Goal: Task Accomplishment & Management: Contribute content

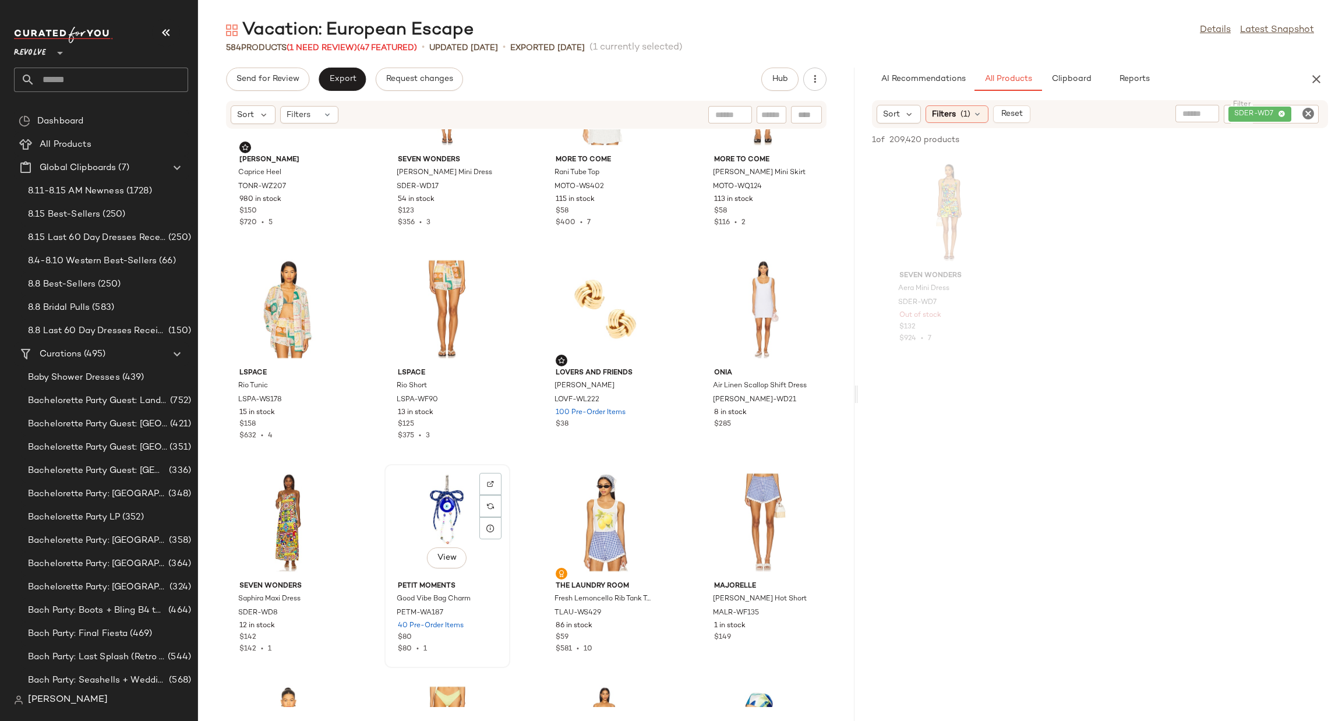
scroll to position [3592, 0]
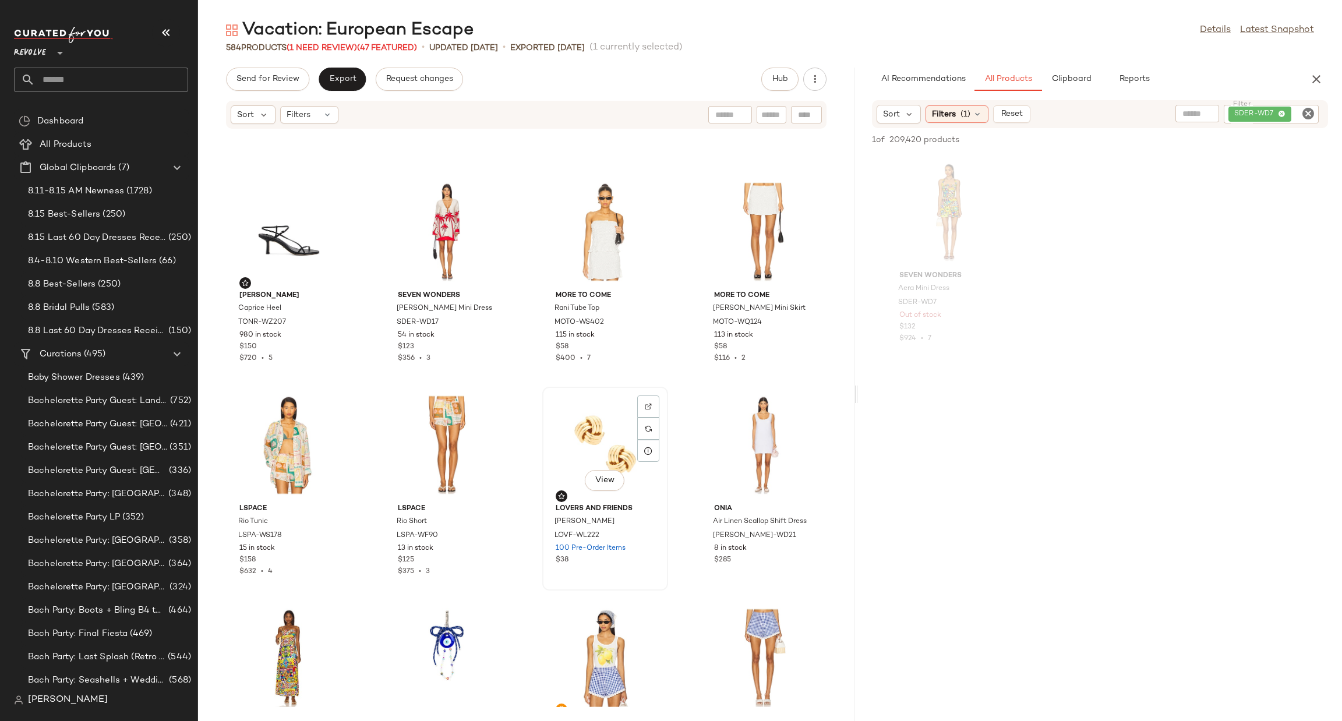
click at [596, 430] on div "View" at bounding box center [605, 445] width 118 height 108
drag, startPoint x: 582, startPoint y: 449, endPoint x: 578, endPoint y: 457, distance: 9.1
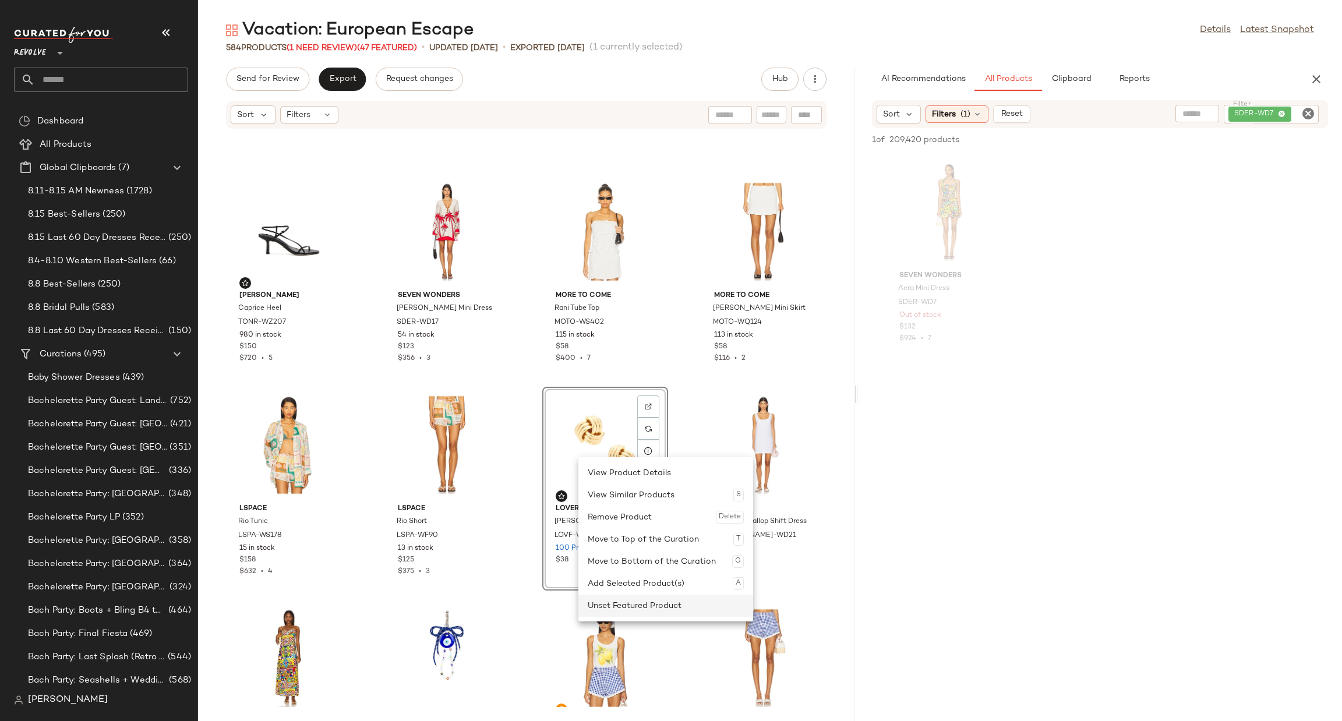
click at [607, 604] on div "Unset Featured Product" at bounding box center [666, 606] width 156 height 22
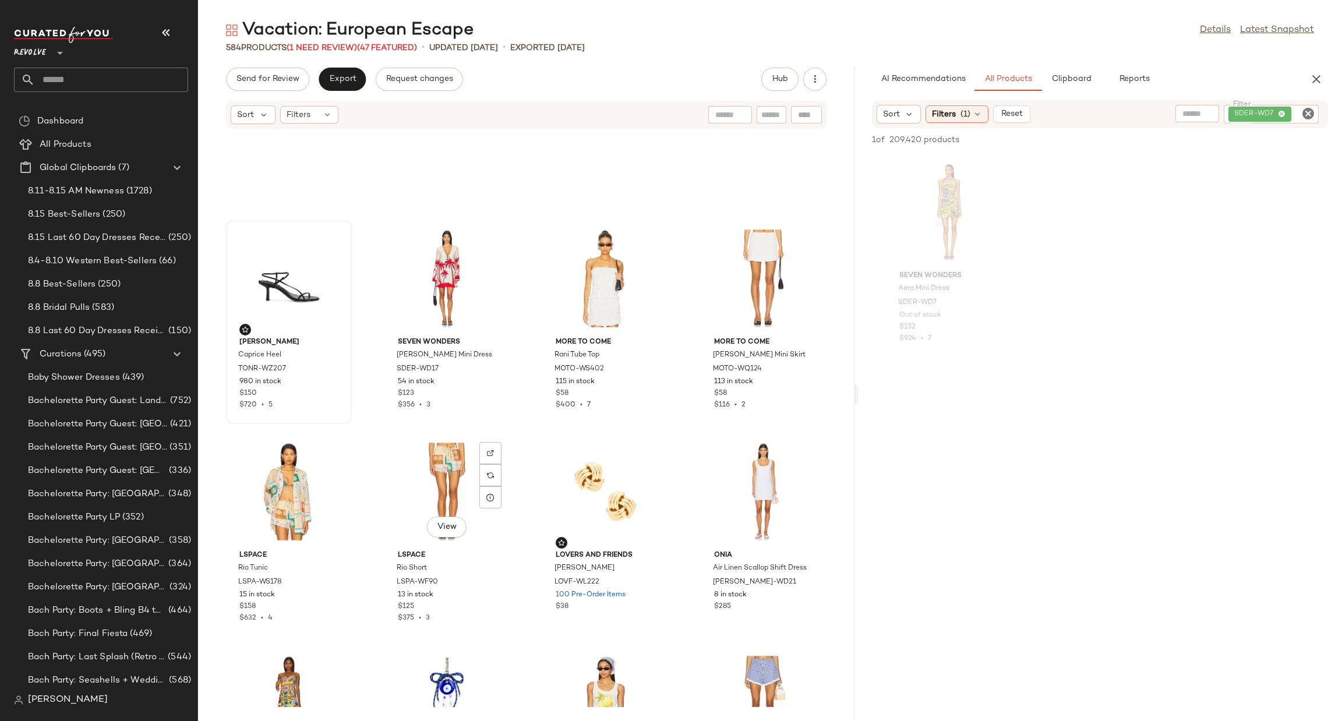
scroll to position [3330, 0]
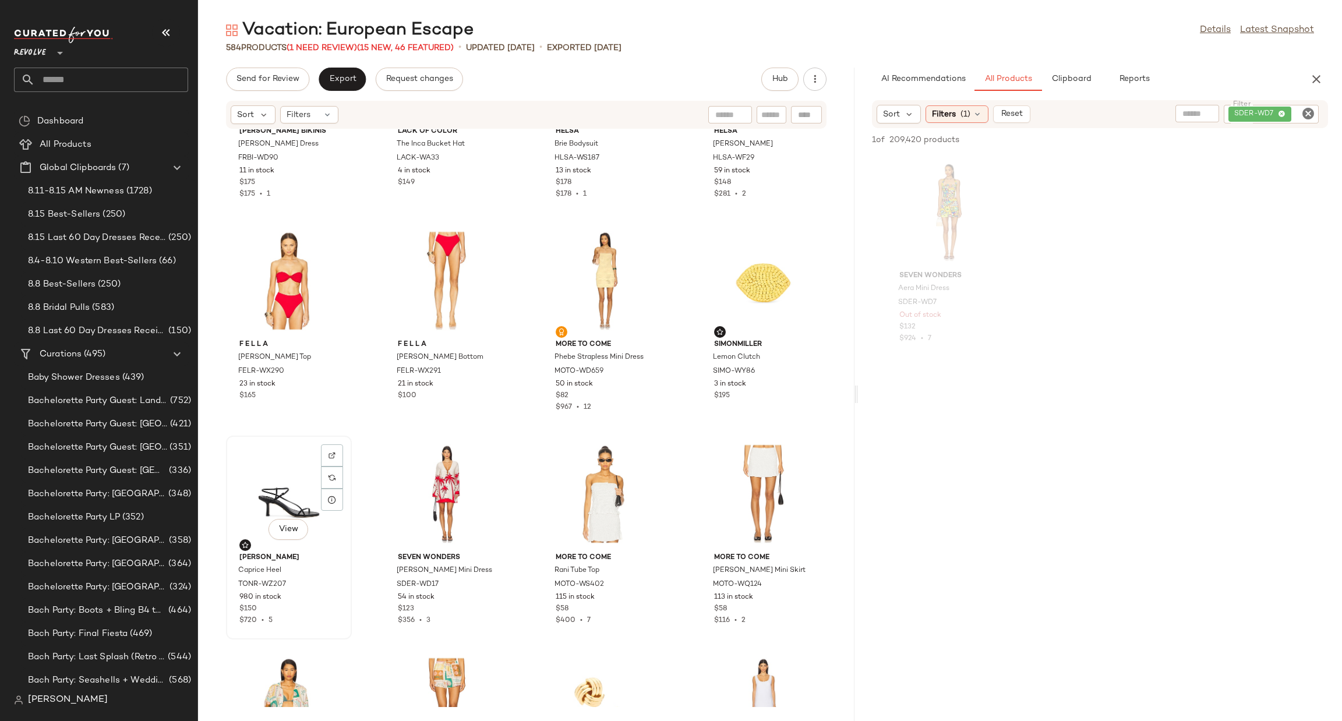
click at [259, 489] on div "View" at bounding box center [289, 494] width 118 height 108
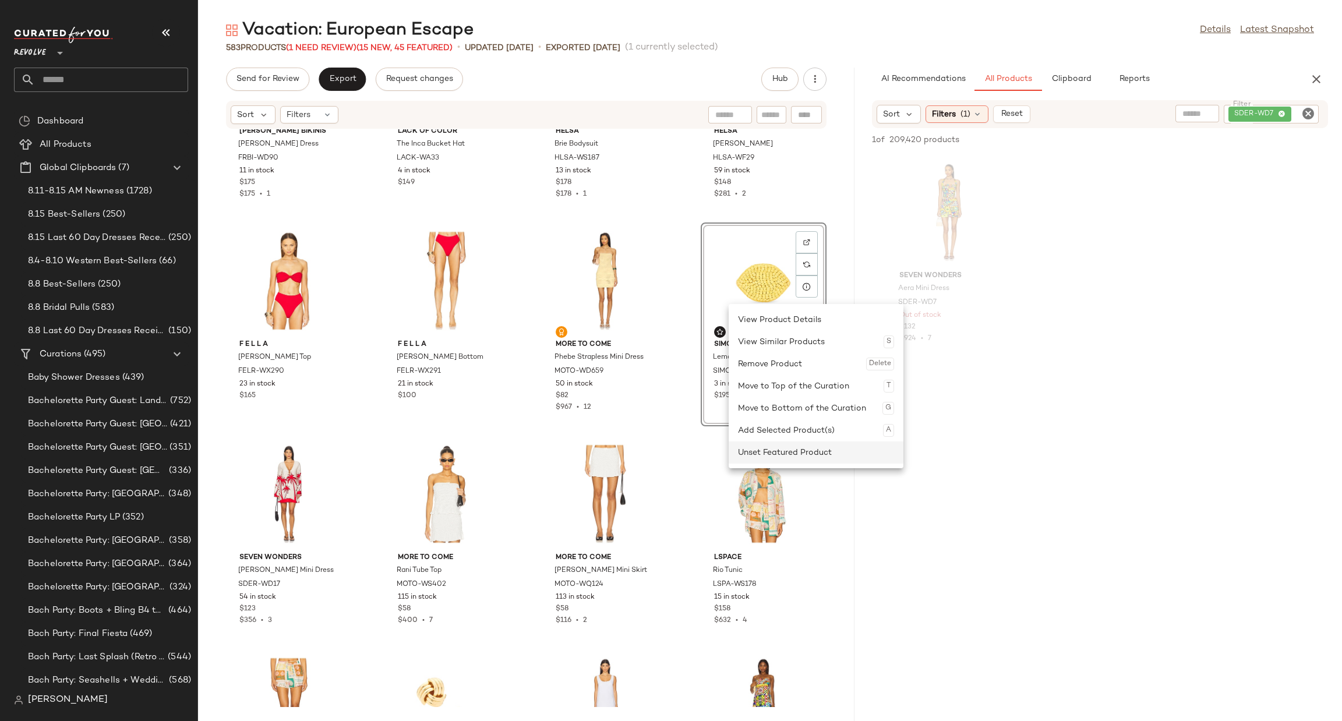
click at [775, 453] on div "Unset Featured Product" at bounding box center [816, 453] width 156 height 22
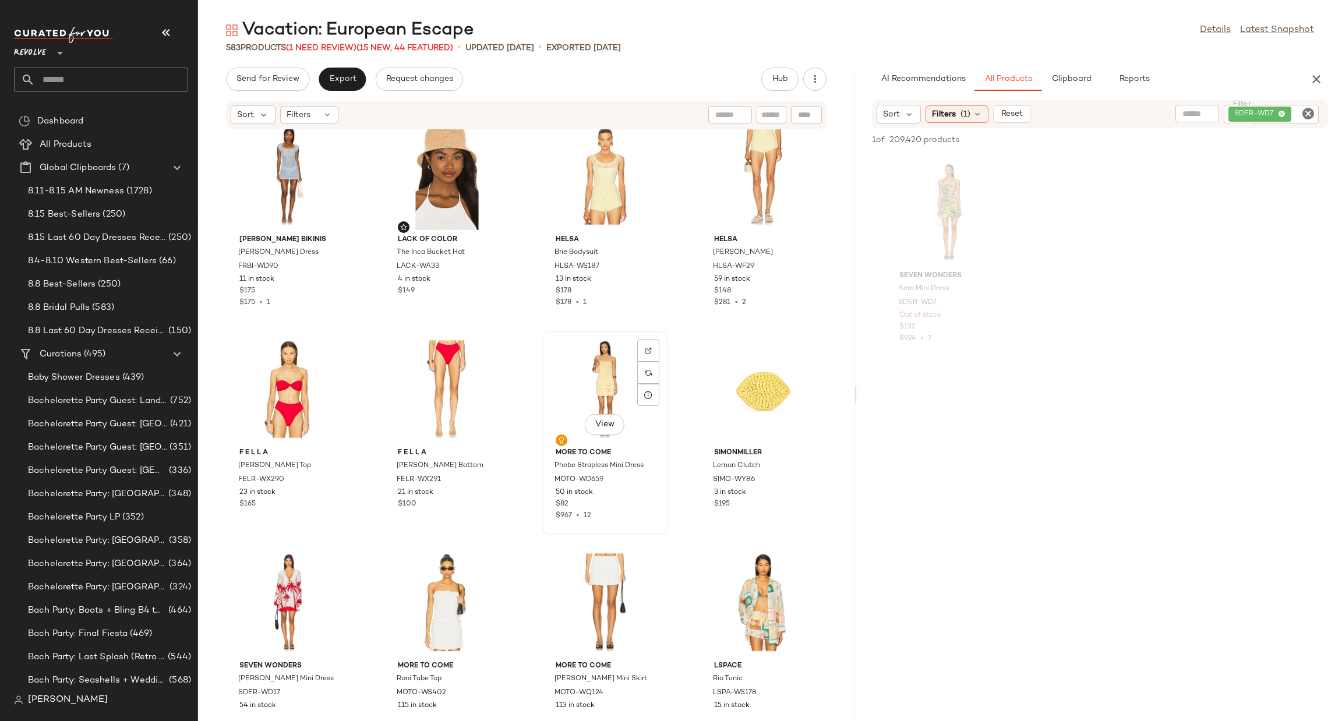
scroll to position [2980, 0]
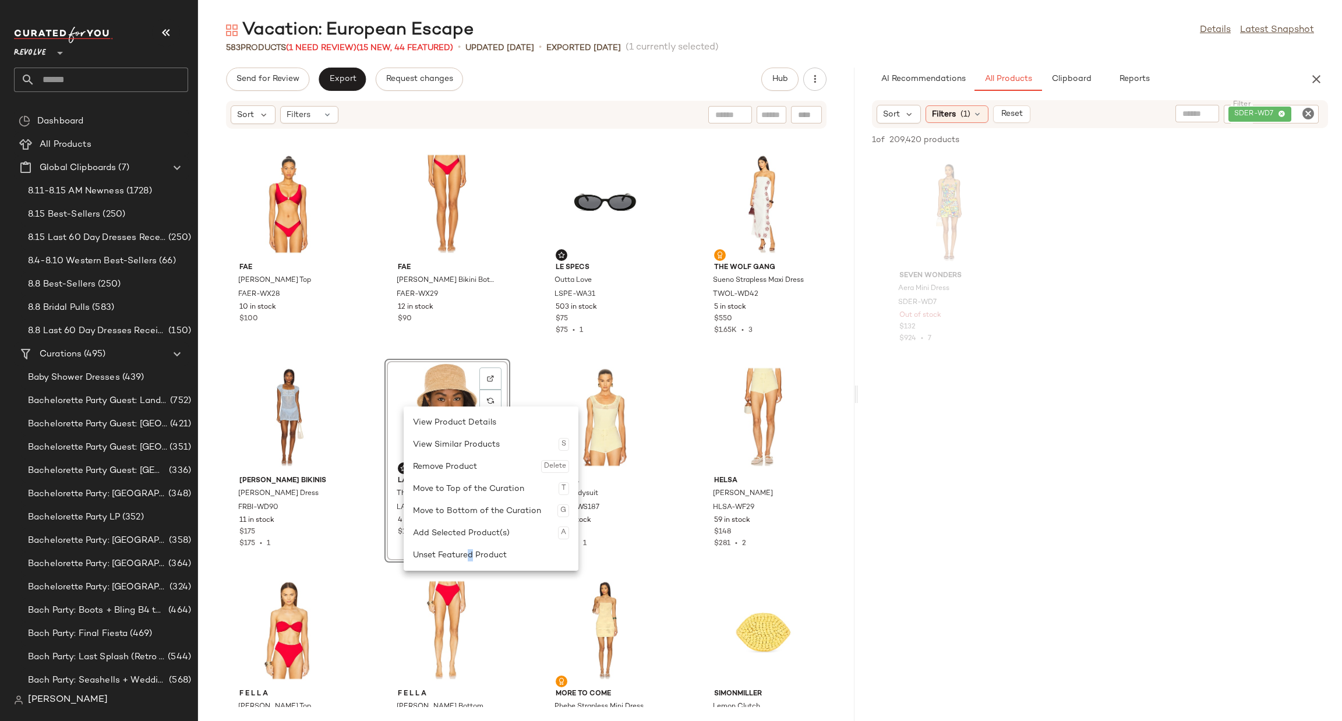
drag, startPoint x: 471, startPoint y: 553, endPoint x: 461, endPoint y: 550, distance: 10.2
click at [469, 553] on div "Unset Featured Product" at bounding box center [491, 555] width 156 height 22
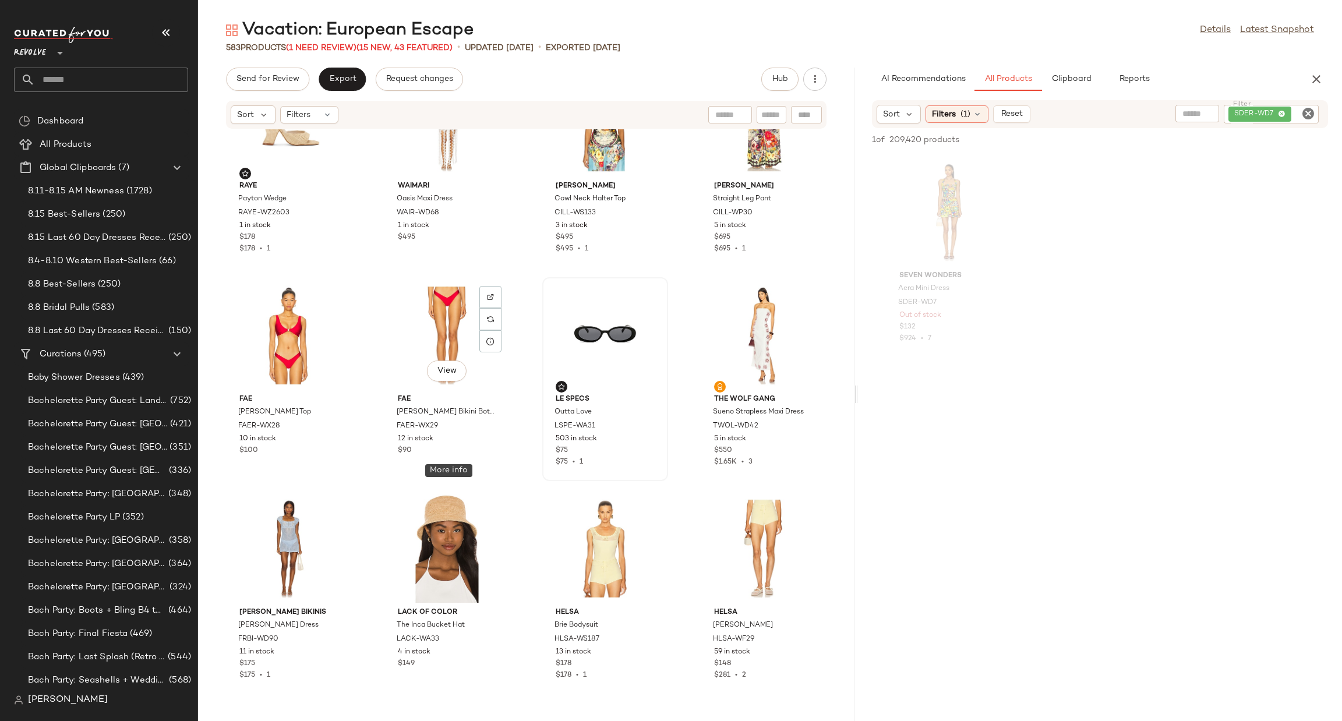
scroll to position [2718, 0]
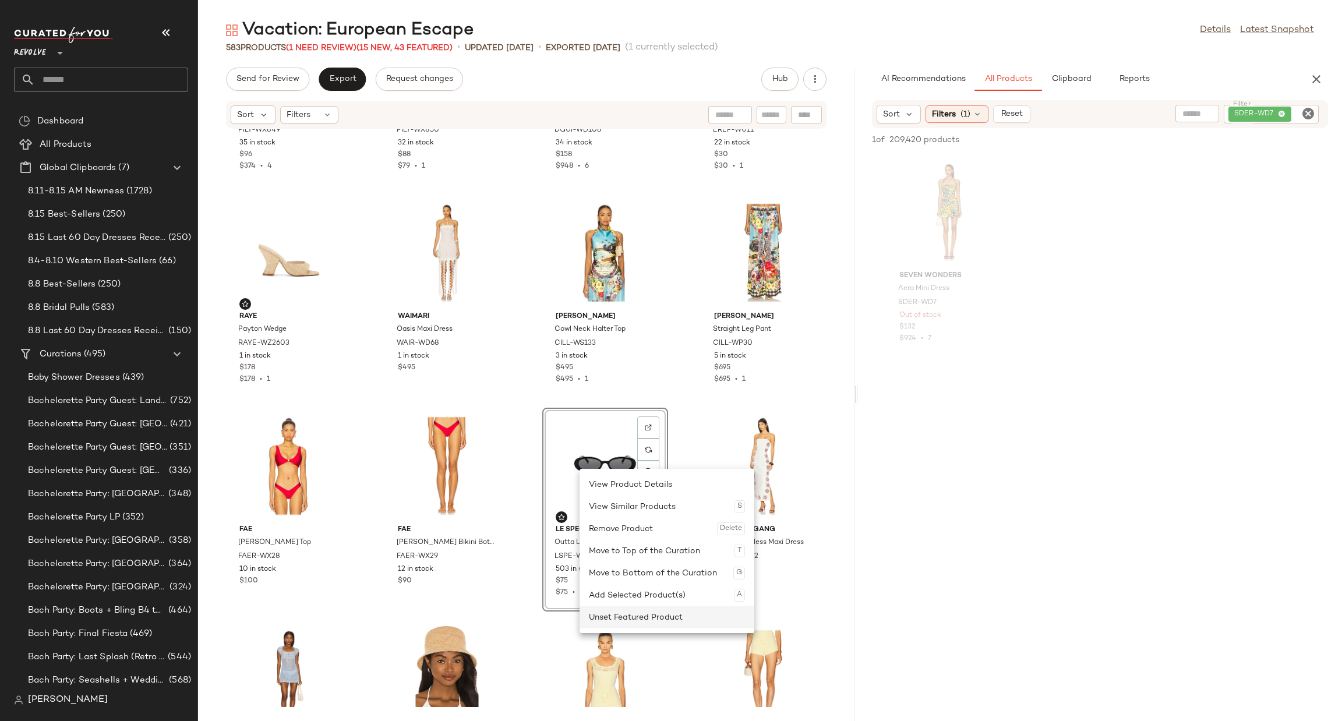
click at [605, 617] on div "Unset Featured Product" at bounding box center [667, 617] width 156 height 22
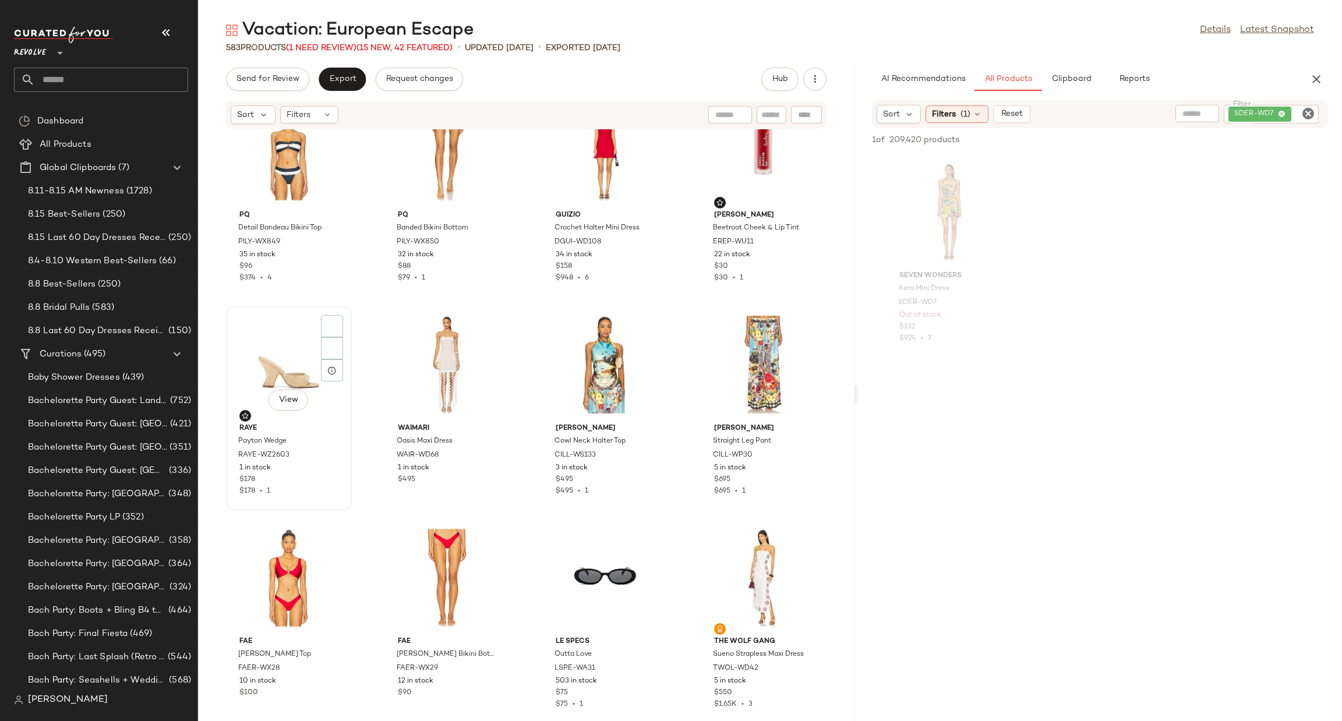
scroll to position [2543, 0]
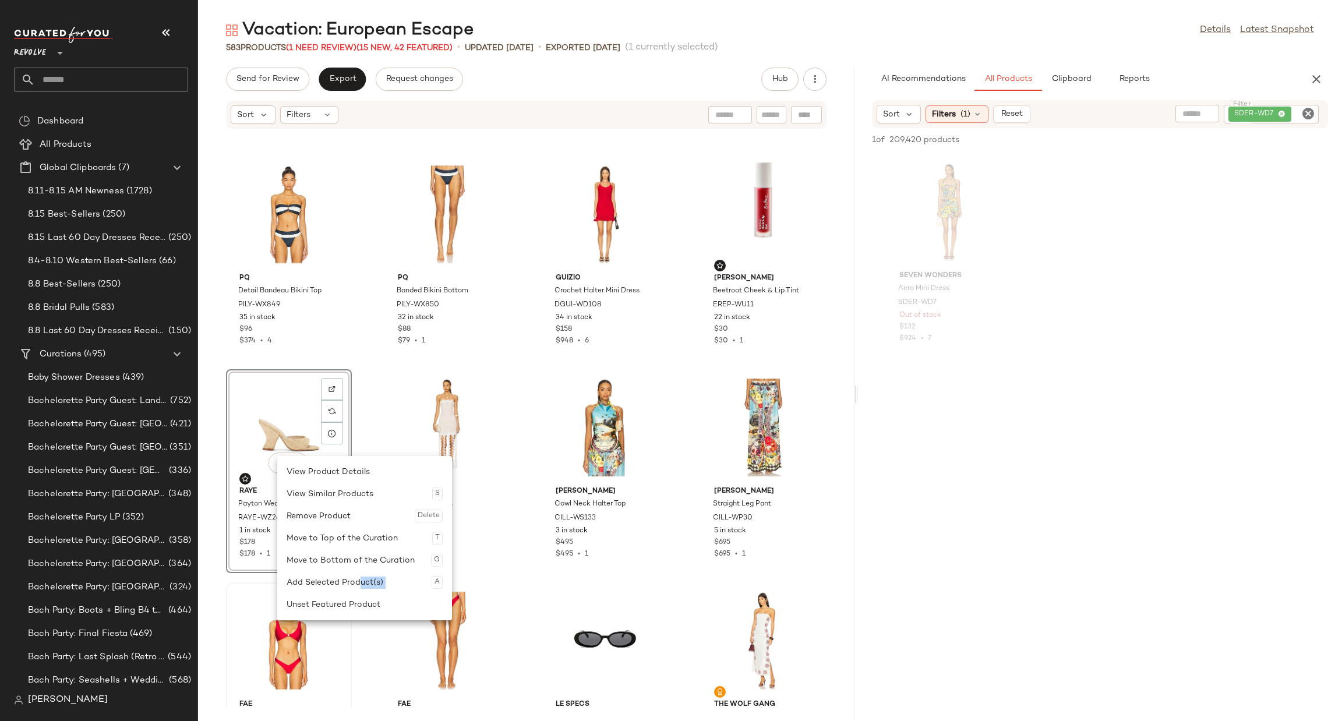
click at [347, 592] on div "View Product Details View Similar Products S Remove Product Delete Move to Top …" at bounding box center [364, 538] width 175 height 164
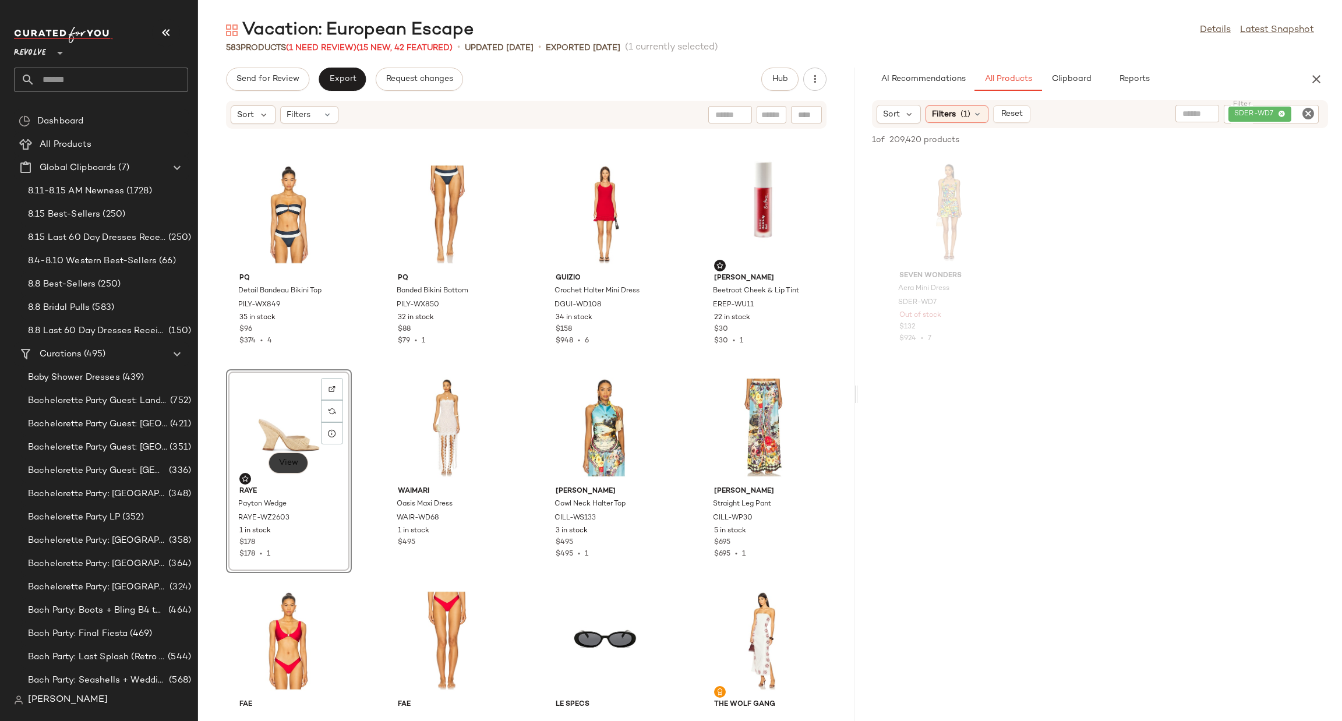
drag, startPoint x: 278, startPoint y: 451, endPoint x: 288, endPoint y: 453, distance: 10.1
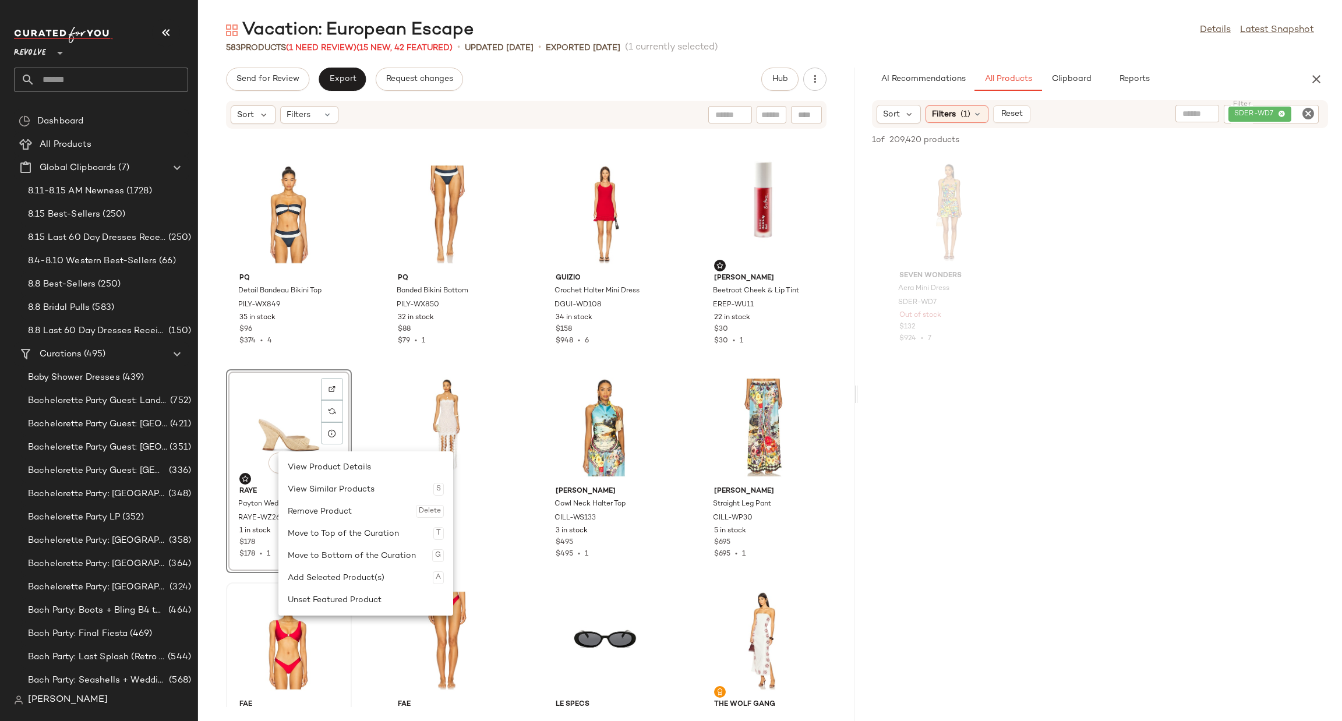
click at [338, 601] on div "Unset Featured Product" at bounding box center [366, 600] width 156 height 22
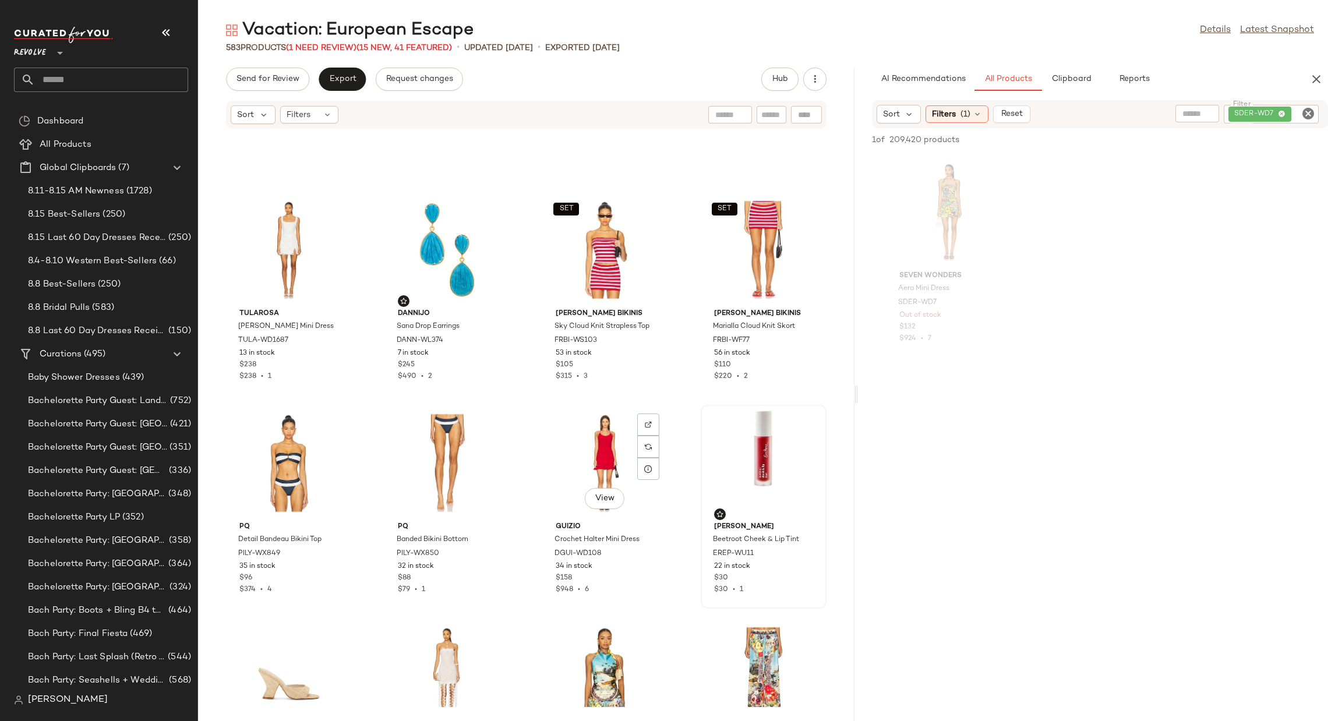
scroll to position [2281, 0]
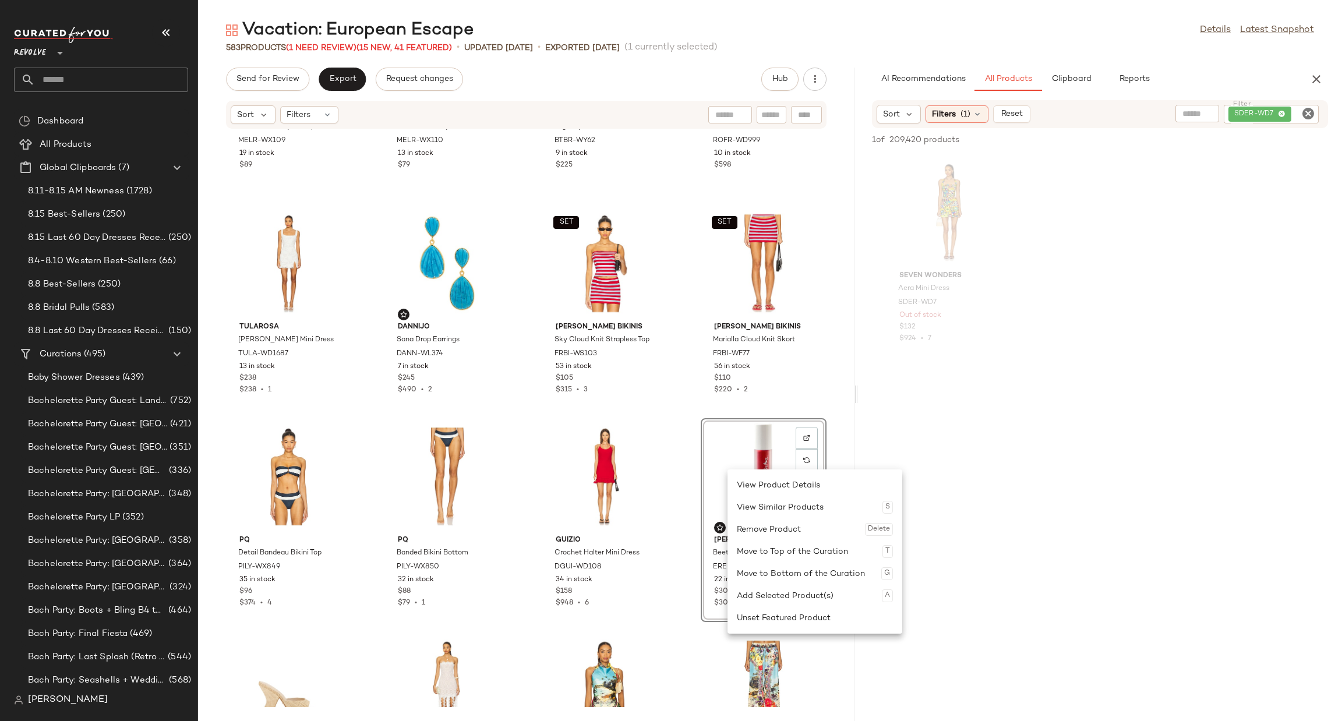
drag, startPoint x: 762, startPoint y: 616, endPoint x: 749, endPoint y: 615, distance: 13.4
click at [758, 616] on div "Unset Featured Product" at bounding box center [815, 618] width 156 height 22
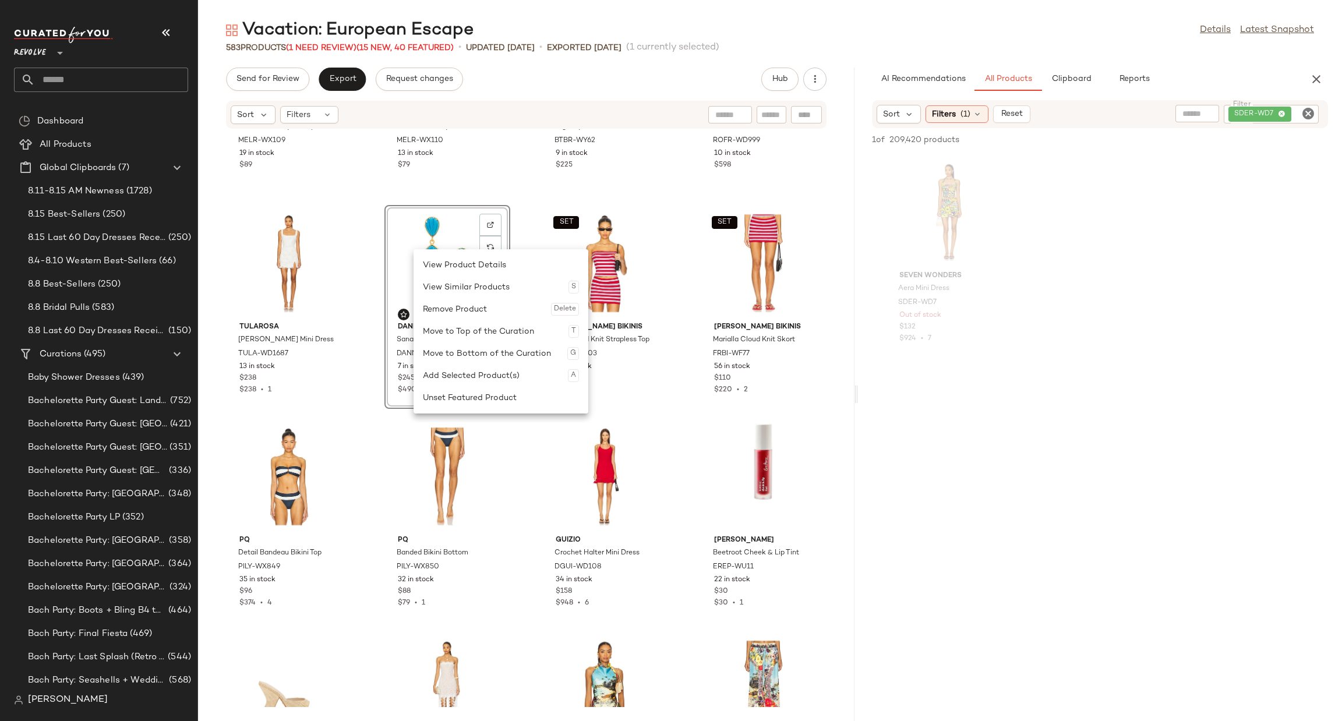
click at [481, 400] on div "Unset Featured Product" at bounding box center [501, 398] width 156 height 22
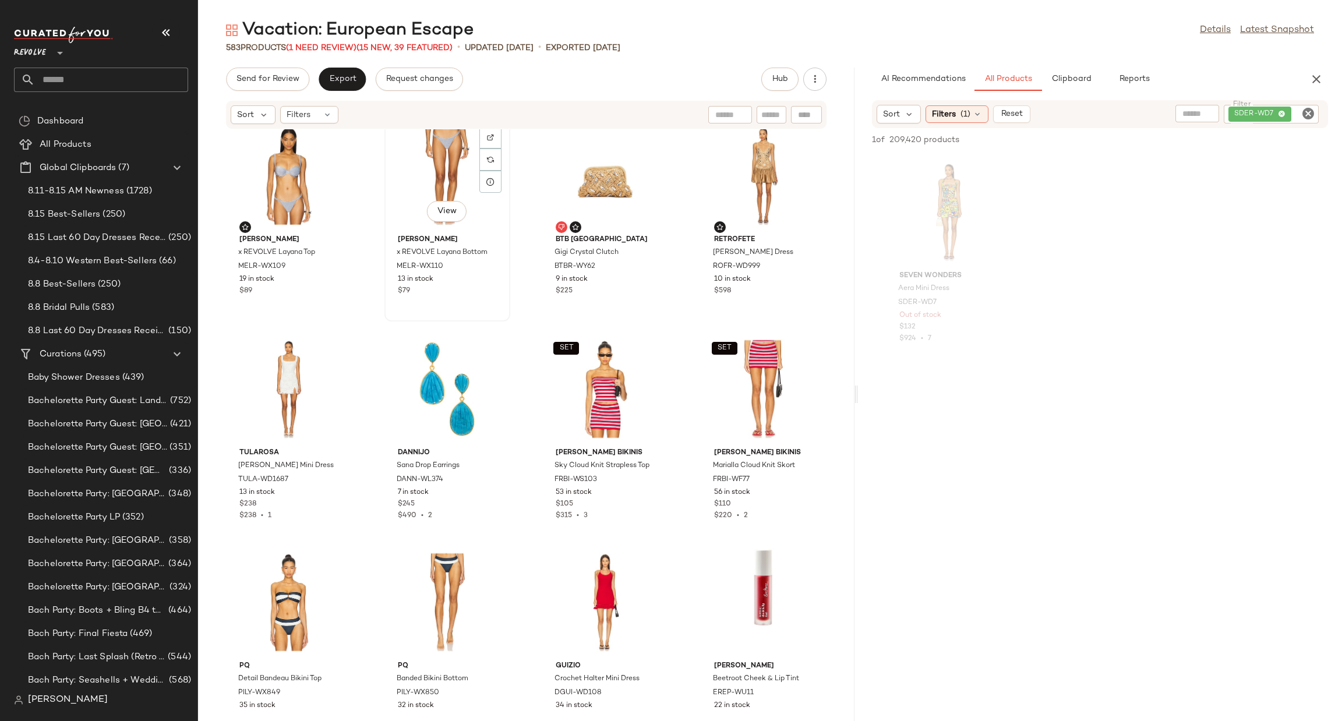
scroll to position [2019, 0]
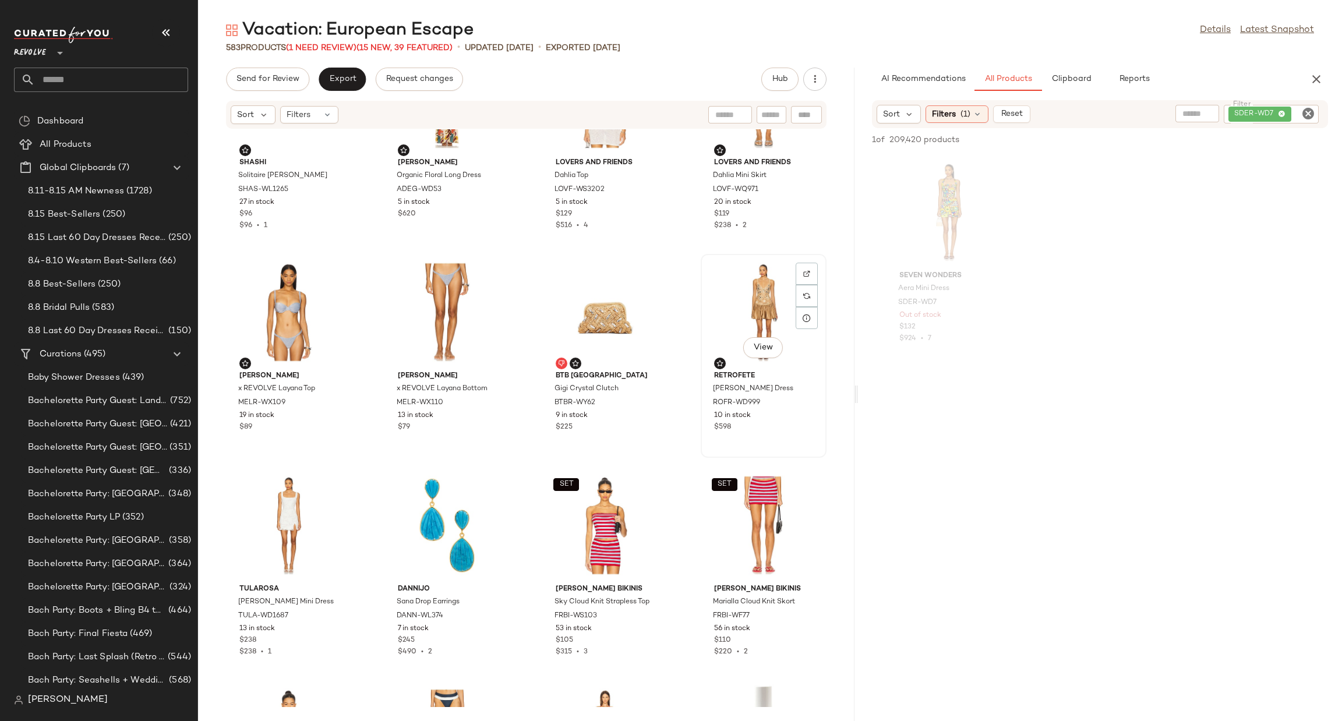
drag, startPoint x: 738, startPoint y: 295, endPoint x: 732, endPoint y: 296, distance: 6.1
click at [736, 295] on div "View" at bounding box center [764, 312] width 118 height 108
click at [276, 283] on div "View" at bounding box center [289, 312] width 118 height 108
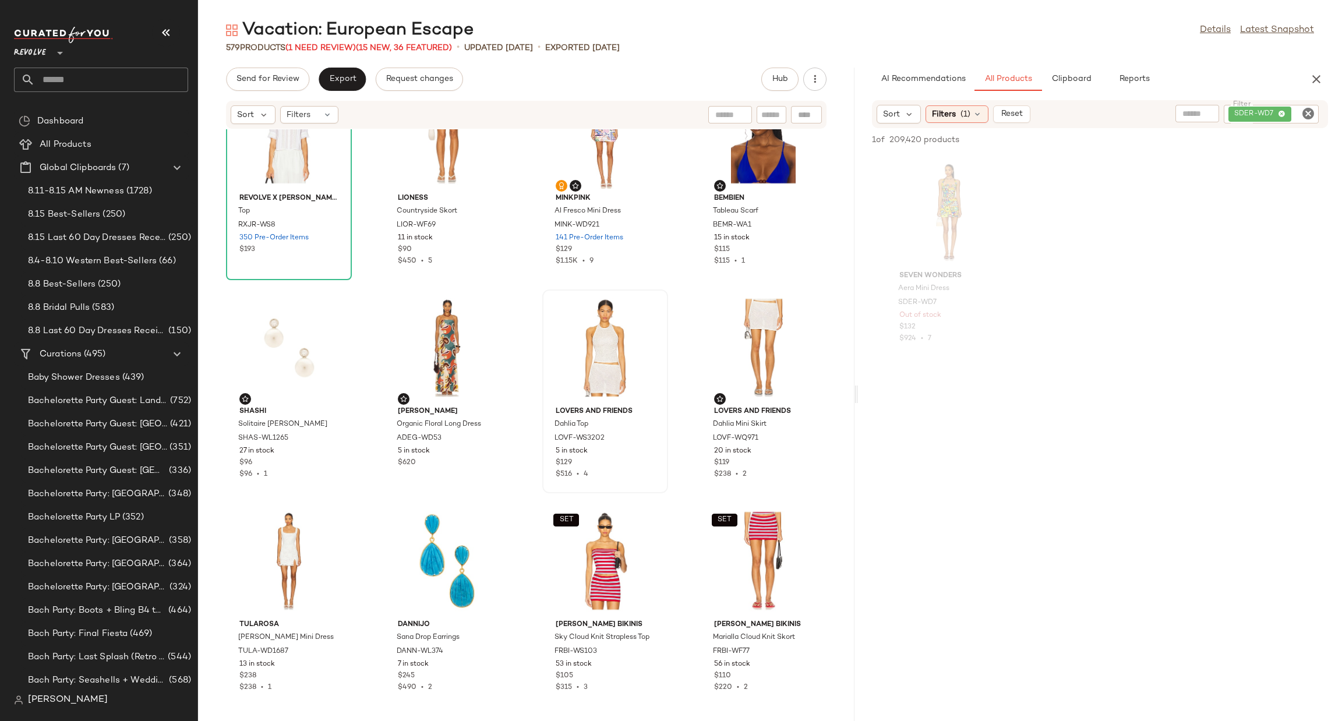
scroll to position [1757, 0]
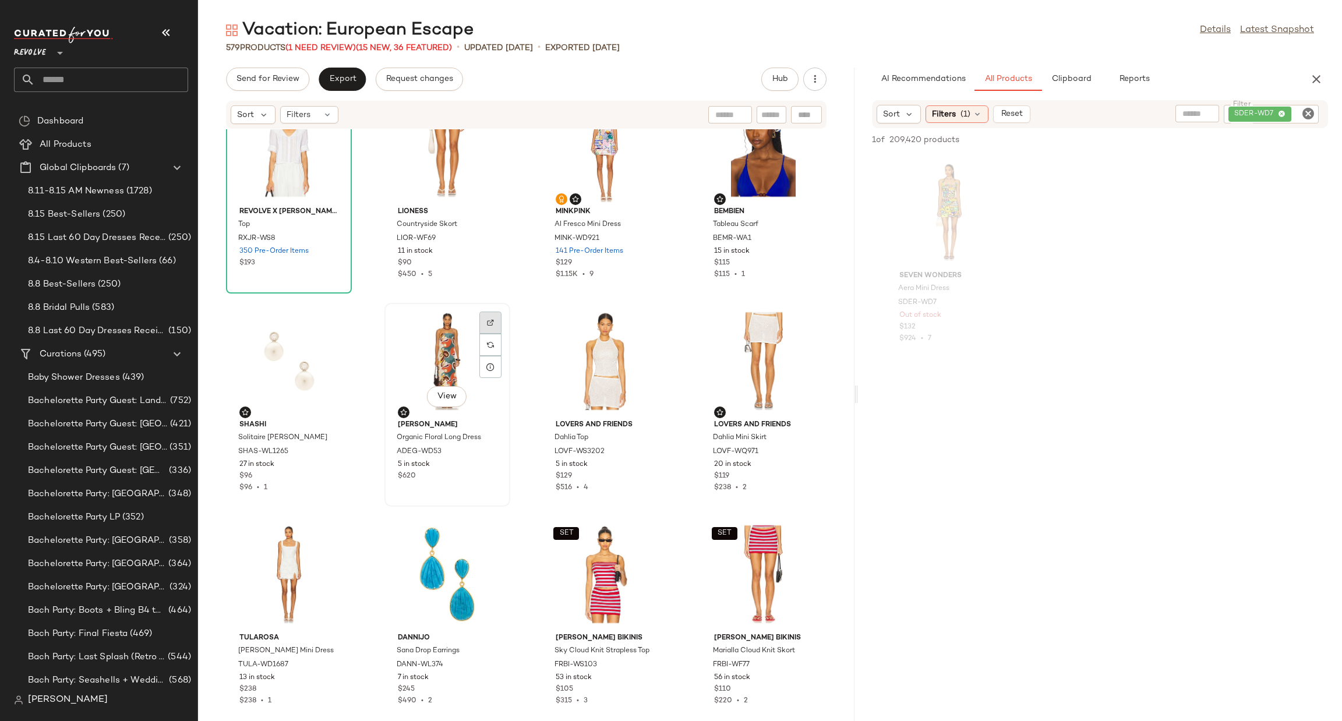
click at [483, 334] on div at bounding box center [490, 345] width 22 height 22
click at [258, 351] on div "View" at bounding box center [289, 361] width 118 height 108
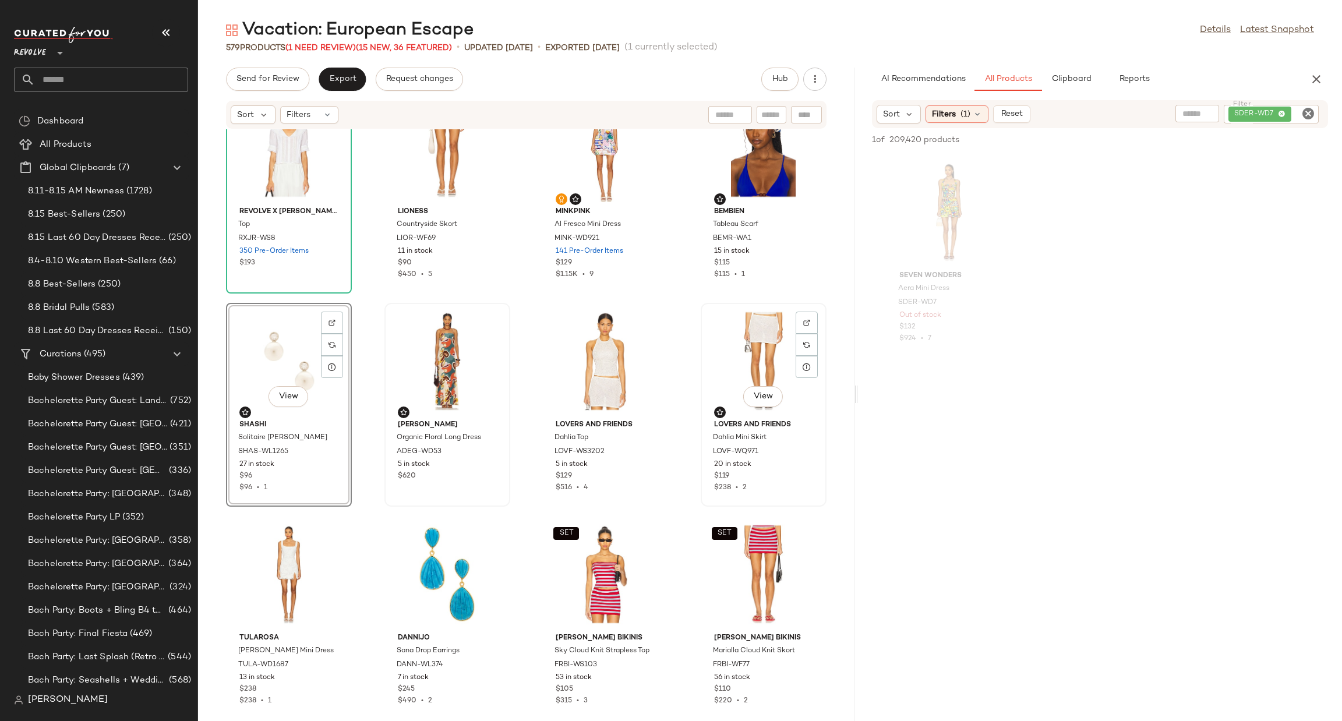
click at [745, 340] on div "View" at bounding box center [764, 361] width 118 height 108
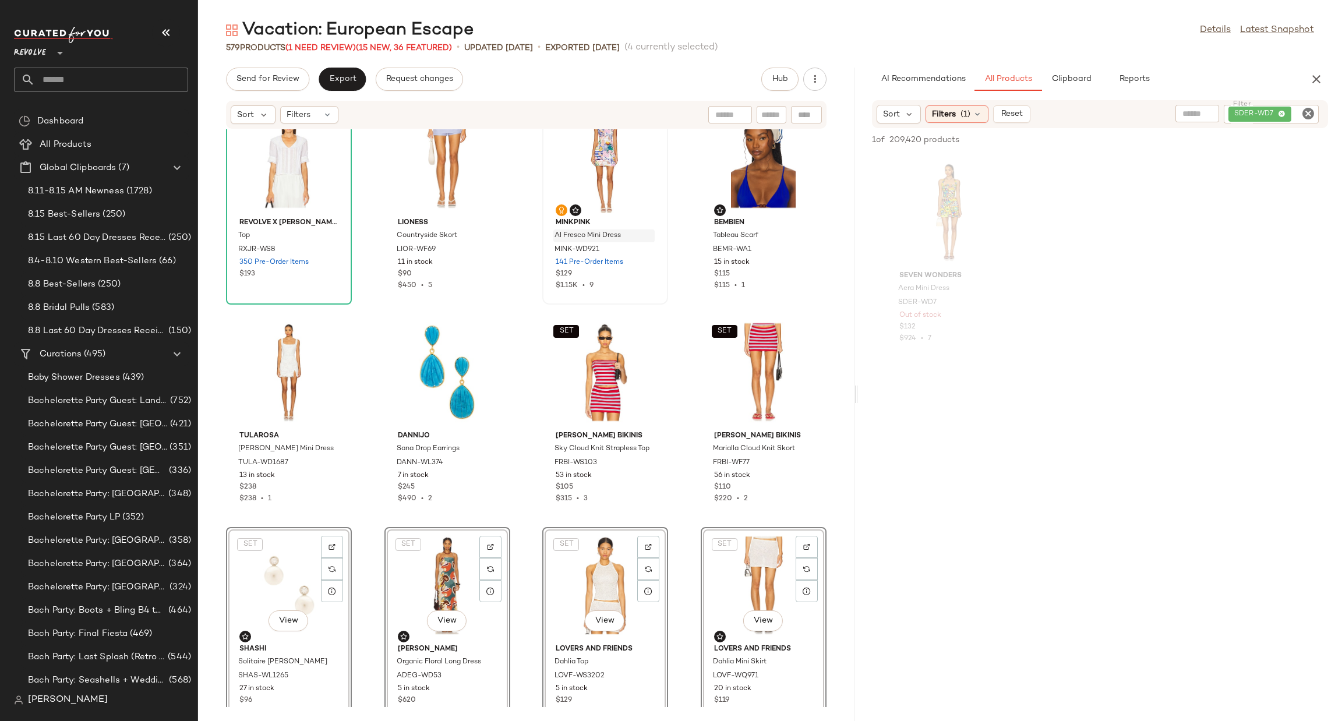
scroll to position [1932, 0]
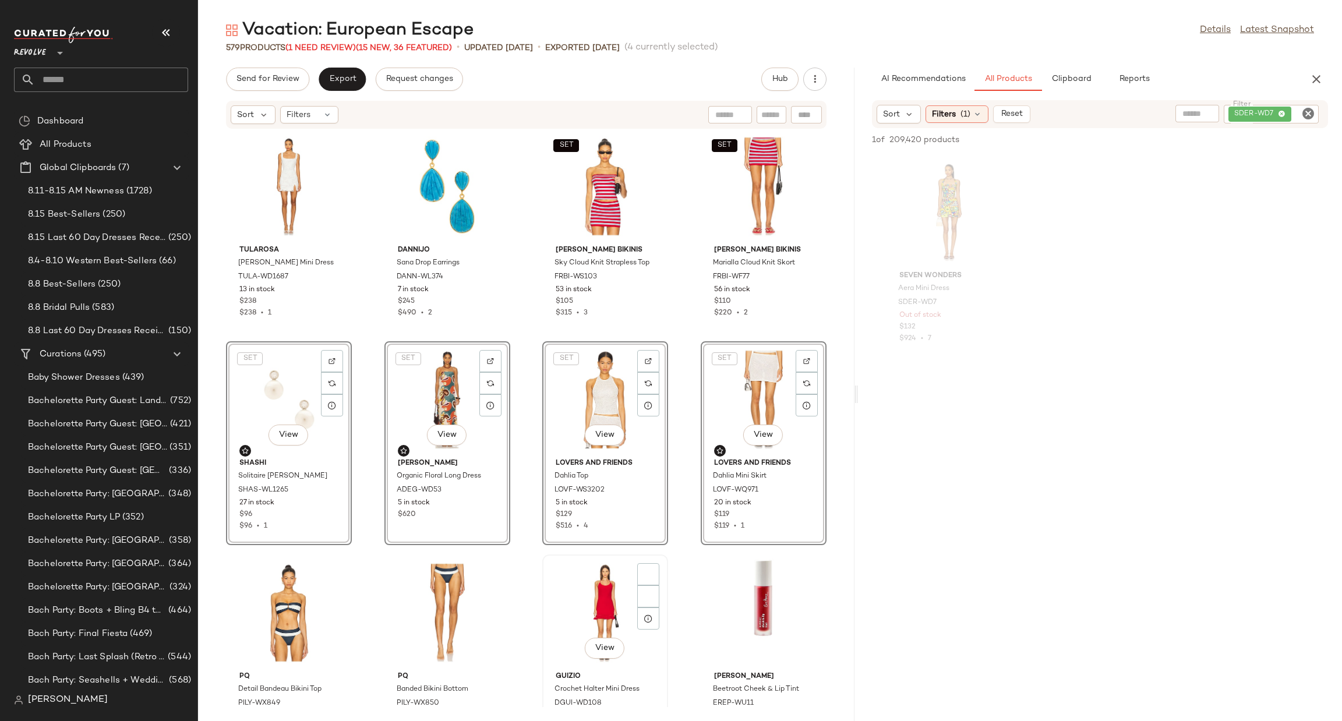
click at [546, 584] on div "View" at bounding box center [605, 613] width 118 height 108
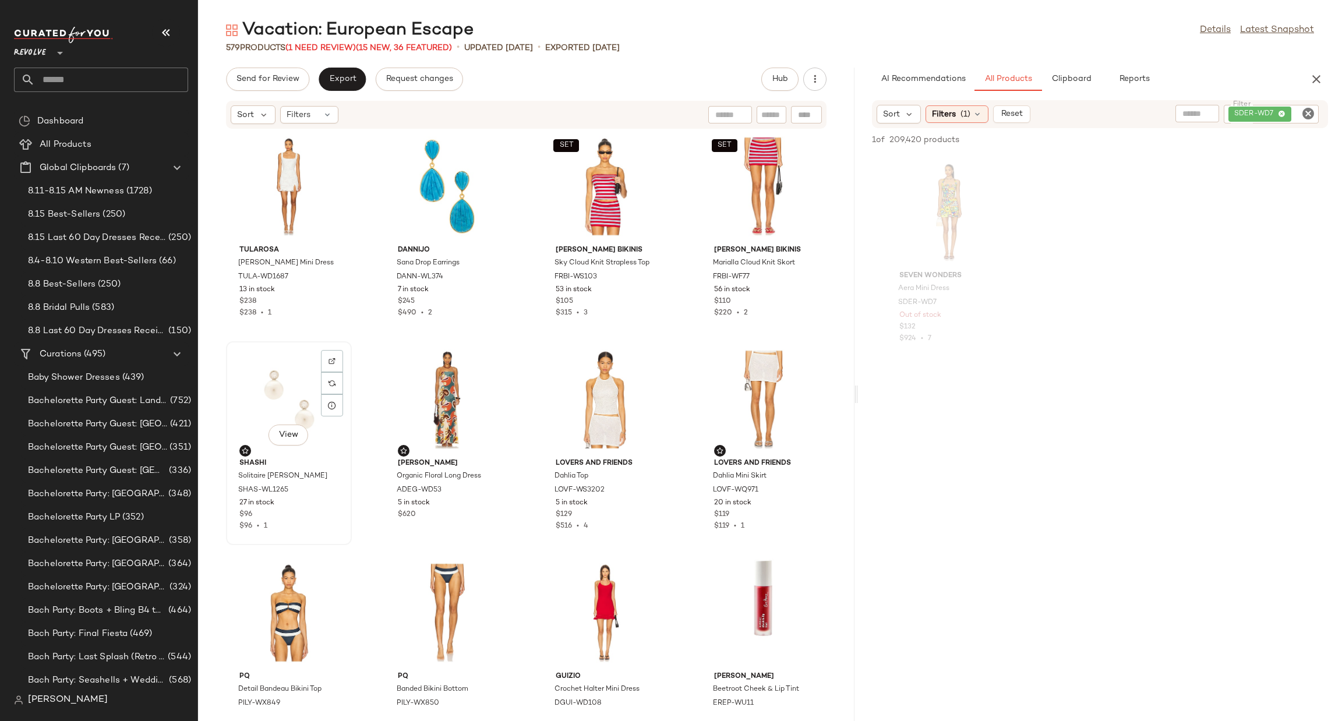
click at [298, 407] on div "View" at bounding box center [289, 399] width 118 height 108
click at [732, 397] on div "View" at bounding box center [764, 399] width 118 height 108
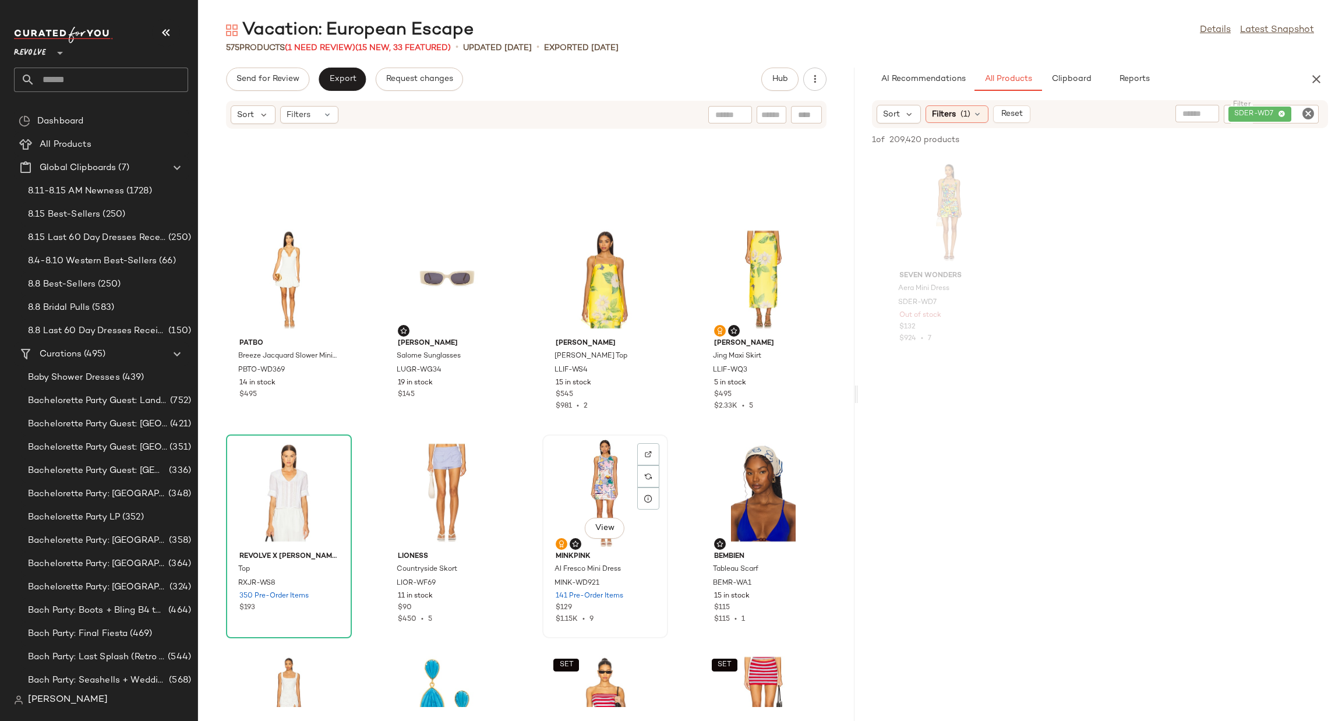
scroll to position [1407, 0]
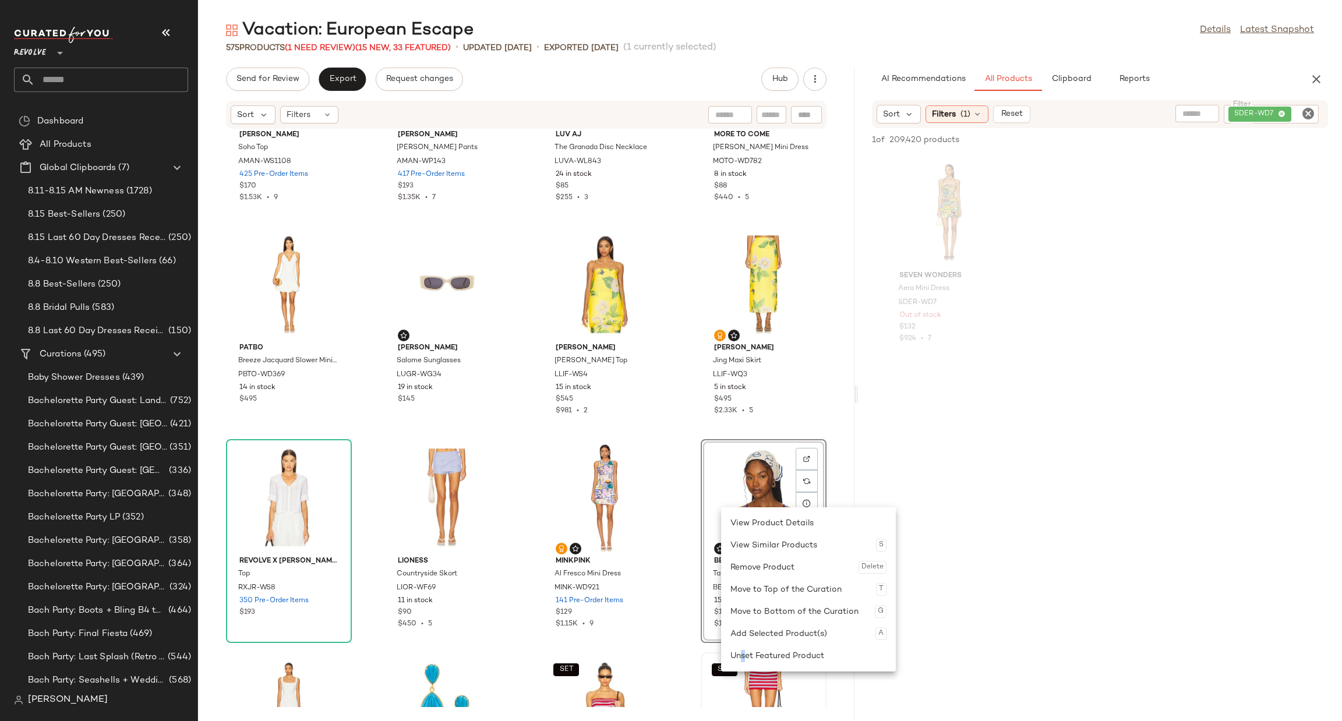
click at [743, 655] on div "Unset Featured Product" at bounding box center [808, 656] width 156 height 22
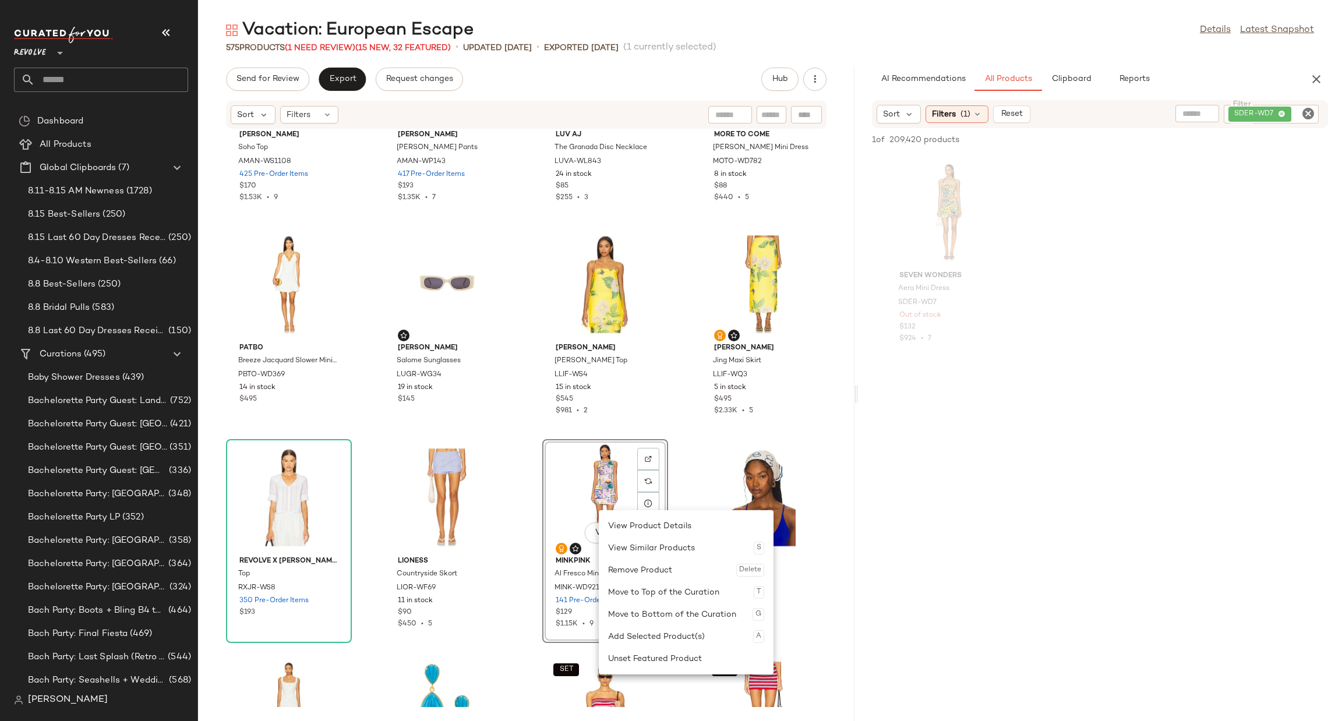
drag, startPoint x: 648, startPoint y: 668, endPoint x: 613, endPoint y: 596, distance: 80.0
click at [647, 668] on div "Unset Featured Product" at bounding box center [686, 659] width 156 height 22
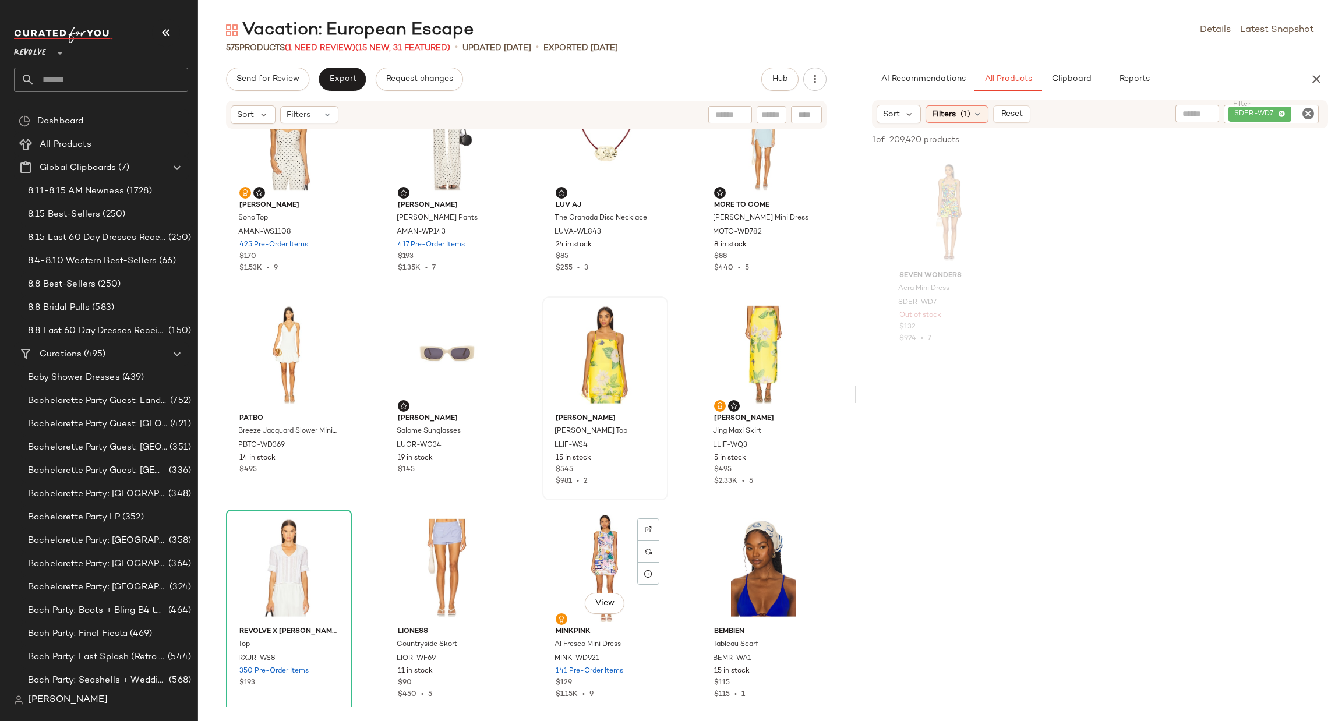
scroll to position [1233, 0]
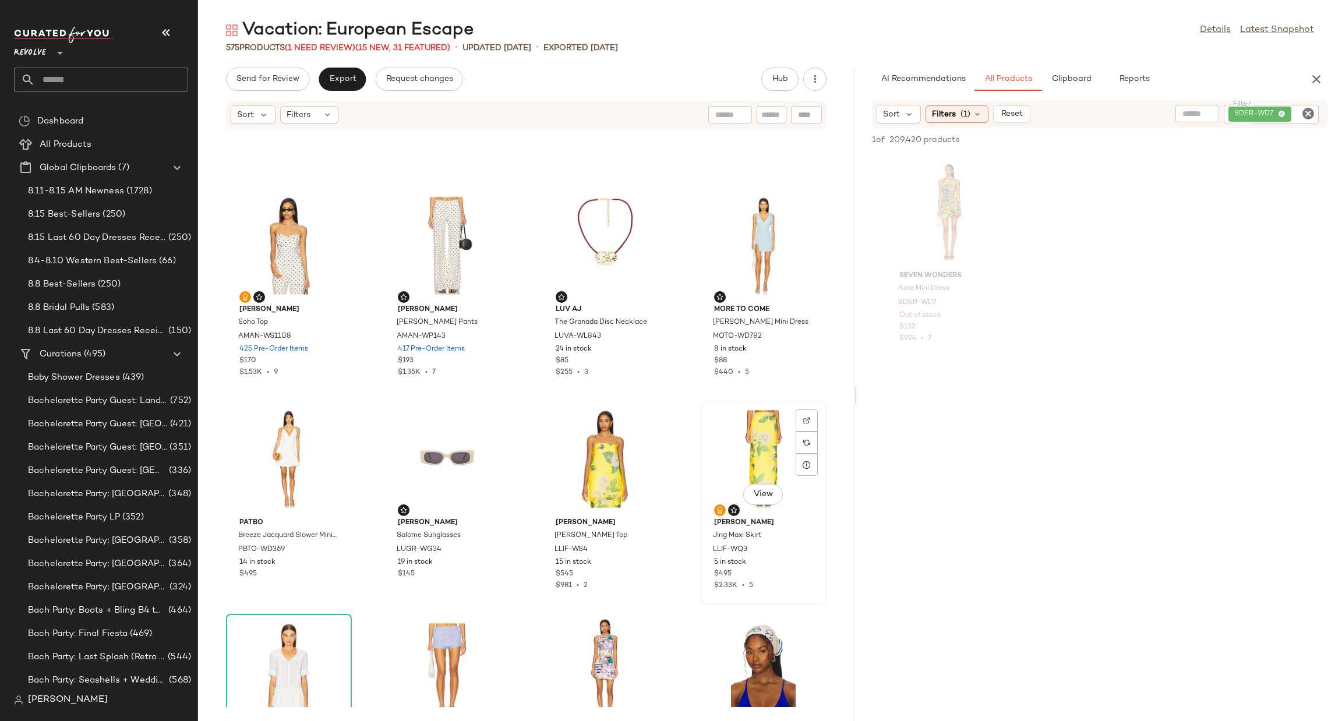
click at [746, 440] on div "View" at bounding box center [764, 459] width 118 height 108
click at [249, 428] on div "View" at bounding box center [289, 459] width 118 height 108
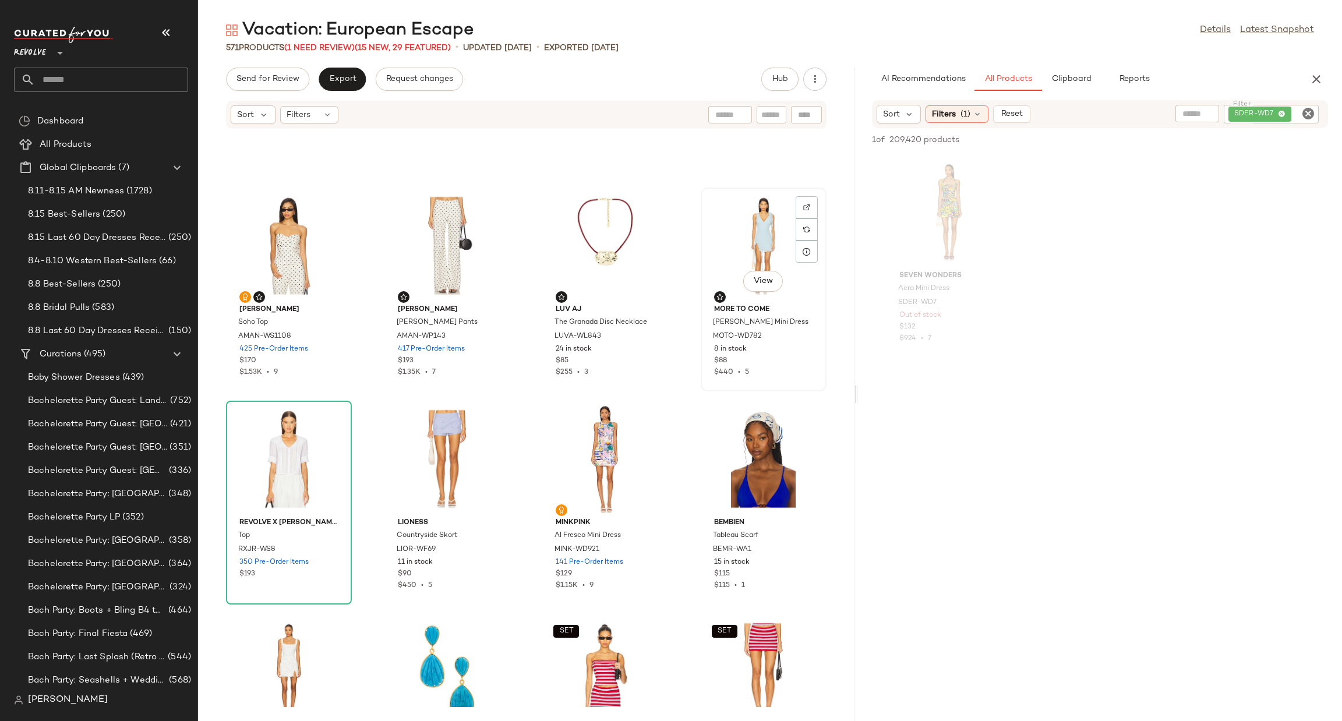
click at [745, 203] on div "View" at bounding box center [764, 246] width 118 height 108
click at [264, 224] on div "View" at bounding box center [289, 246] width 118 height 108
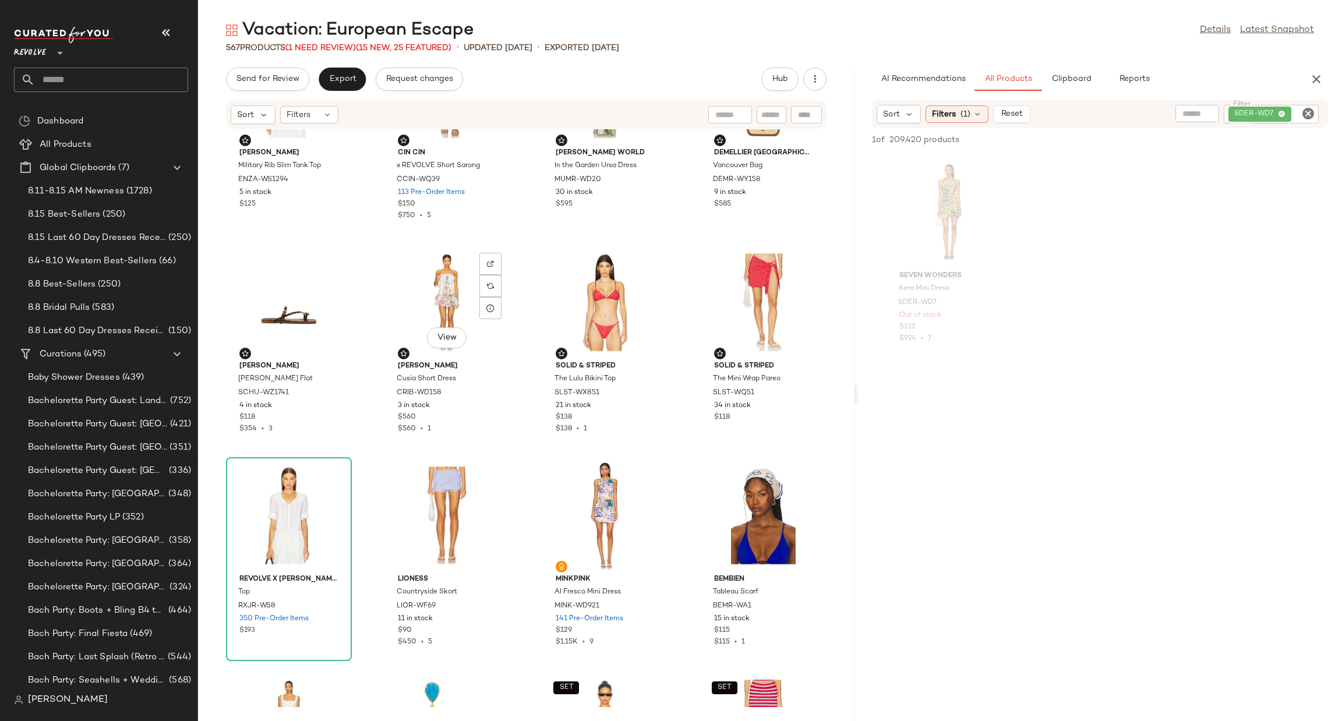
scroll to position [970, 0]
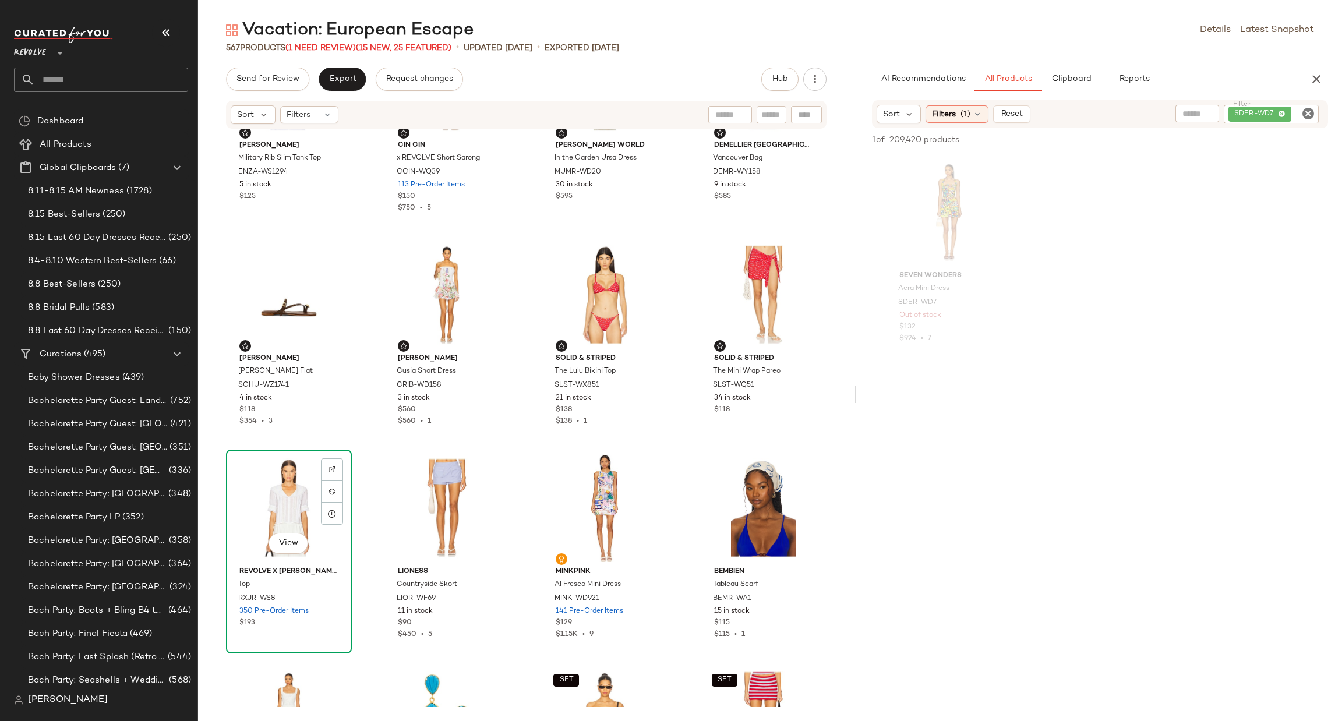
click at [260, 482] on div "View" at bounding box center [289, 508] width 118 height 108
click at [432, 485] on div "View" at bounding box center [448, 508] width 118 height 108
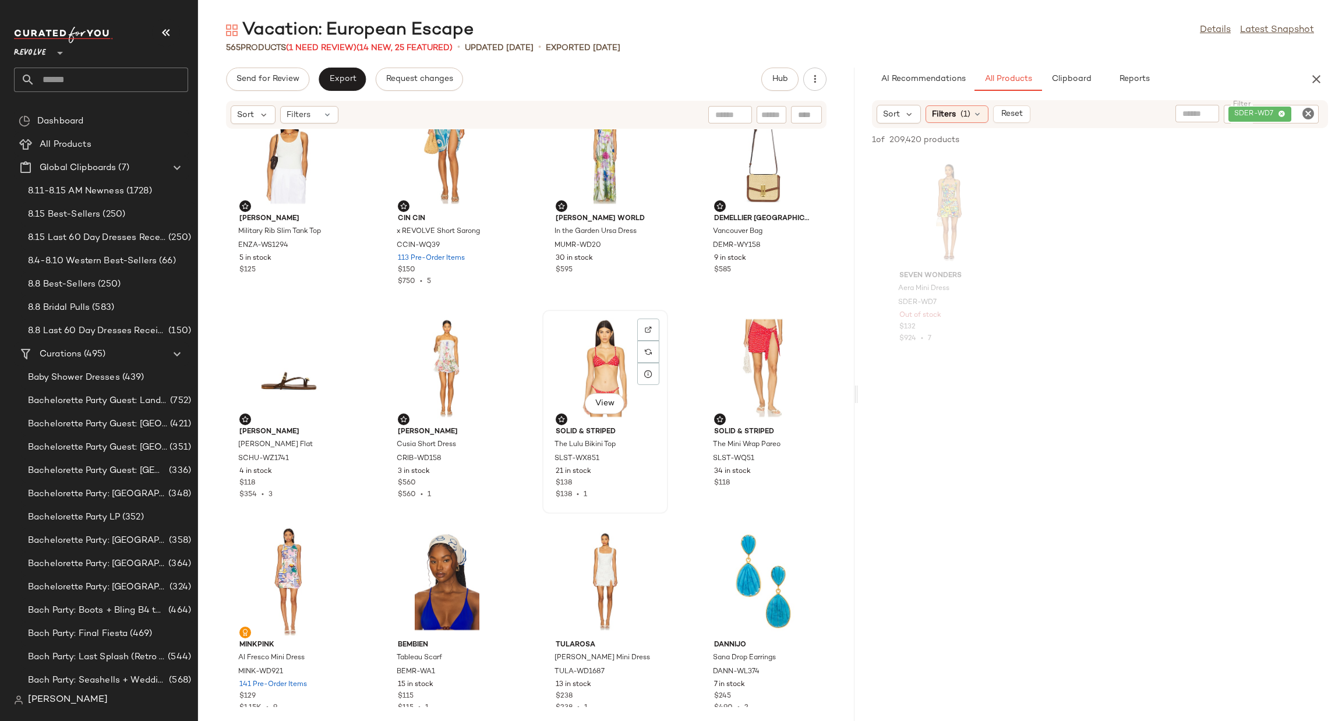
scroll to position [796, 0]
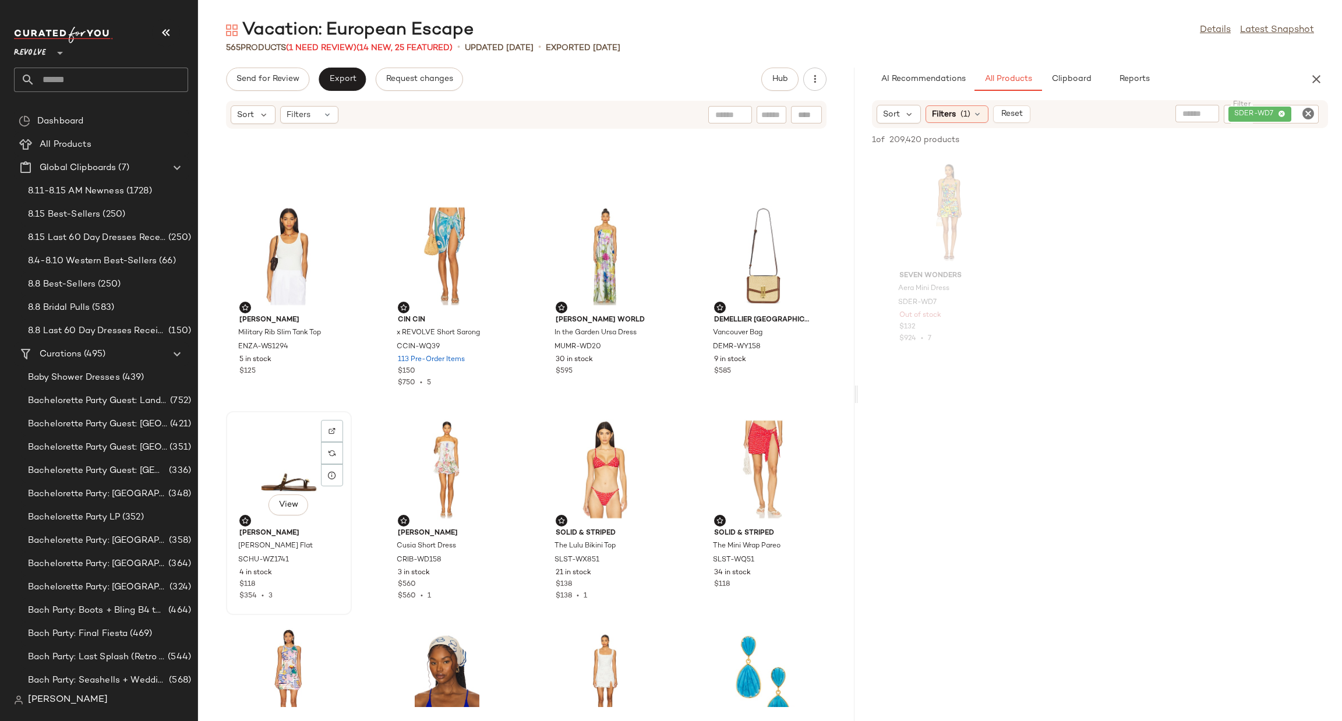
click at [281, 449] on div "View" at bounding box center [289, 469] width 118 height 108
click at [759, 440] on div "View" at bounding box center [764, 469] width 118 height 108
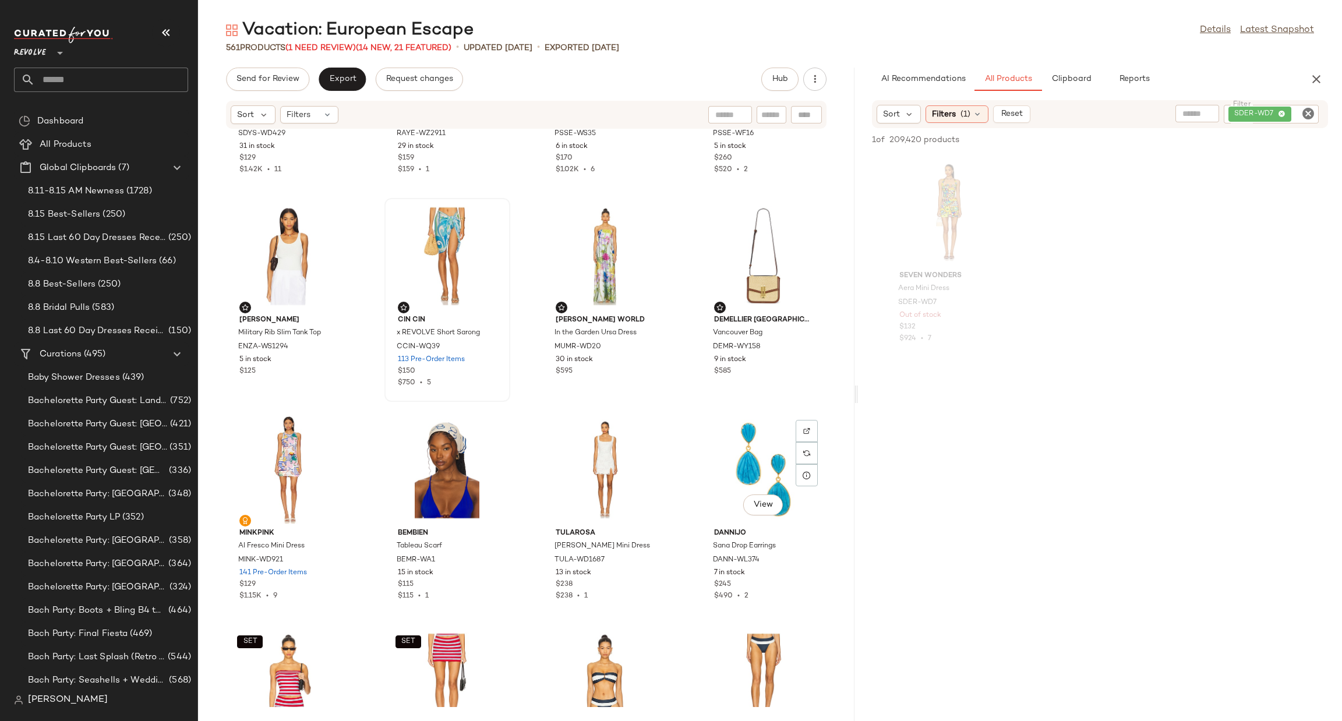
scroll to position [621, 0]
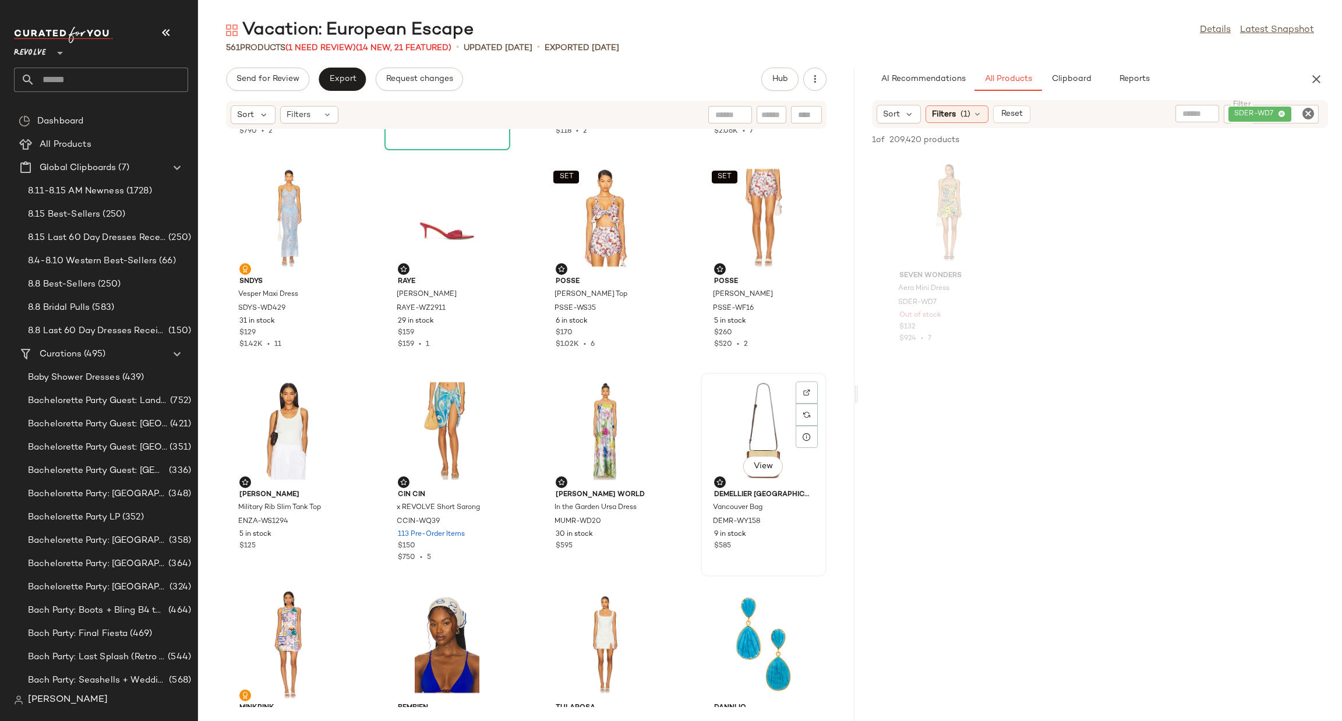
click at [760, 419] on div "View" at bounding box center [764, 431] width 118 height 108
click at [303, 418] on div "View" at bounding box center [289, 431] width 118 height 108
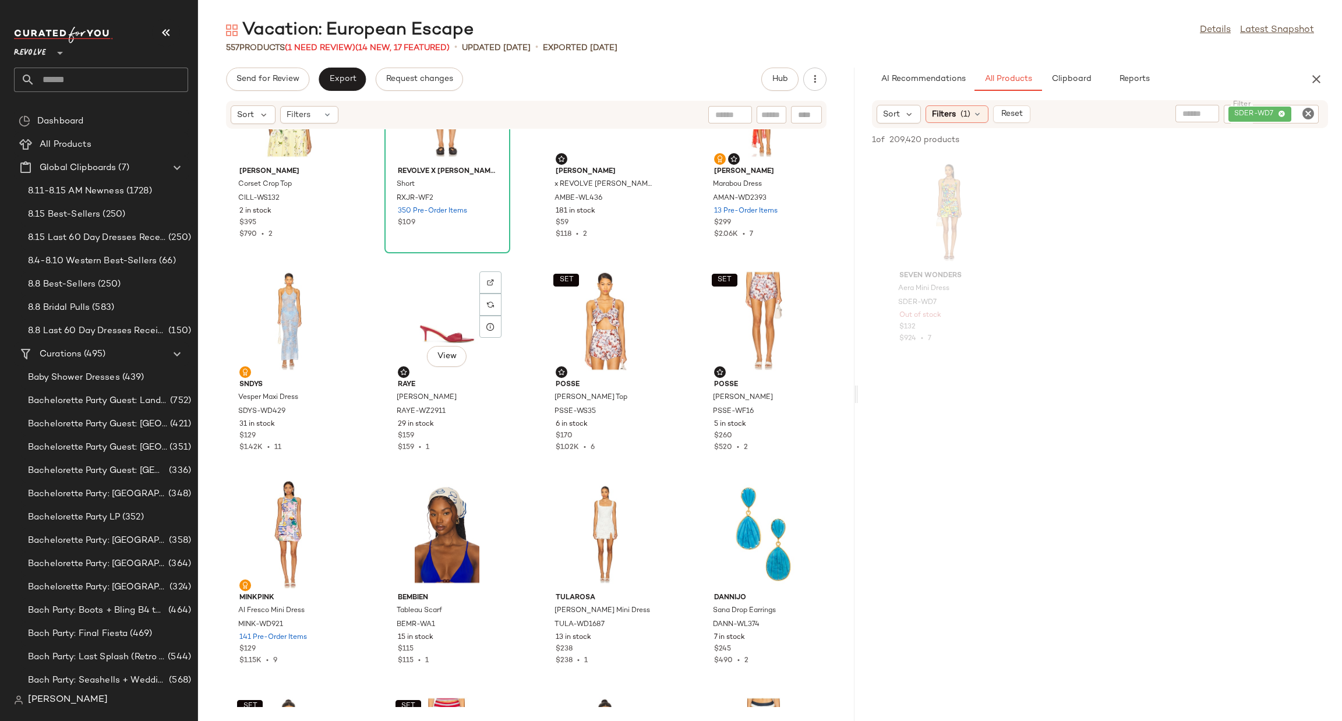
scroll to position [359, 0]
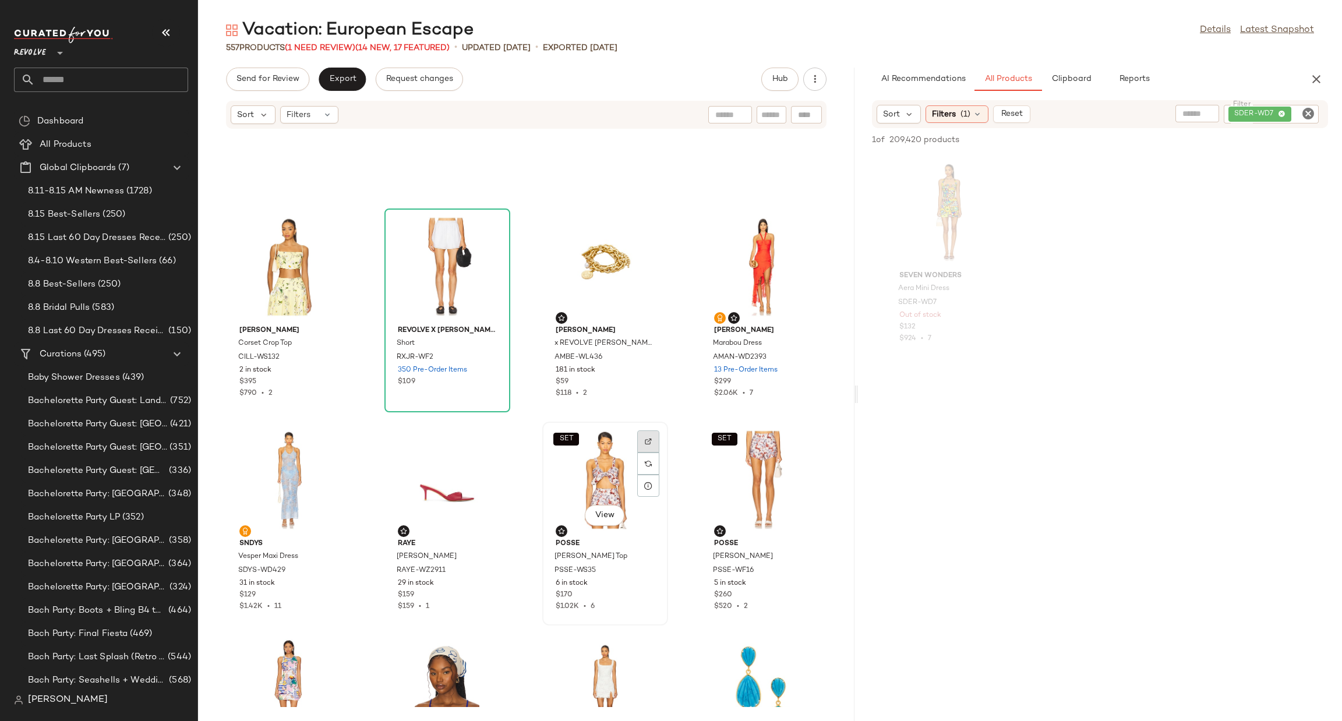
click at [638, 453] on div at bounding box center [648, 464] width 22 height 22
click at [751, 463] on div "SET View" at bounding box center [764, 480] width 118 height 108
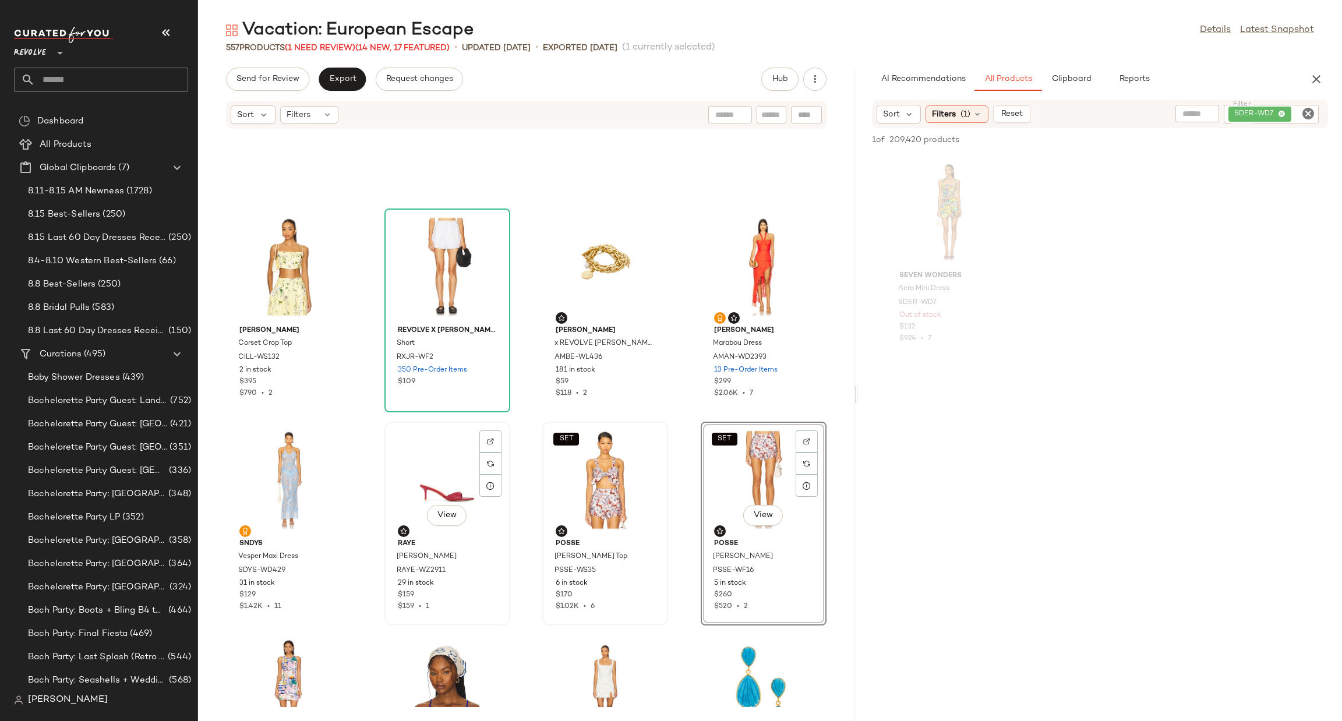
click at [437, 465] on div "View" at bounding box center [448, 480] width 118 height 108
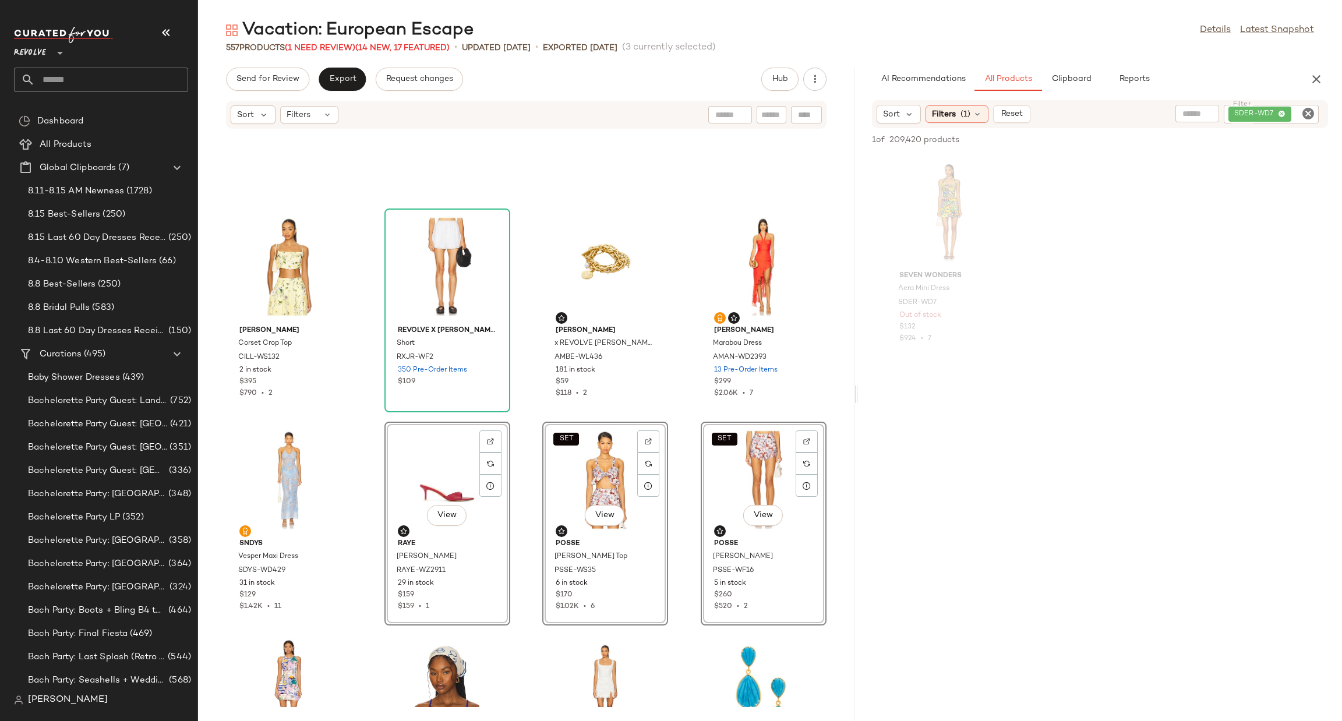
drag, startPoint x: 443, startPoint y: 463, endPoint x: 457, endPoint y: 463, distance: 14.6
click at [523, 557] on div "Unset Featured Product" at bounding box center [534, 567] width 156 height 22
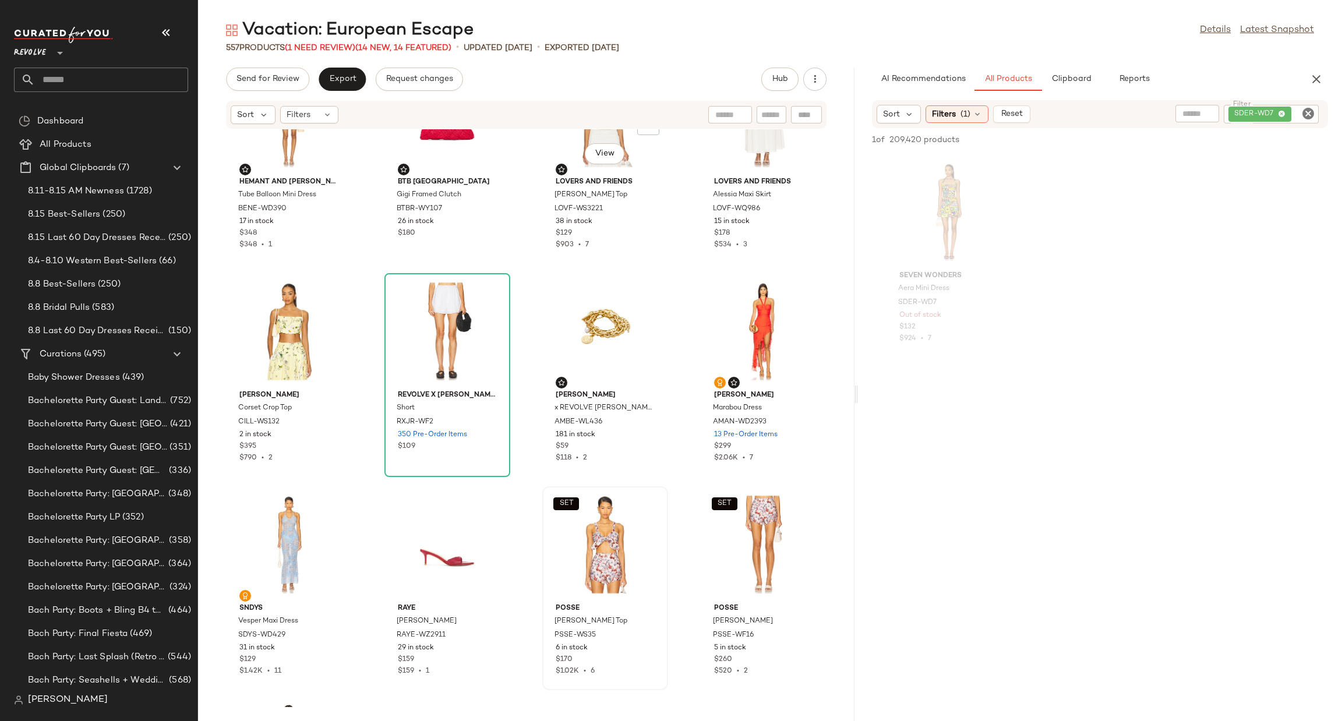
scroll to position [87, 0]
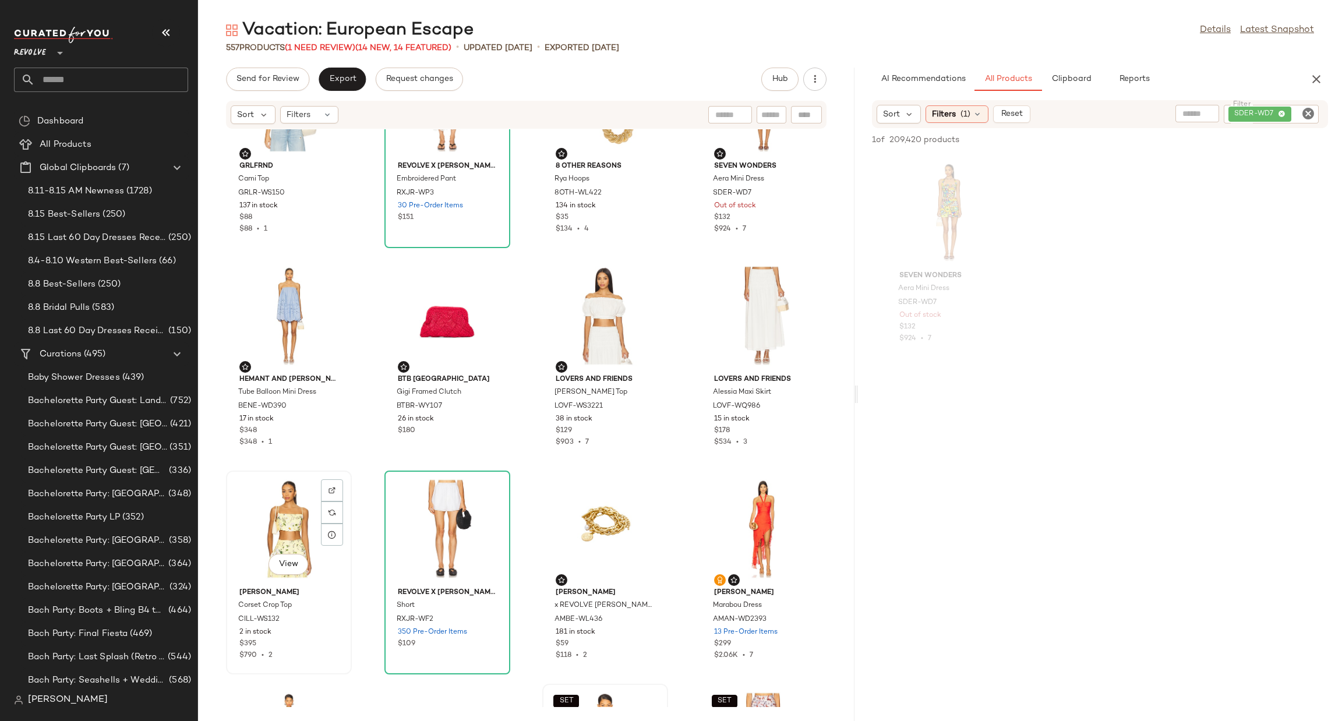
click at [277, 507] on div "View" at bounding box center [289, 529] width 118 height 108
click at [740, 497] on div "View" at bounding box center [764, 529] width 118 height 108
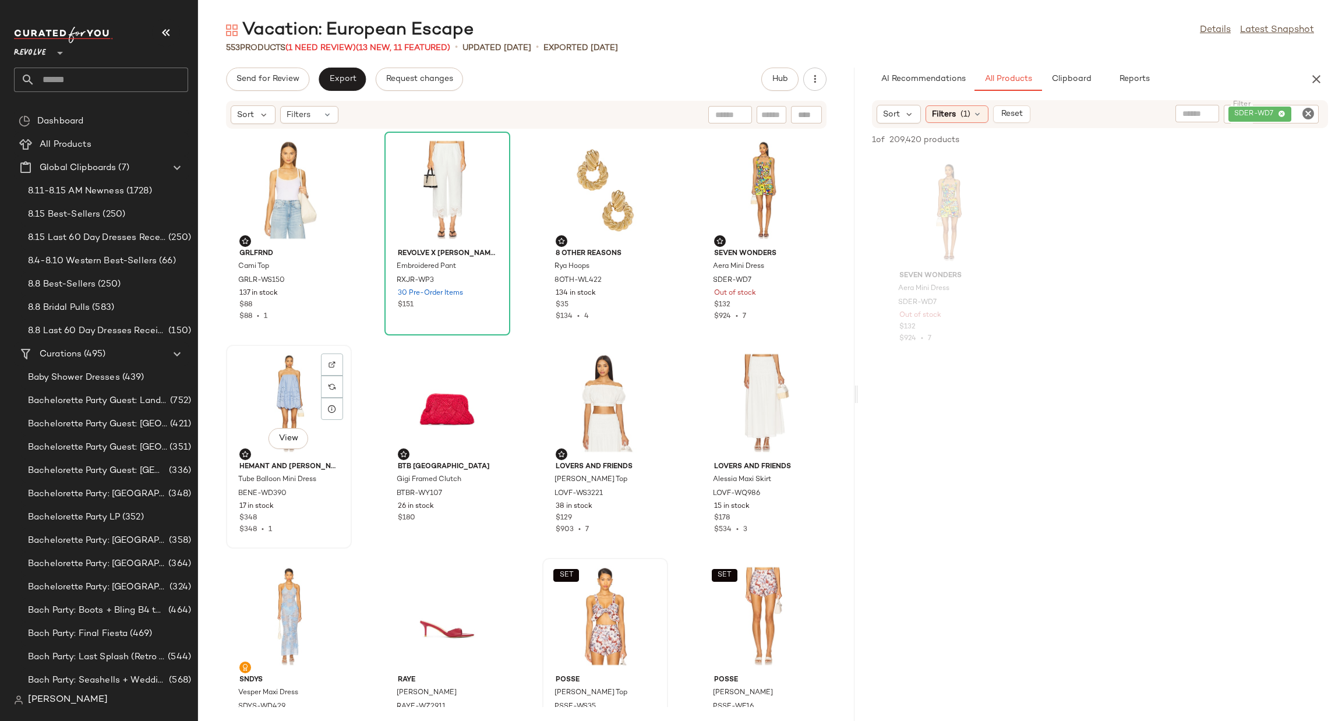
drag, startPoint x: 277, startPoint y: 398, endPoint x: 345, endPoint y: 409, distance: 69.0
click at [277, 398] on div "View" at bounding box center [289, 403] width 118 height 108
click at [763, 398] on div "View" at bounding box center [764, 403] width 118 height 108
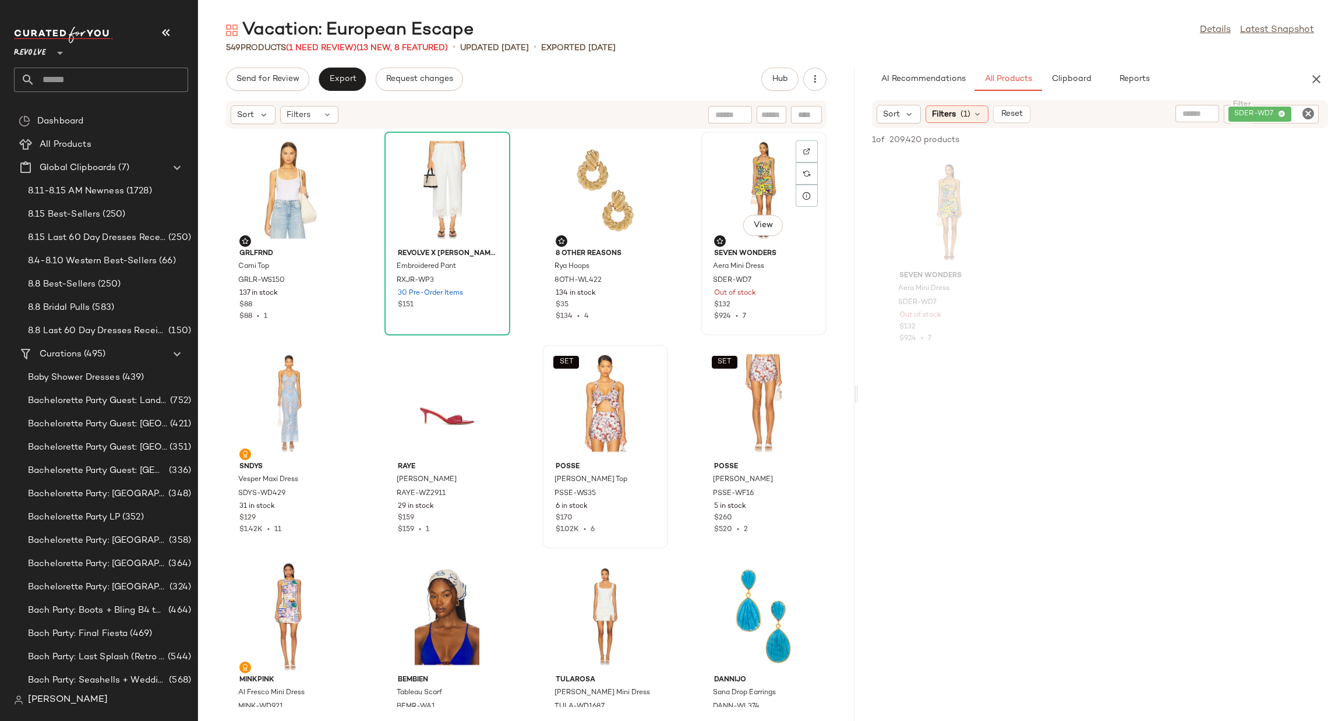
click at [760, 182] on div "View" at bounding box center [764, 190] width 118 height 108
click at [256, 204] on div "View" at bounding box center [289, 190] width 118 height 108
click at [728, 186] on div "View" at bounding box center [764, 190] width 118 height 108
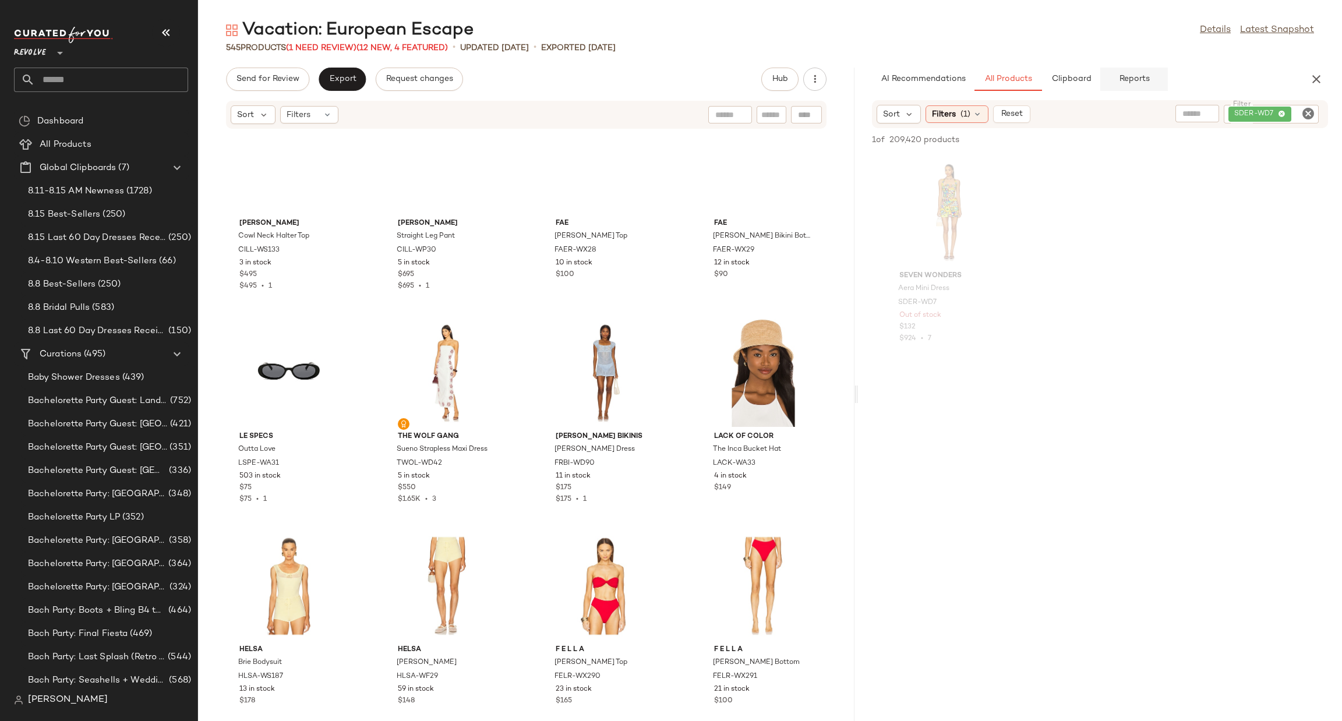
scroll to position [883, 0]
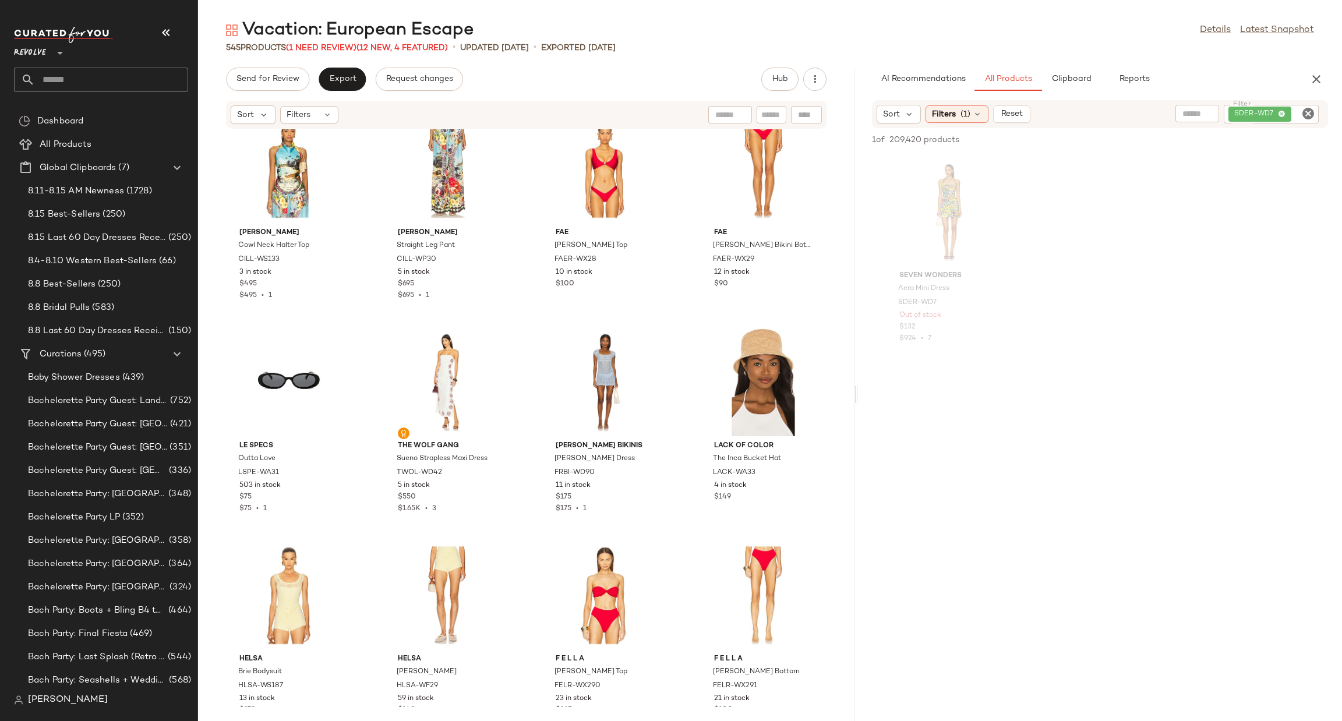
click at [1308, 113] on icon "Clear Filter" at bounding box center [1308, 114] width 14 height 14
click at [956, 114] on div "Filters (1)" at bounding box center [957, 113] width 63 height 17
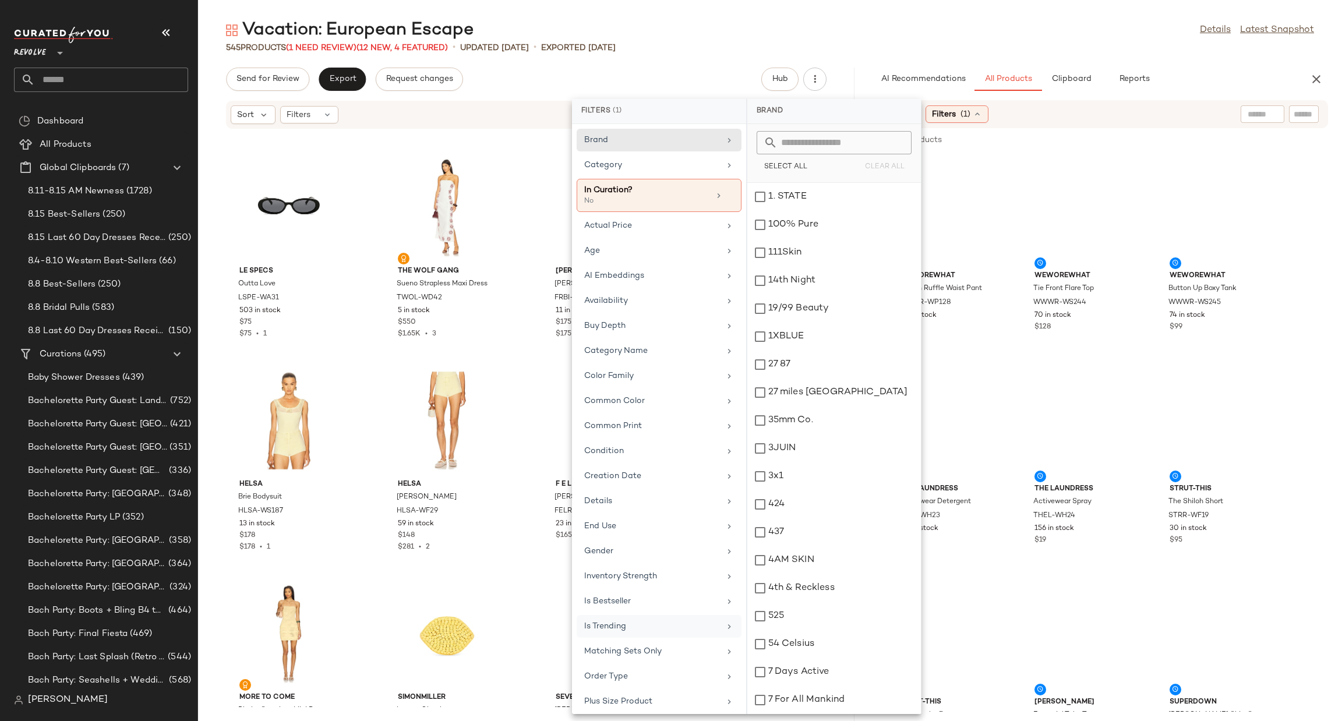
scroll to position [288, 0]
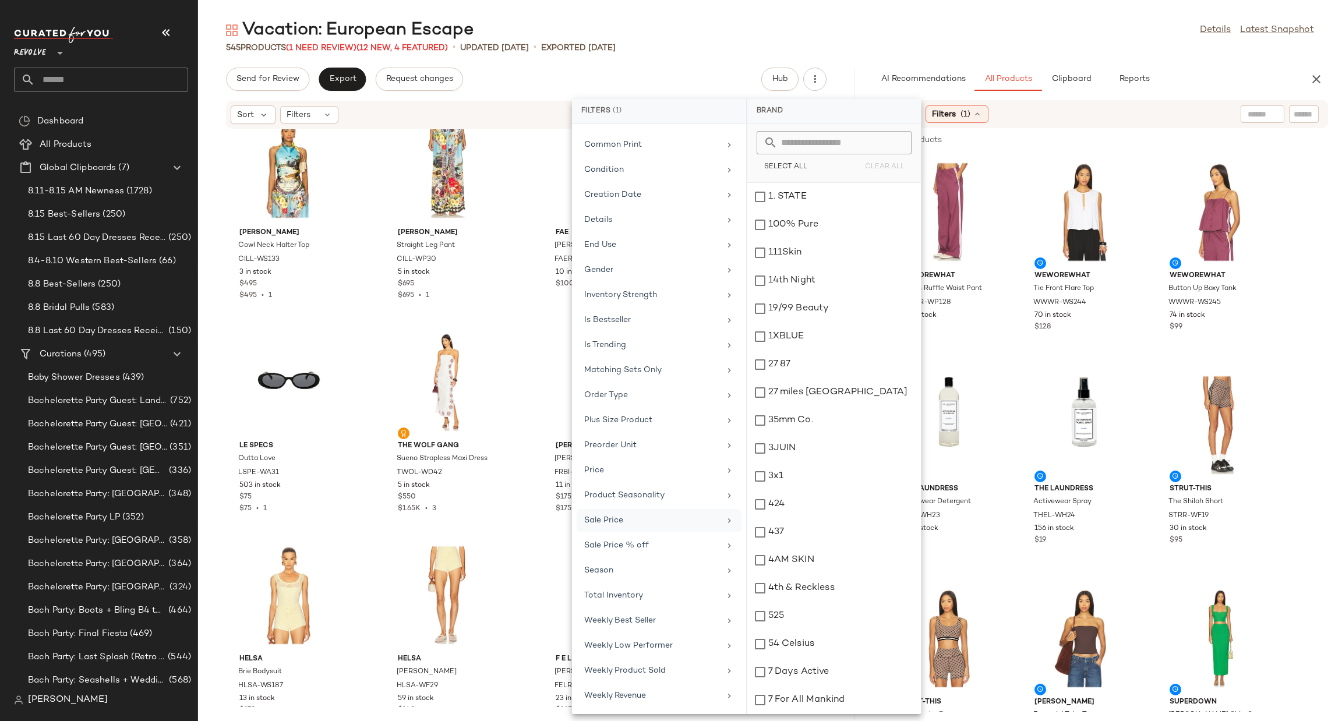
click at [672, 518] on div "Sale Price" at bounding box center [652, 520] width 136 height 12
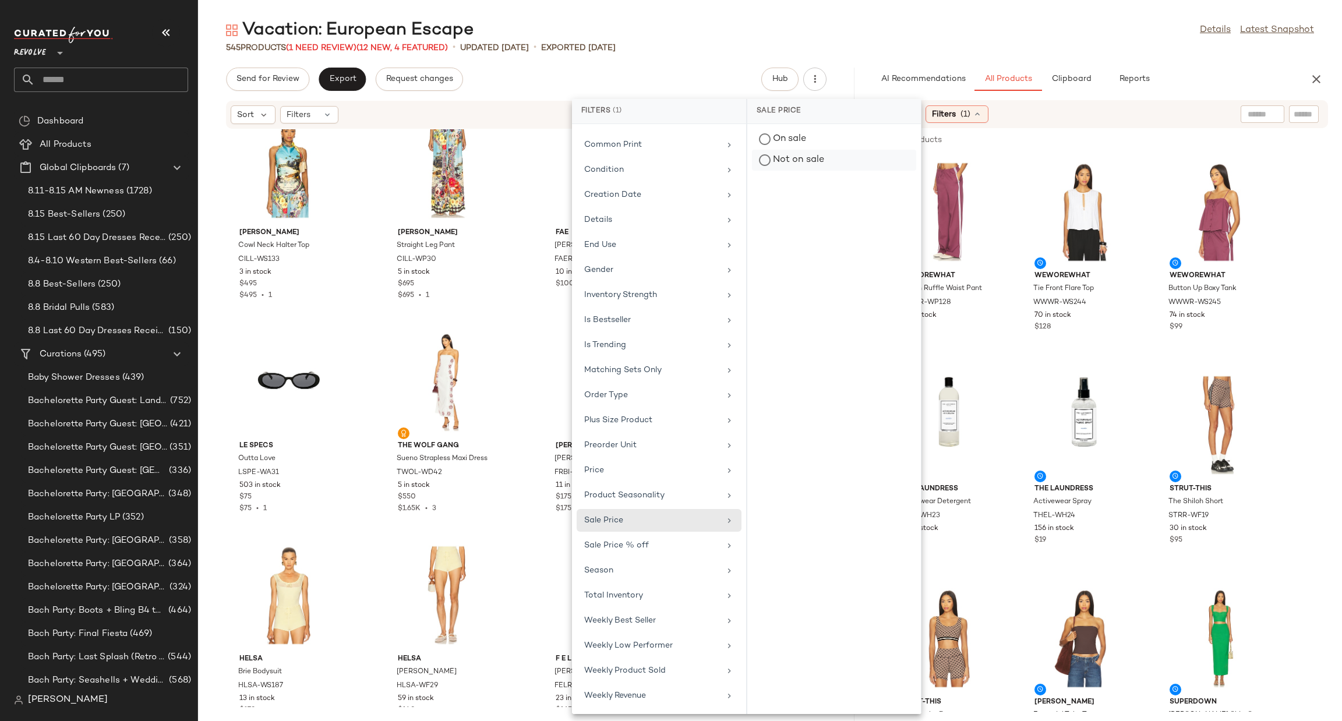
click at [793, 162] on div "Not on sale" at bounding box center [834, 160] width 164 height 21
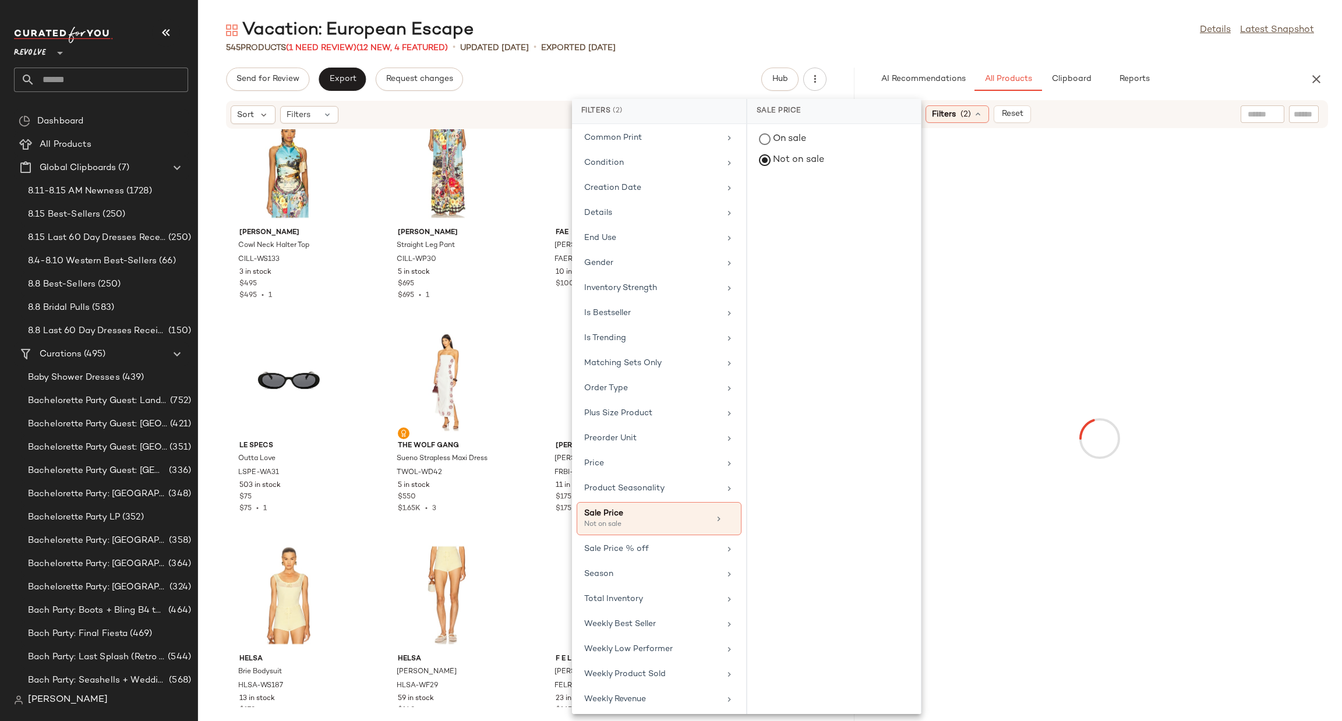
click at [1190, 57] on div "Vacation: European Escape Details Latest Snapshot 545 Products (1 Need Review) …" at bounding box center [770, 370] width 1144 height 702
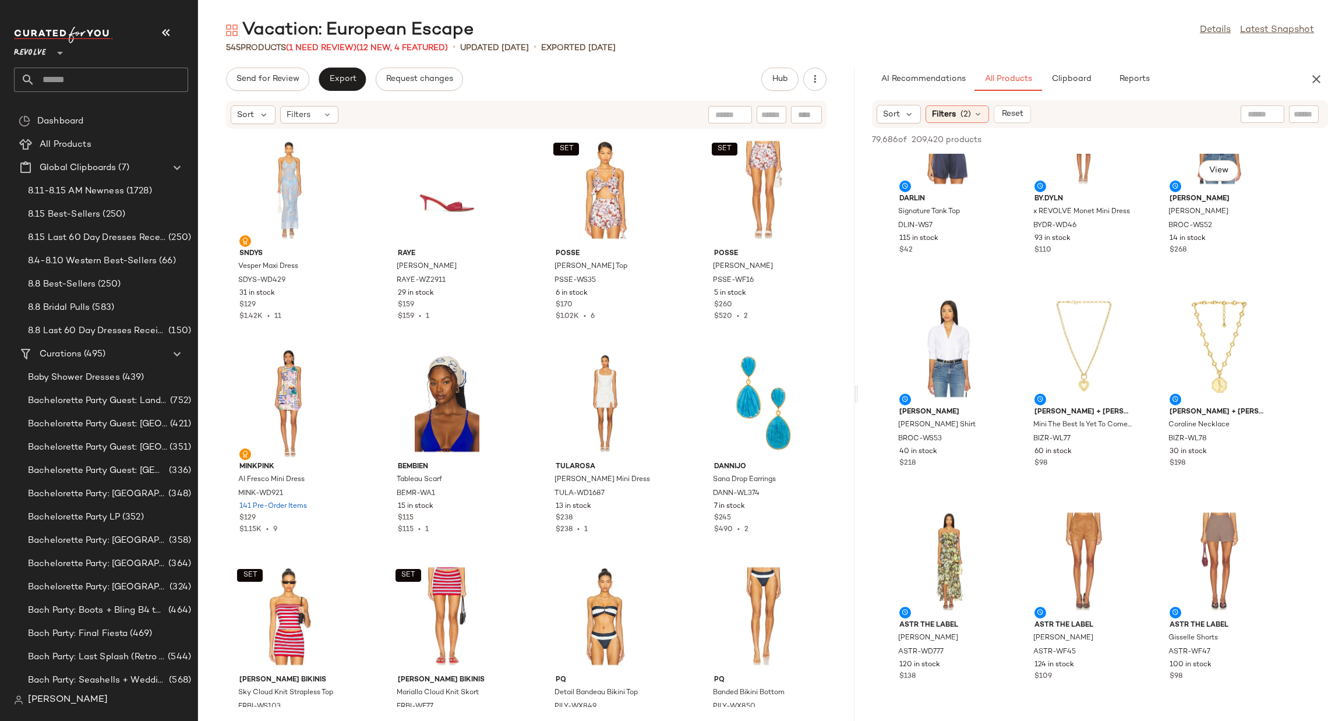
scroll to position [4806, 0]
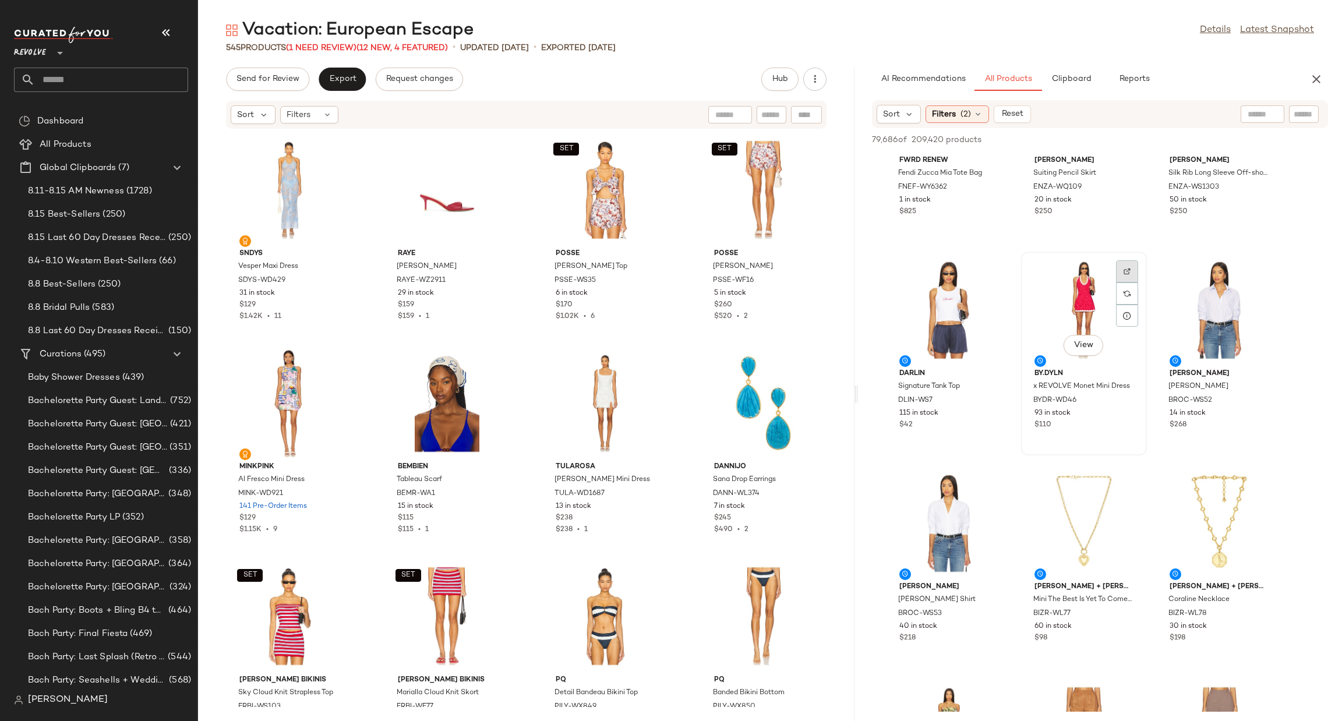
click at [1131, 283] on div at bounding box center [1127, 294] width 22 height 22
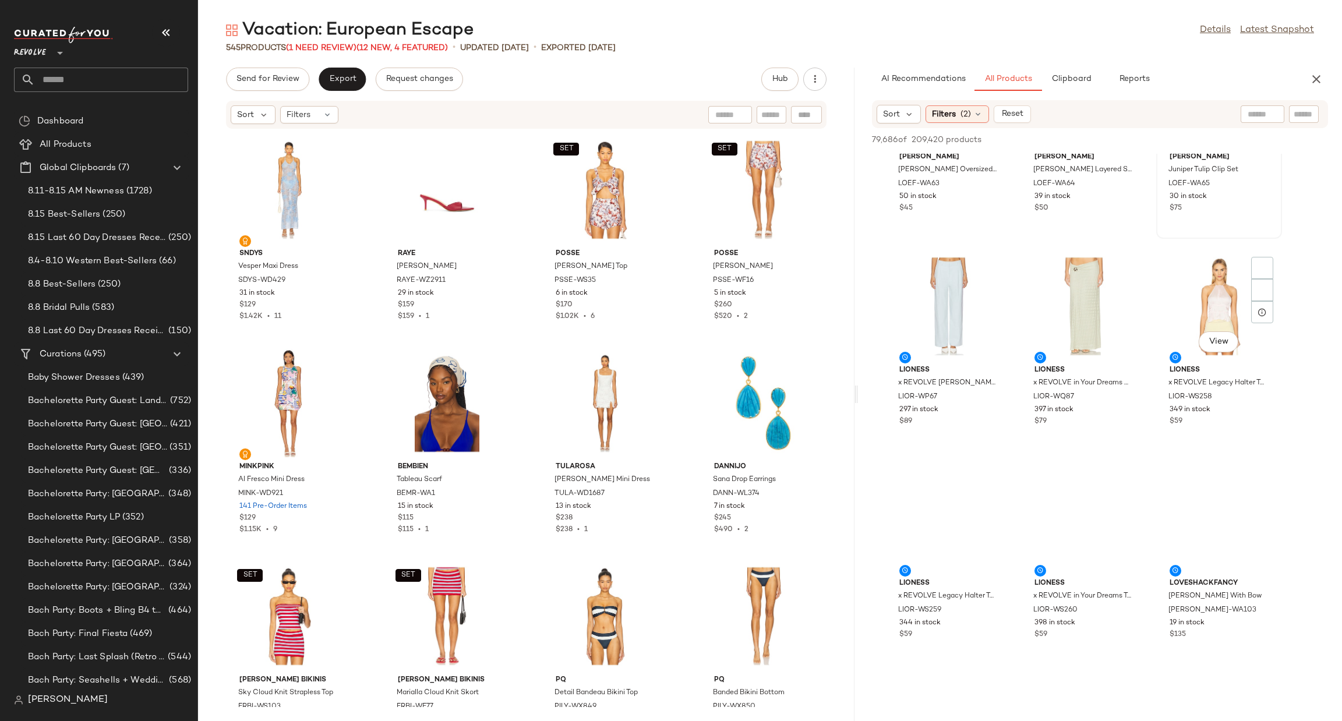
scroll to position [15282, 0]
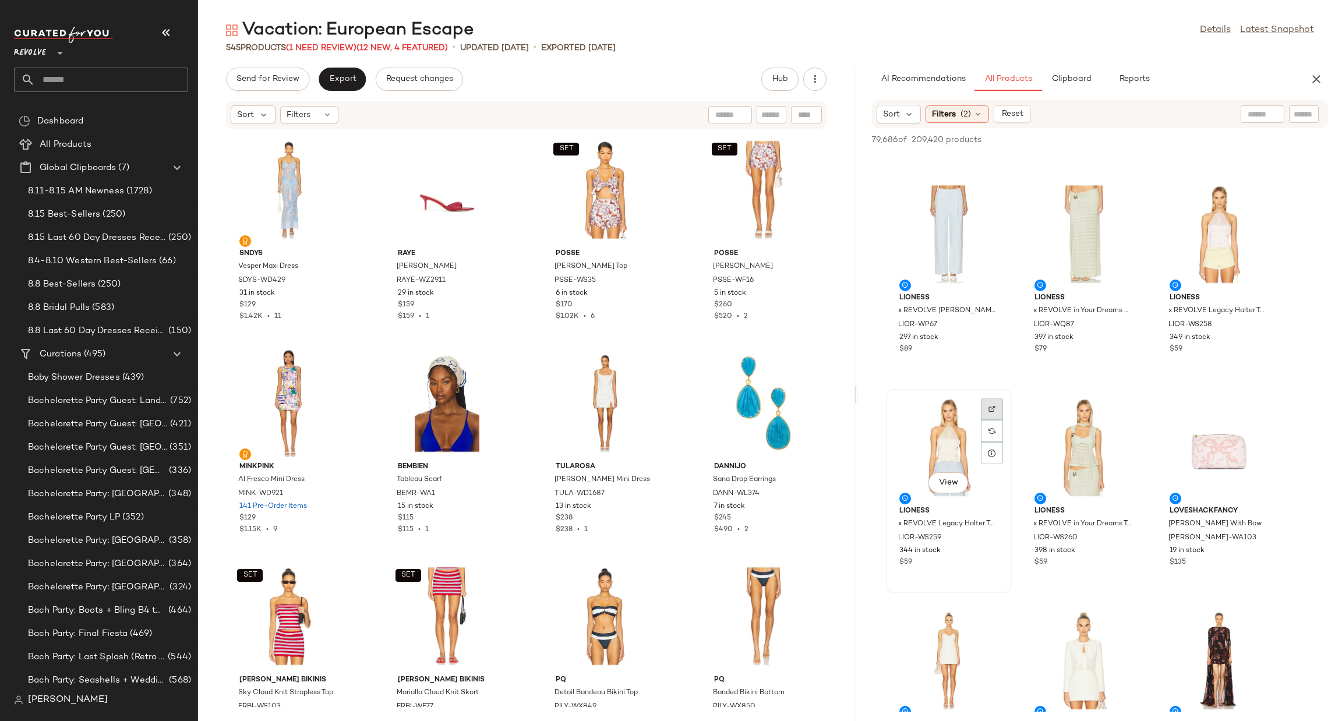
click at [981, 420] on div at bounding box center [992, 431] width 22 height 22
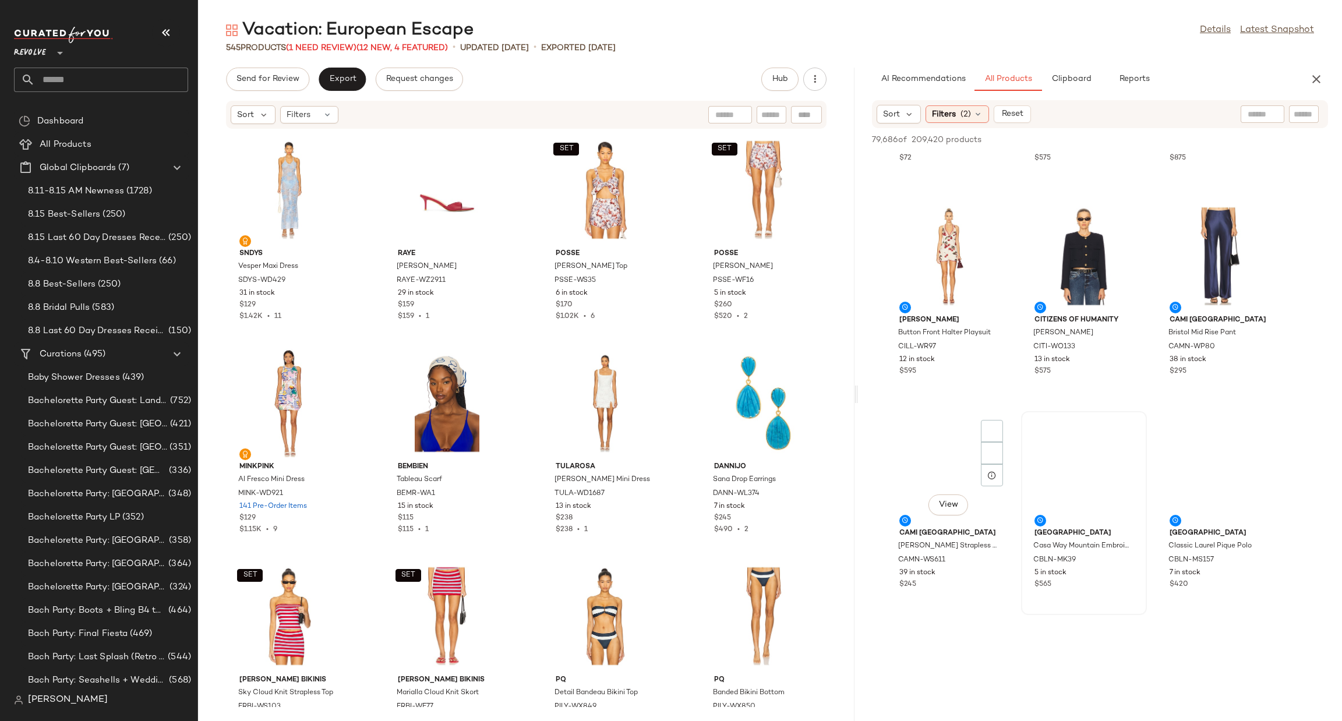
scroll to position [22193, 0]
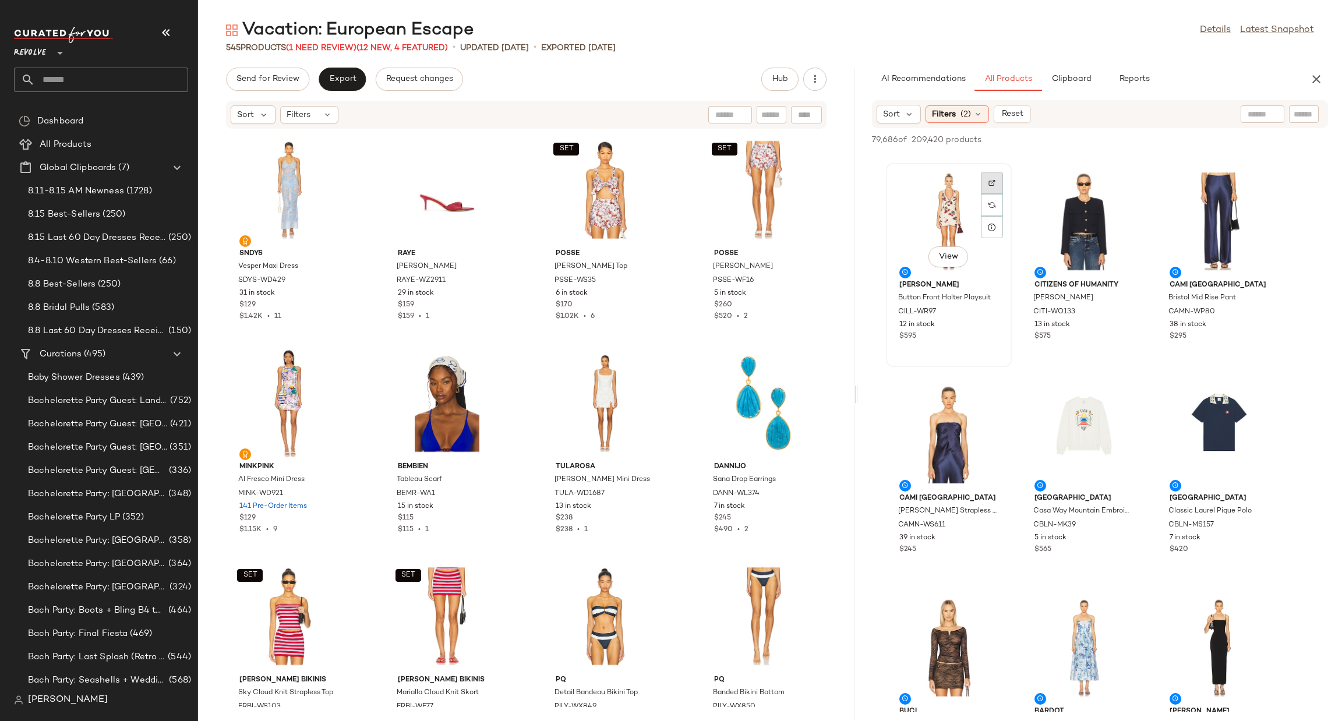
click at [989, 183] on img at bounding box center [992, 182] width 7 height 7
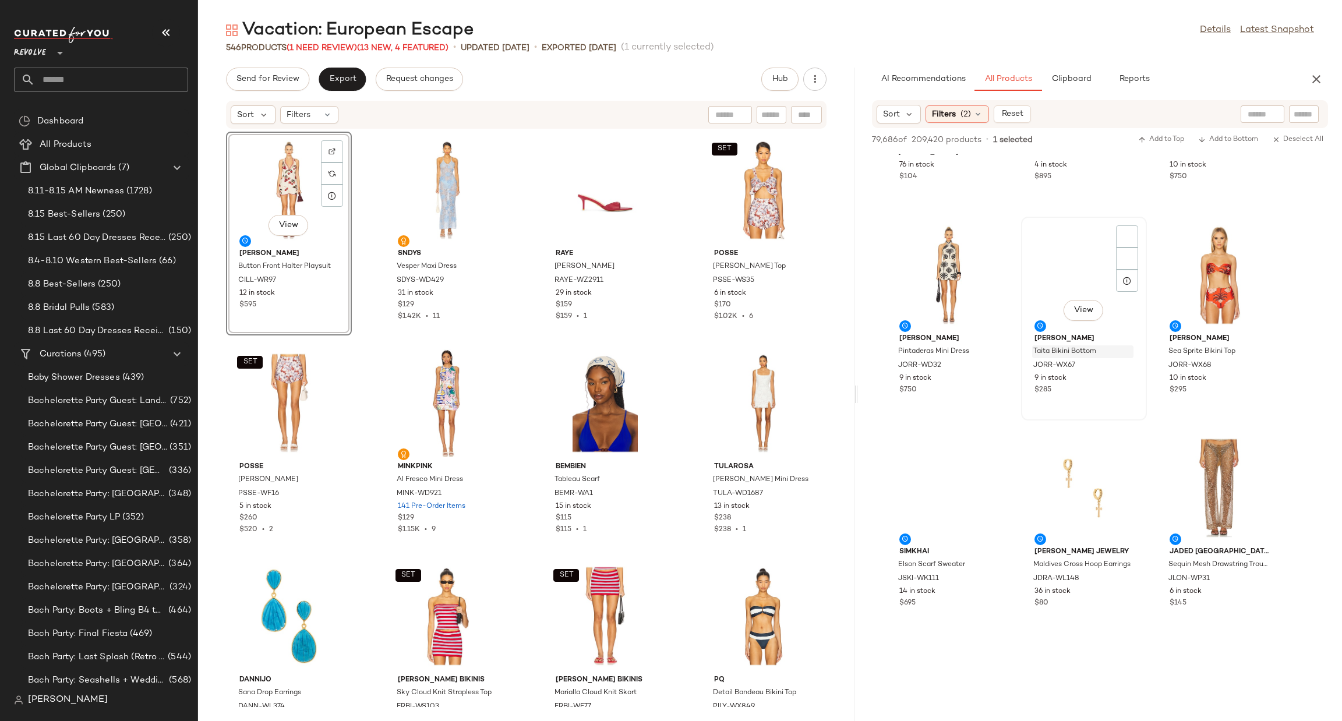
scroll to position [31040, 0]
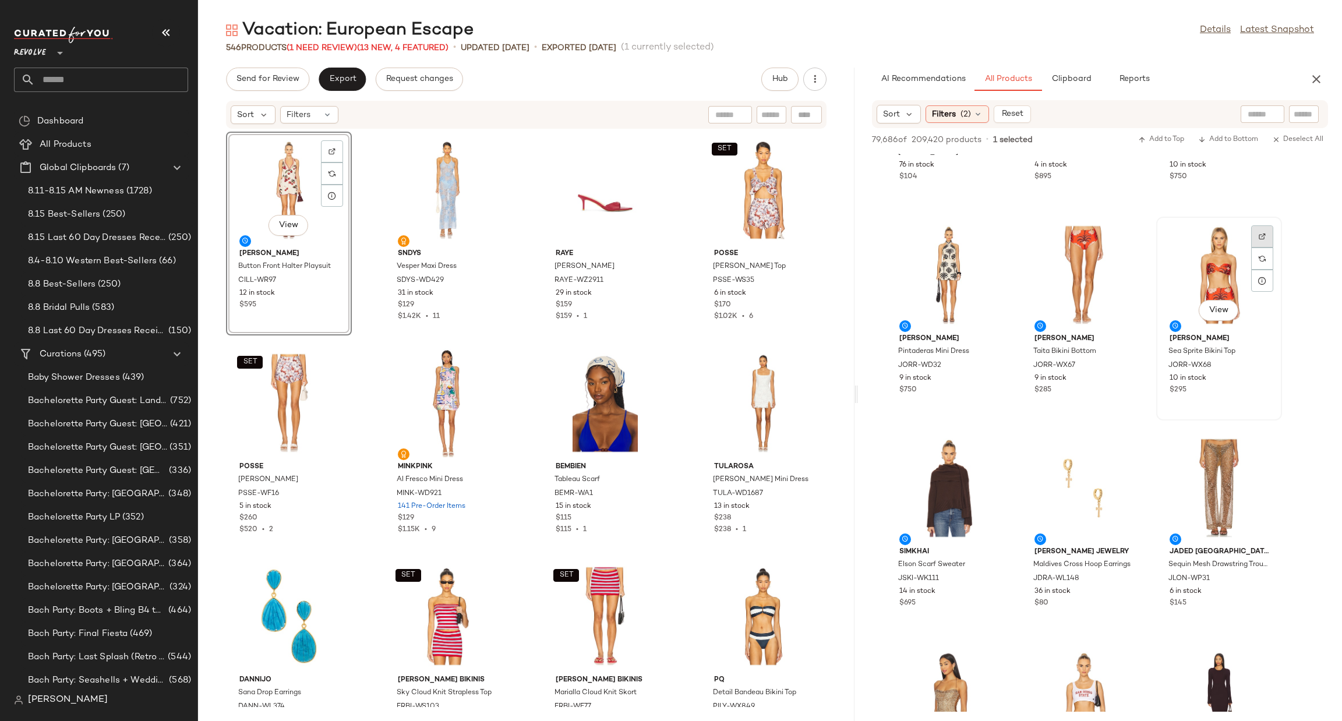
click at [1262, 233] on img at bounding box center [1262, 236] width 7 height 7
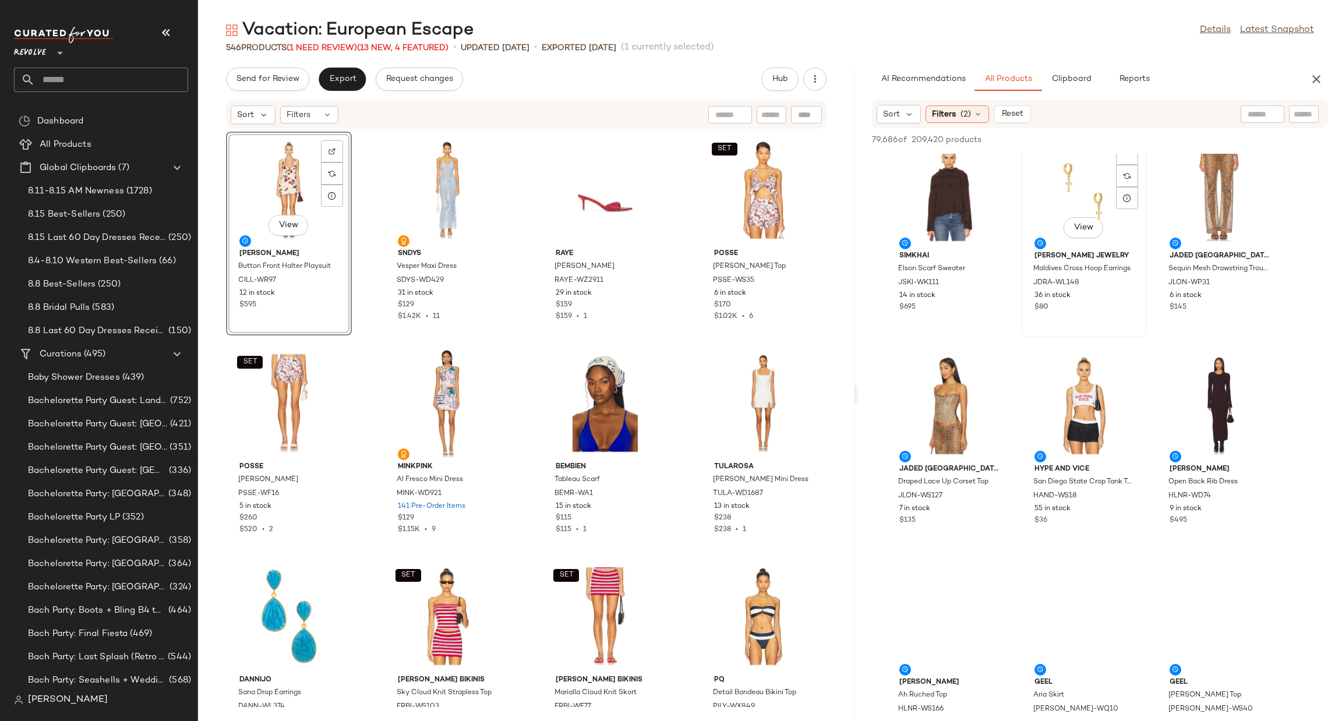
scroll to position [31408, 0]
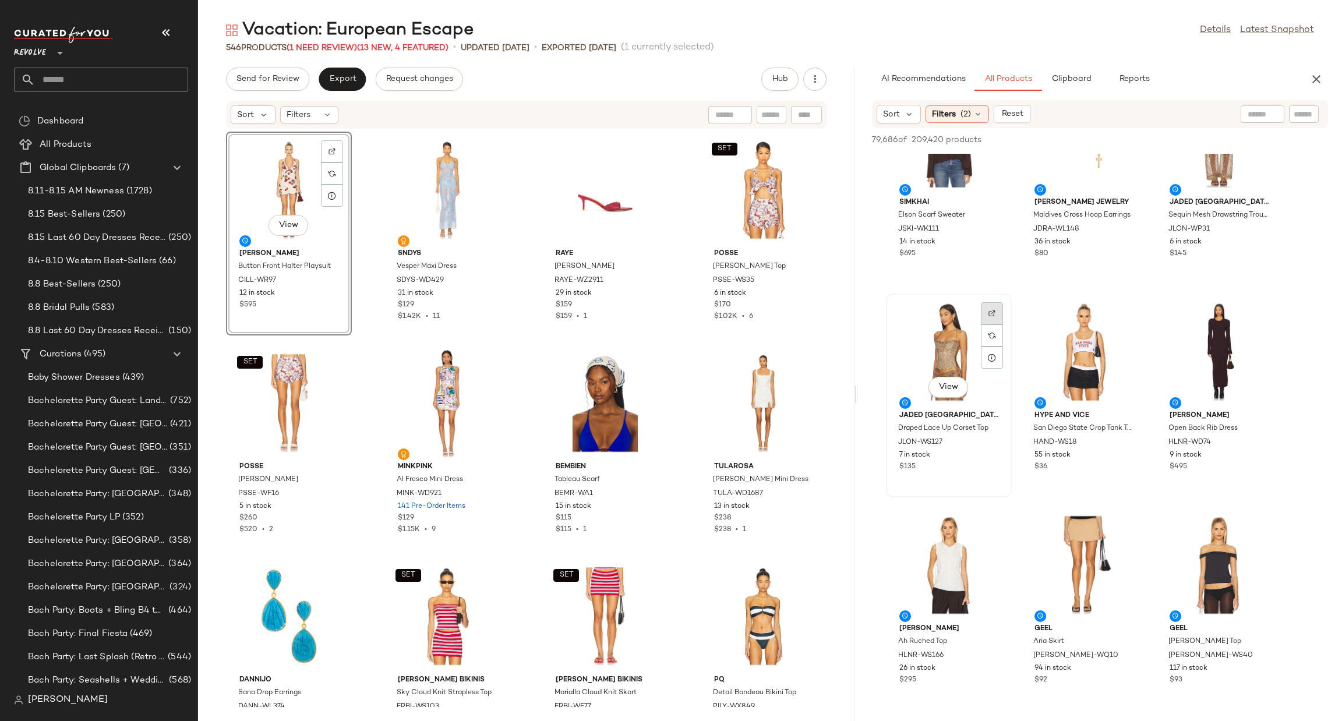
click at [984, 324] on div at bounding box center [992, 335] width 22 height 22
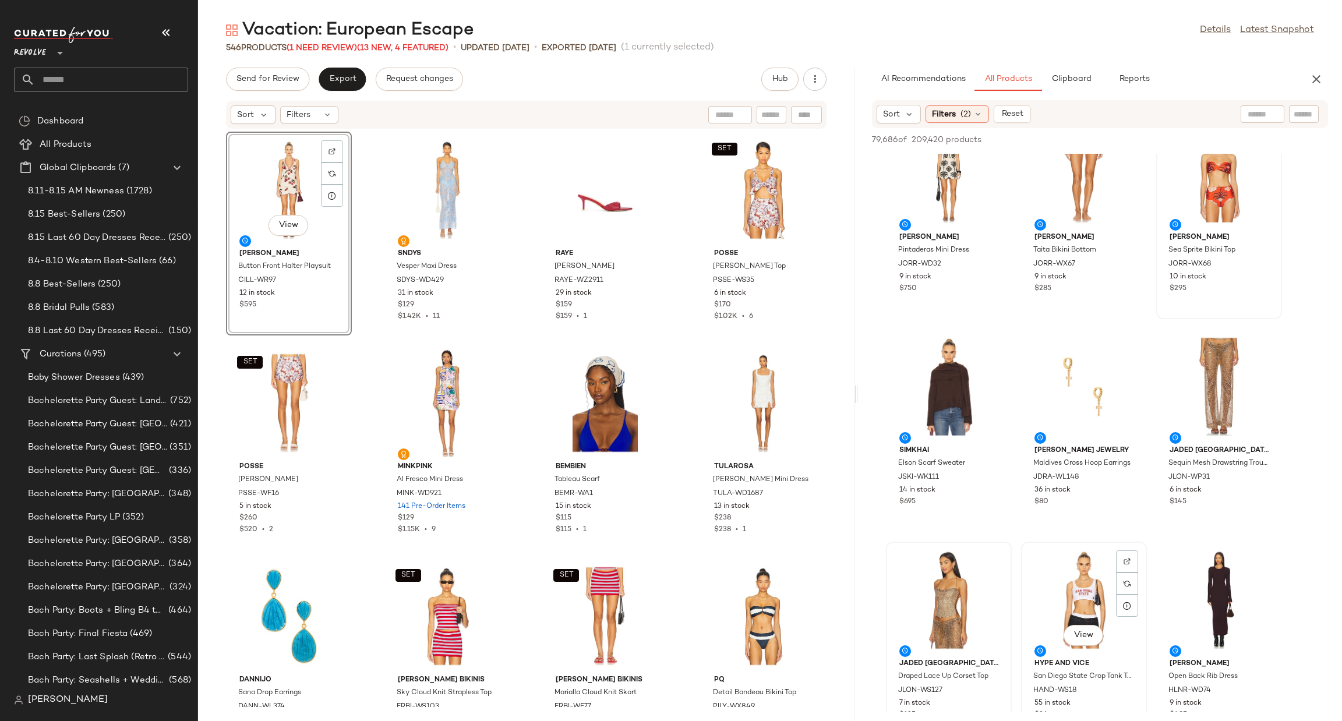
scroll to position [31128, 0]
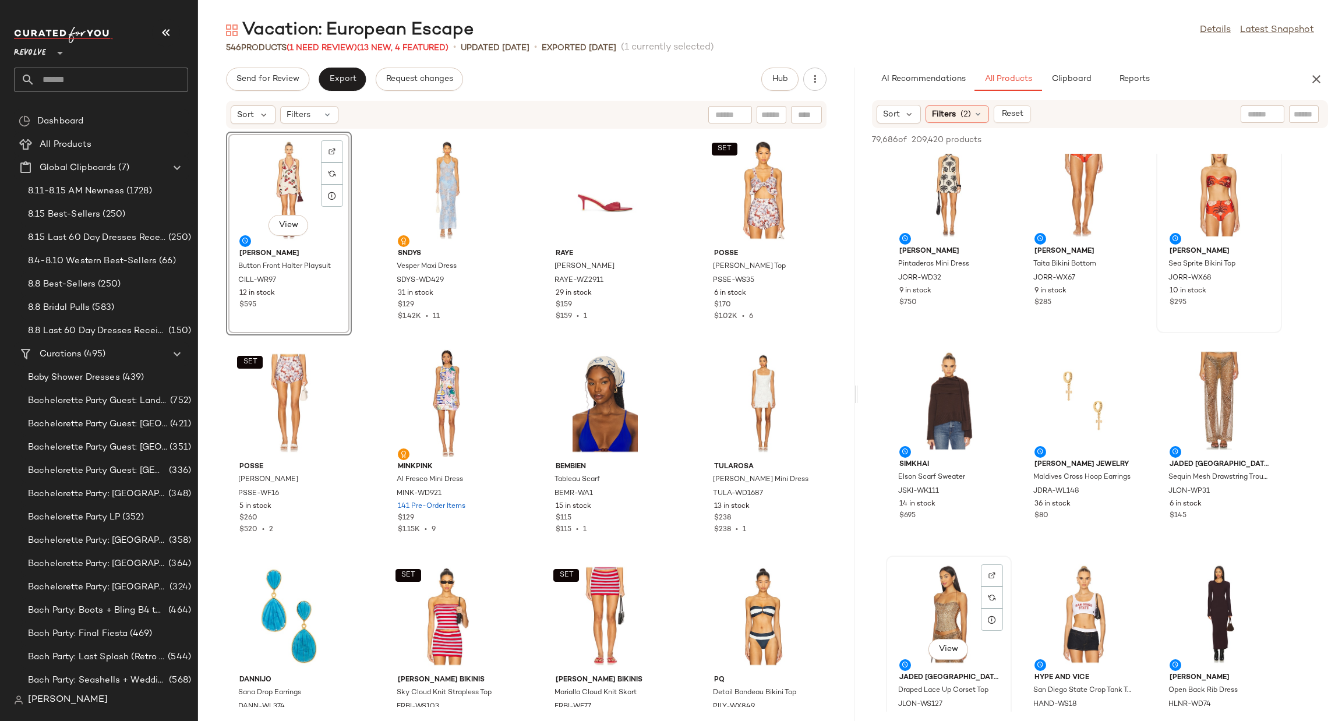
click at [920, 562] on div "View" at bounding box center [949, 614] width 118 height 108
click at [964, 183] on div "View" at bounding box center [949, 187] width 118 height 108
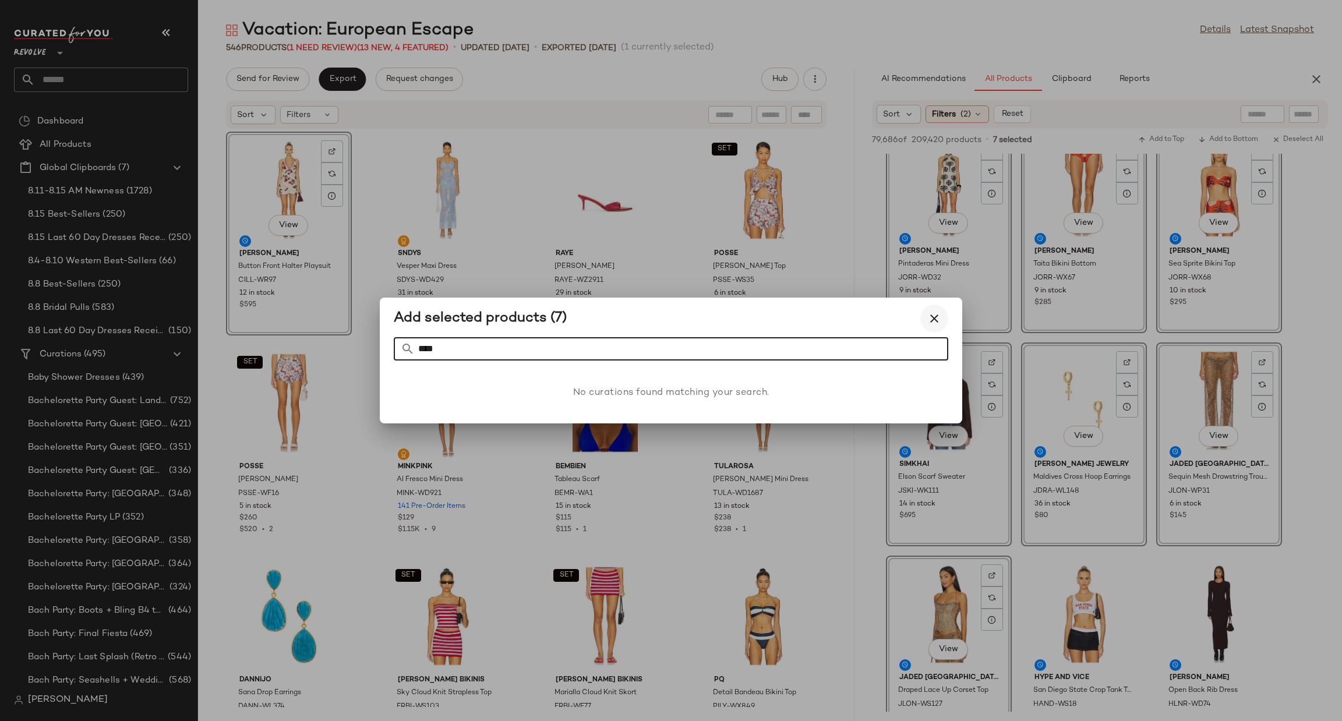
type input "****"
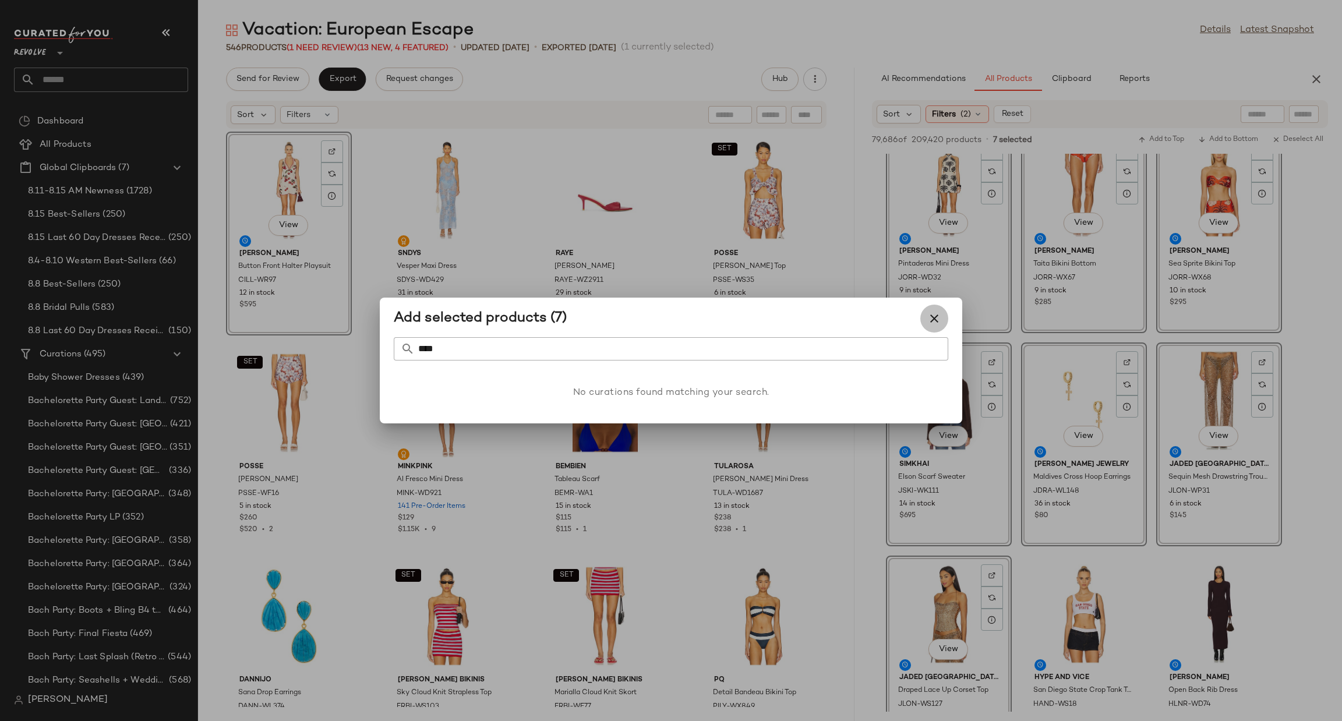
click at [930, 317] on icon "button" at bounding box center [934, 319] width 14 height 14
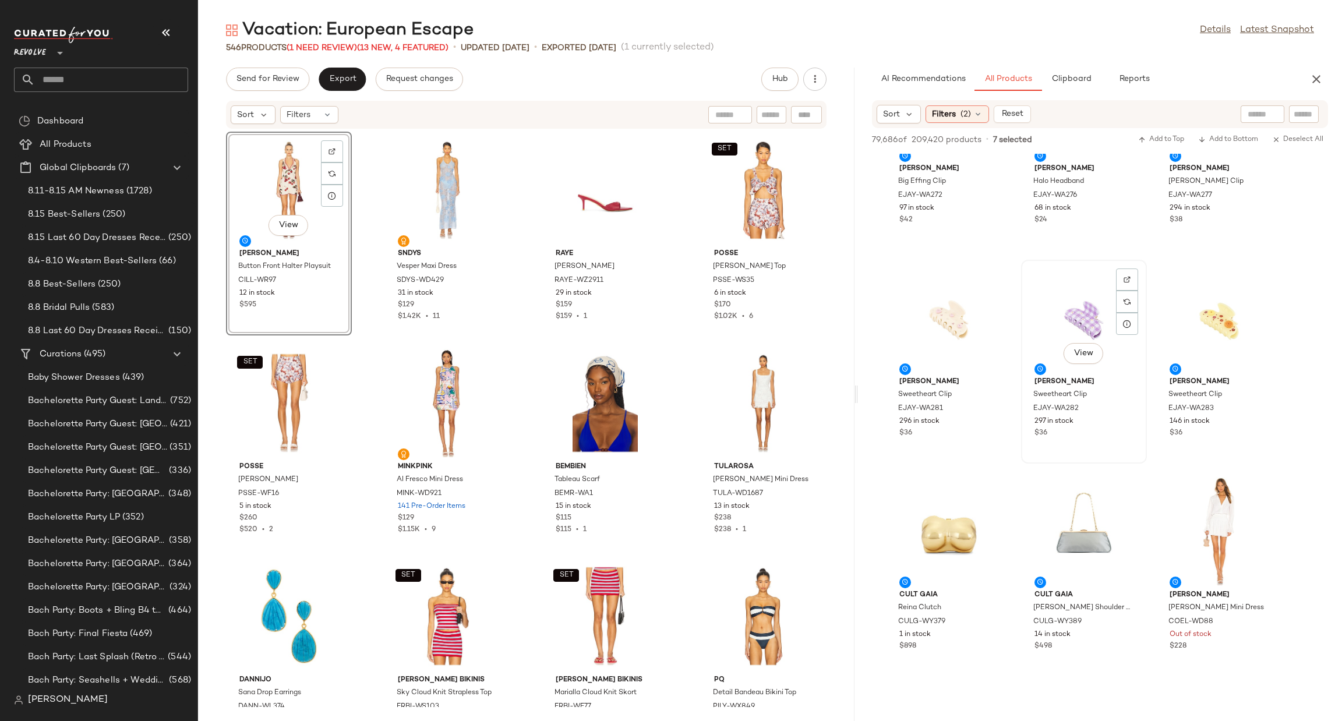
scroll to position [36148, 0]
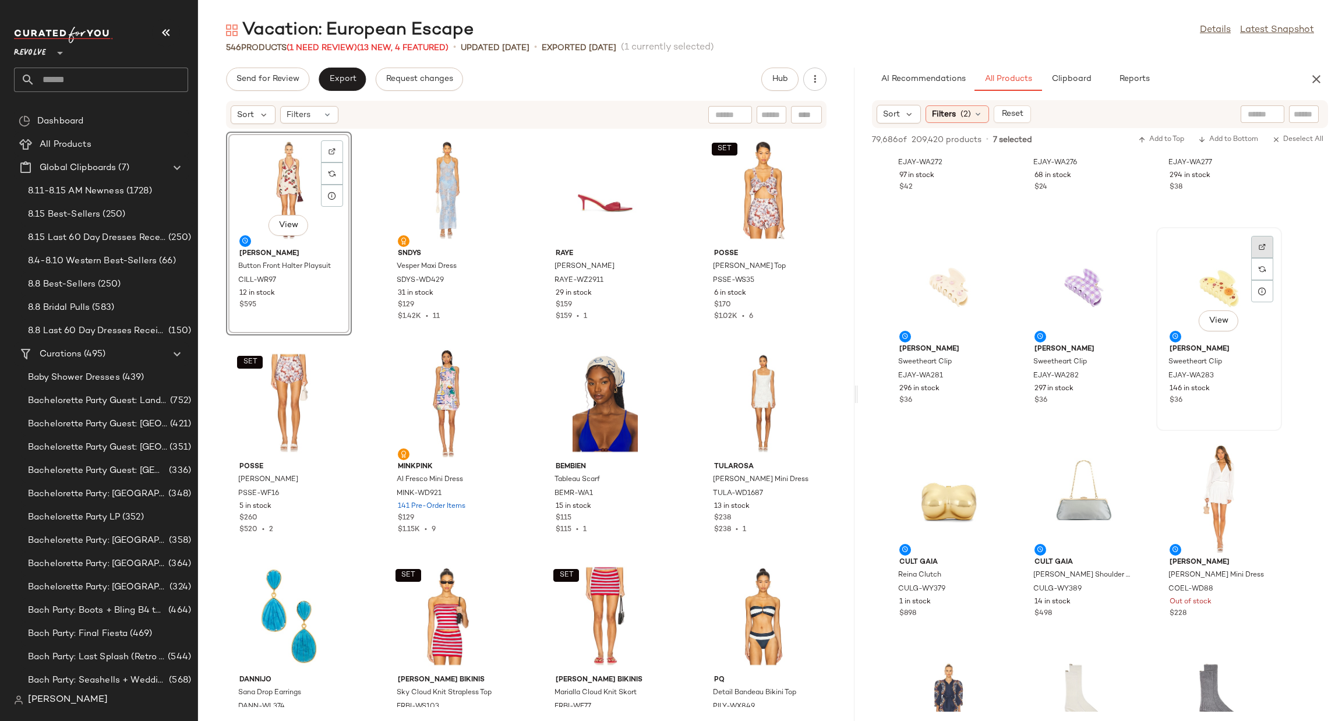
click at [1259, 243] on img at bounding box center [1262, 246] width 7 height 7
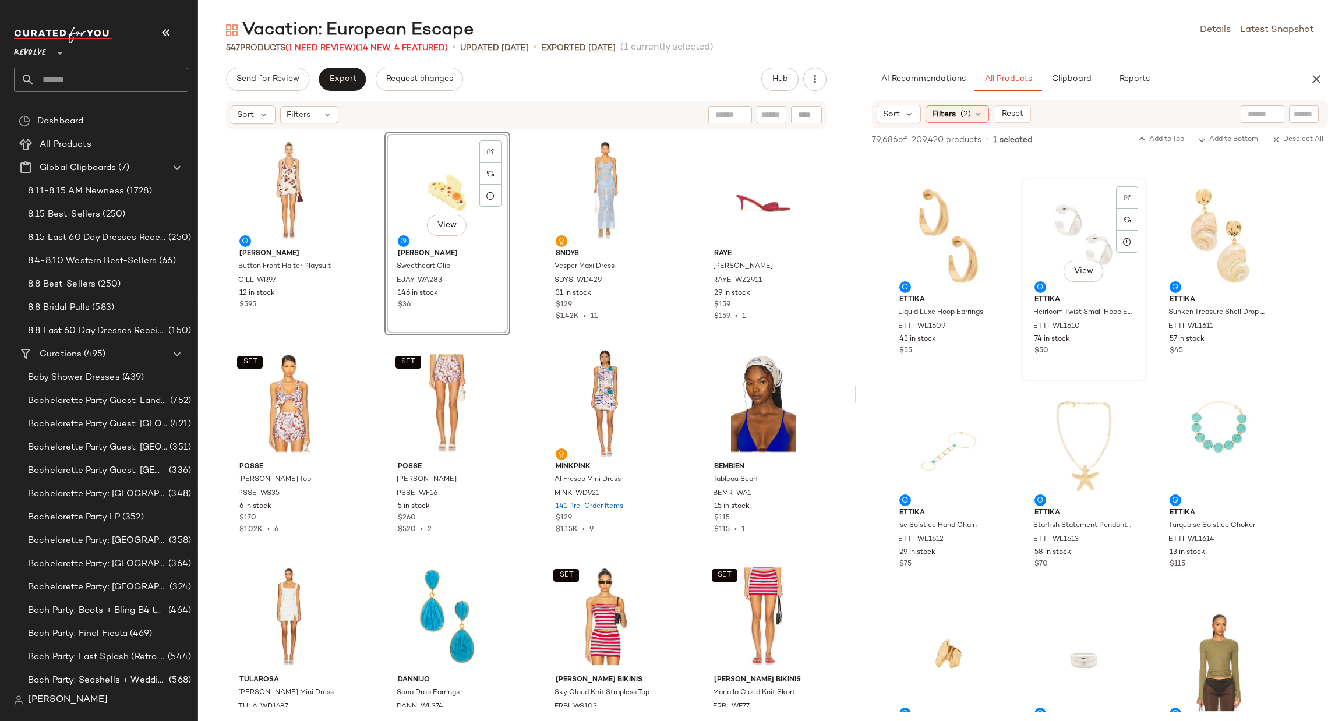
scroll to position [54203, 0]
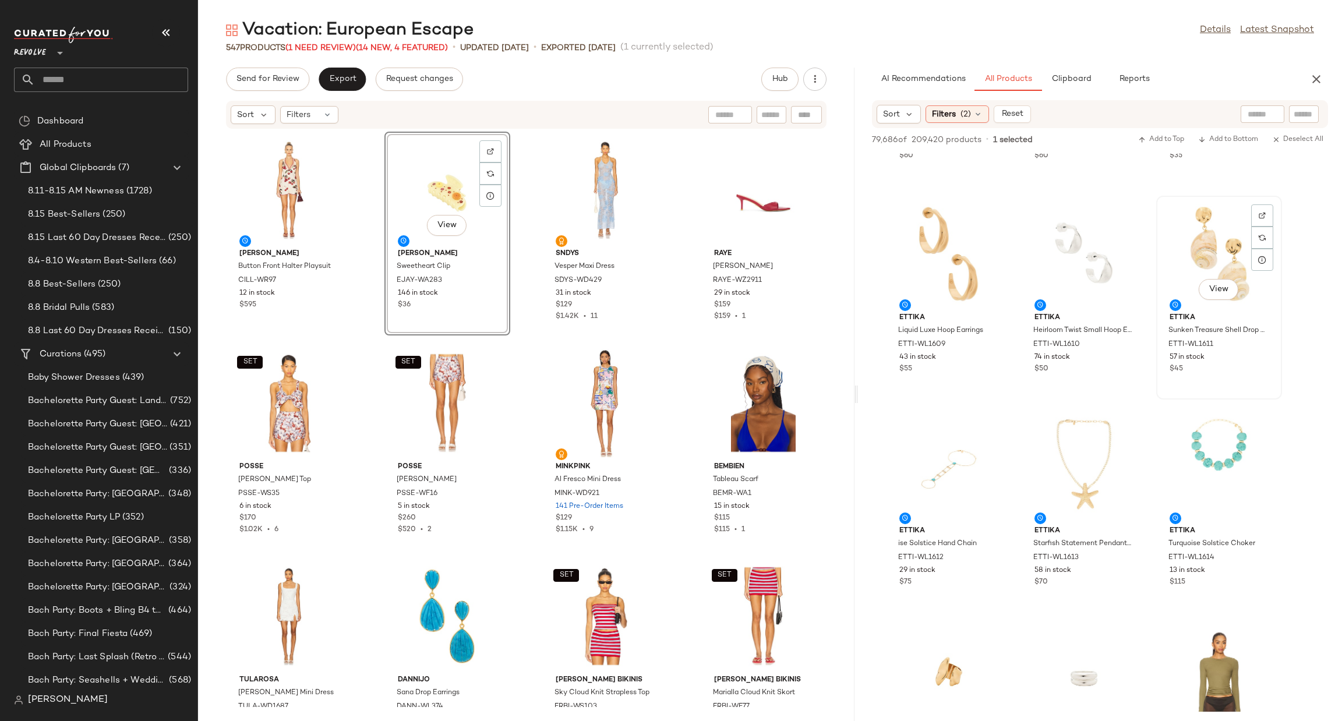
click at [1213, 251] on div "View" at bounding box center [1219, 254] width 118 height 108
click at [1089, 440] on div "View" at bounding box center [1084, 467] width 118 height 108
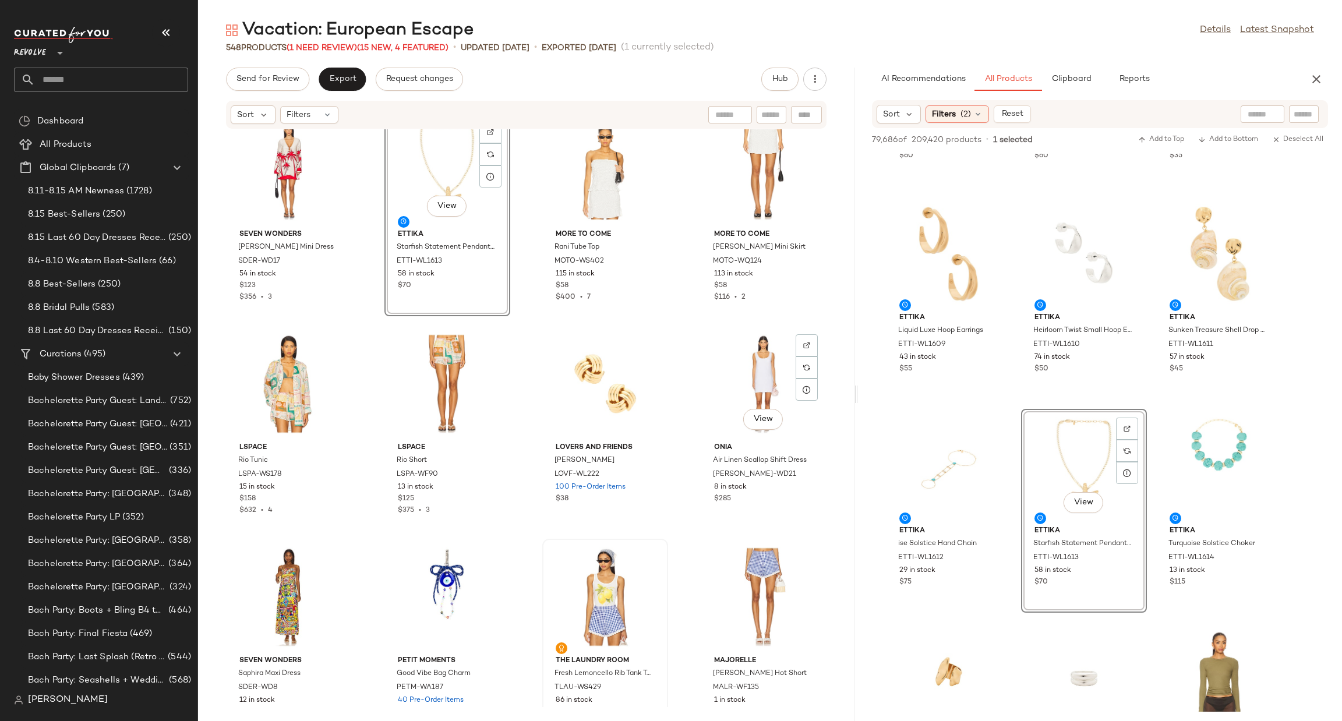
scroll to position [1844, 0]
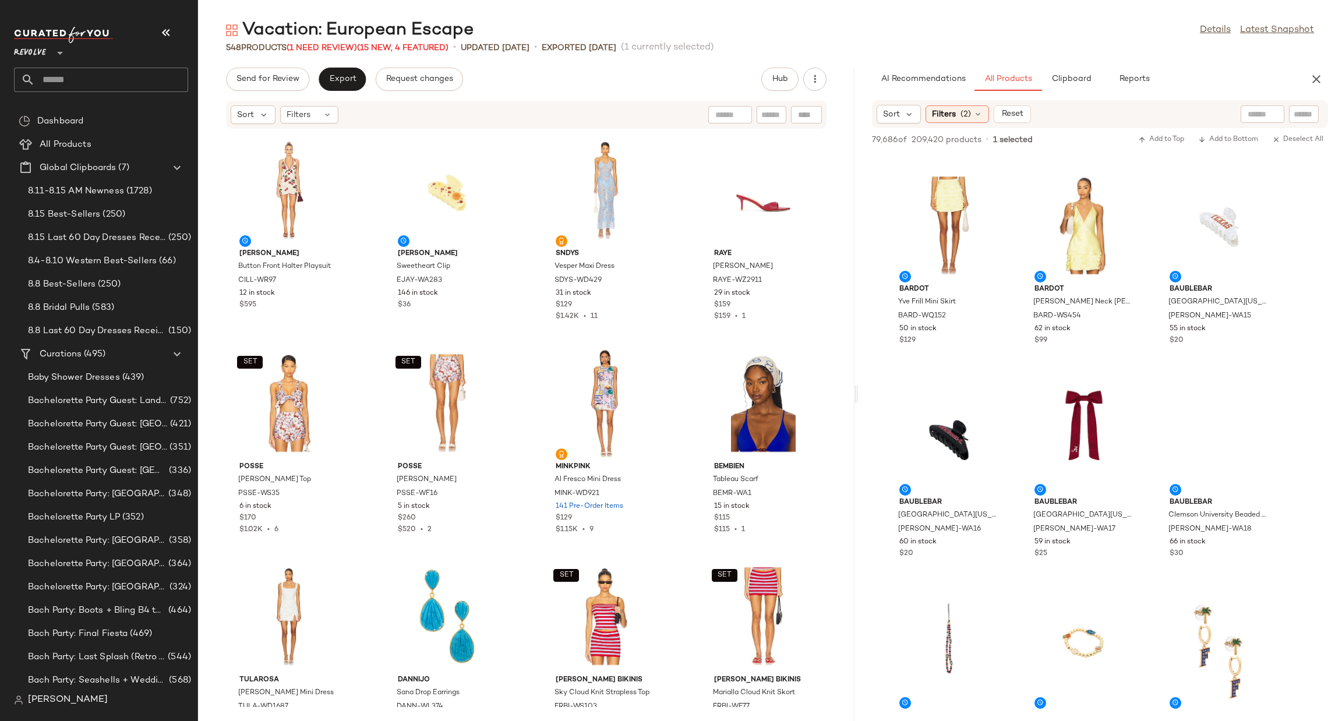
scroll to position [57579, 0]
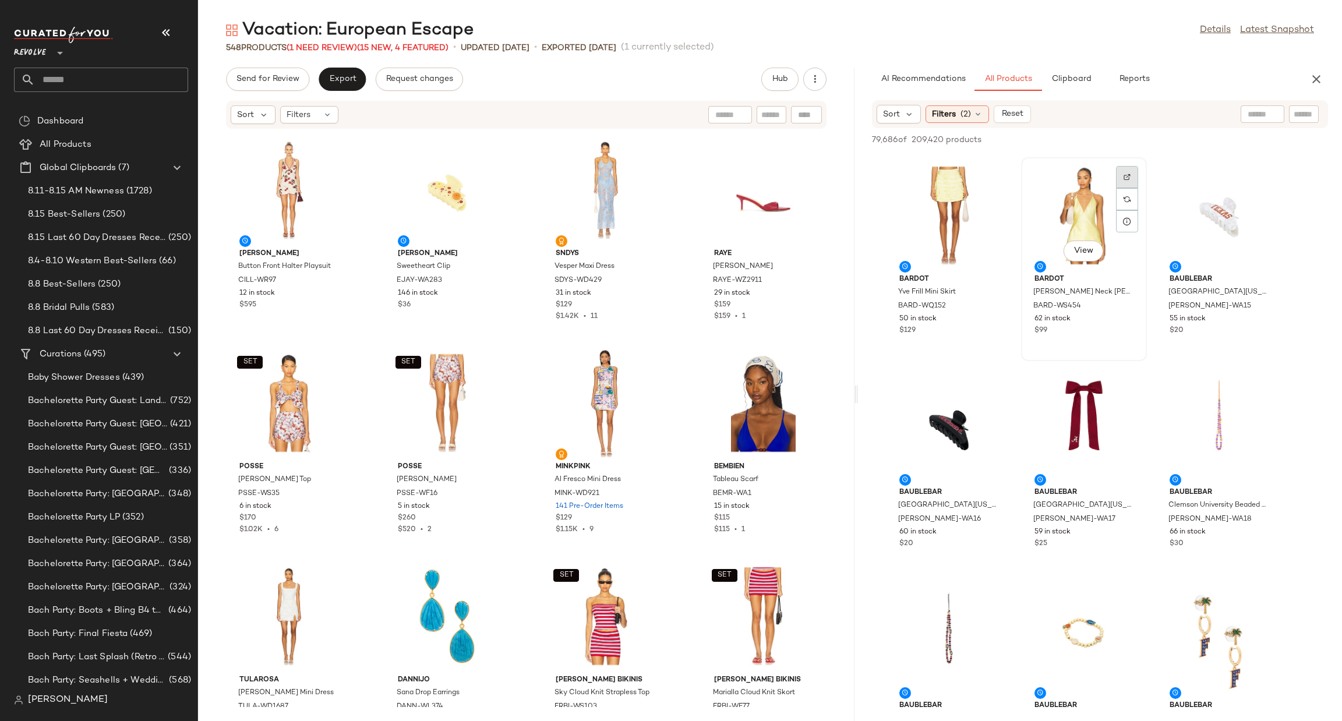
click at [1124, 188] on div at bounding box center [1127, 199] width 22 height 22
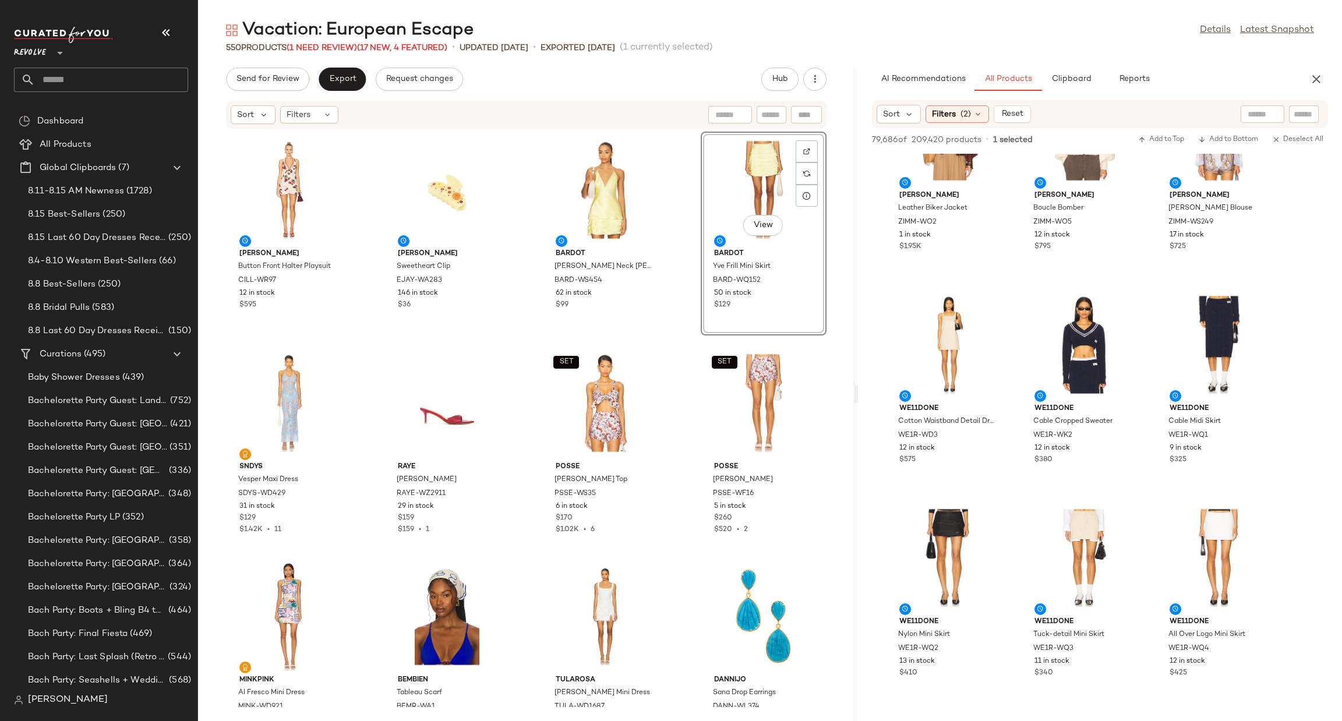
scroll to position [60779, 0]
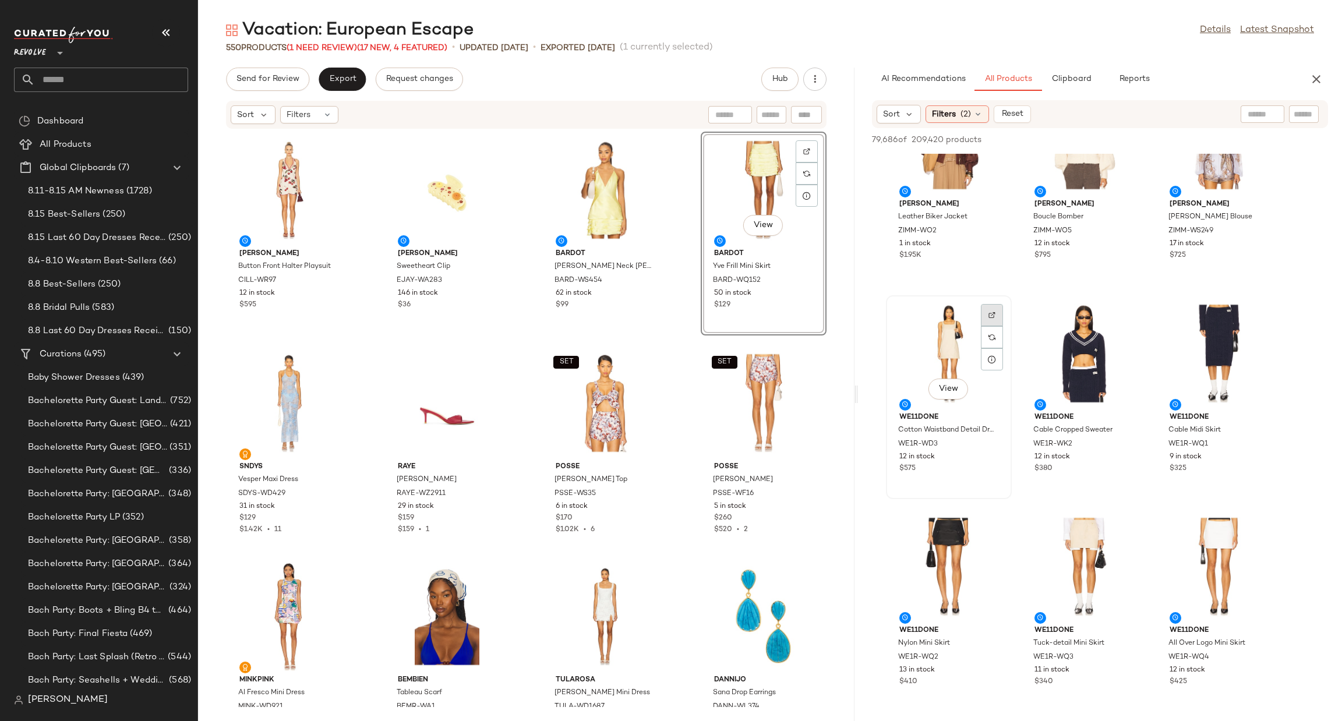
click at [991, 326] on div at bounding box center [992, 337] width 22 height 22
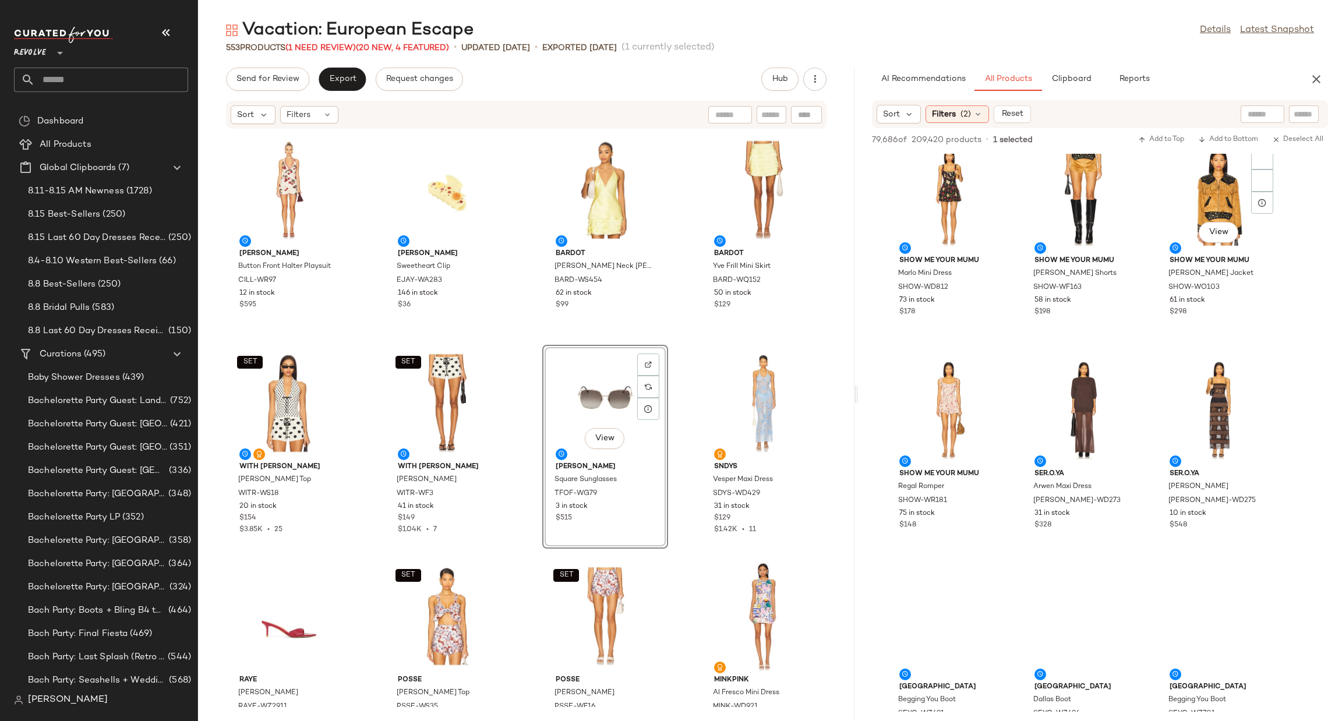
scroll to position [64054, 0]
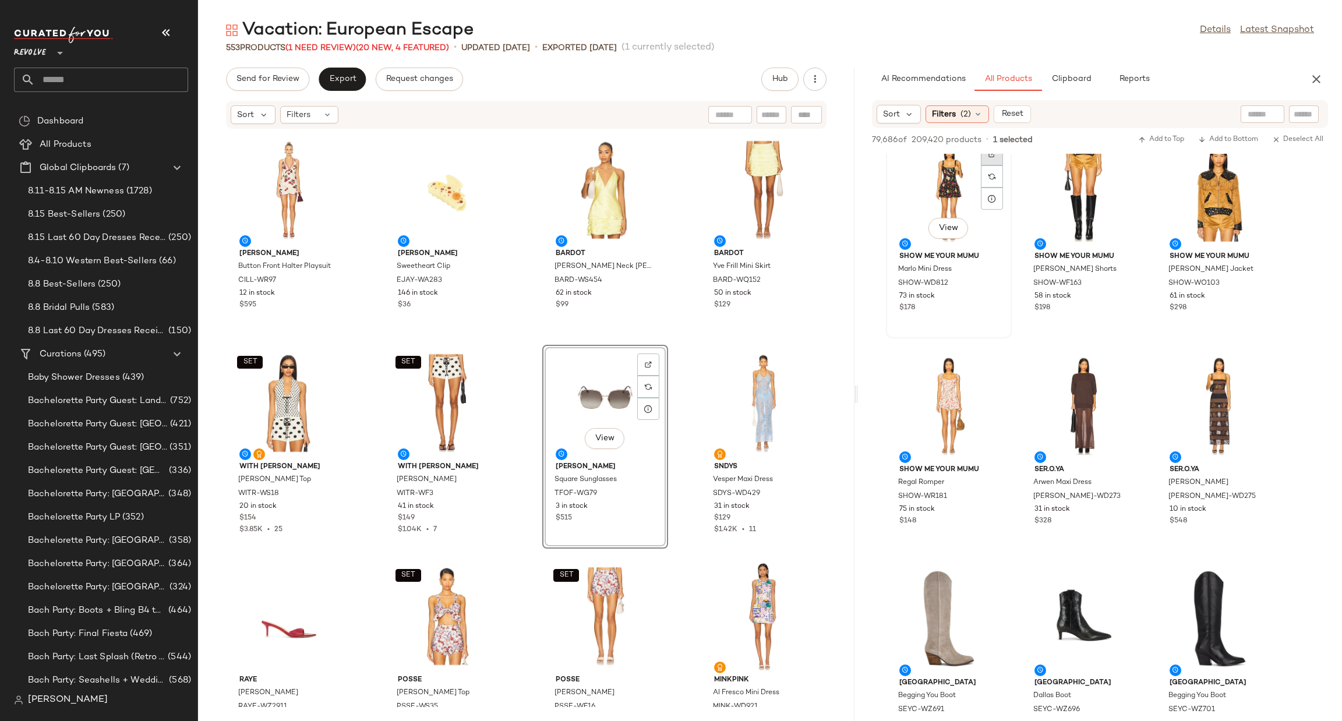
click at [993, 156] on img at bounding box center [992, 154] width 7 height 7
click at [1071, 77] on span "Clipboard" at bounding box center [1071, 79] width 40 height 9
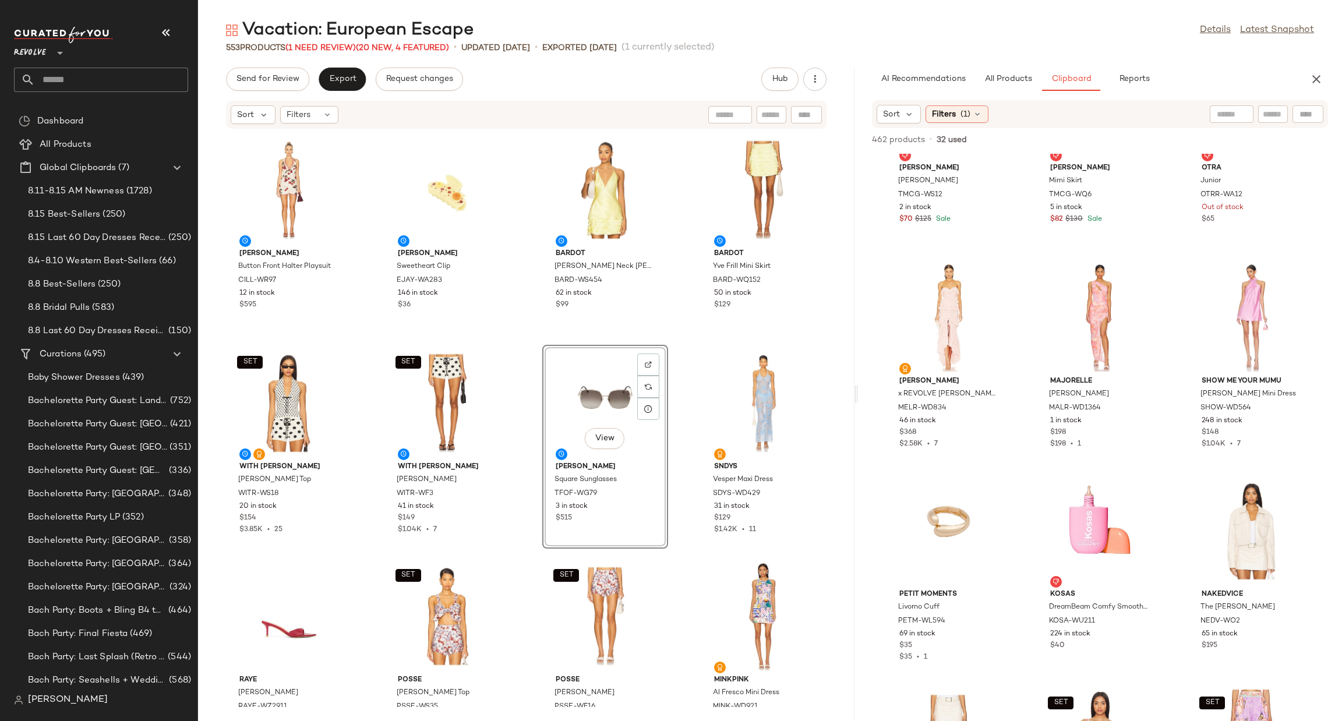
scroll to position [25504, 0]
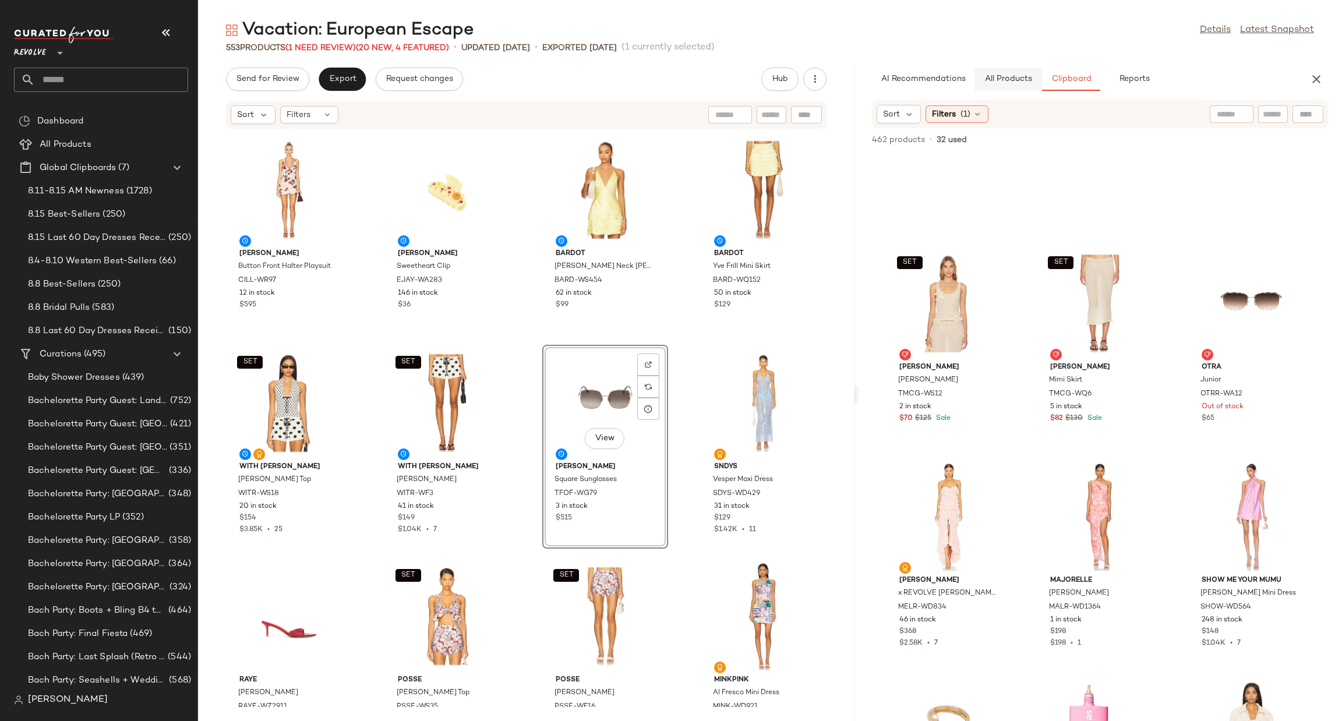
click at [1011, 73] on button "All Products" at bounding box center [1009, 79] width 68 height 23
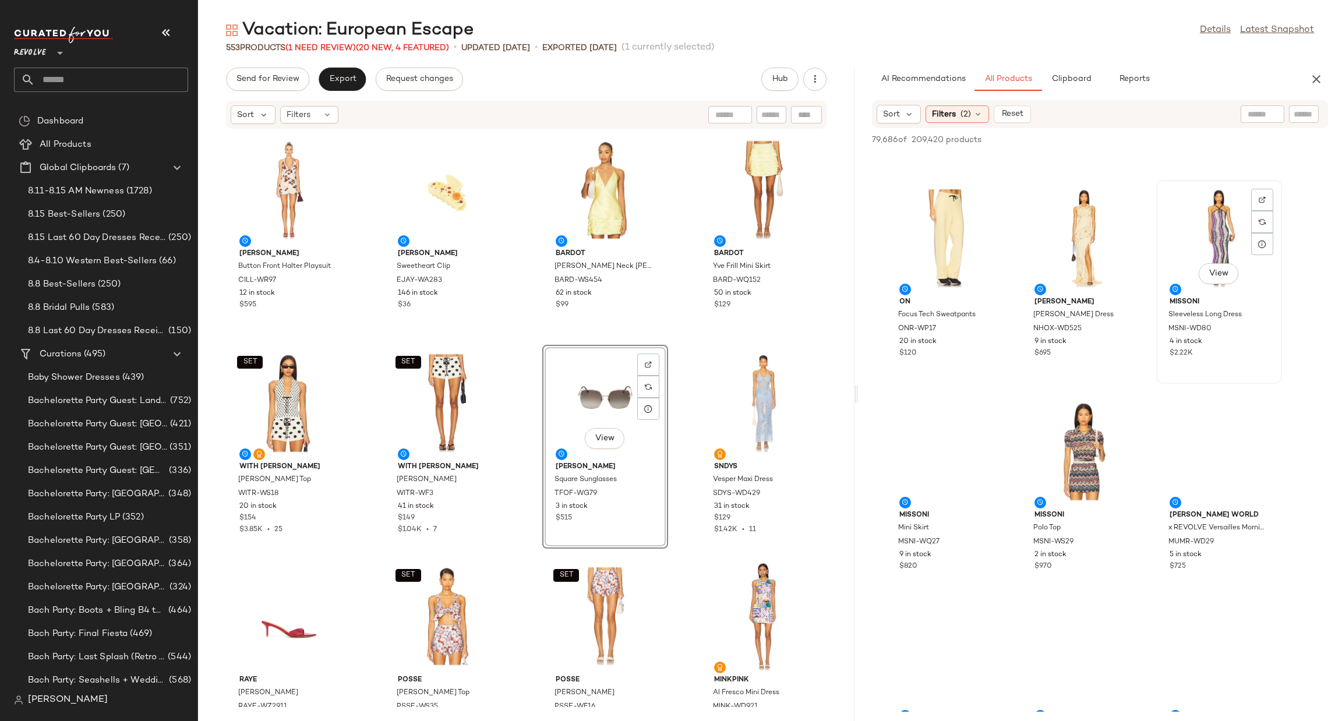
scroll to position [65789, 0]
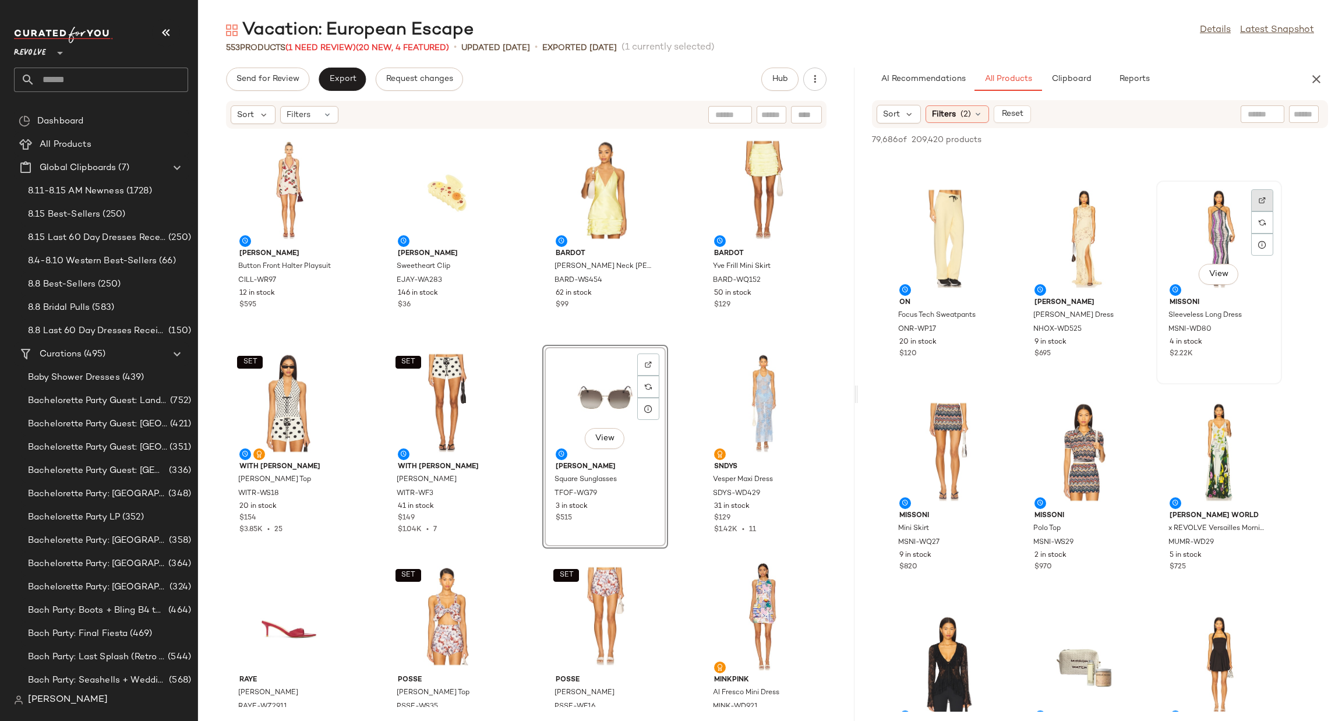
click at [1259, 211] on div at bounding box center [1262, 222] width 22 height 22
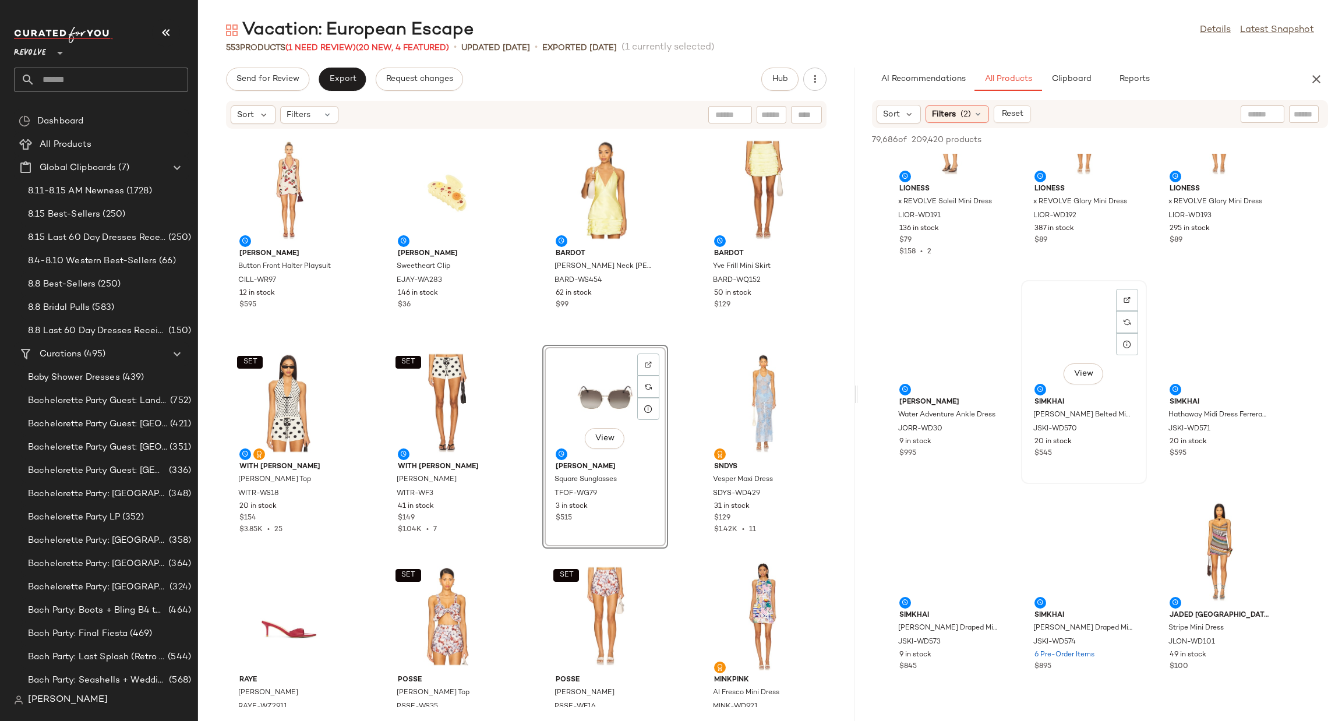
scroll to position [67252, 0]
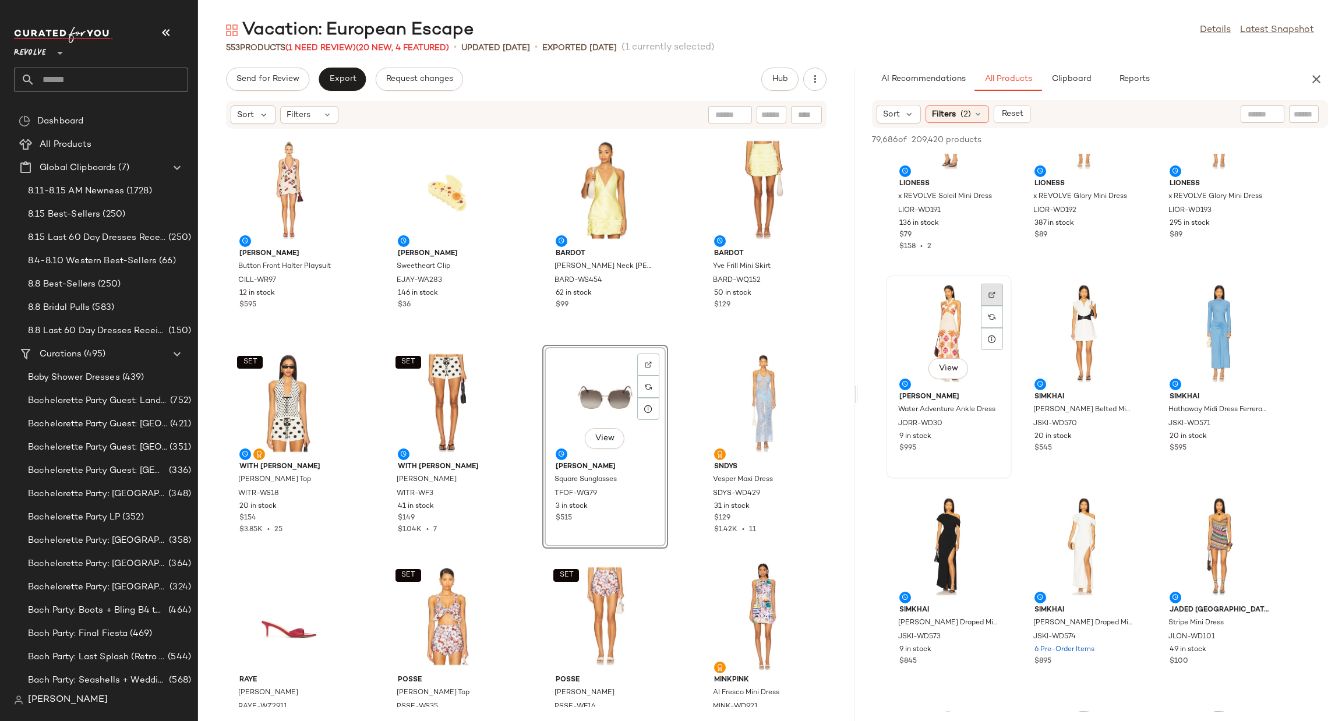
click at [993, 291] on img at bounding box center [992, 294] width 7 height 7
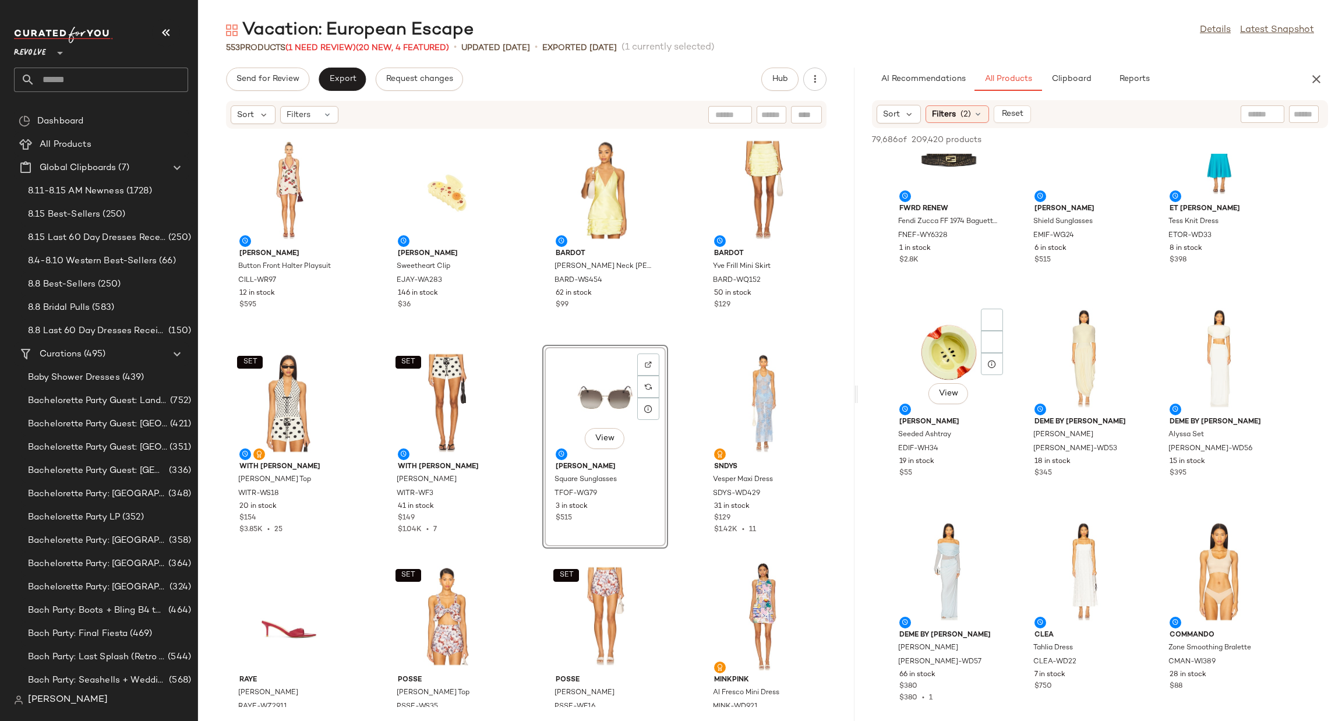
scroll to position [69443, 0]
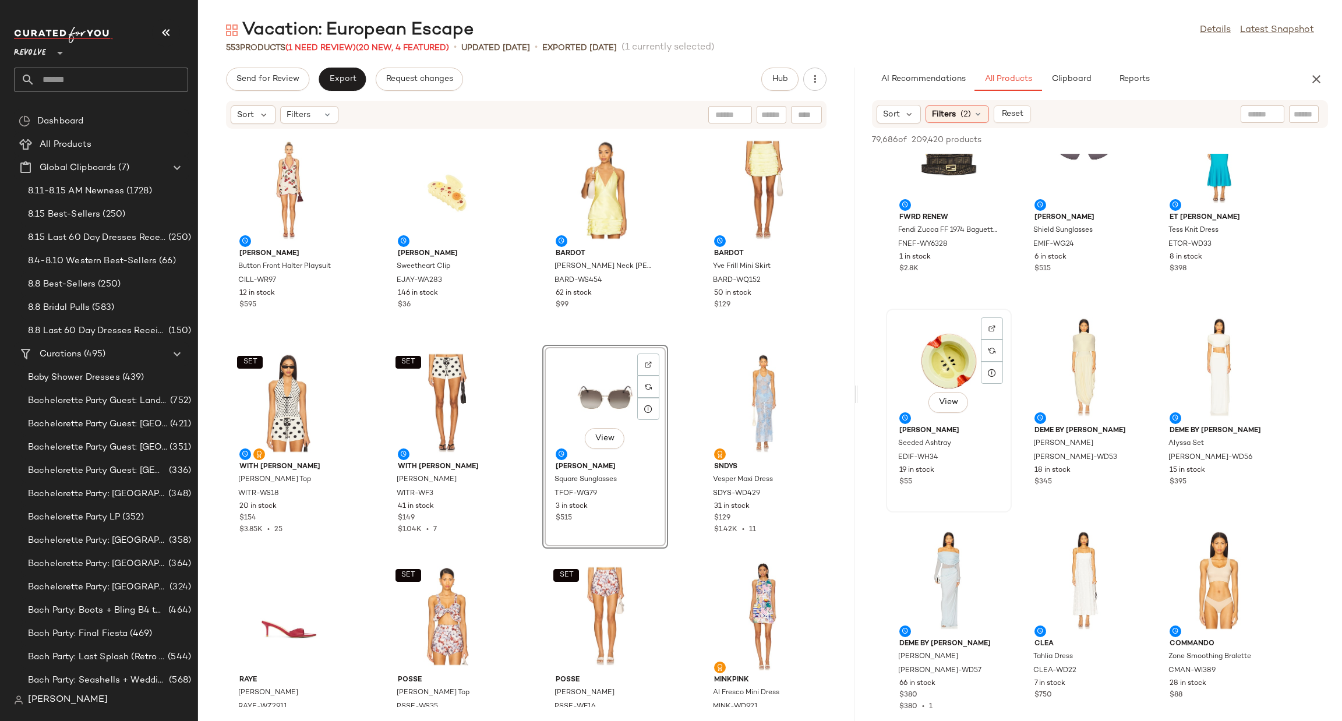
click at [924, 351] on div "View" at bounding box center [949, 367] width 118 height 108
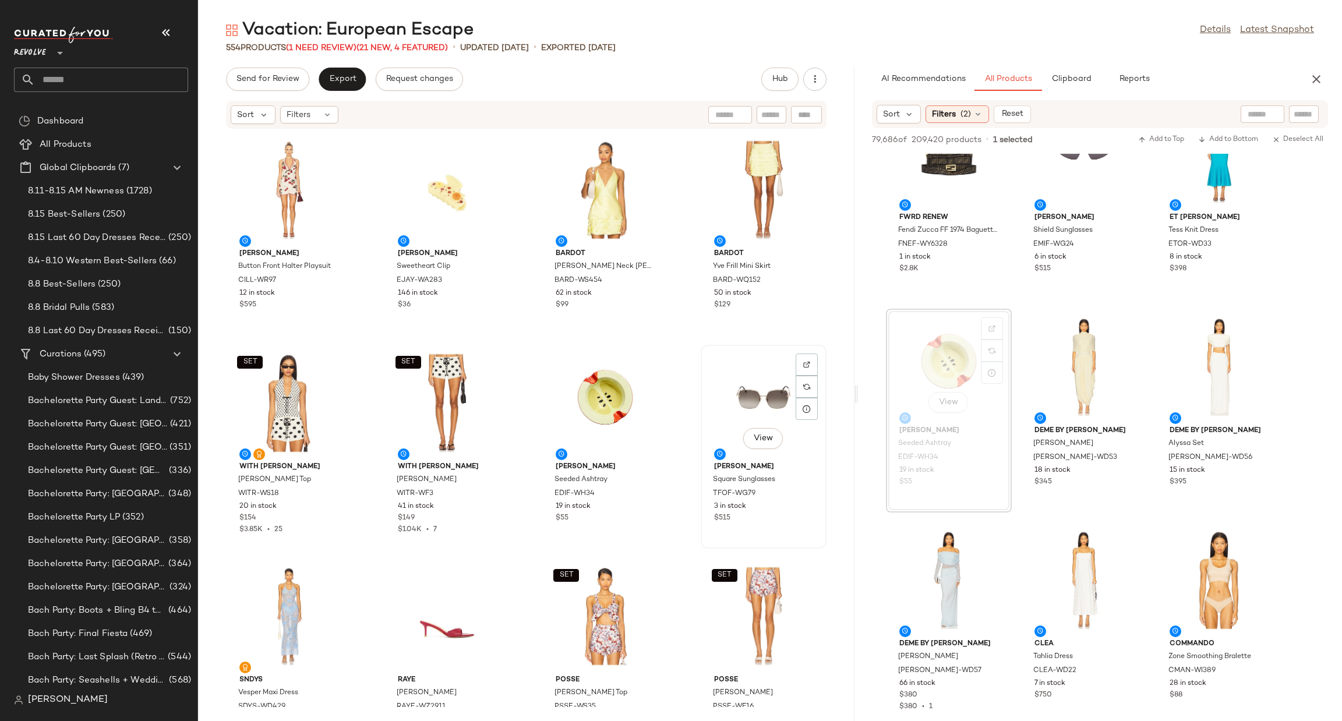
click at [721, 379] on div "View" at bounding box center [764, 403] width 118 height 108
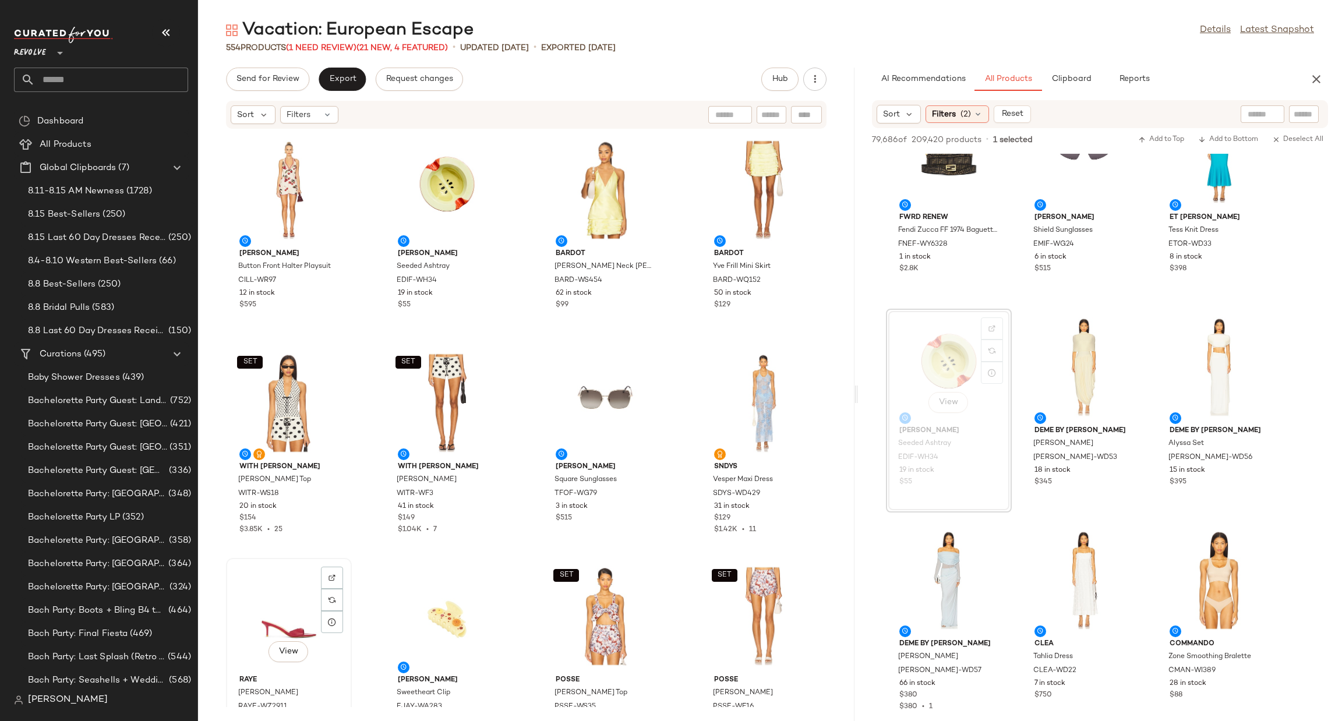
click at [268, 592] on div "View" at bounding box center [289, 616] width 118 height 108
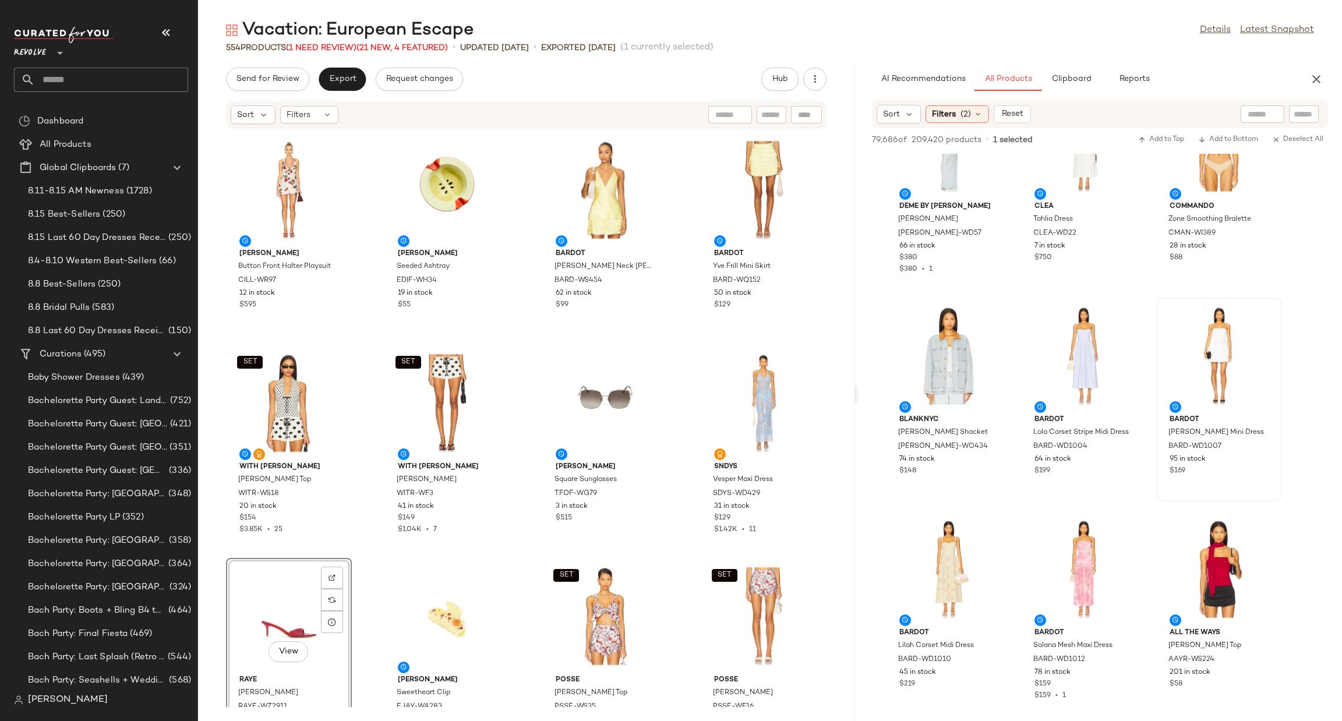
scroll to position [69899, 0]
click at [1196, 322] on div "View" at bounding box center [1219, 356] width 118 height 108
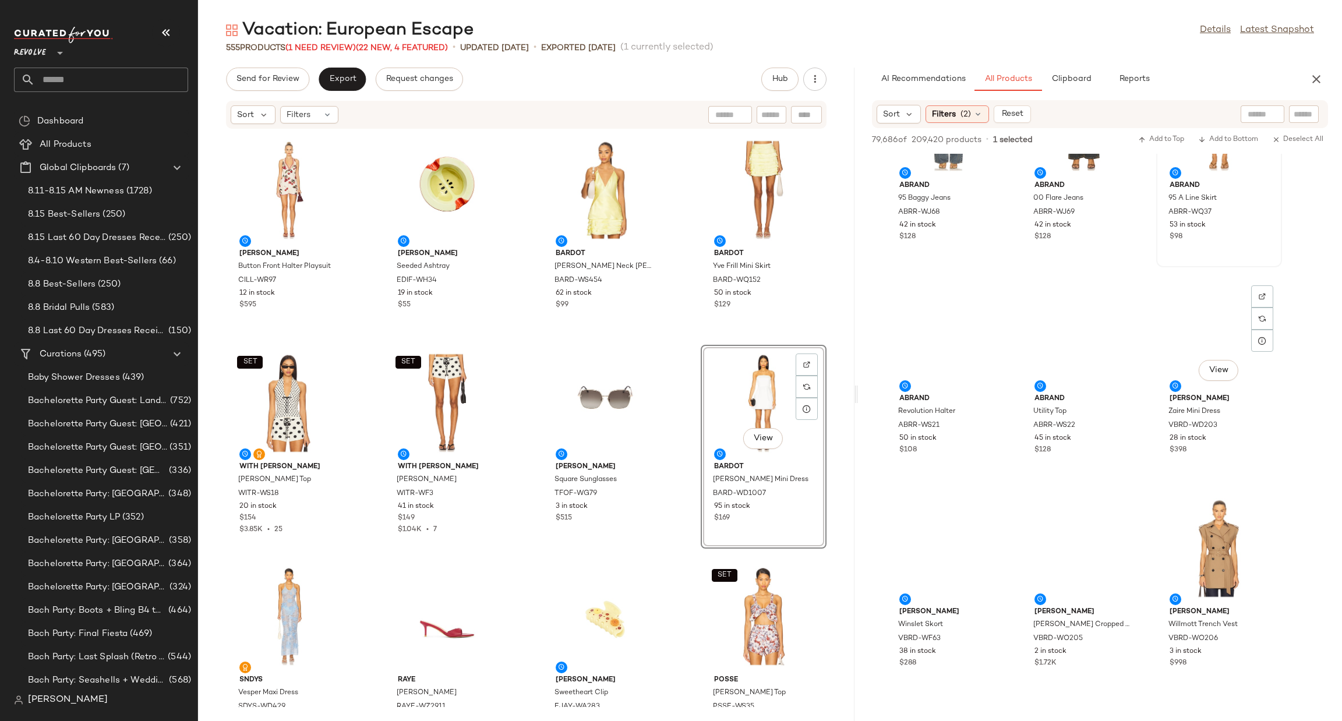
scroll to position [70810, 0]
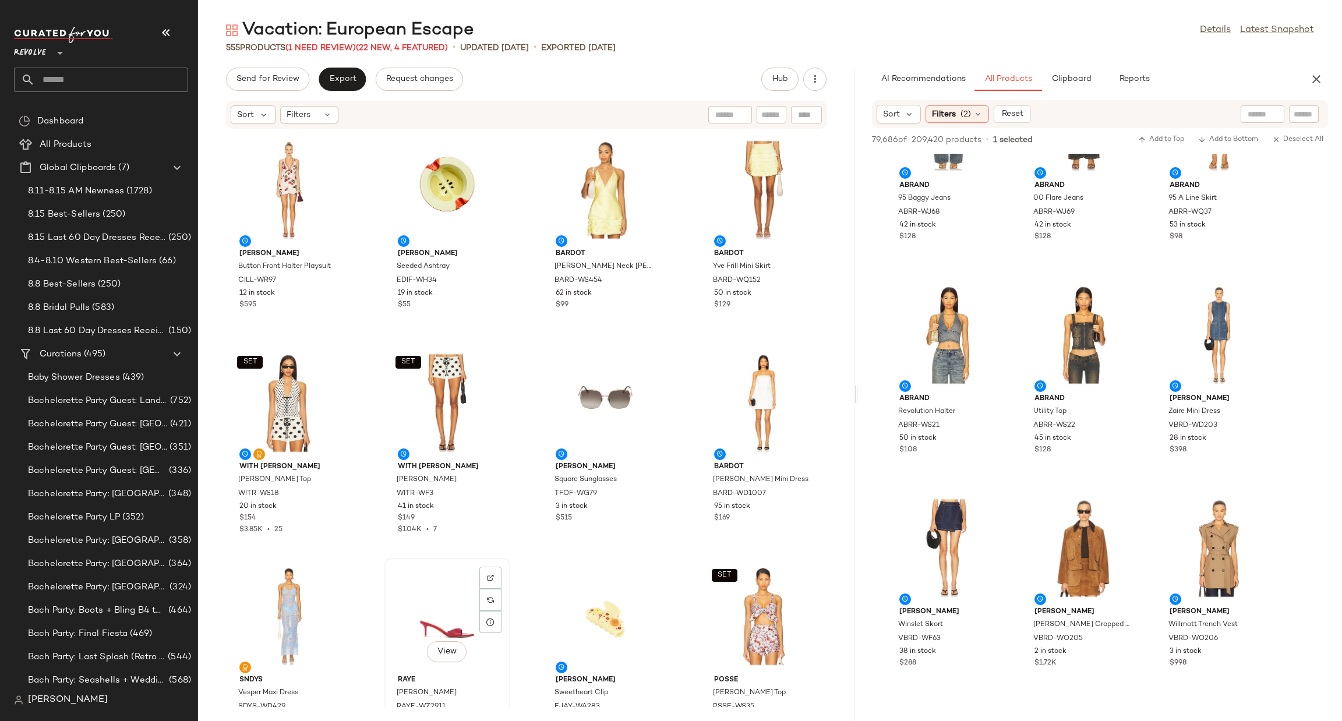
click at [416, 598] on div "View" at bounding box center [448, 616] width 118 height 108
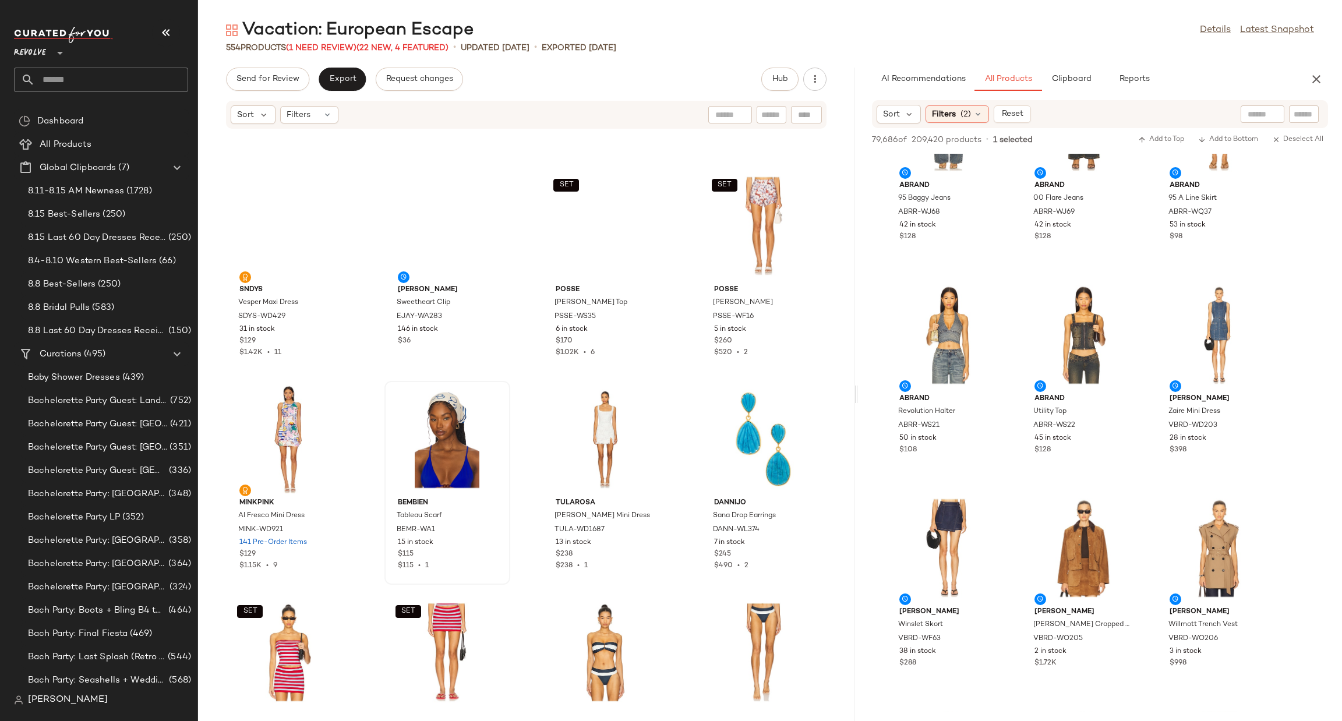
scroll to position [359, 0]
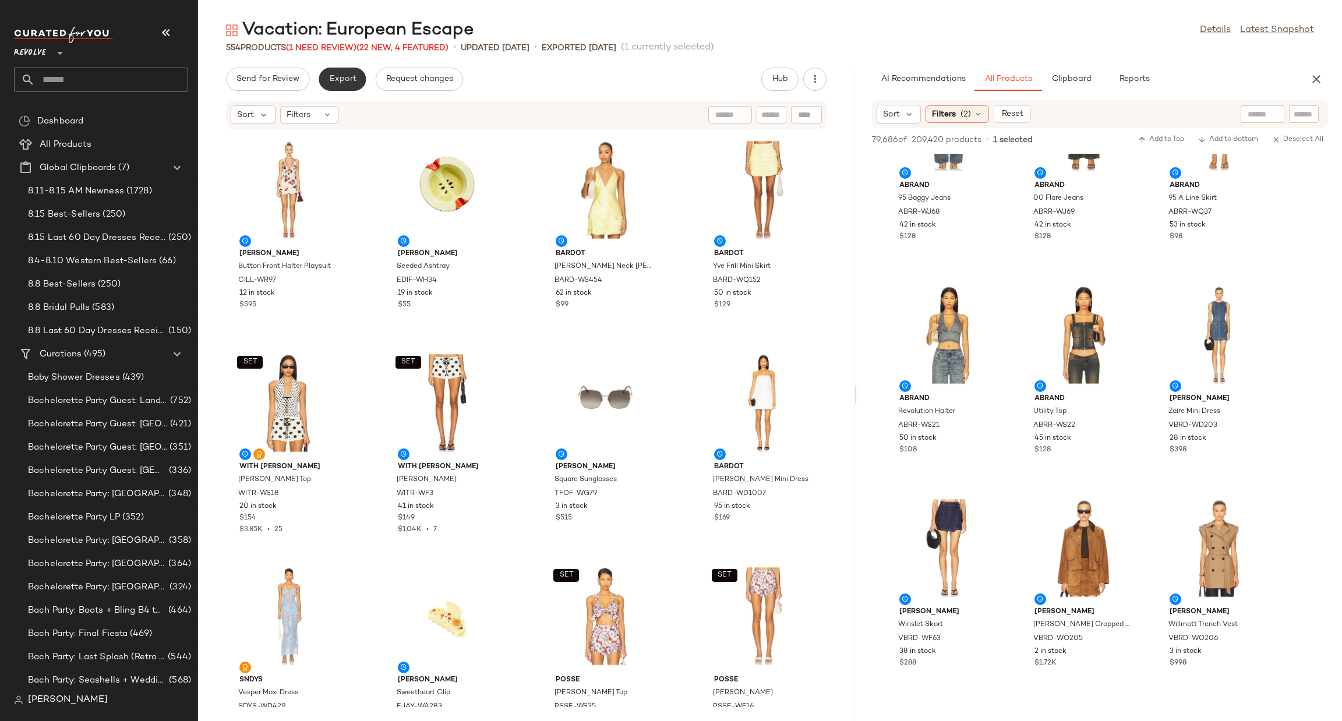
click at [347, 83] on span "Export" at bounding box center [342, 79] width 27 height 9
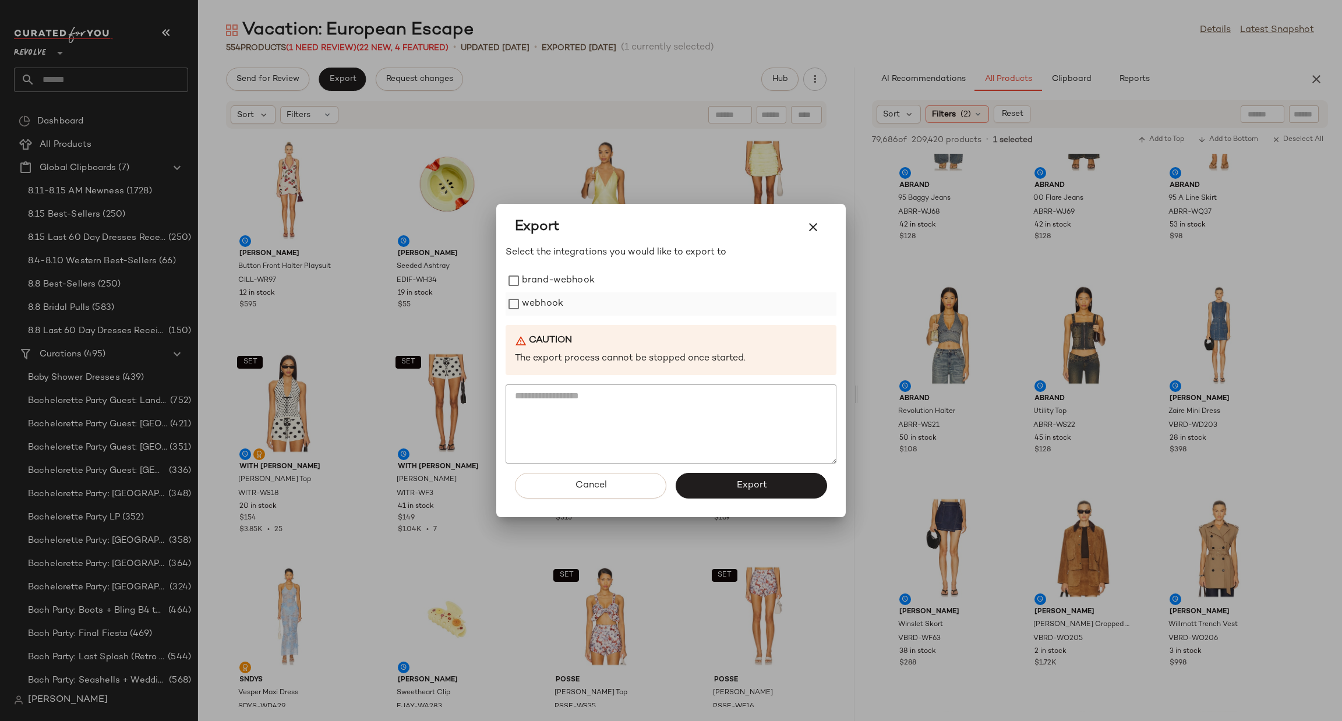
click at [532, 304] on label "webhook" at bounding box center [542, 303] width 41 height 23
click at [735, 489] on button "Export" at bounding box center [751, 486] width 151 height 26
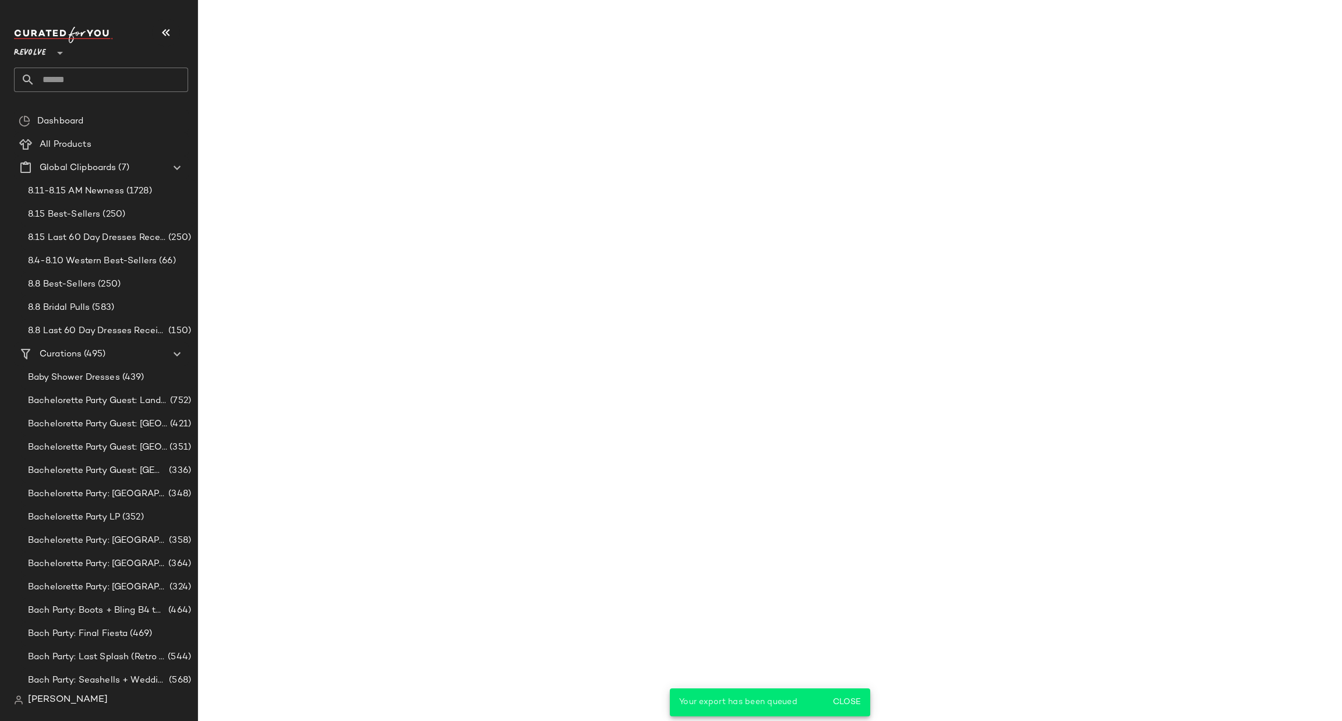
scroll to position [76353, 0]
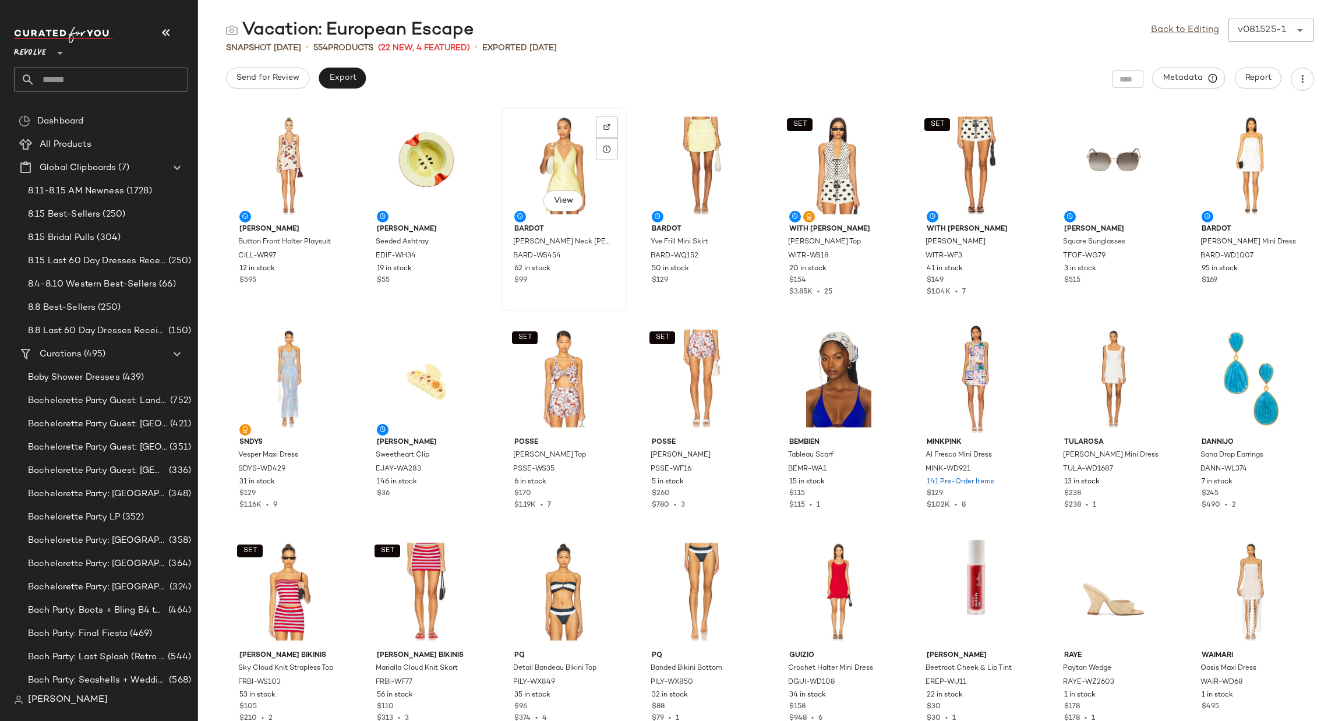
click at [571, 145] on div "View" at bounding box center [564, 165] width 118 height 108
click at [114, 71] on input "text" at bounding box center [111, 80] width 153 height 24
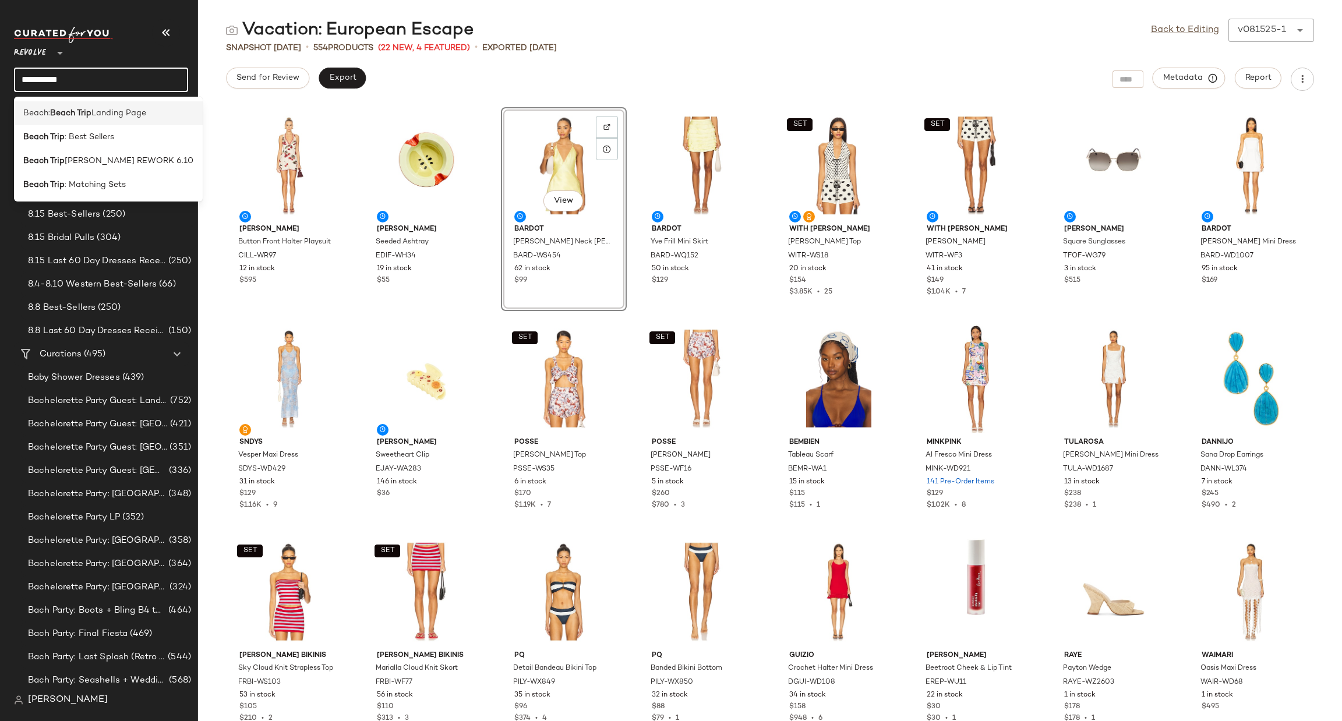
type input "**********"
drag, startPoint x: 116, startPoint y: 111, endPoint x: 110, endPoint y: 112, distance: 5.9
click at [111, 111] on span "Landing Page" at bounding box center [118, 113] width 55 height 12
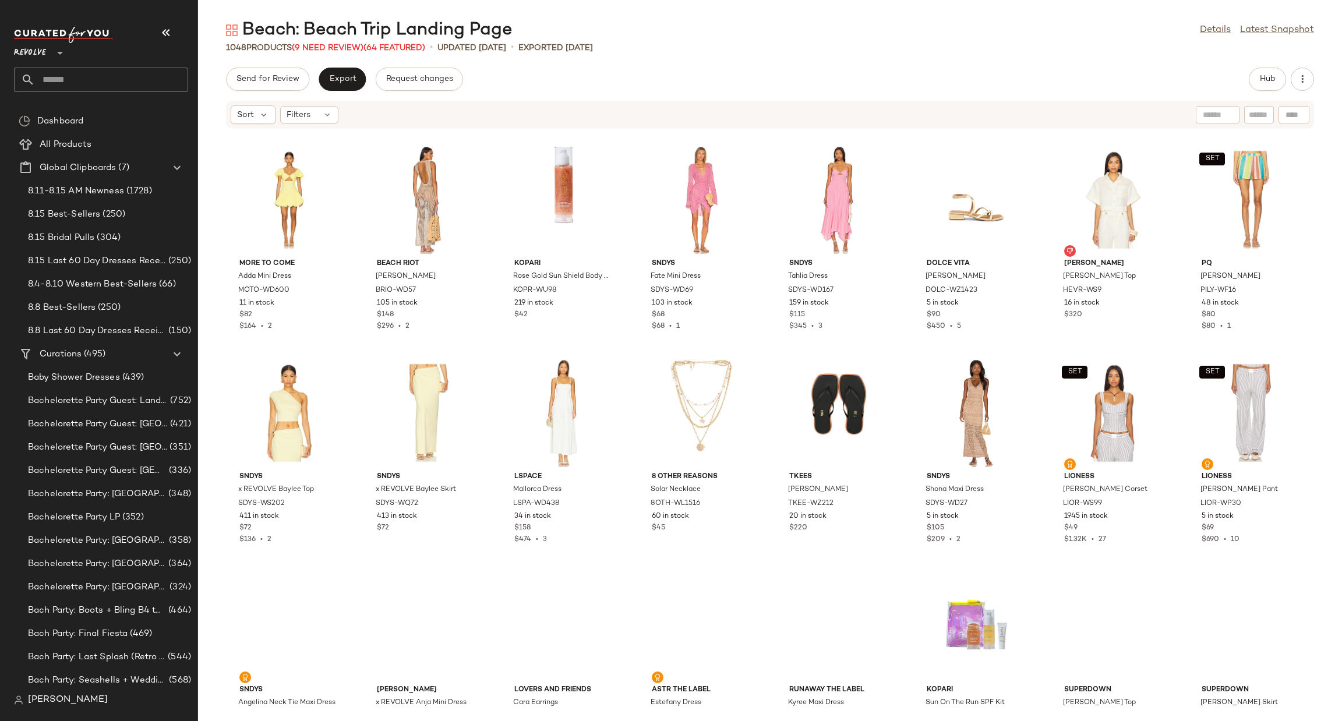
scroll to position [18009, 0]
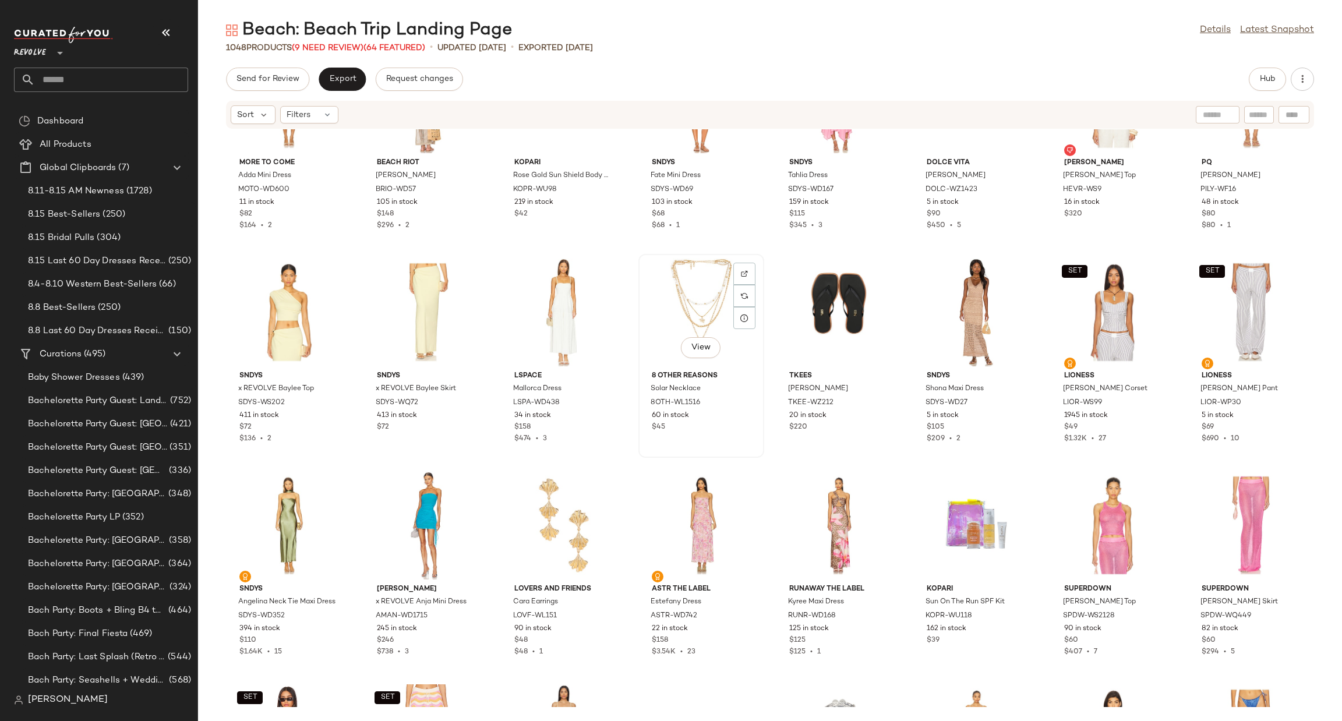
click at [698, 287] on div "View" at bounding box center [701, 312] width 118 height 108
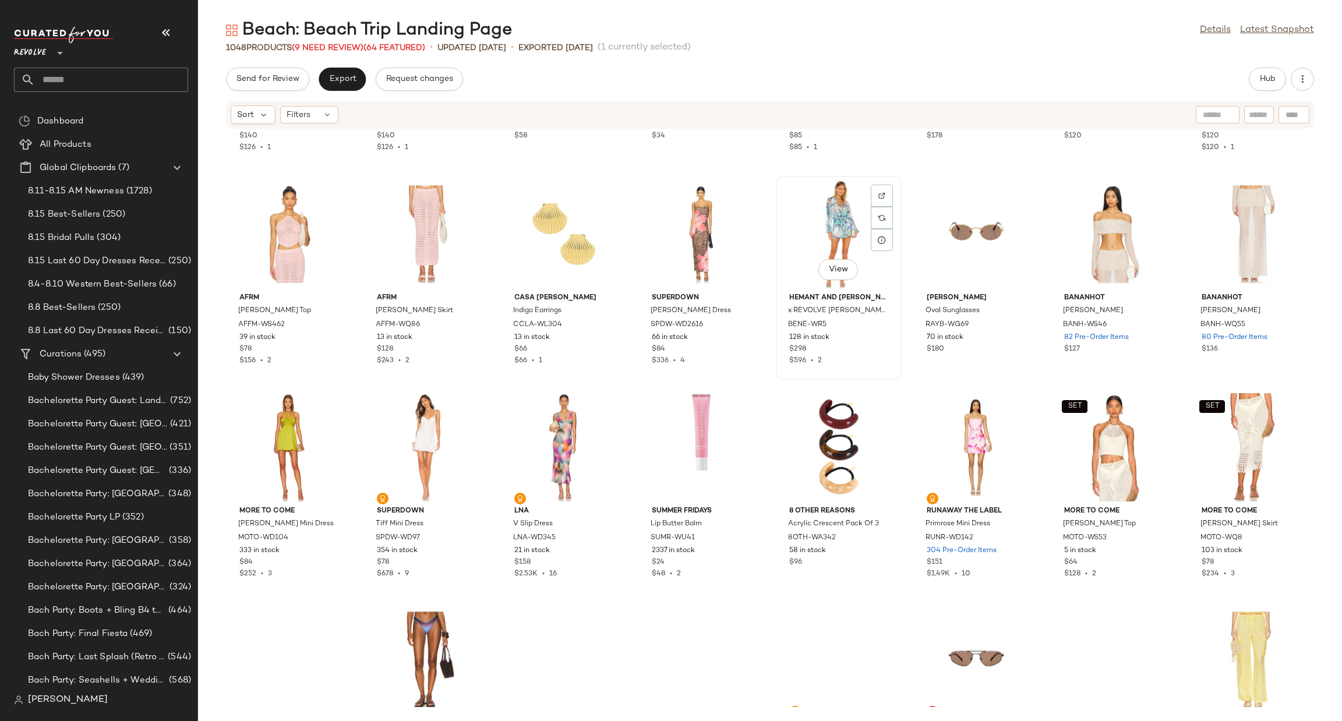
scroll to position [21067, 0]
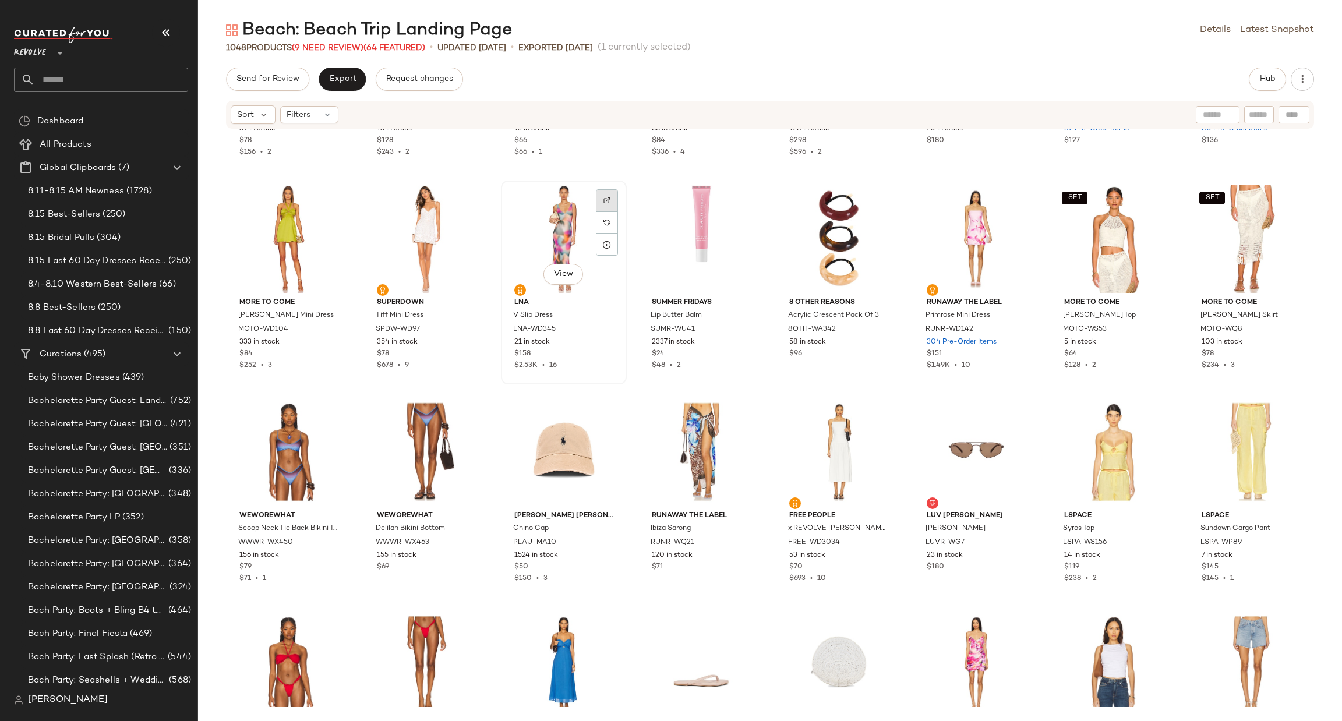
click at [609, 199] on img at bounding box center [606, 200] width 7 height 7
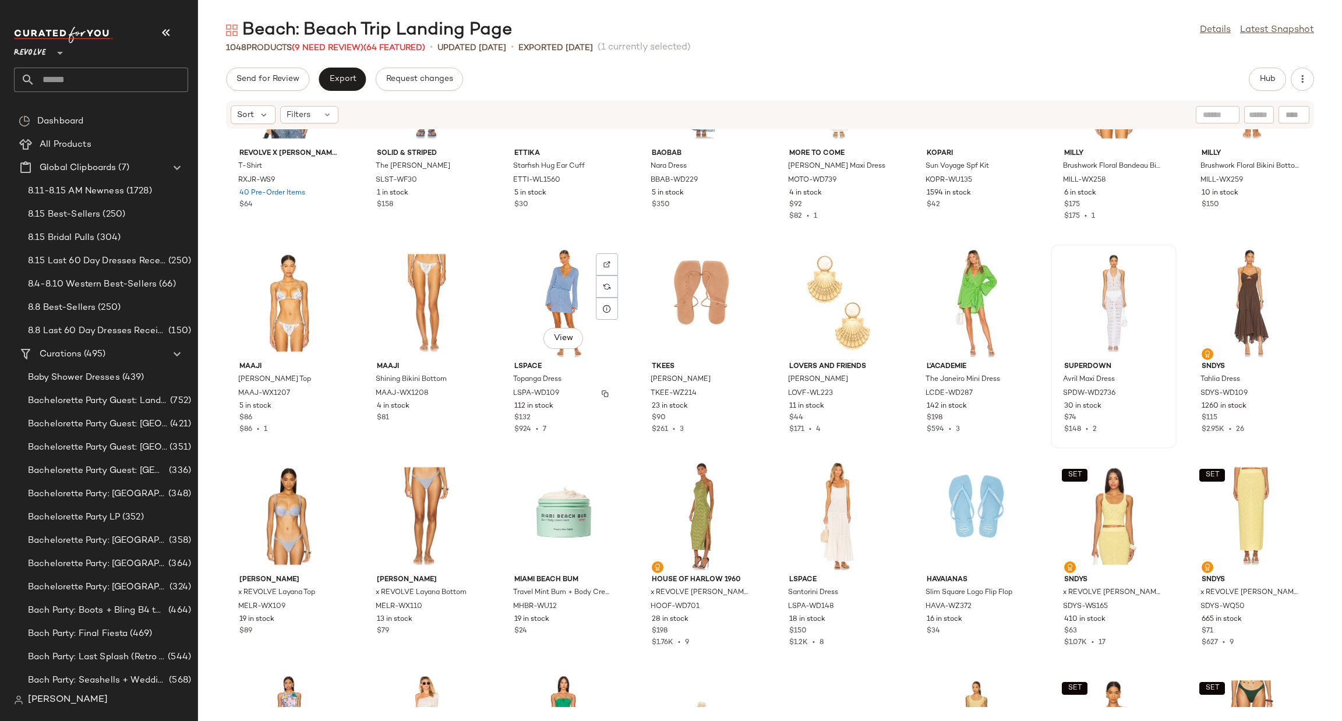
scroll to position [21848, 0]
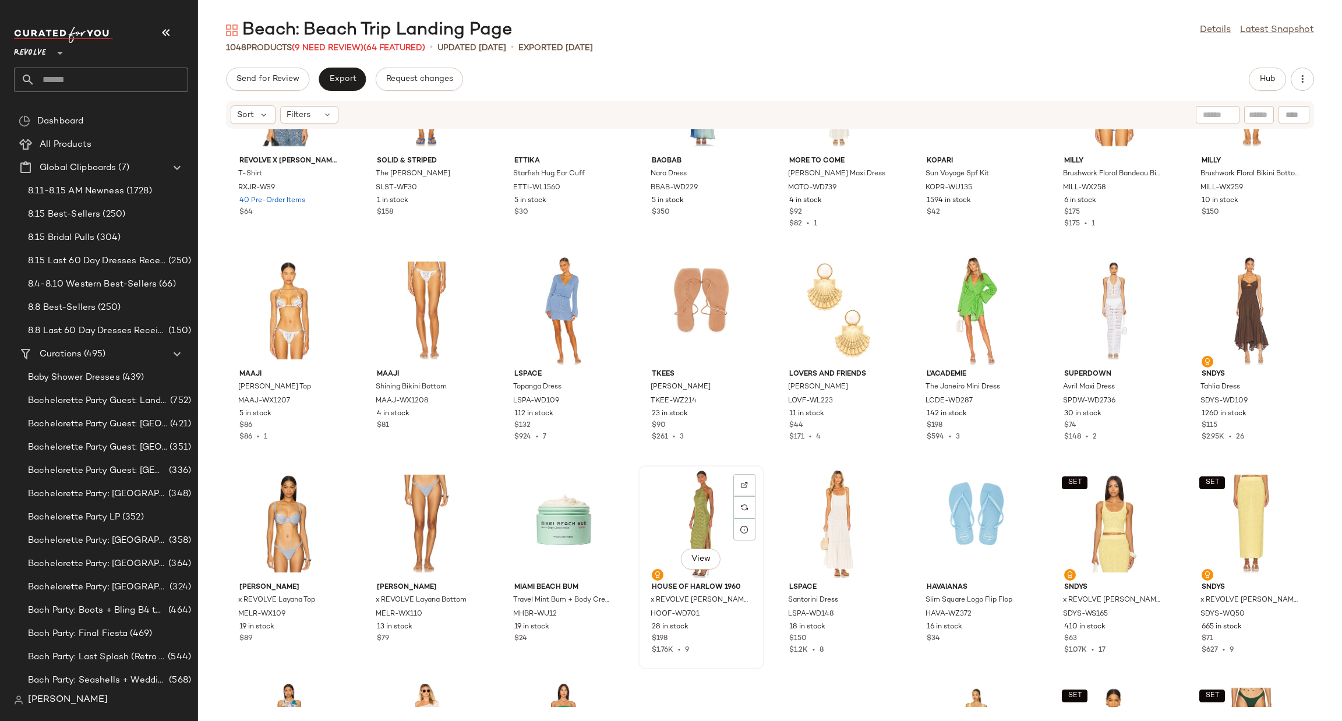
click at [676, 493] on div "View" at bounding box center [701, 523] width 118 height 108
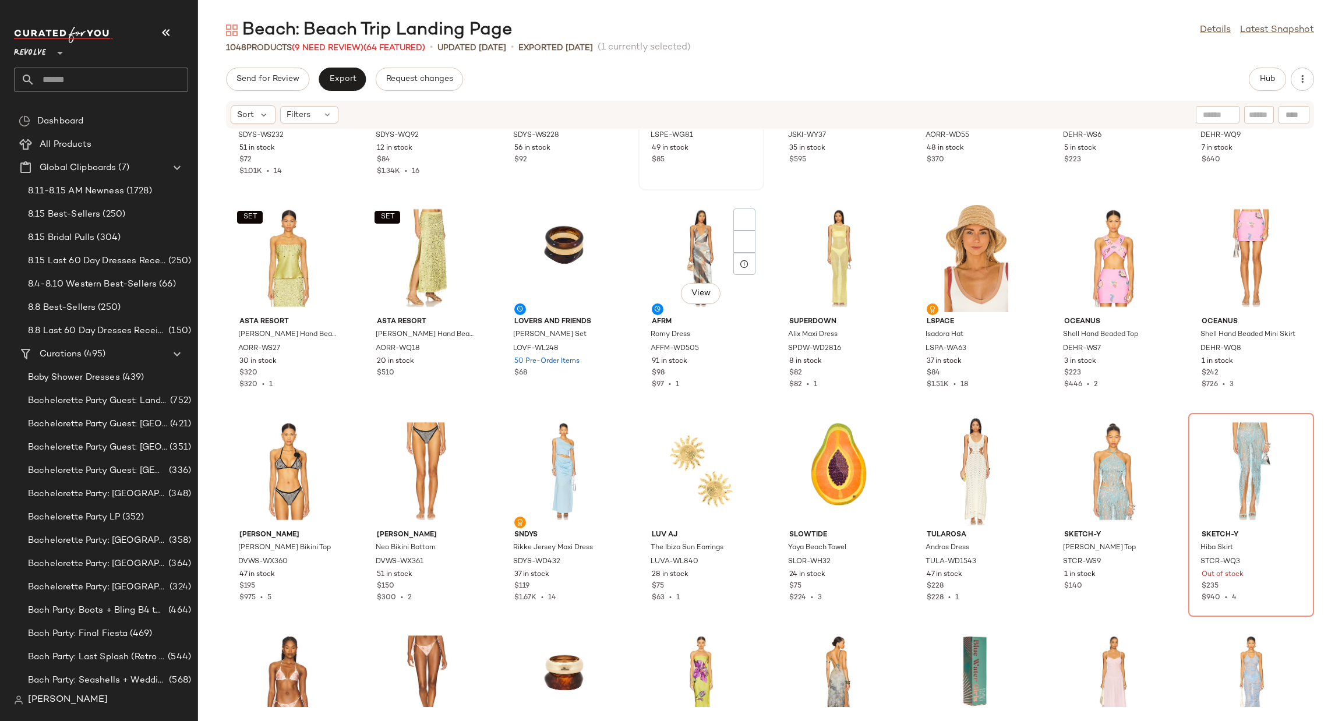
scroll to position [2664, 0]
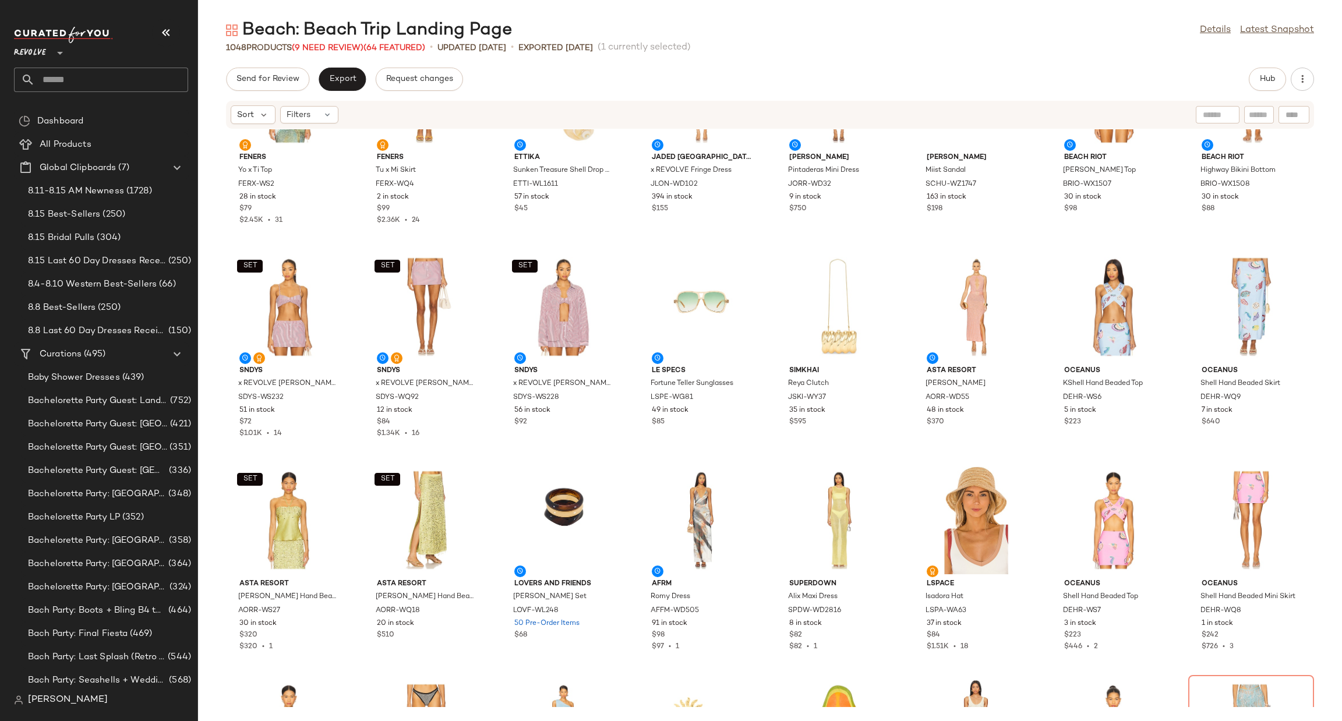
click at [51, 52] on div at bounding box center [59, 45] width 16 height 29
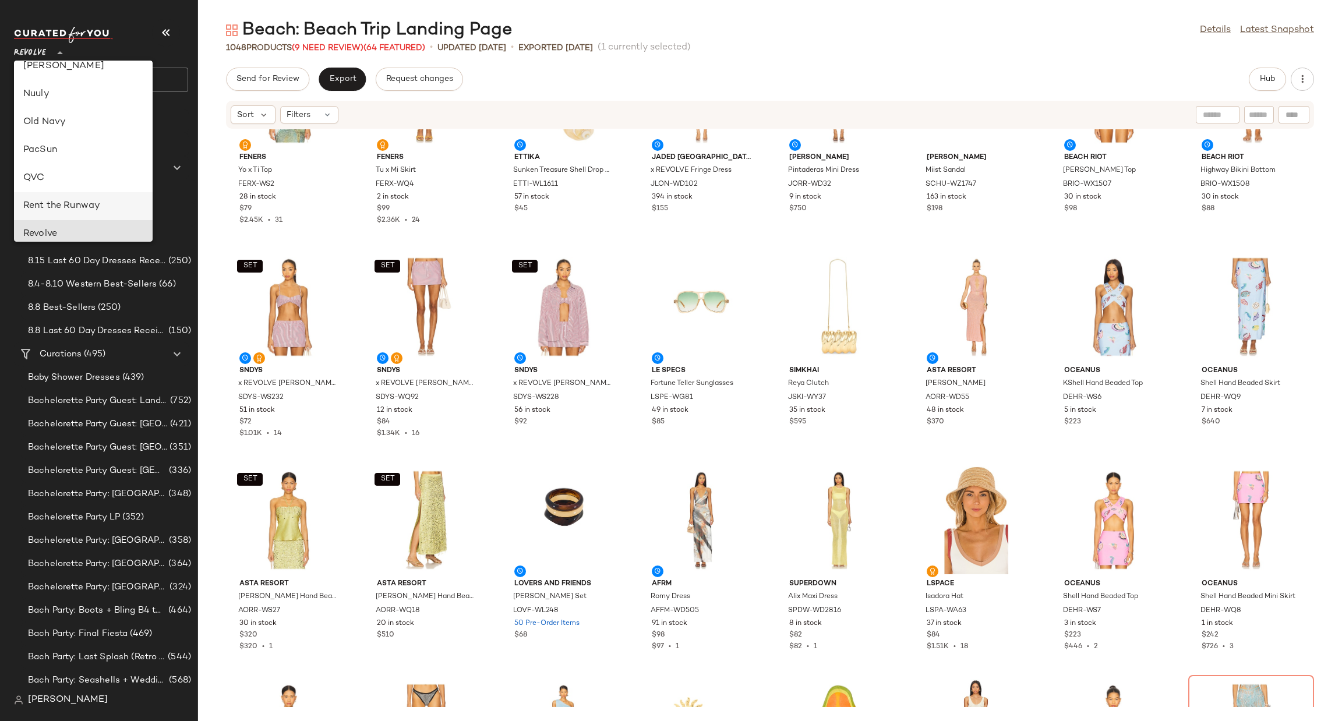
scroll to position [492, 0]
click at [790, 33] on div "Beach: Beach Trip Landing Page Details Latest Snapshot" at bounding box center [770, 30] width 1144 height 23
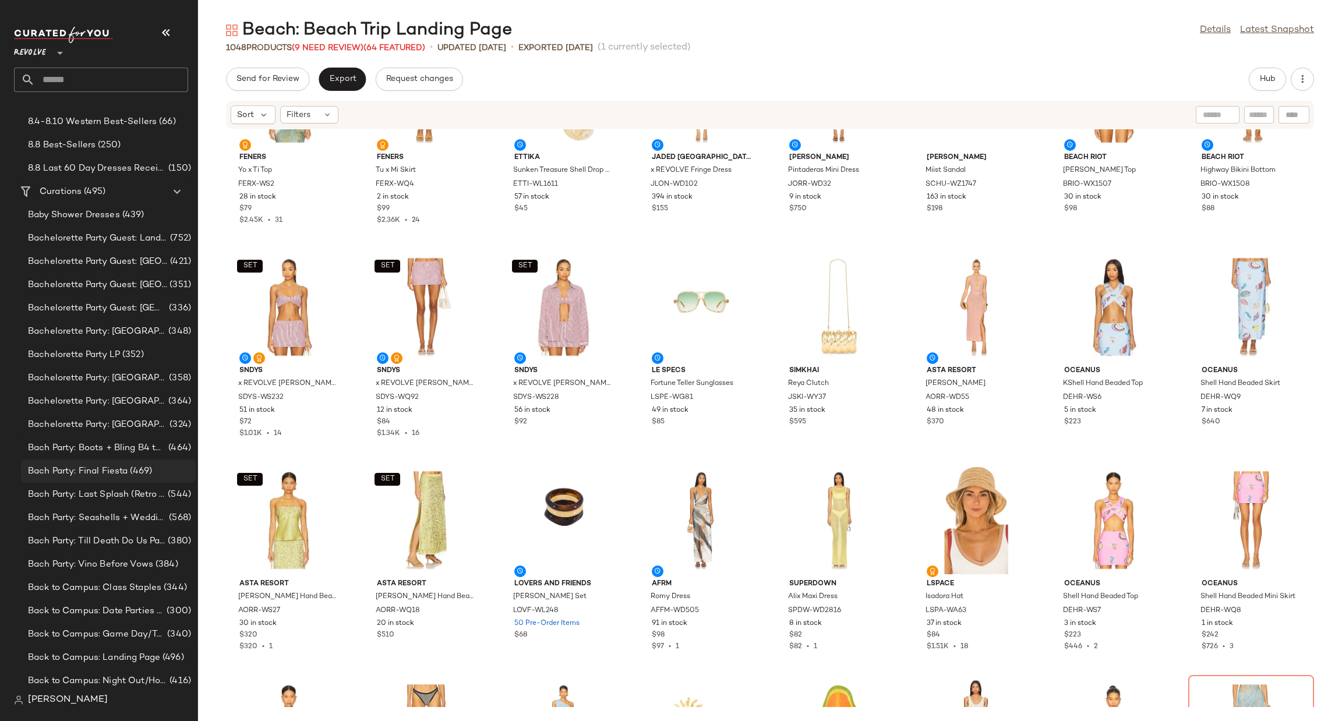
scroll to position [0, 0]
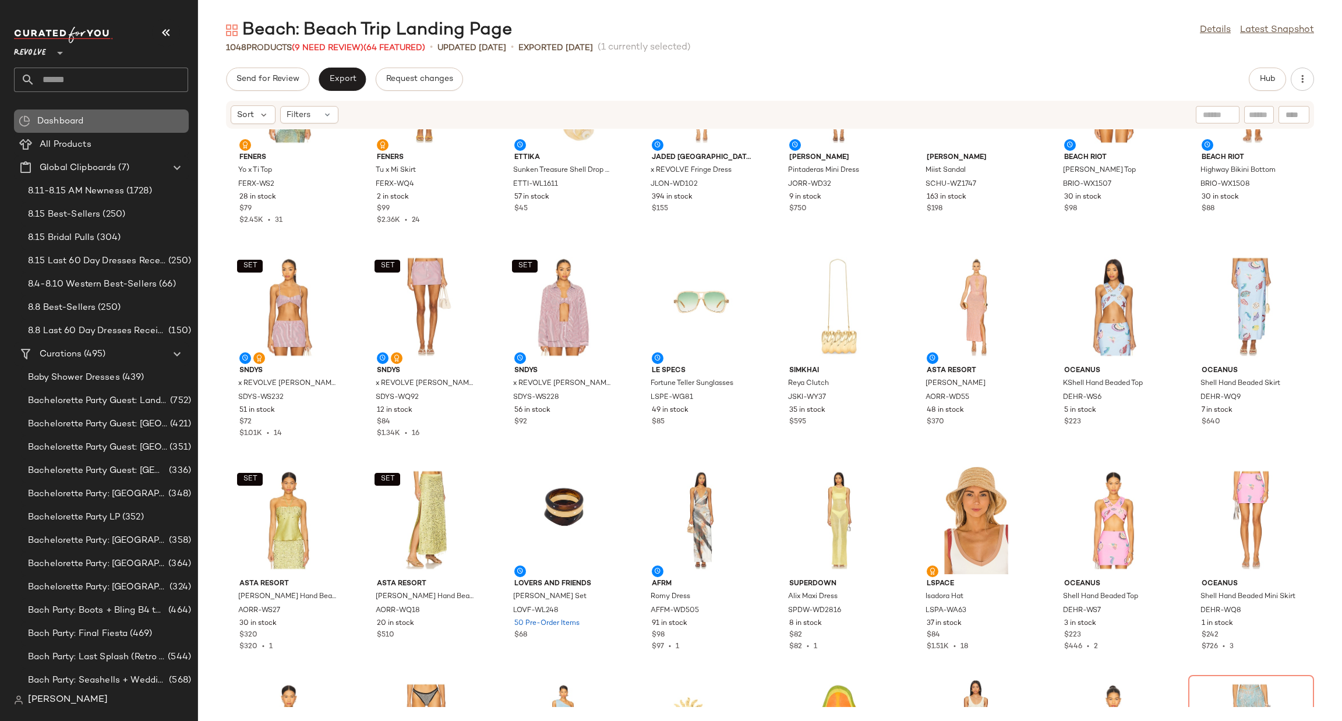
click at [96, 124] on div "Dashboard" at bounding box center [109, 121] width 150 height 13
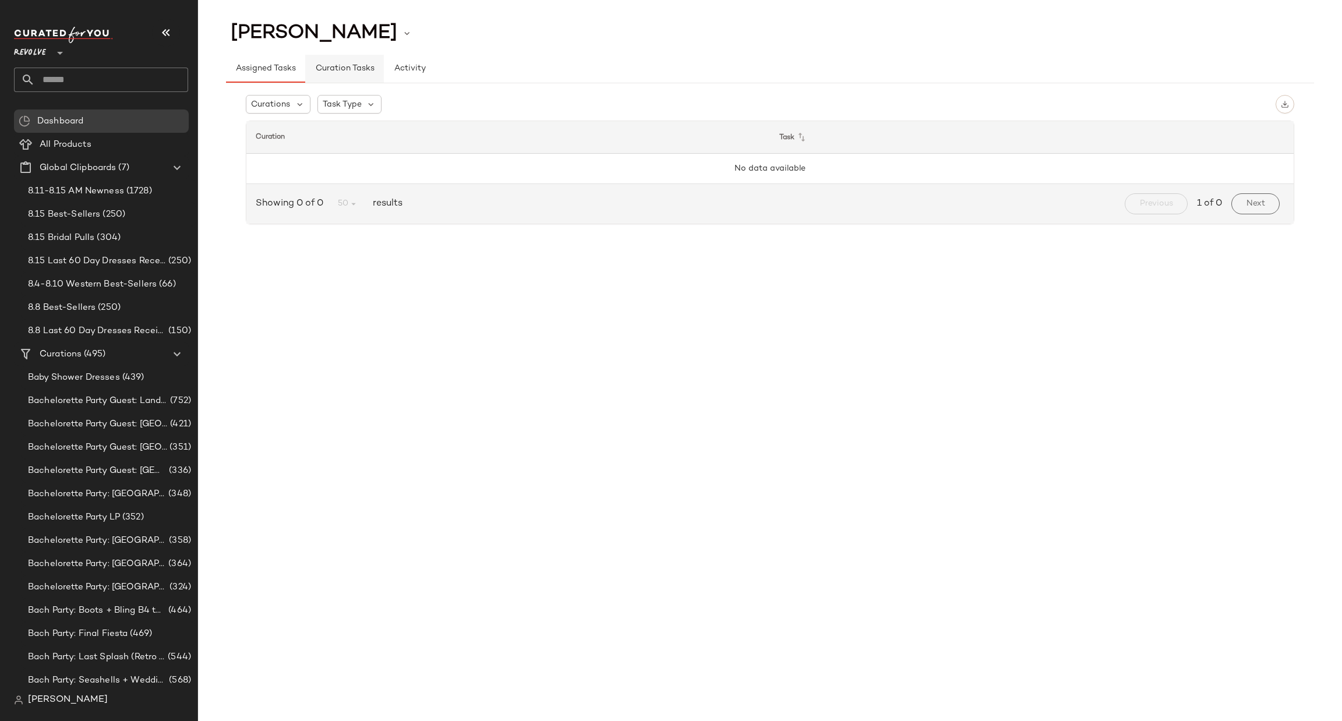
click at [350, 75] on button "Curation Tasks" at bounding box center [344, 69] width 78 height 28
click at [420, 70] on span "Activity" at bounding box center [410, 68] width 32 height 9
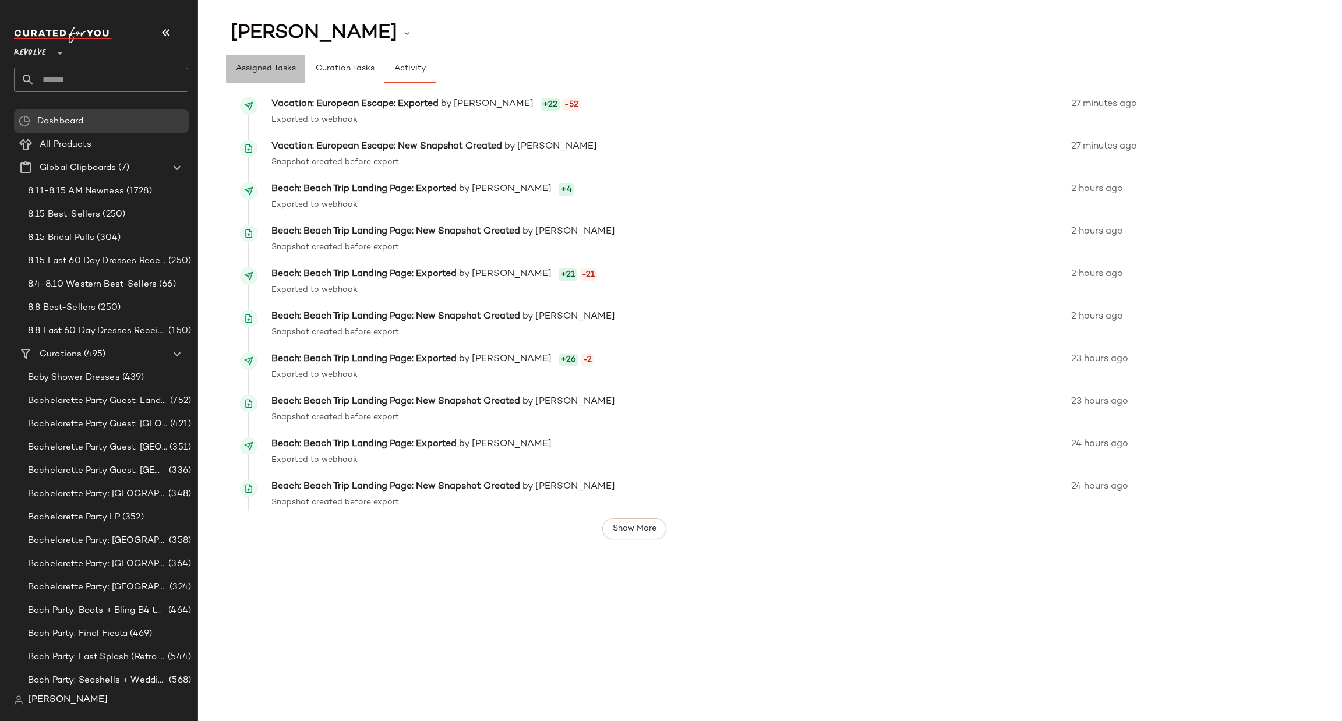
click at [264, 73] on span "Assigned Tasks" at bounding box center [265, 68] width 61 height 9
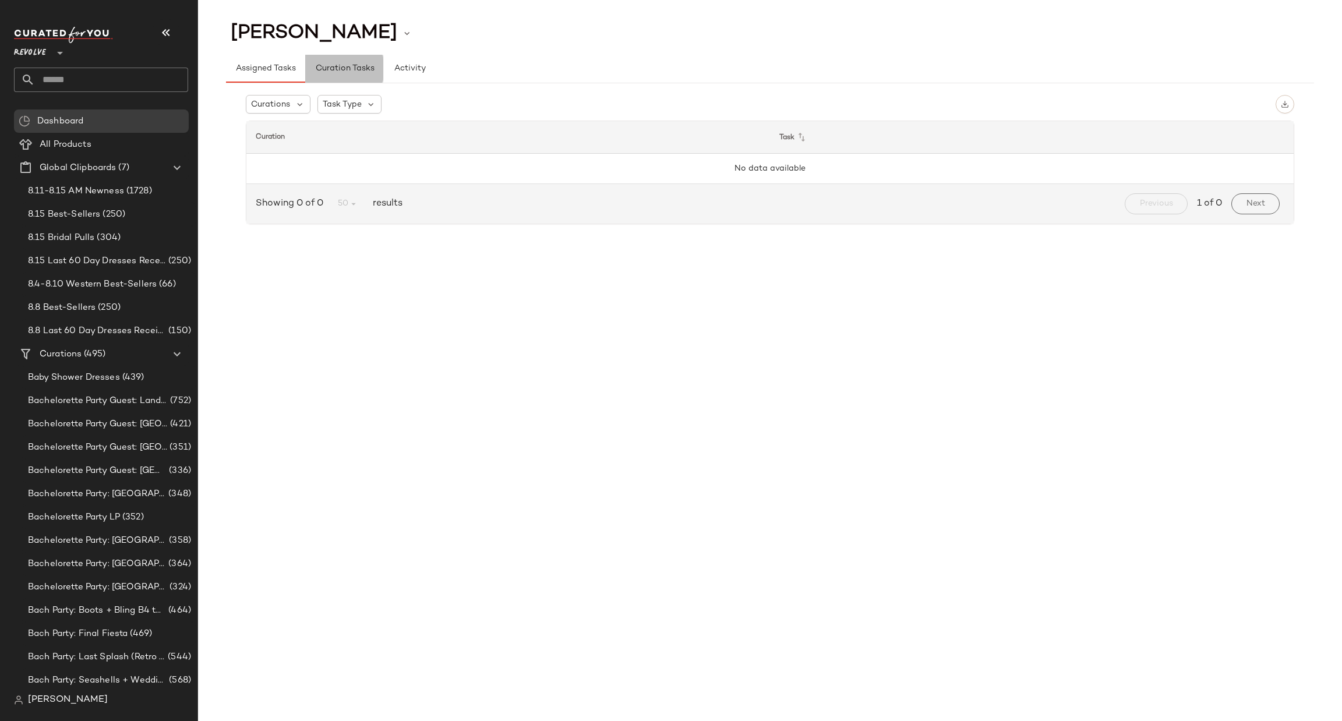
click at [338, 73] on button "Curation Tasks" at bounding box center [344, 69] width 78 height 28
click at [119, 145] on div "All Products" at bounding box center [110, 144] width 148 height 13
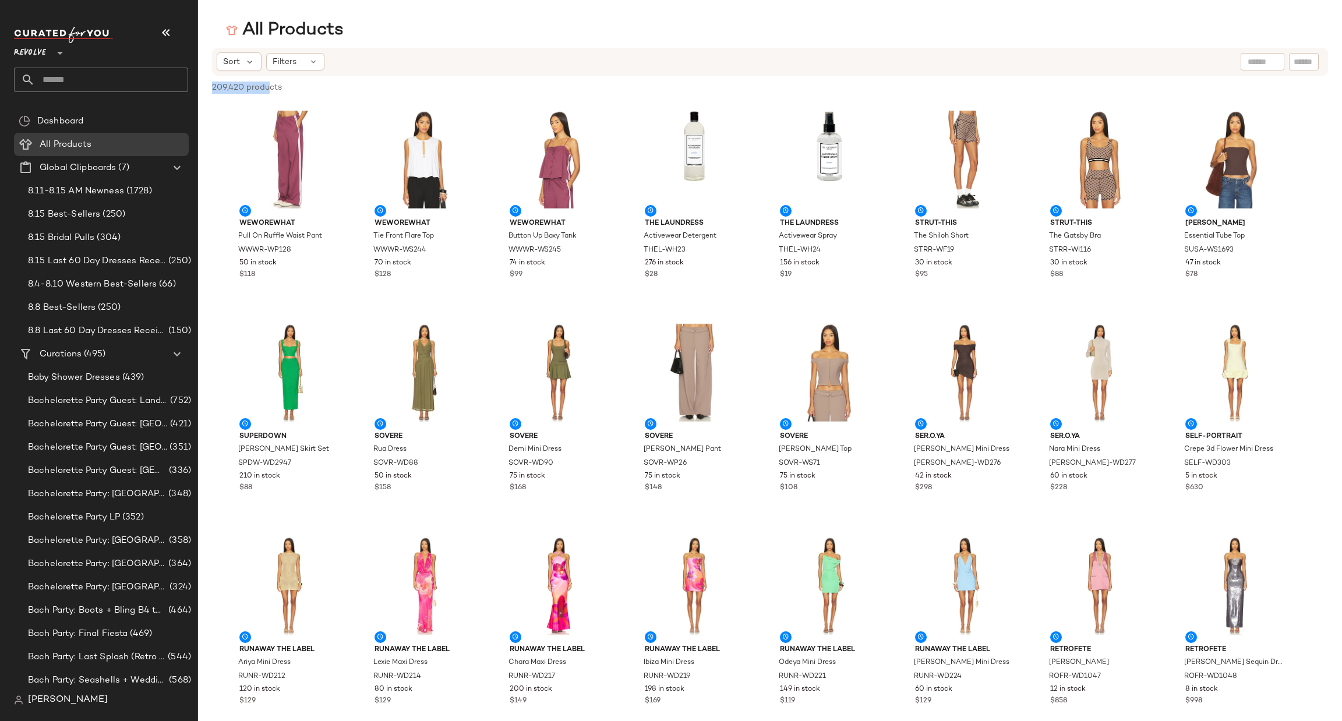
drag, startPoint x: 211, startPoint y: 89, endPoint x: 269, endPoint y: 90, distance: 57.1
click at [269, 90] on span "209,420 products" at bounding box center [247, 88] width 70 height 12
click at [525, 72] on div "Sort Filters" at bounding box center [770, 62] width 1116 height 28
click at [183, 257] on span "(250)" at bounding box center [178, 261] width 25 height 13
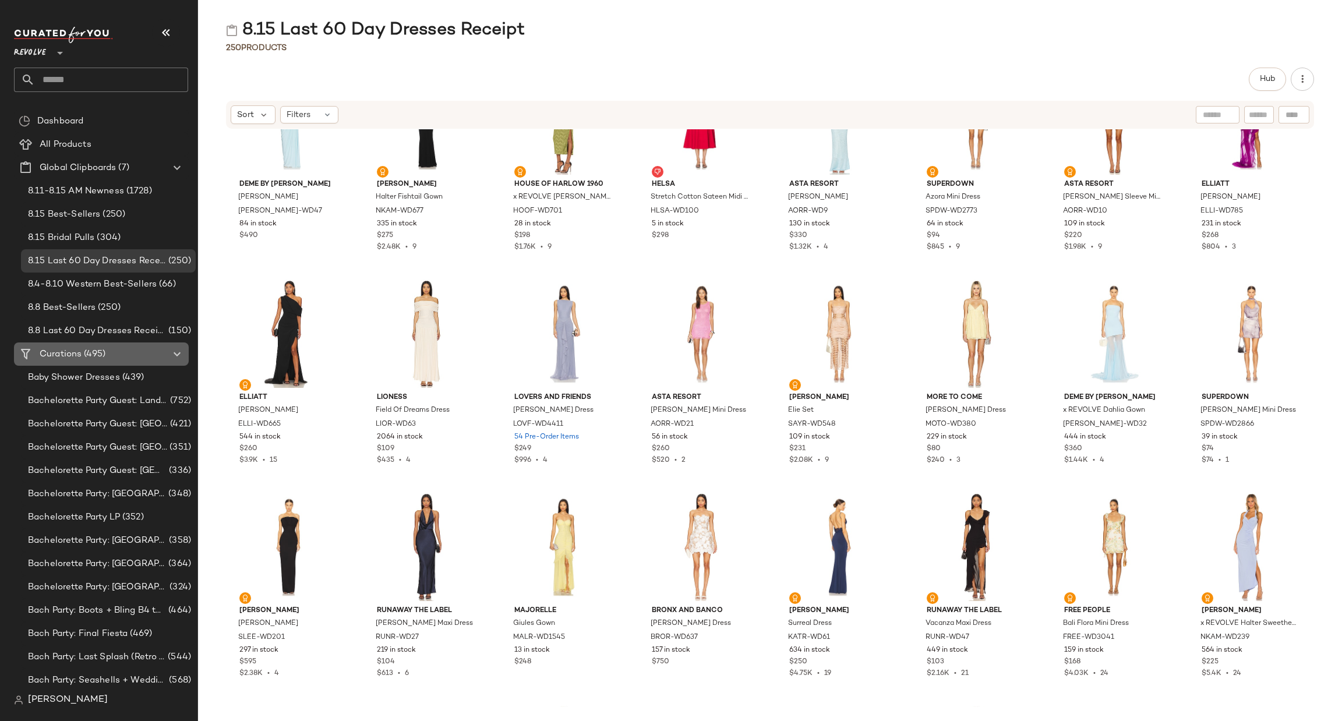
click at [93, 351] on span "(495)" at bounding box center [94, 354] width 24 height 13
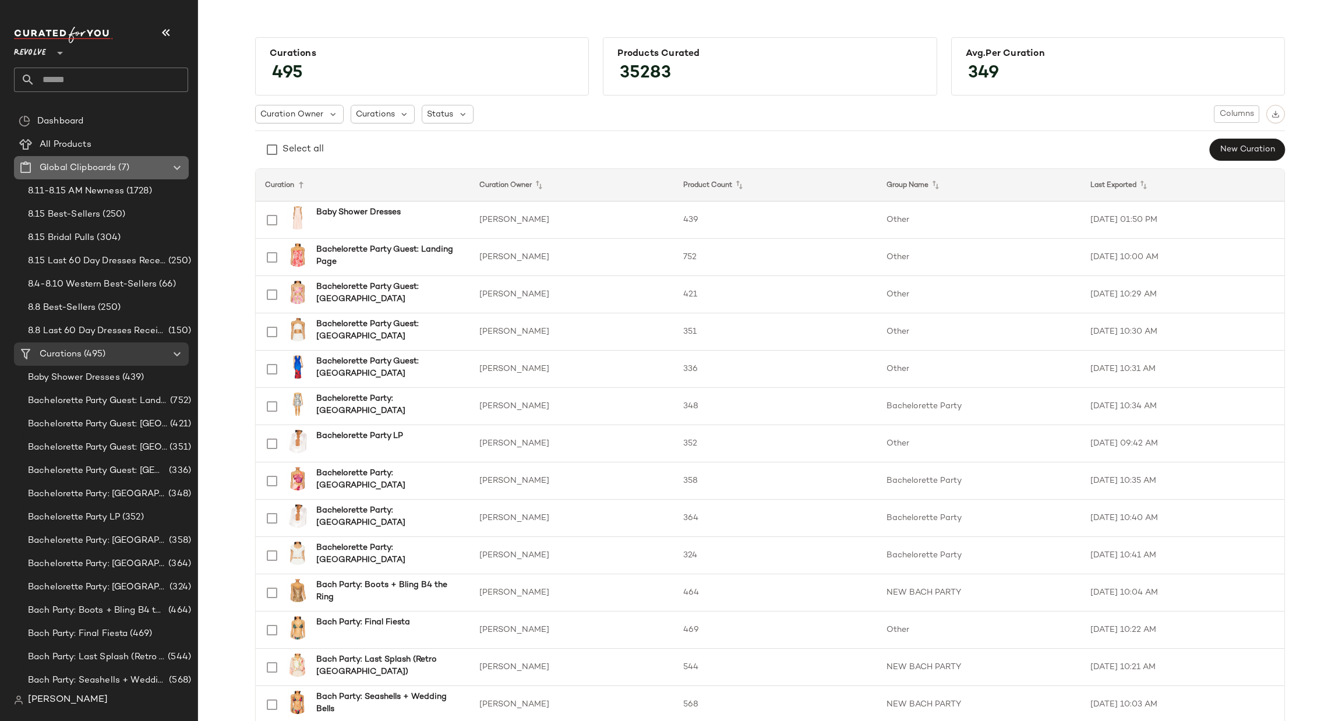
click at [178, 168] on icon at bounding box center [177, 168] width 14 height 14
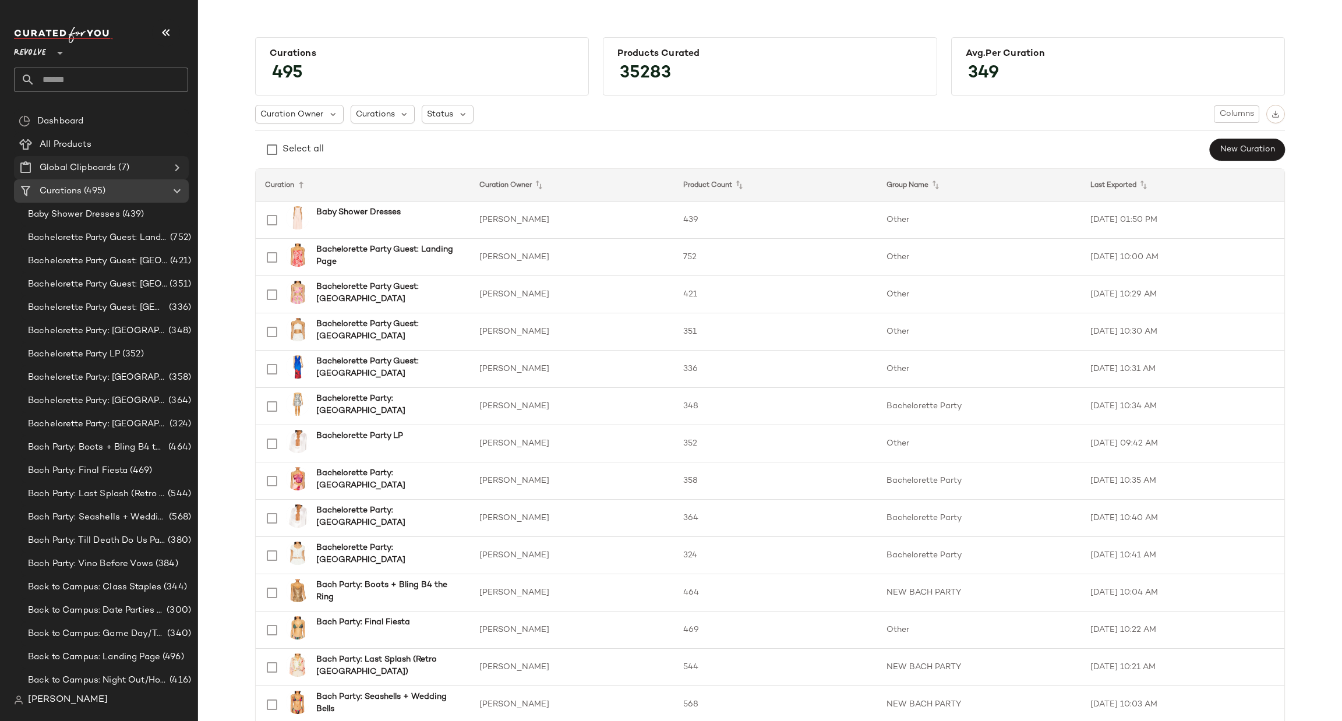
click at [177, 166] on icon at bounding box center [177, 168] width 14 height 14
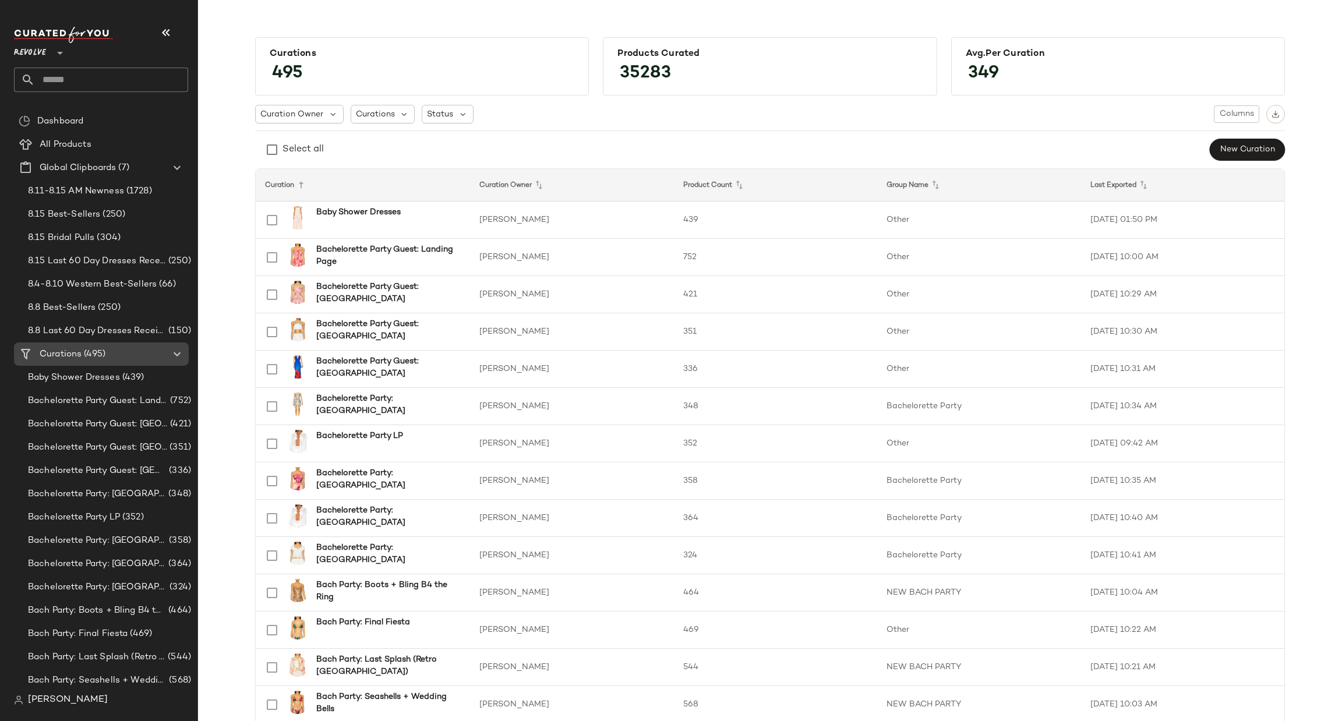
click at [176, 347] on icon at bounding box center [177, 354] width 14 height 14
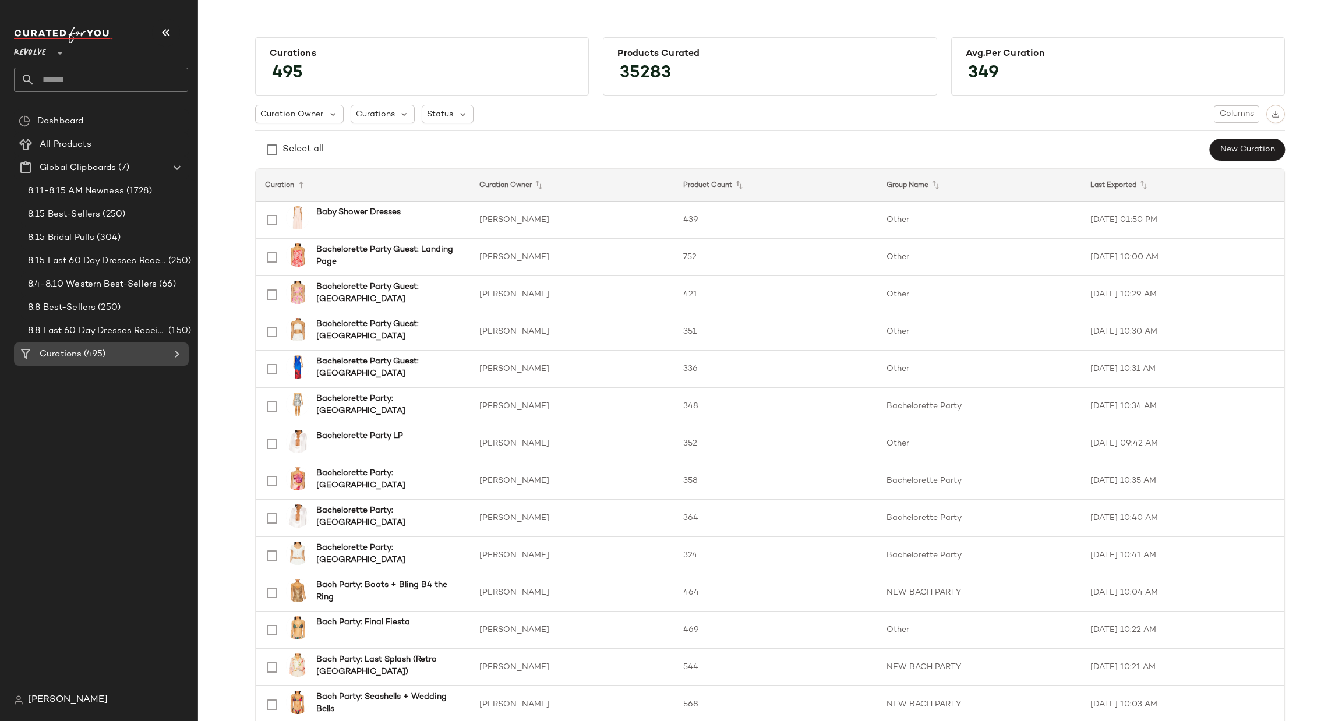
click at [176, 347] on icon at bounding box center [177, 354] width 14 height 14
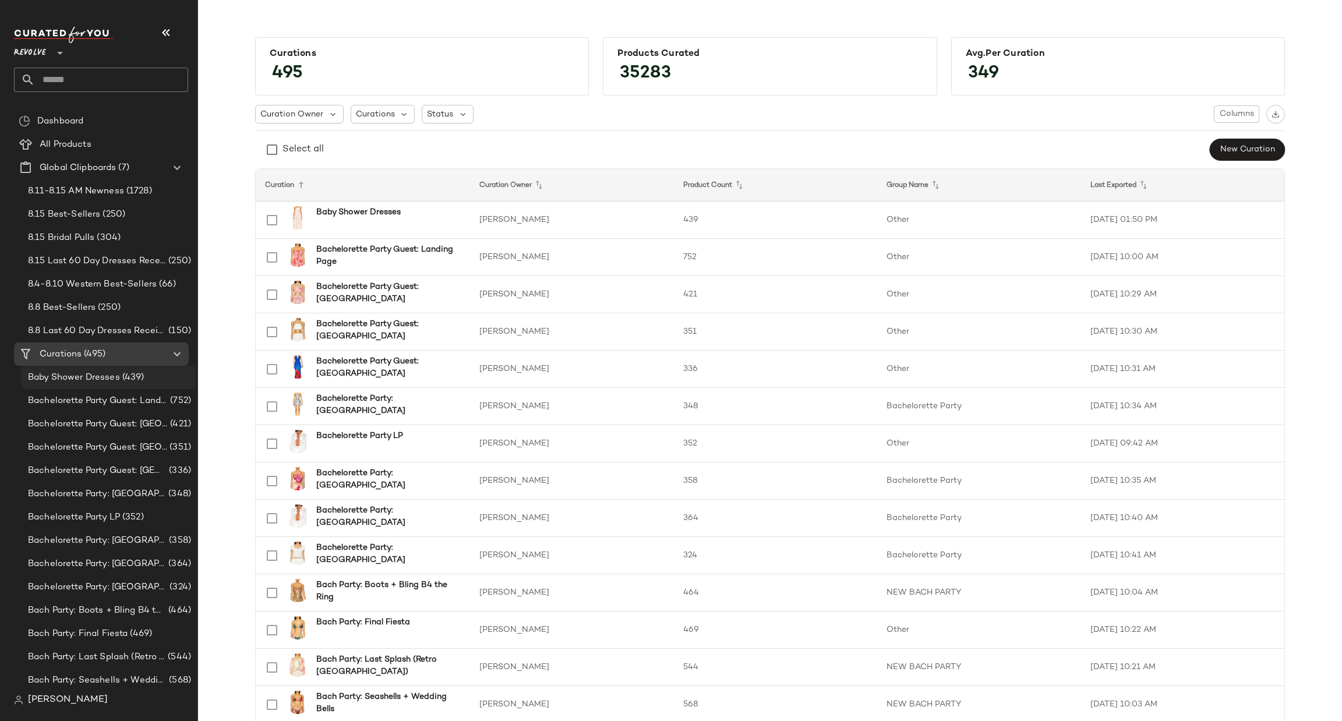
scroll to position [87, 0]
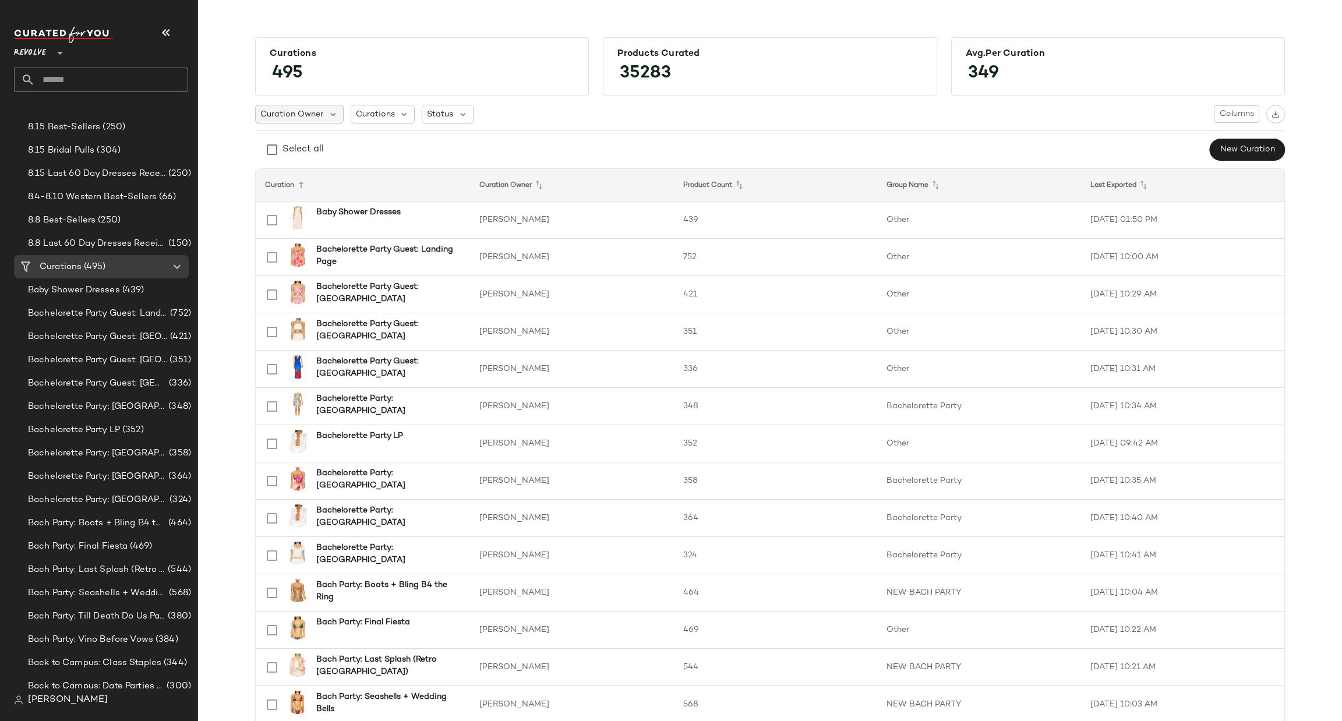
click at [295, 116] on span "Curation Owner" at bounding box center [291, 114] width 63 height 12
click at [322, 259] on span "[PERSON_NAME]" at bounding box center [317, 259] width 71 height 23
click at [740, 125] on div "Curation Owner: Jaylah C... Curations Status Columns Select all New Curation" at bounding box center [770, 133] width 1030 height 57
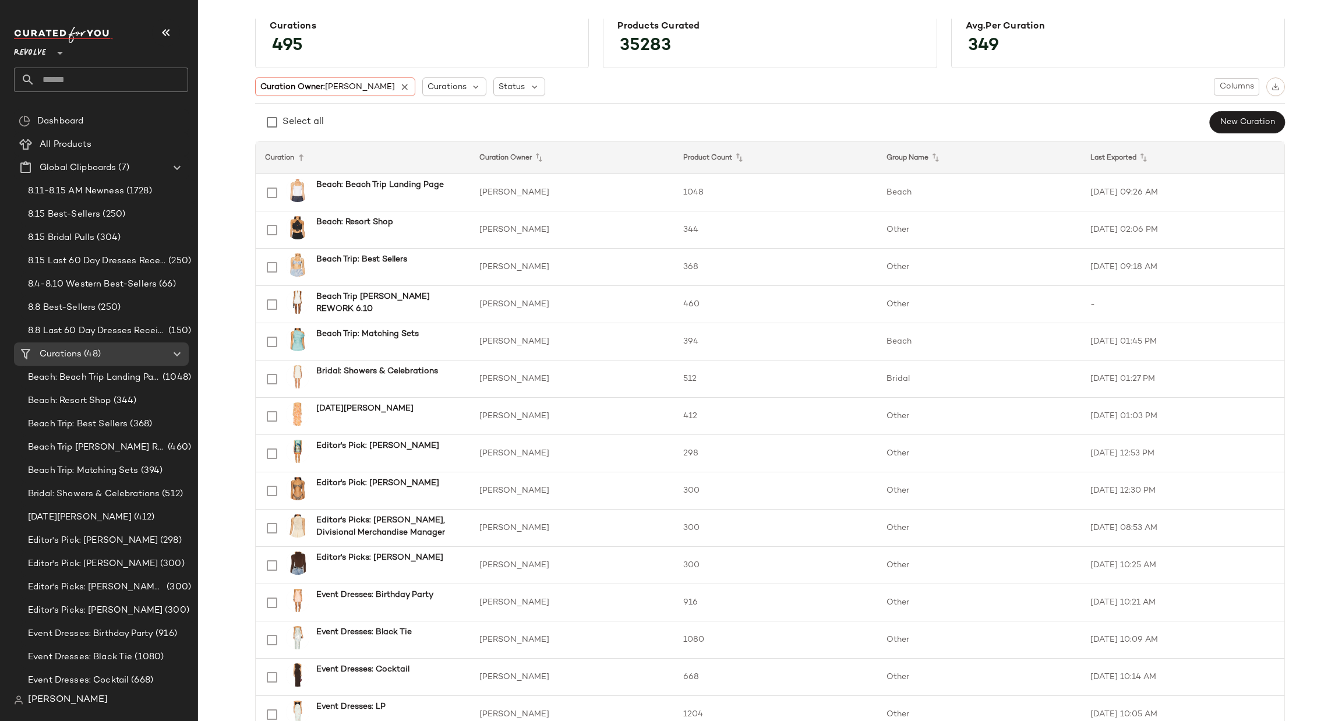
scroll to position [0, 0]
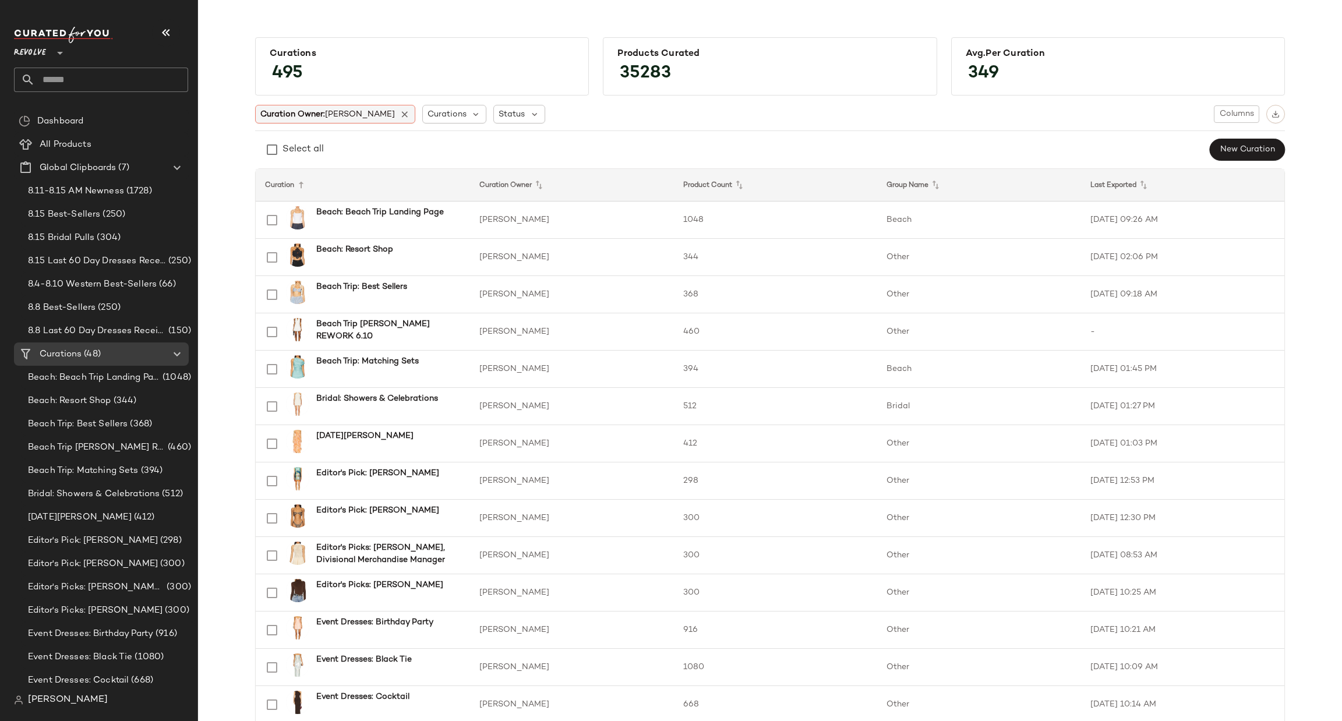
click at [368, 114] on div "Curation Owner: Jaylah C..." at bounding box center [335, 114] width 160 height 19
click at [400, 111] on icon at bounding box center [405, 114] width 10 height 10
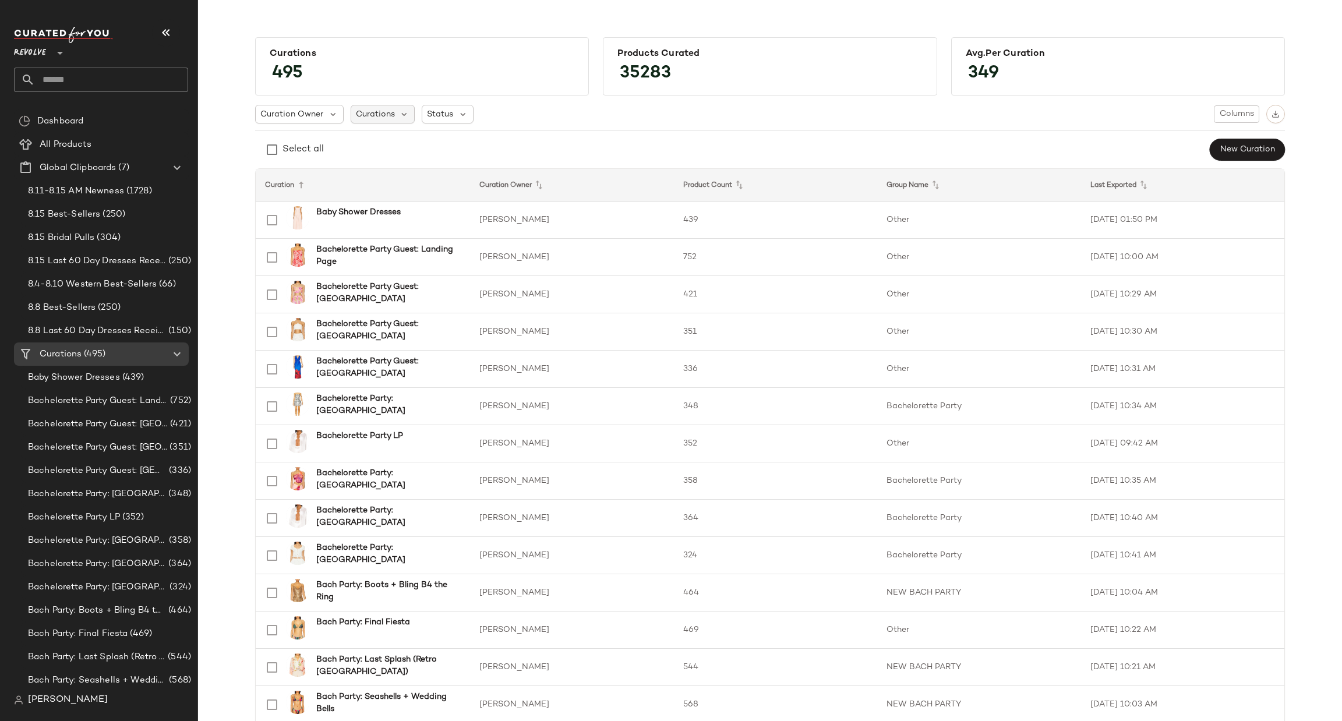
click at [387, 111] on span "Curations" at bounding box center [375, 114] width 39 height 12
click at [423, 196] on span "Back to Campus: Landing Page" at bounding box center [440, 201] width 128 height 23
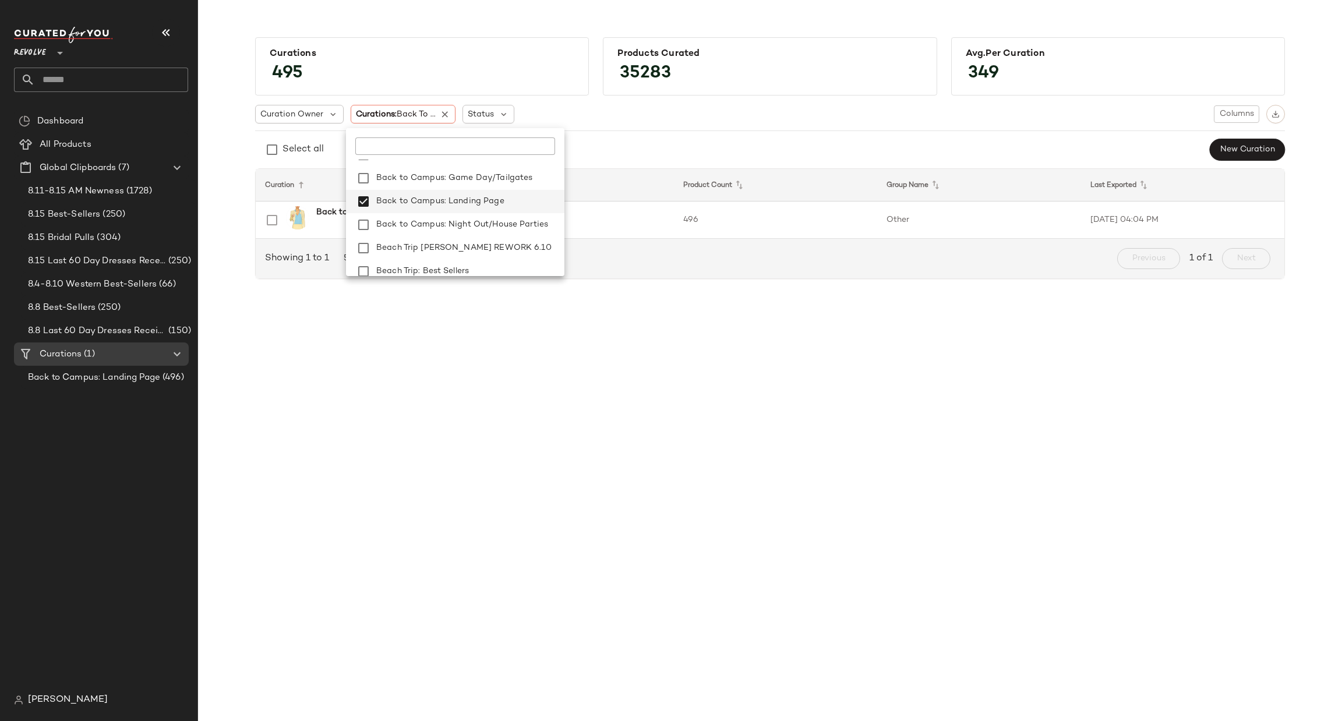
click at [714, 135] on div "Curation Owner Curations: Back to ... Status Columns Select all New Curation" at bounding box center [770, 133] width 1030 height 57
click at [375, 208] on b "Back to Campus: Landing Page" at bounding box center [379, 212] width 126 height 12
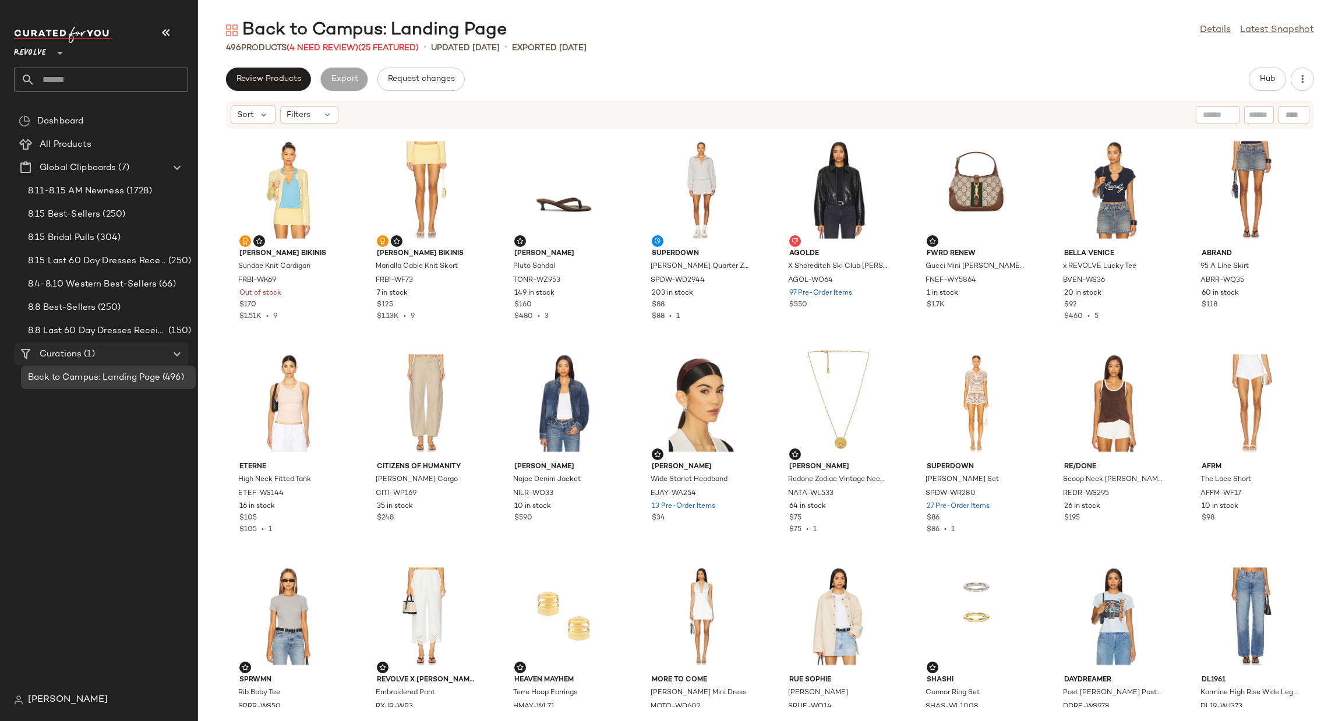
click at [134, 357] on div "Curations (1)" at bounding box center [102, 354] width 132 height 13
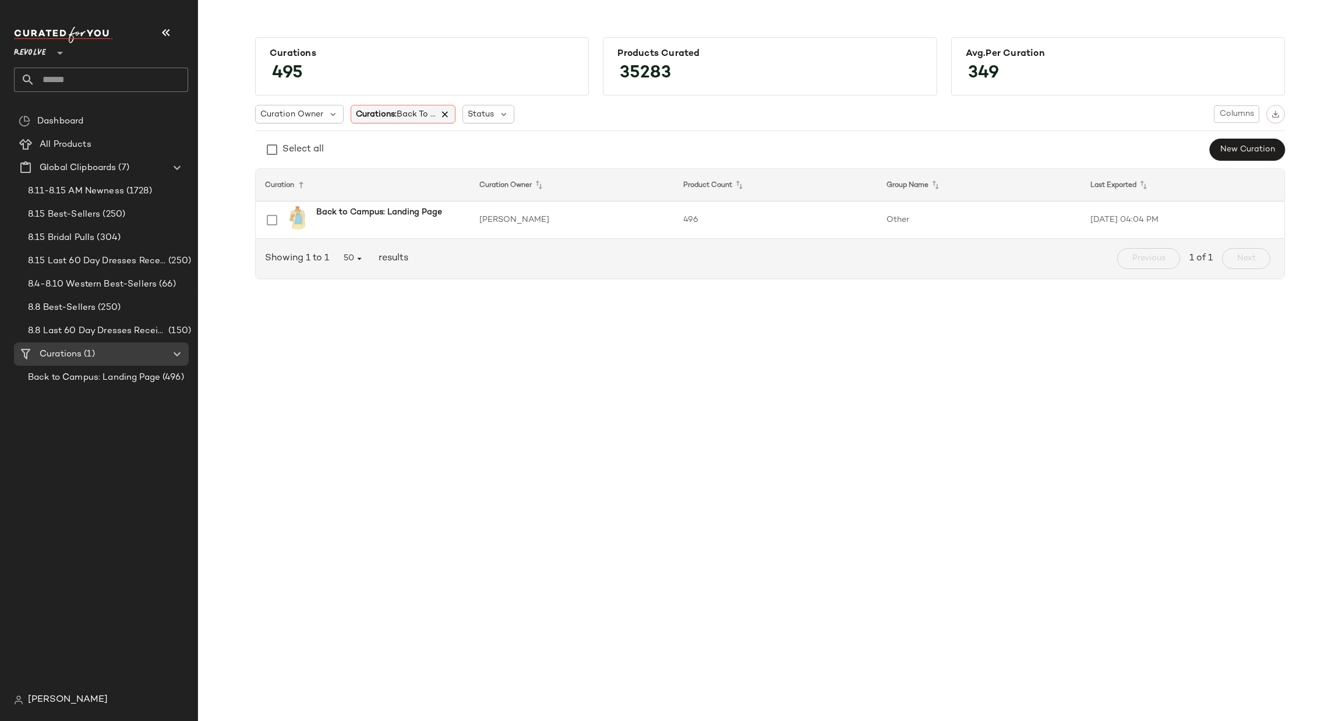
click at [446, 113] on icon at bounding box center [445, 114] width 10 height 10
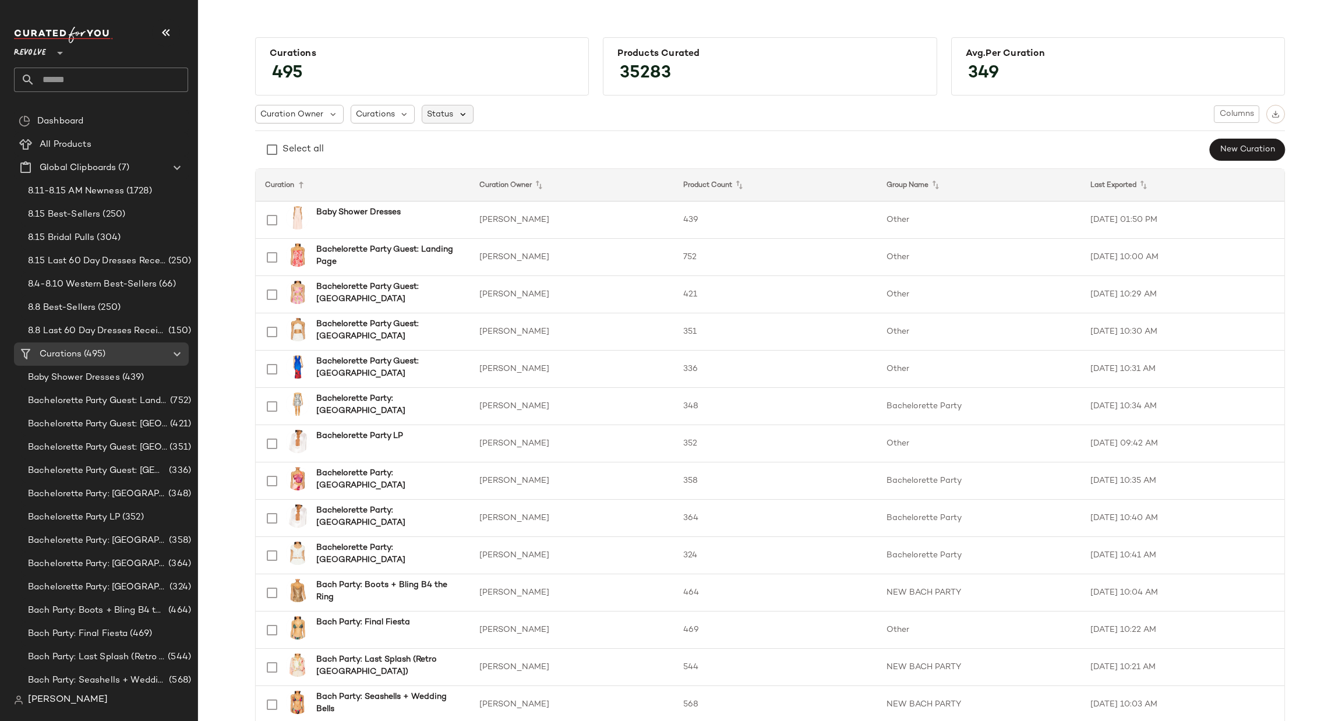
click at [458, 116] on icon at bounding box center [463, 114] width 10 height 10
click at [460, 143] on span "Archived" at bounding box center [464, 144] width 35 height 23
drag, startPoint x: 787, startPoint y: 151, endPoint x: 770, endPoint y: 175, distance: 29.3
click at [785, 151] on div "Select all New Curation" at bounding box center [770, 149] width 1030 height 23
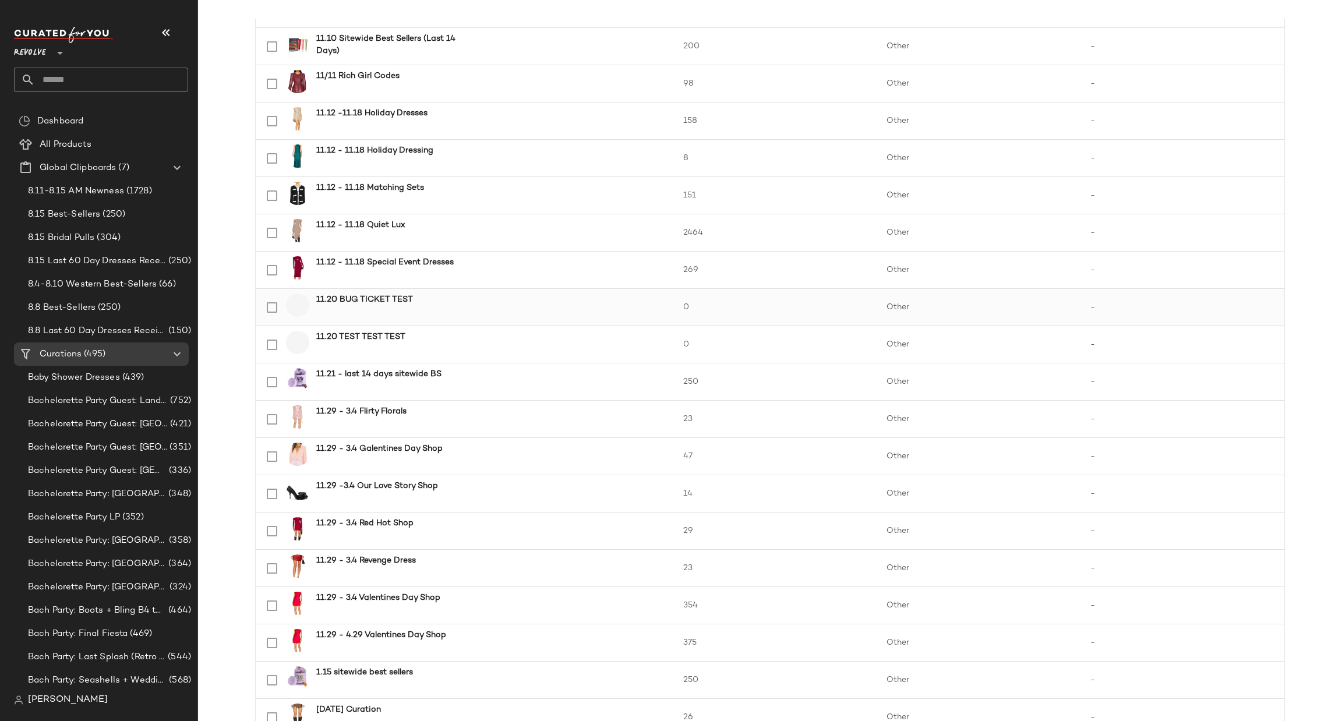
scroll to position [87, 0]
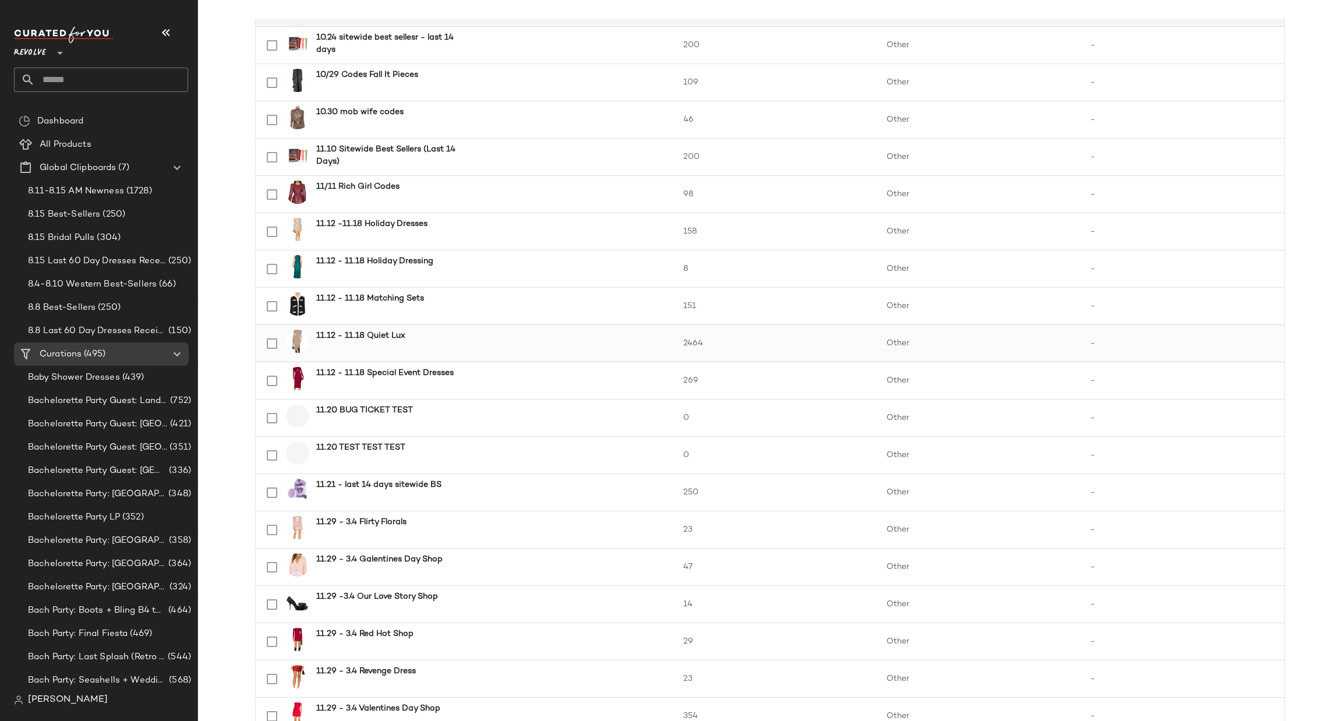
scroll to position [51, 0]
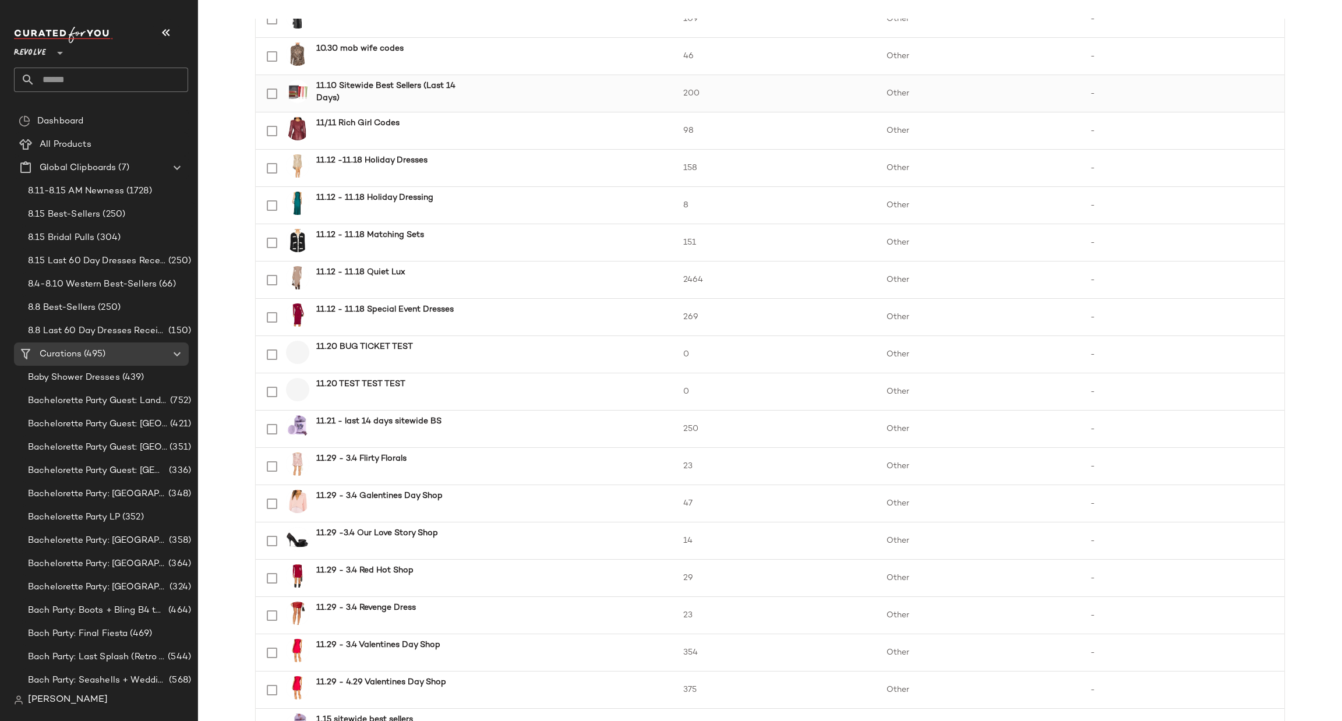
scroll to position [262, 0]
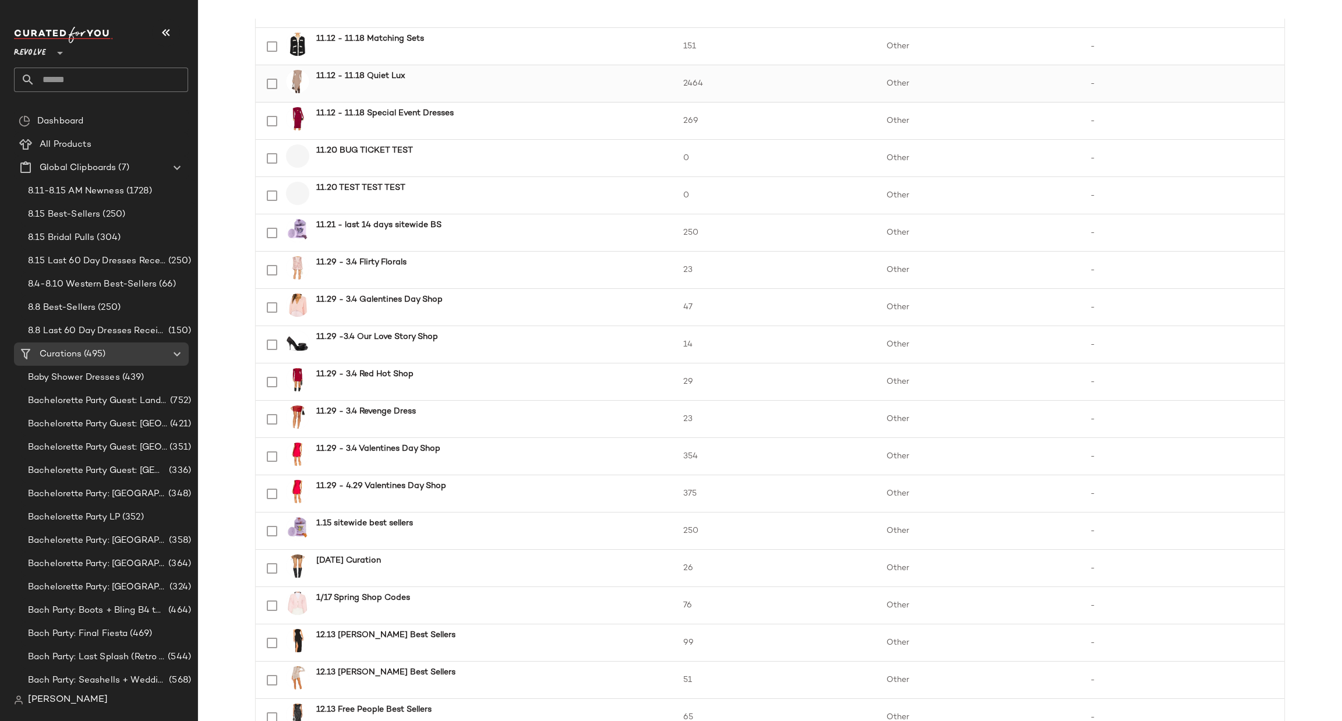
scroll to position [436, 0]
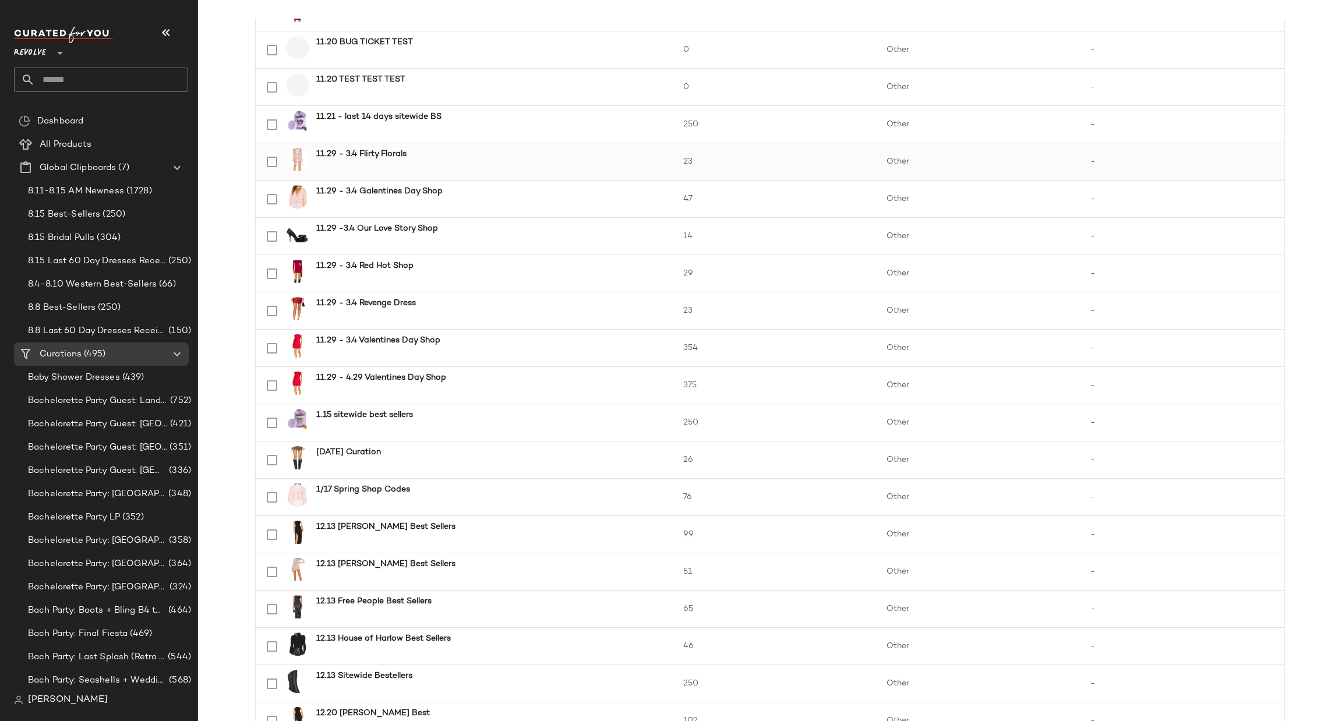
scroll to position [699, 0]
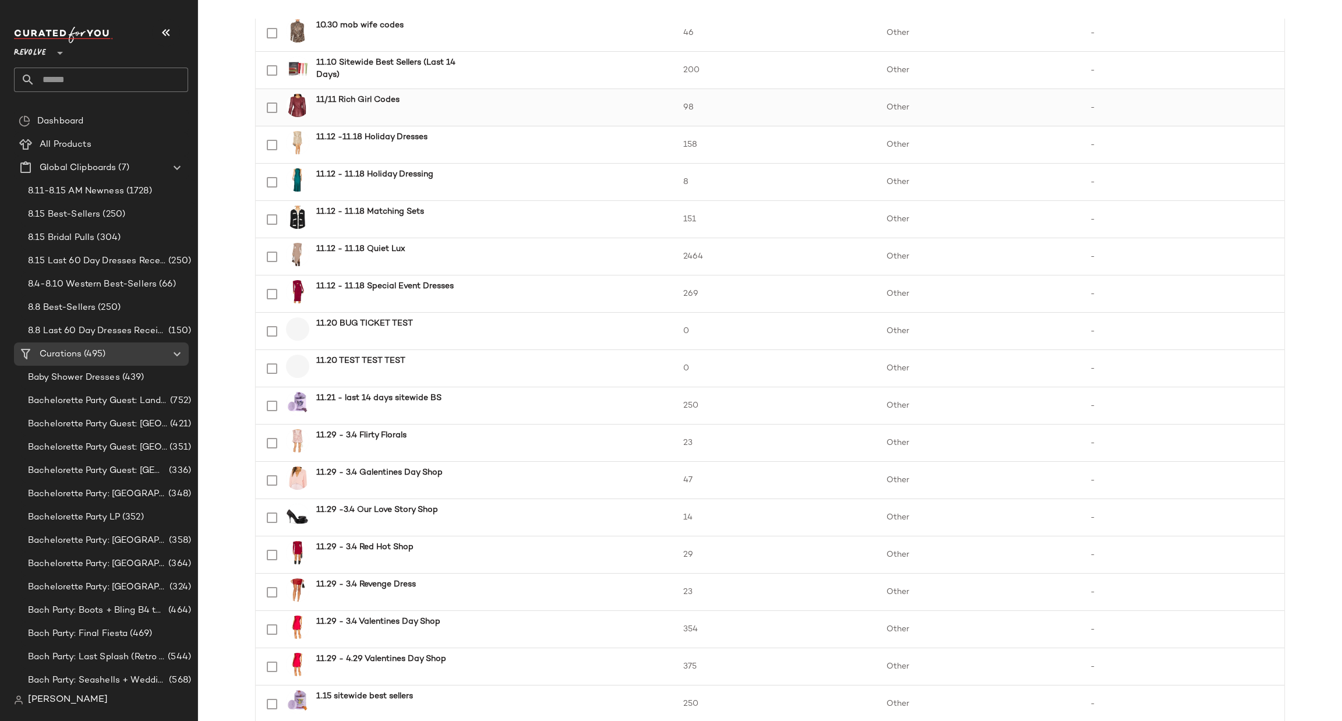
scroll to position [103, 0]
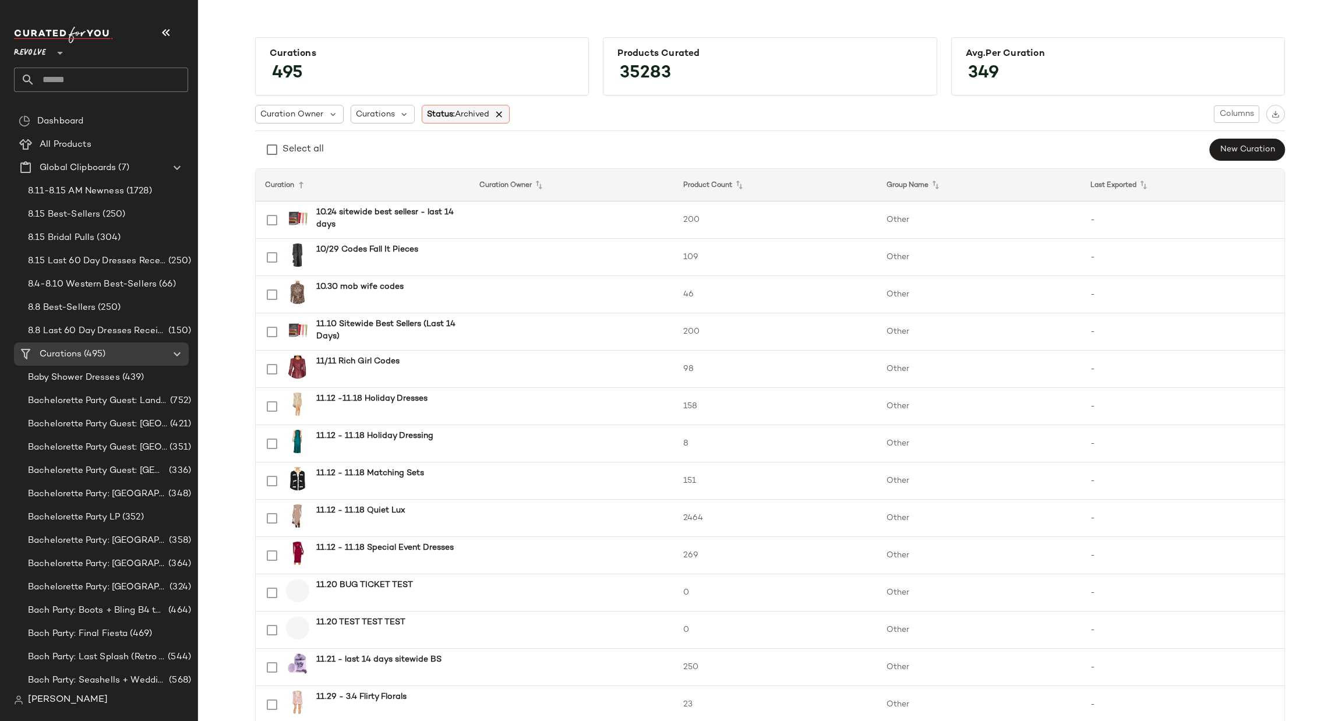
click at [499, 111] on icon at bounding box center [499, 114] width 10 height 10
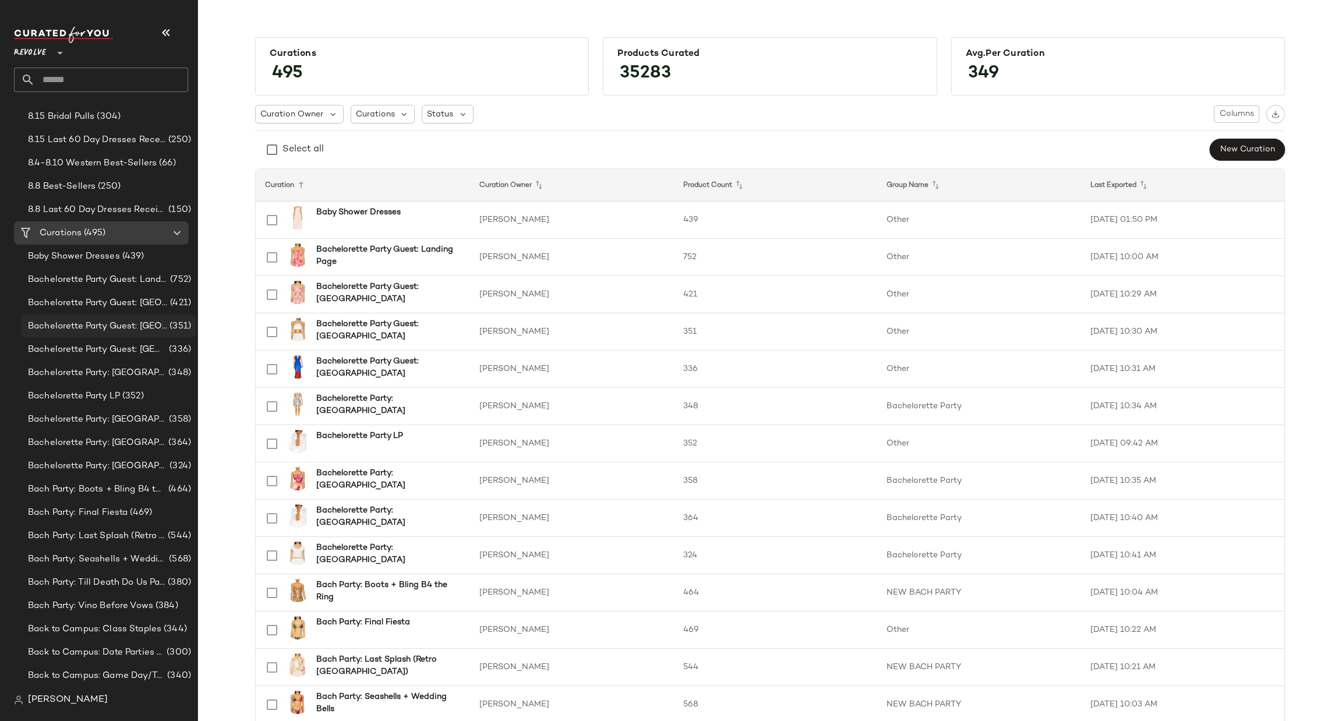
scroll to position [262, 0]
click at [131, 77] on input "text" at bounding box center [111, 80] width 153 height 24
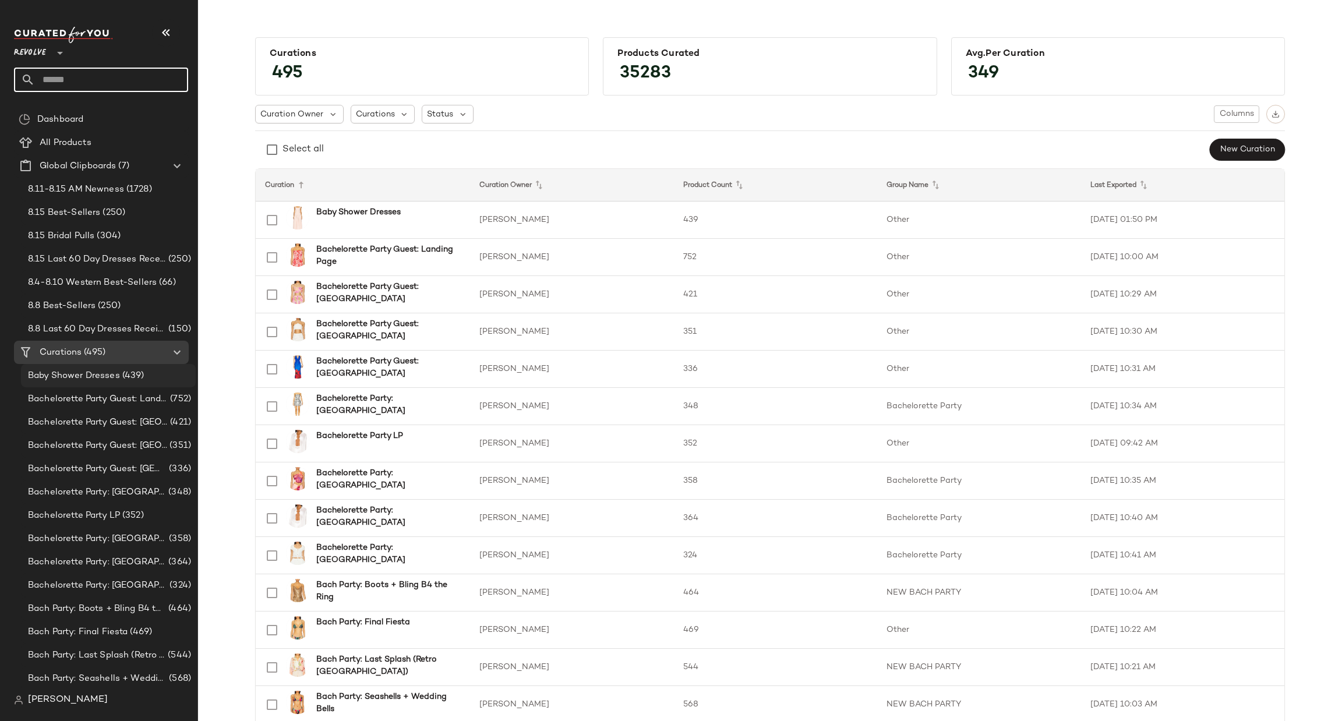
scroll to position [0, 0]
click at [90, 412] on div "Bachelorette Party Guest: [GEOGRAPHIC_DATA] (421)" at bounding box center [108, 423] width 175 height 23
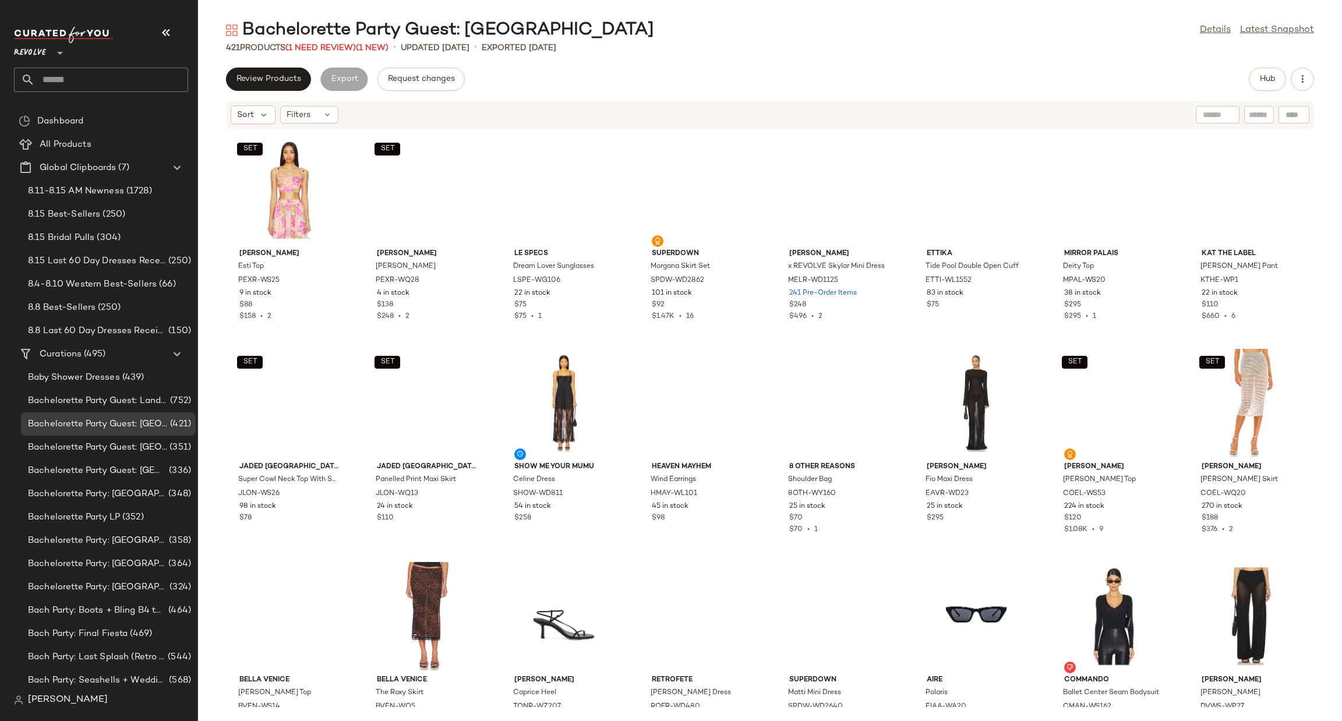
click at [96, 82] on input "text" at bounding box center [111, 80] width 153 height 24
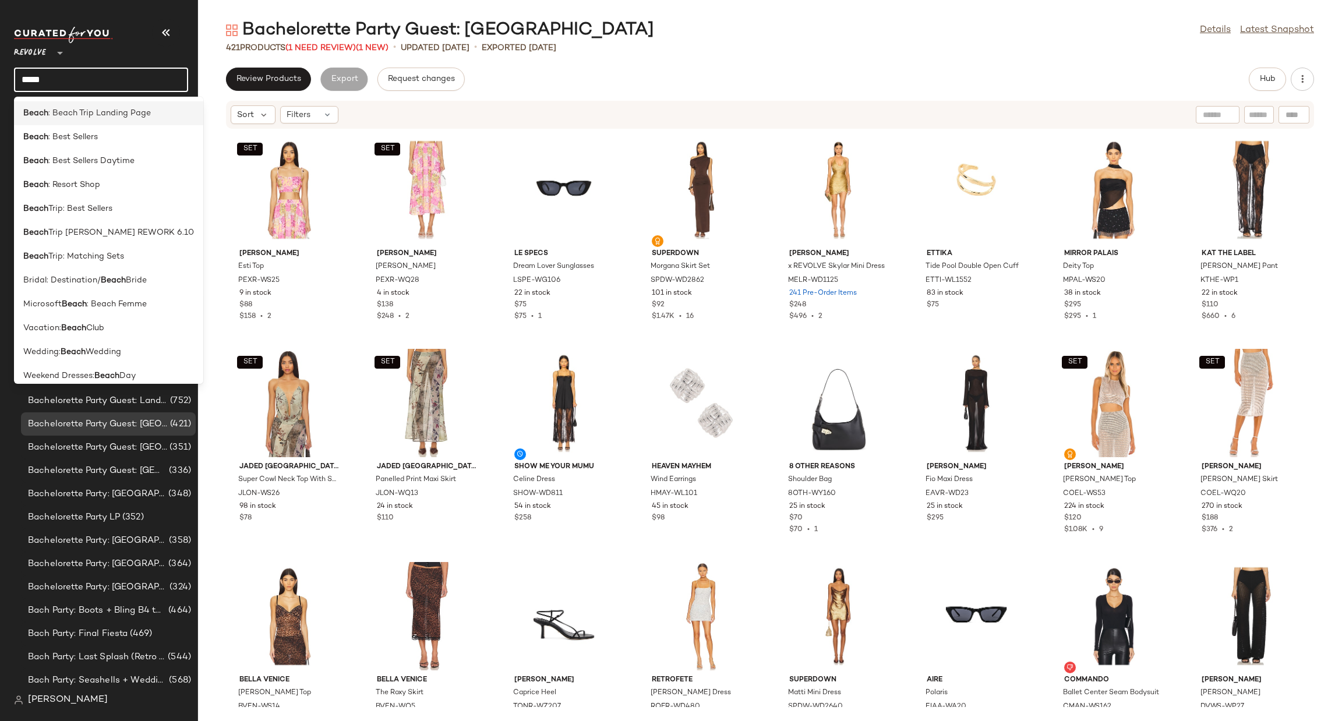
type input "**********"
drag, startPoint x: 70, startPoint y: 108, endPoint x: 140, endPoint y: 105, distance: 70.0
click at [69, 108] on b "Beach Trip" at bounding box center [70, 113] width 41 height 12
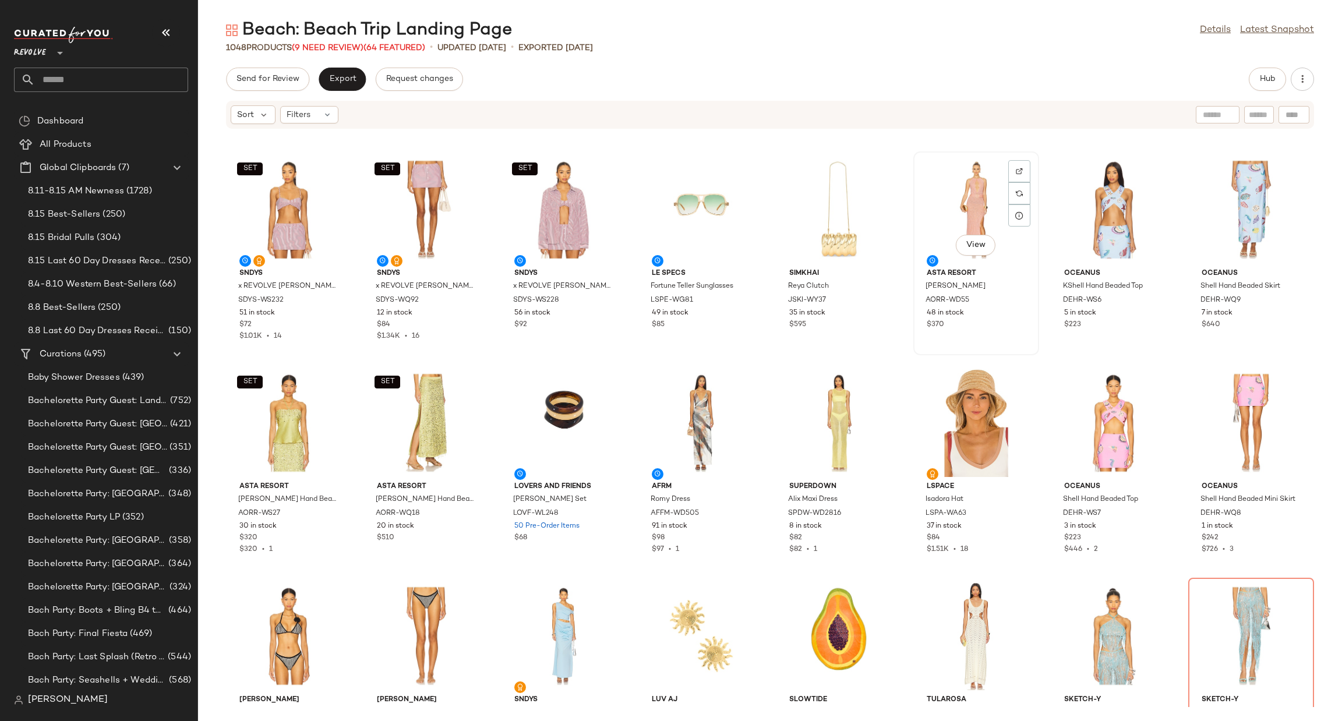
scroll to position [2893, 0]
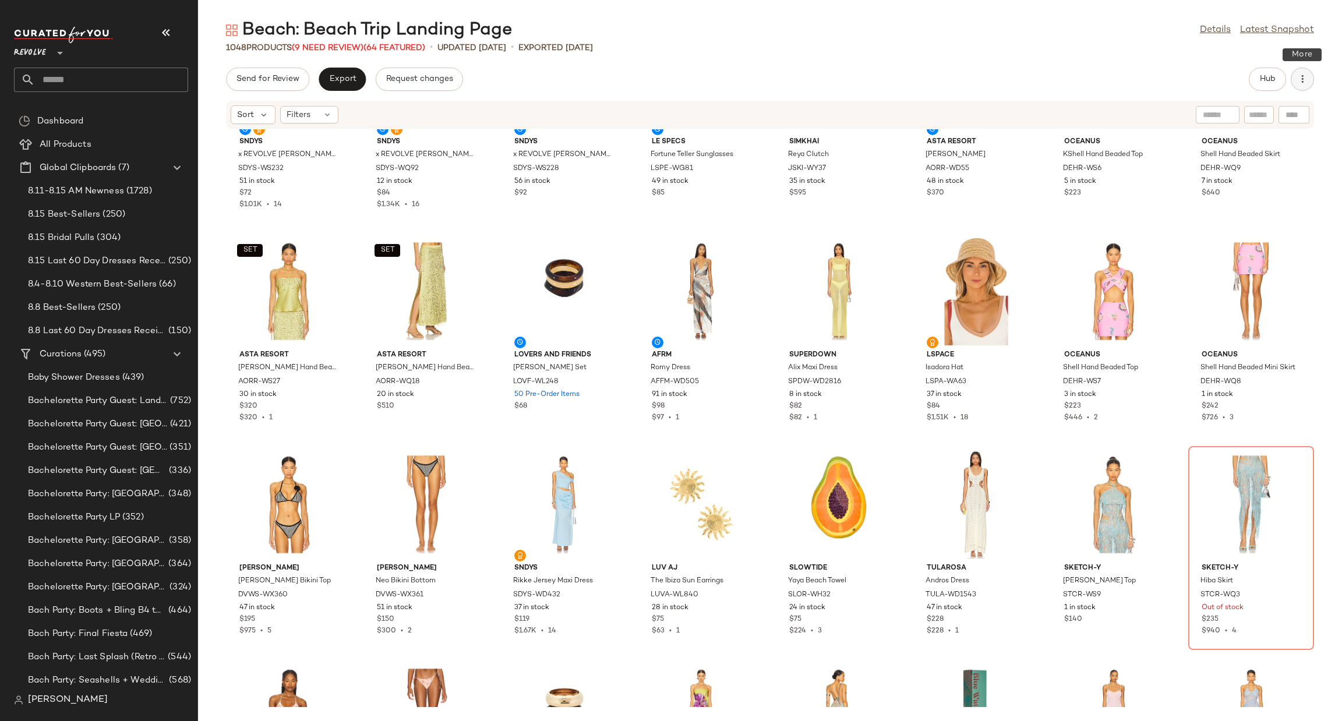
click at [1305, 77] on icon "button" at bounding box center [1303, 79] width 12 height 12
click at [1156, 64] on div "Beach: Beach Trip Landing Page Details Latest Snapshot 1048 Products (9 Need Re…" at bounding box center [770, 370] width 1144 height 702
click at [799, 59] on div "Beach: Beach Trip Landing Page Details Latest Snapshot 1048 Products (9 Need Re…" at bounding box center [770, 370] width 1144 height 702
click at [1305, 75] on icon "button" at bounding box center [1303, 79] width 12 height 12
click at [1243, 140] on span "View Moodboard" at bounding box center [1250, 141] width 110 height 12
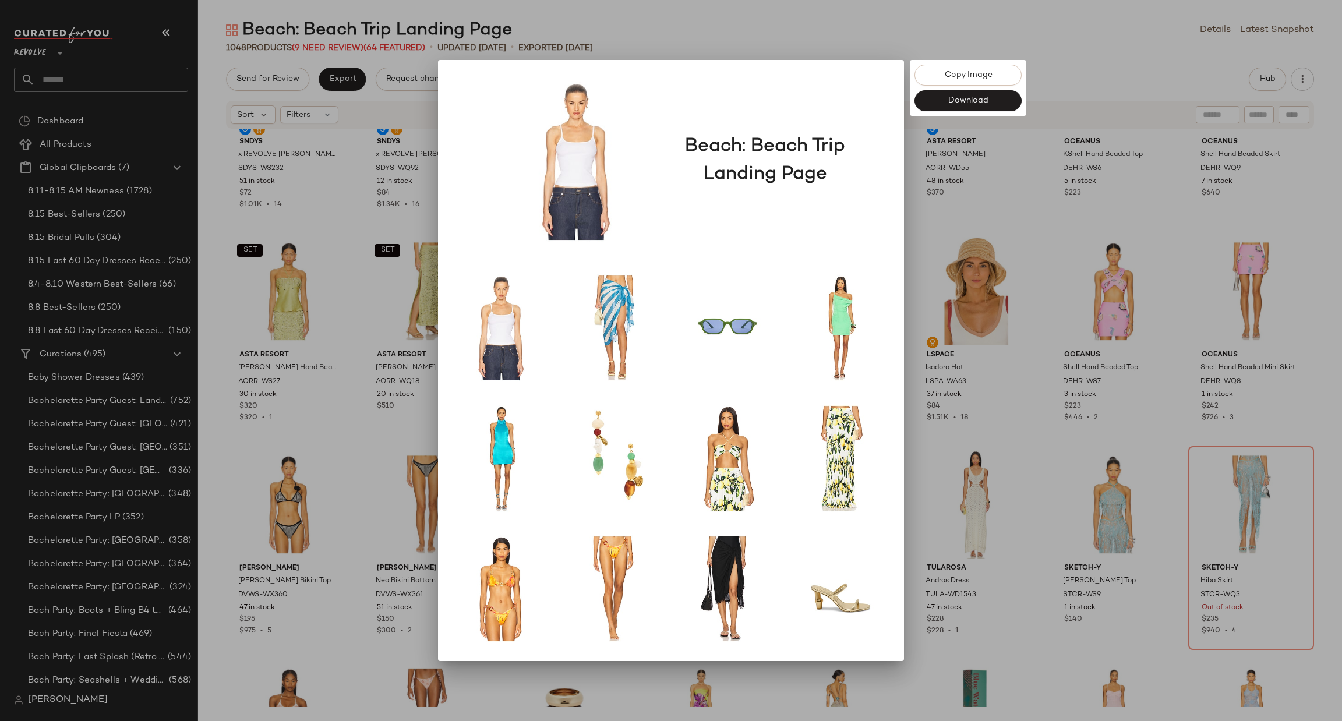
click at [1131, 40] on div at bounding box center [671, 360] width 1342 height 721
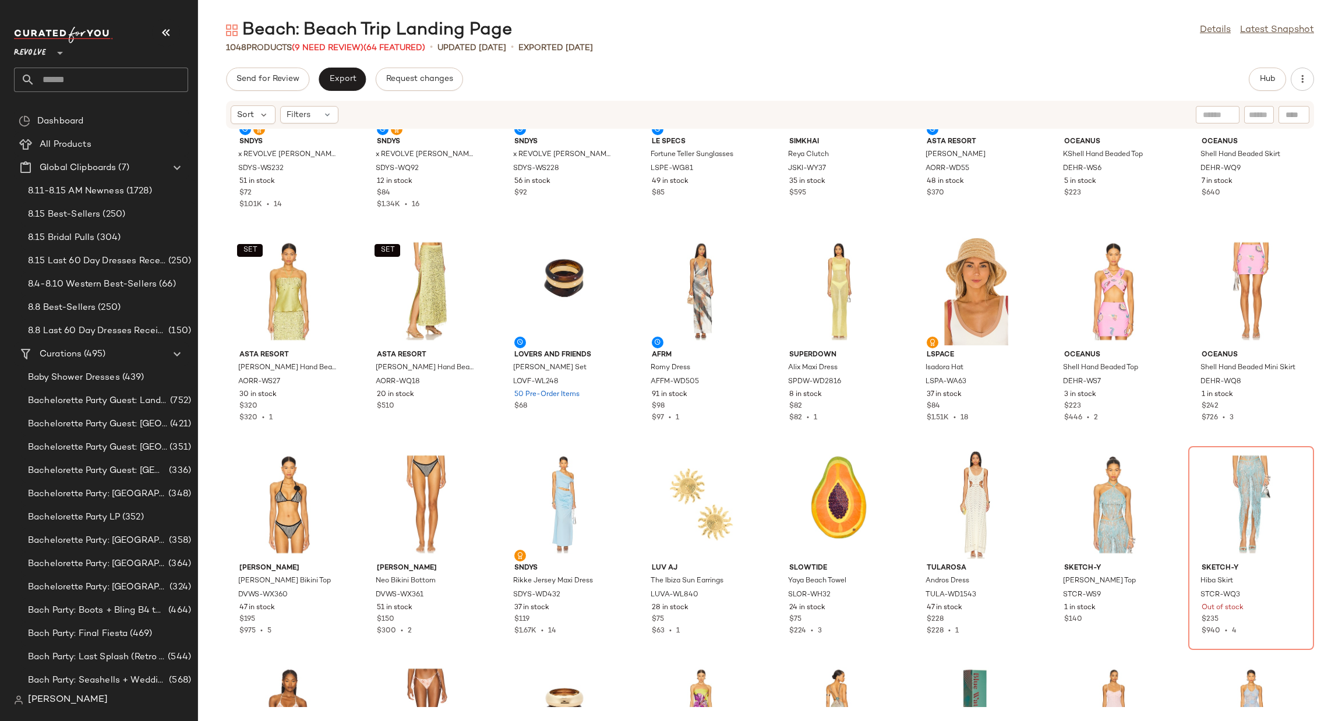
scroll to position [2456, 0]
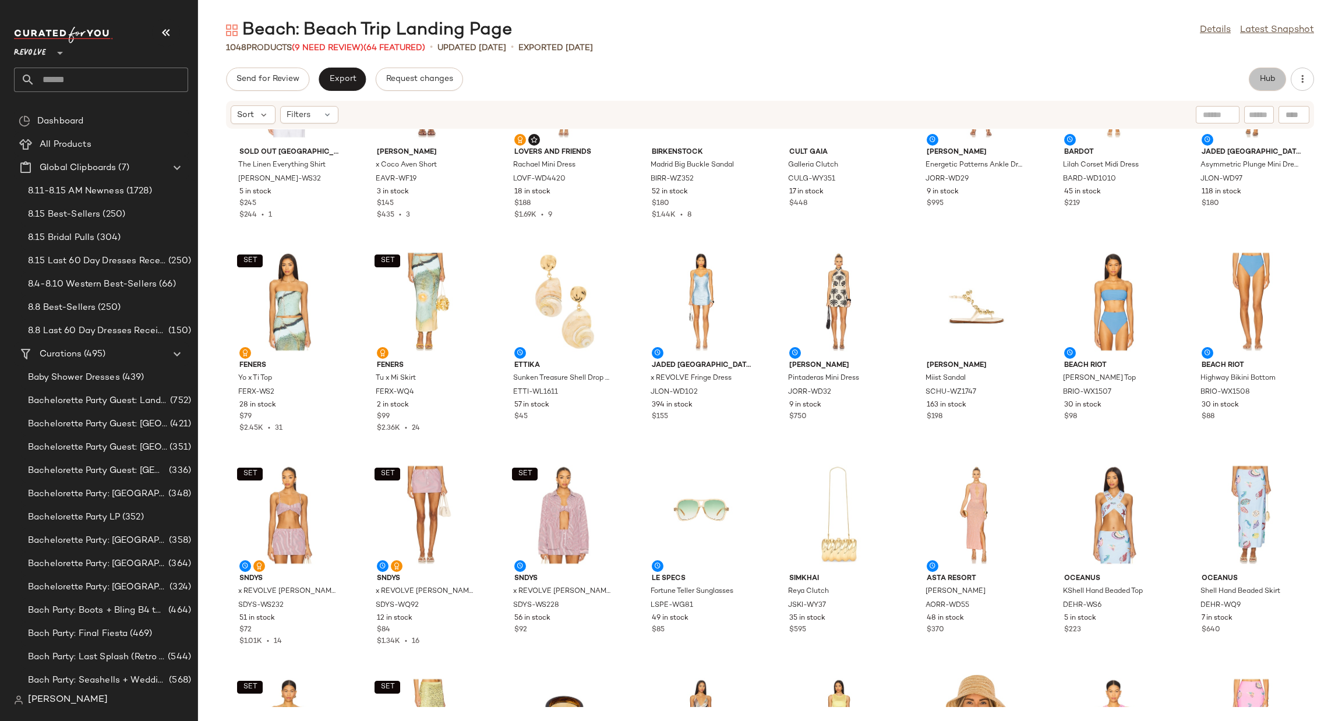
click at [1273, 78] on span "Hub" at bounding box center [1267, 79] width 16 height 9
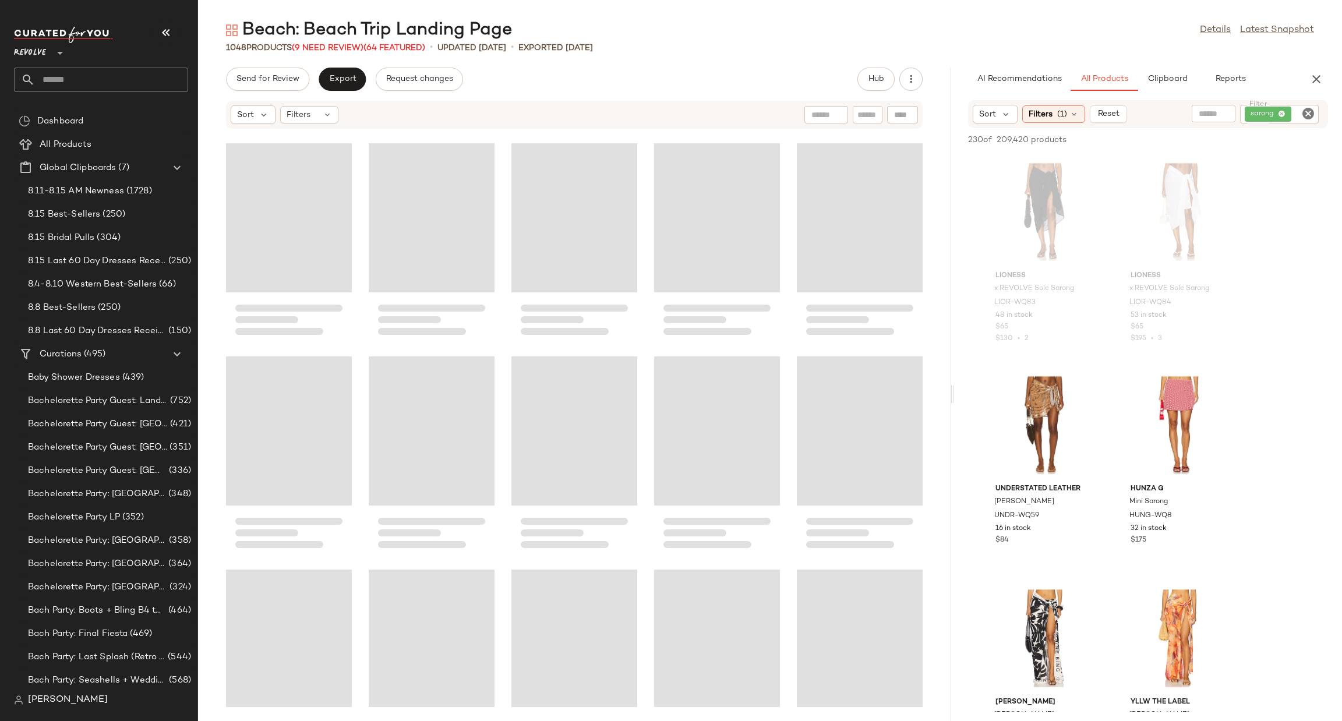
scroll to position [6395, 0]
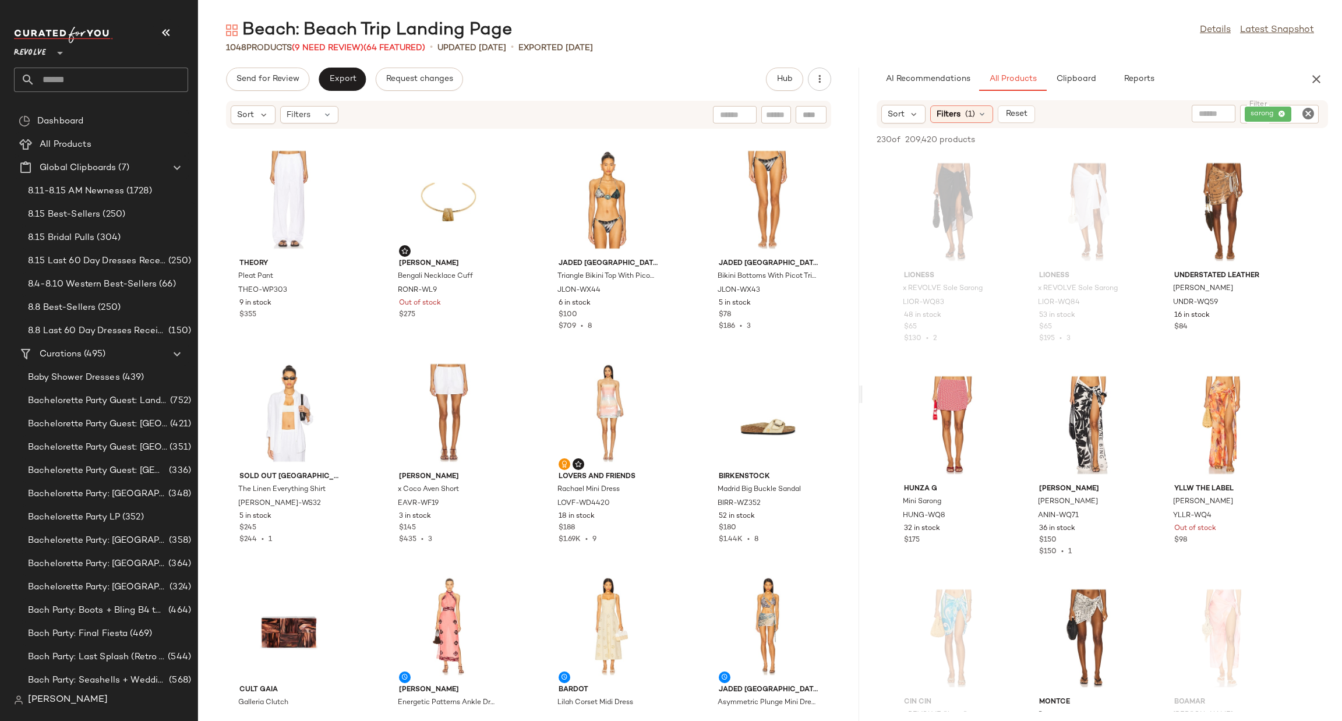
drag, startPoint x: 769, startPoint y: 395, endPoint x: 862, endPoint y: 391, distance: 92.1
click at [862, 391] on div "Beach: Beach Trip Landing Page Details Latest Snapshot 1048 Products (9 Need Re…" at bounding box center [770, 370] width 1144 height 702
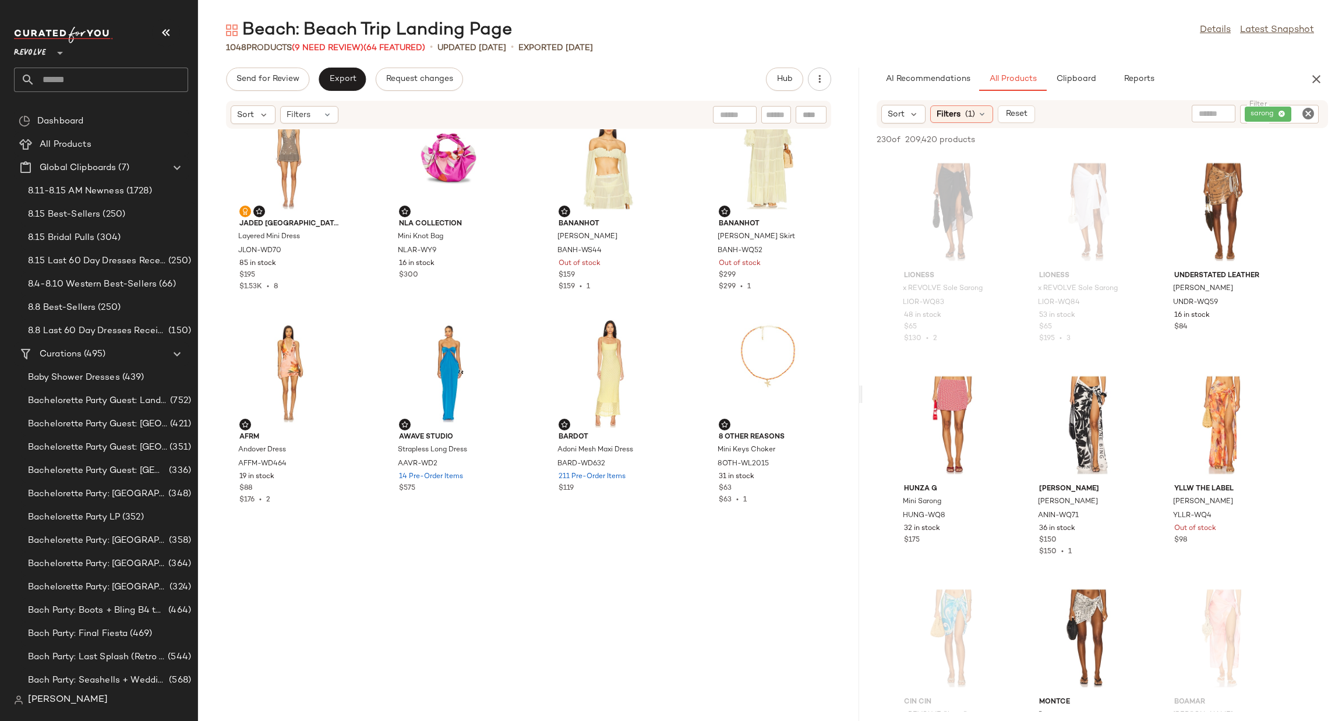
scroll to position [2904, 0]
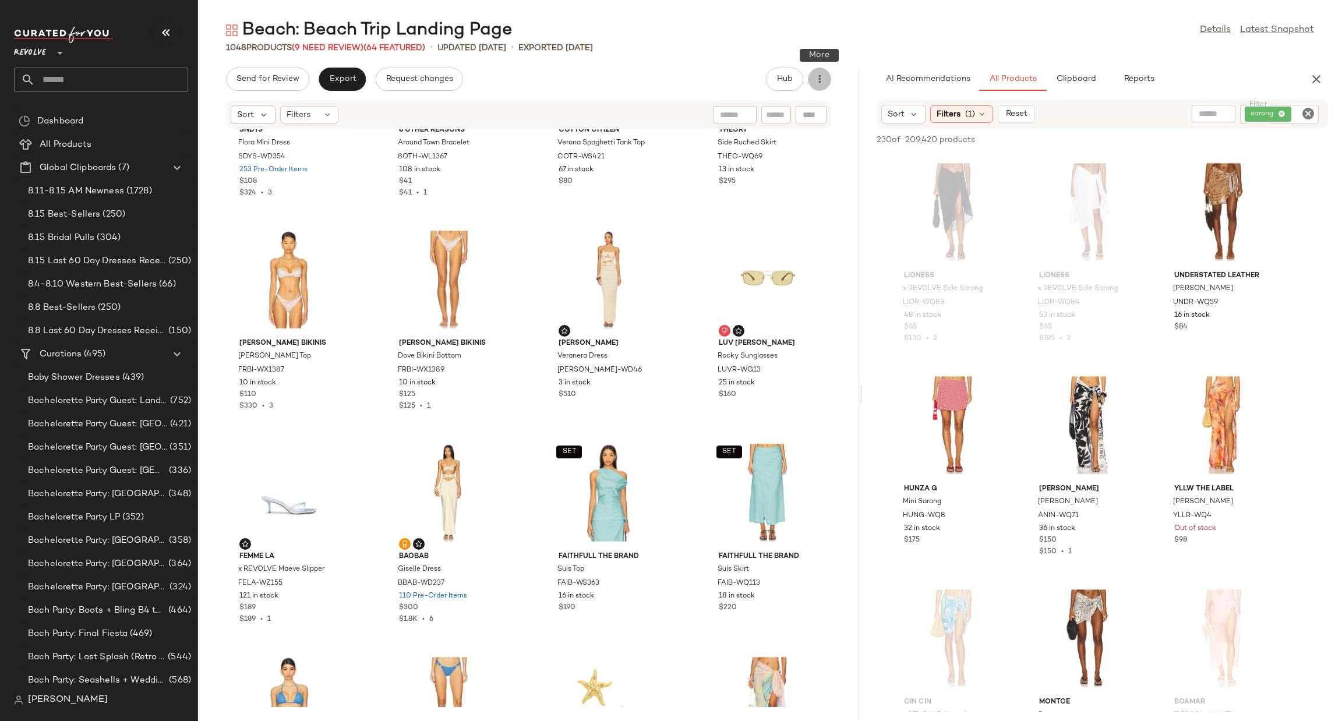
click at [817, 79] on icon "button" at bounding box center [820, 79] width 12 height 12
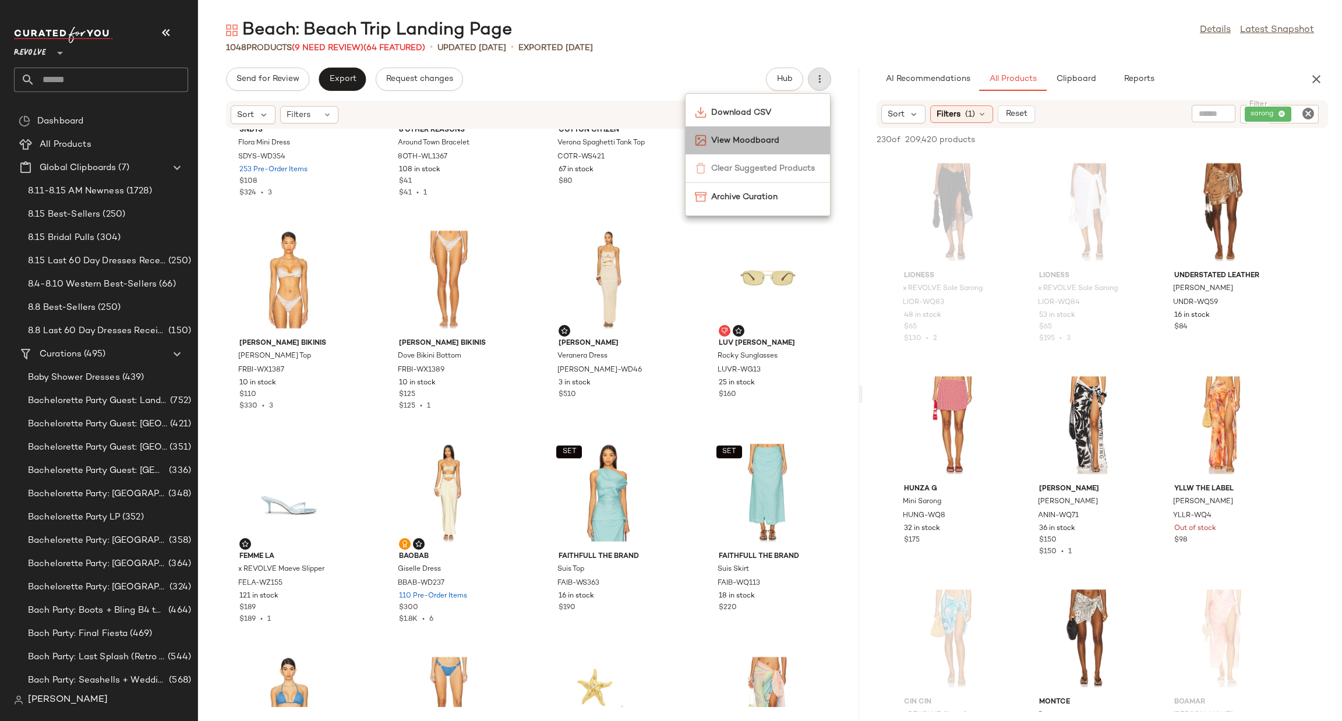
click at [795, 147] on div "View Moodboard" at bounding box center [758, 140] width 144 height 28
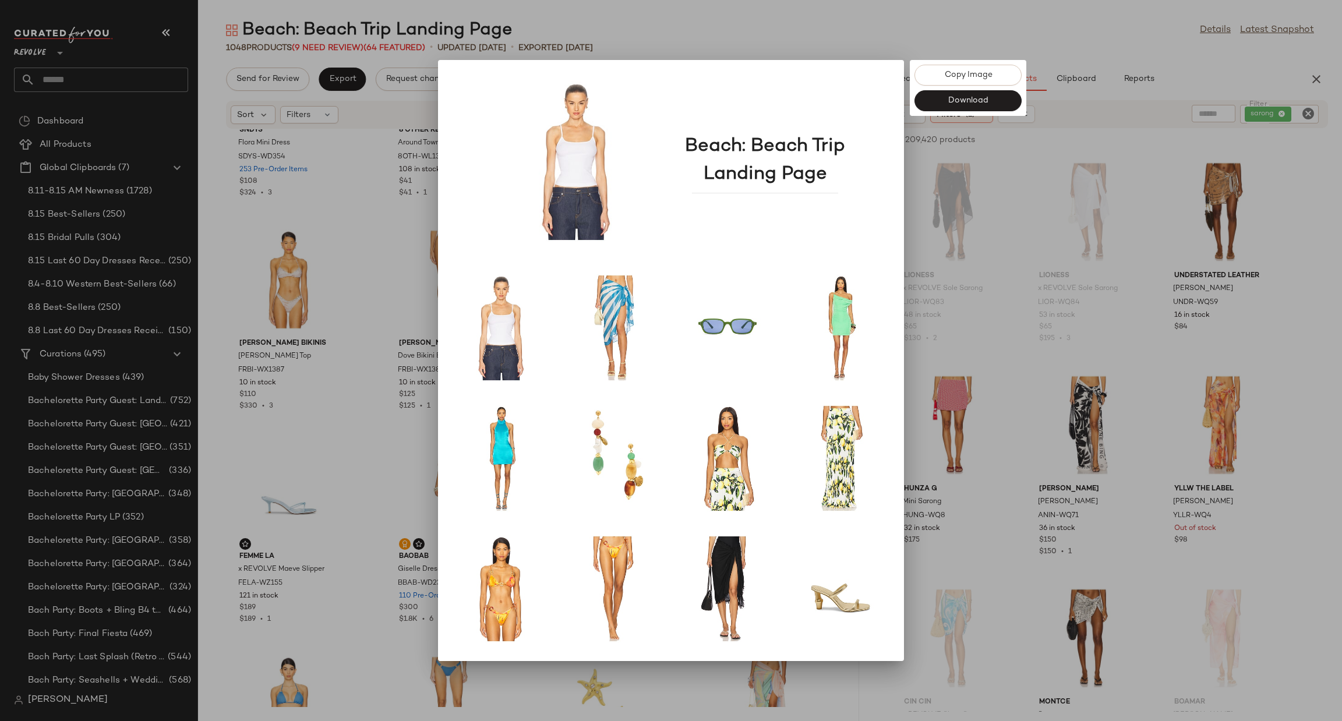
click at [746, 28] on div at bounding box center [671, 360] width 1342 height 721
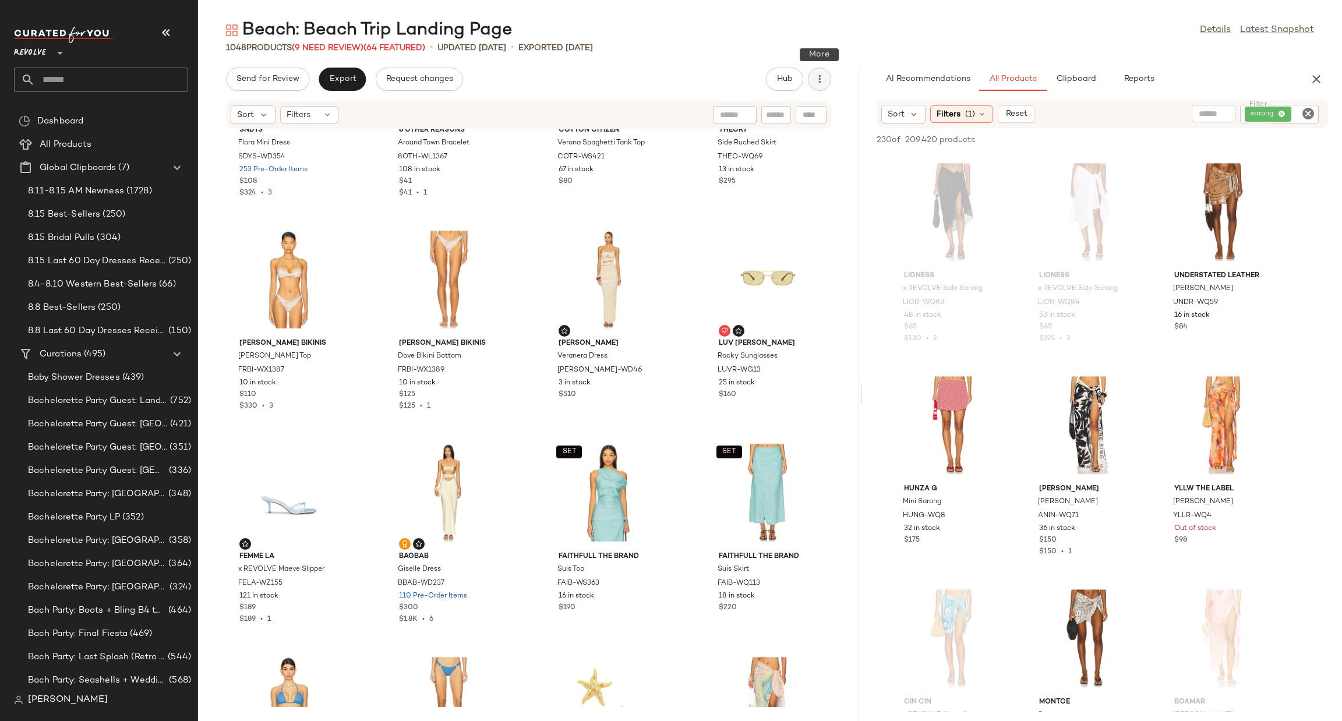
click at [829, 75] on button "button" at bounding box center [819, 79] width 23 height 23
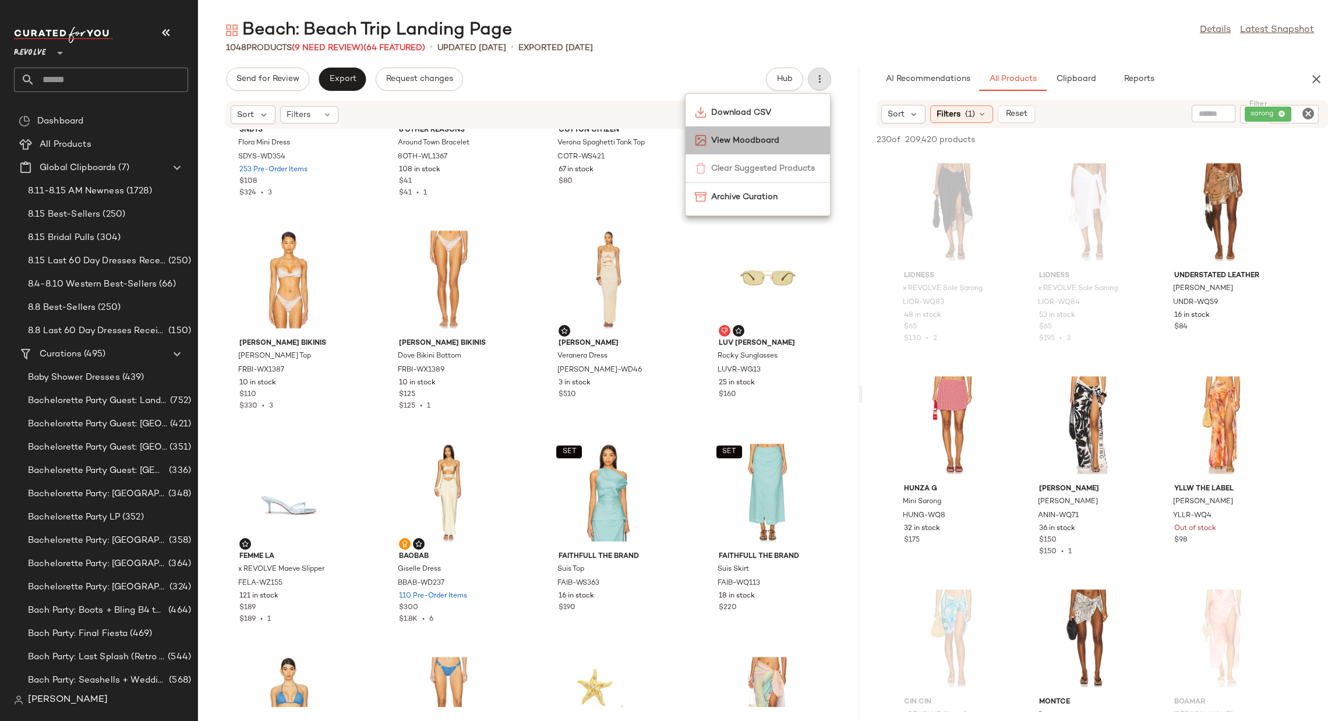
click at [794, 141] on span "View Moodboard" at bounding box center [766, 141] width 110 height 12
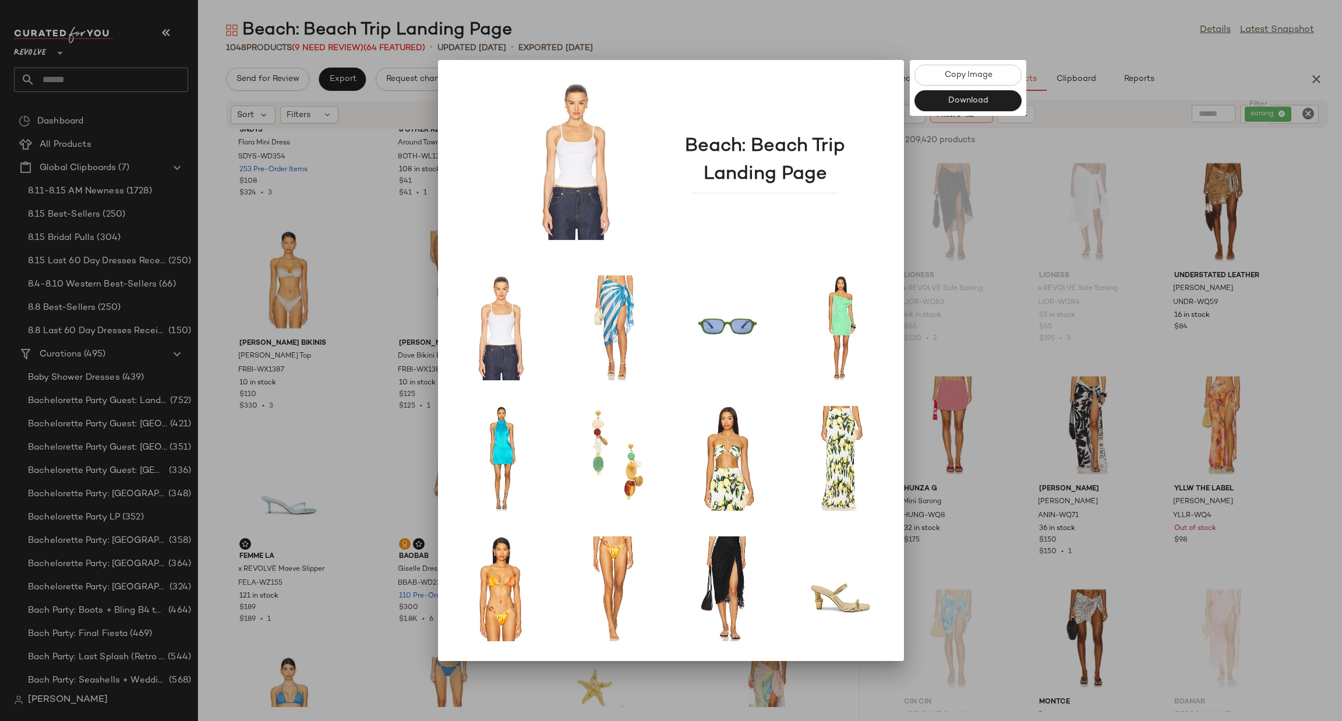
click at [829, 35] on div at bounding box center [671, 360] width 1342 height 721
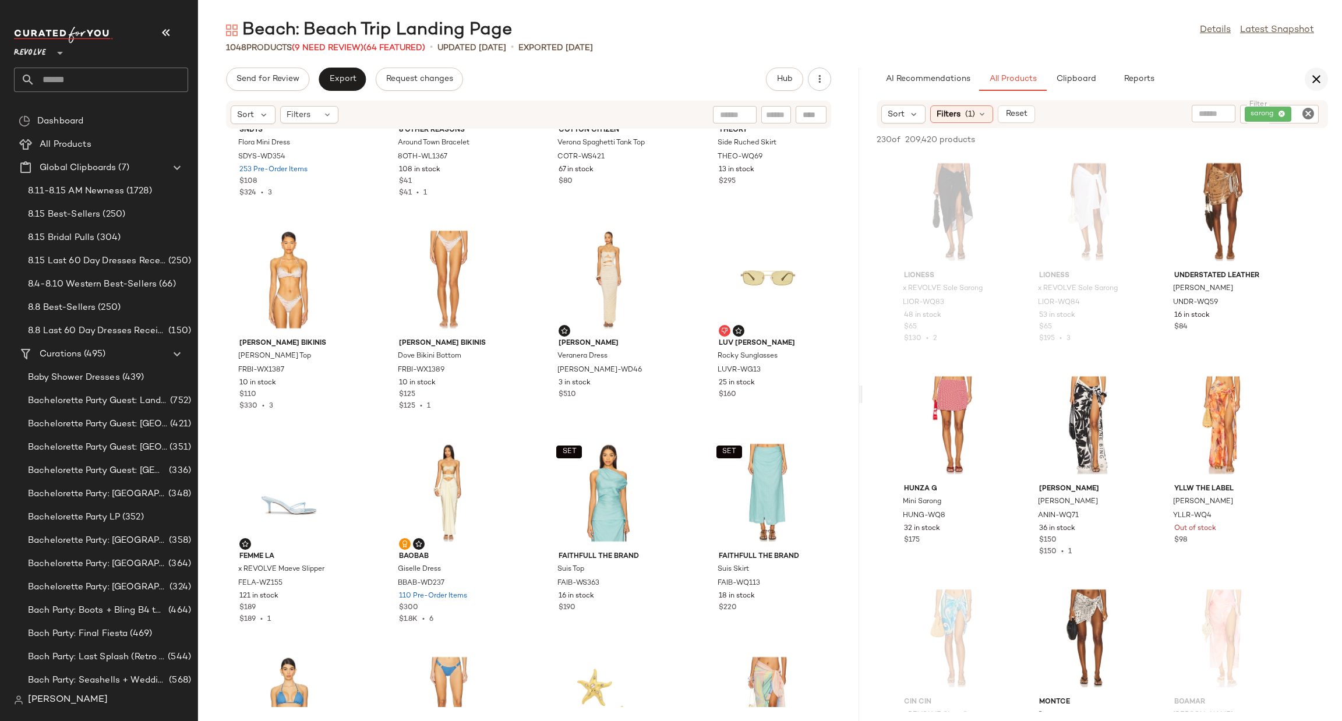
click at [1312, 80] on icon "button" at bounding box center [1316, 79] width 14 height 14
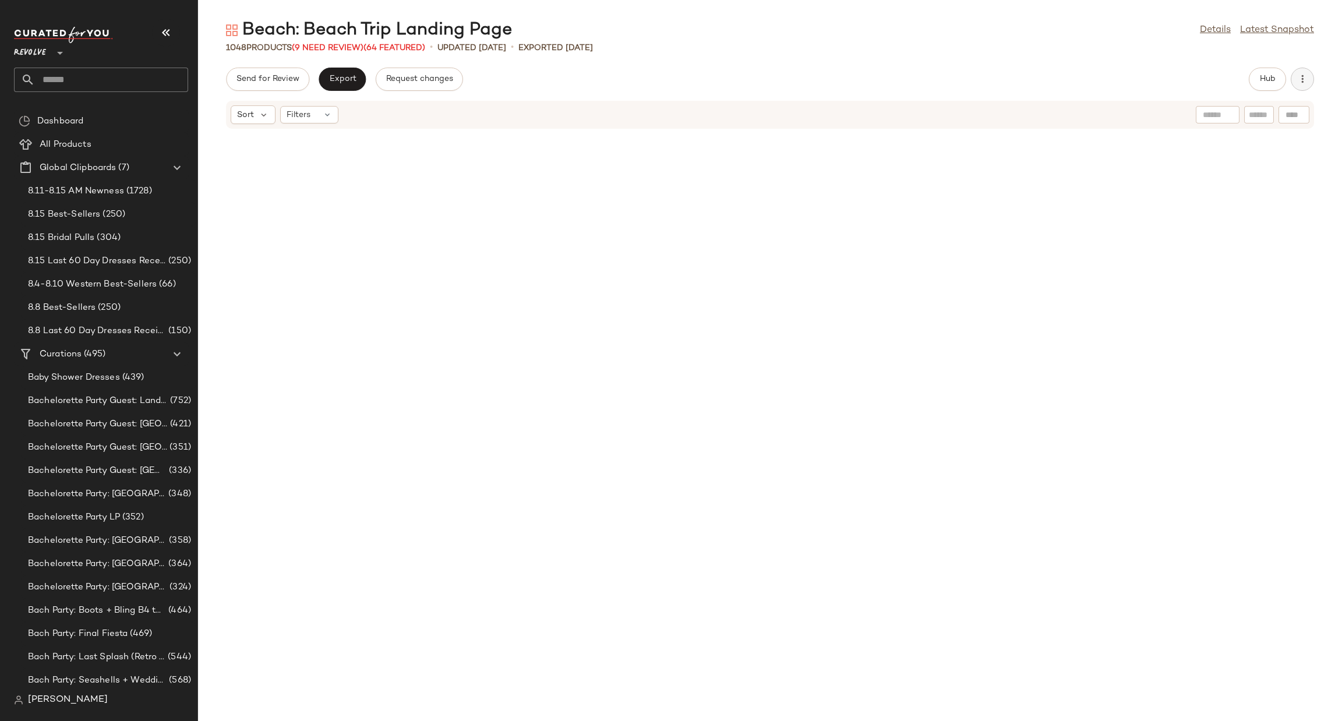
scroll to position [732, 0]
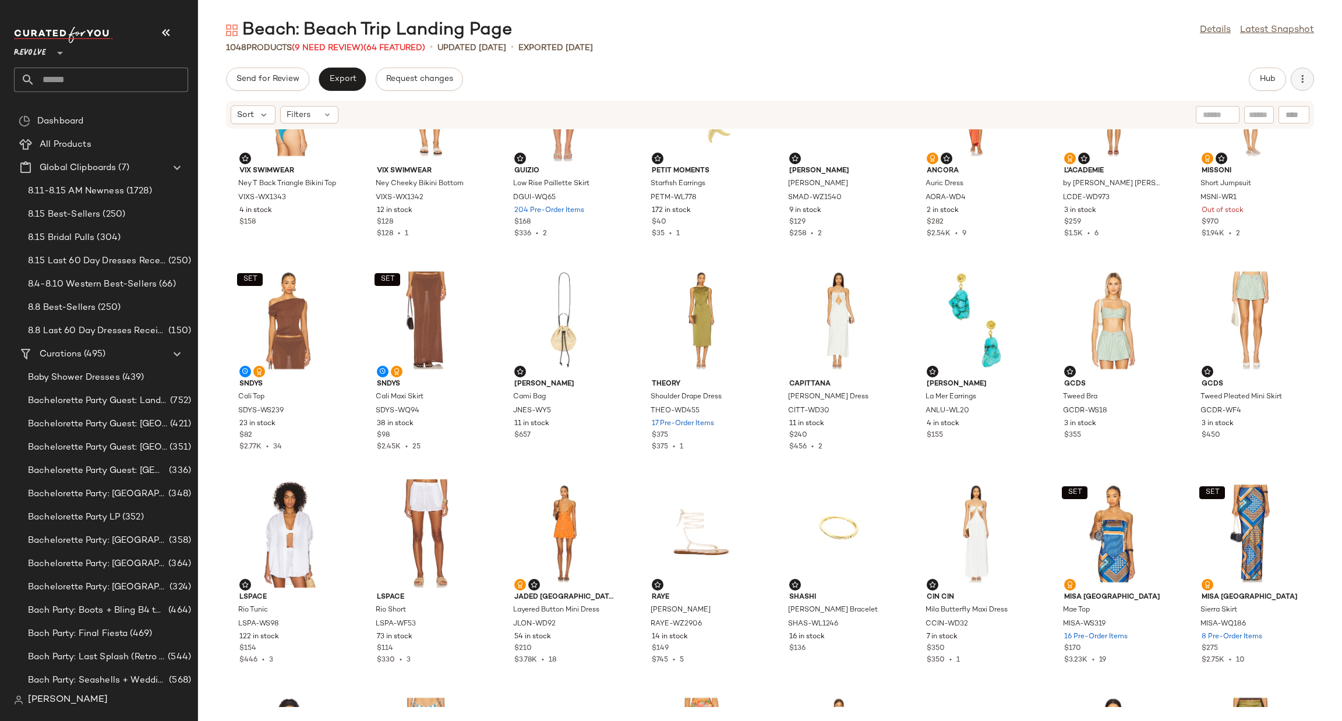
click at [1299, 84] on icon "button" at bounding box center [1303, 79] width 12 height 12
click at [1155, 56] on div "Beach: Beach Trip Landing Page Details Latest Snapshot 1048 Products (9 Need Re…" at bounding box center [770, 370] width 1144 height 702
click at [1273, 32] on link "Latest Snapshot" at bounding box center [1277, 30] width 74 height 14
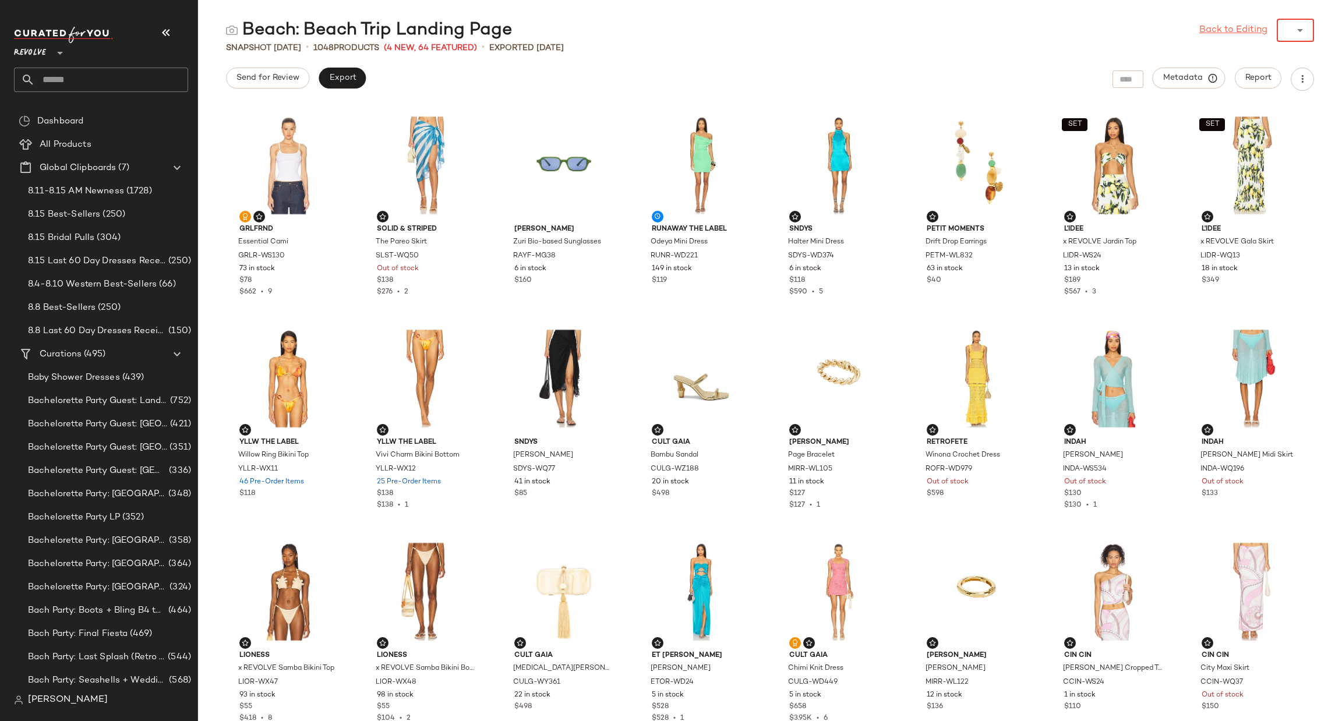
click at [1261, 29] on div "Back to Editing ******" at bounding box center [1256, 30] width 115 height 23
click at [1305, 33] on icon at bounding box center [1300, 30] width 14 height 14
click at [1296, 31] on icon at bounding box center [1300, 30] width 14 height 14
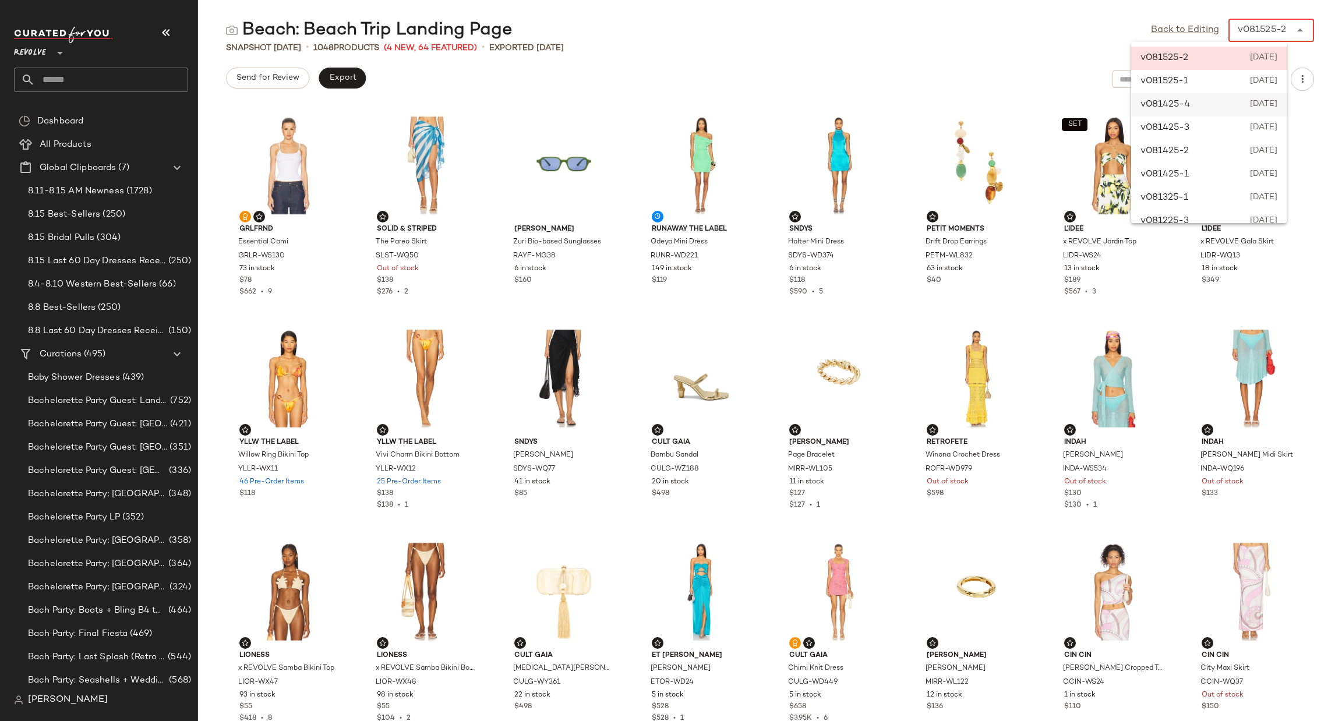
click at [1263, 396] on div "v081425-4 August 14th 2025" at bounding box center [1209, 407] width 156 height 23
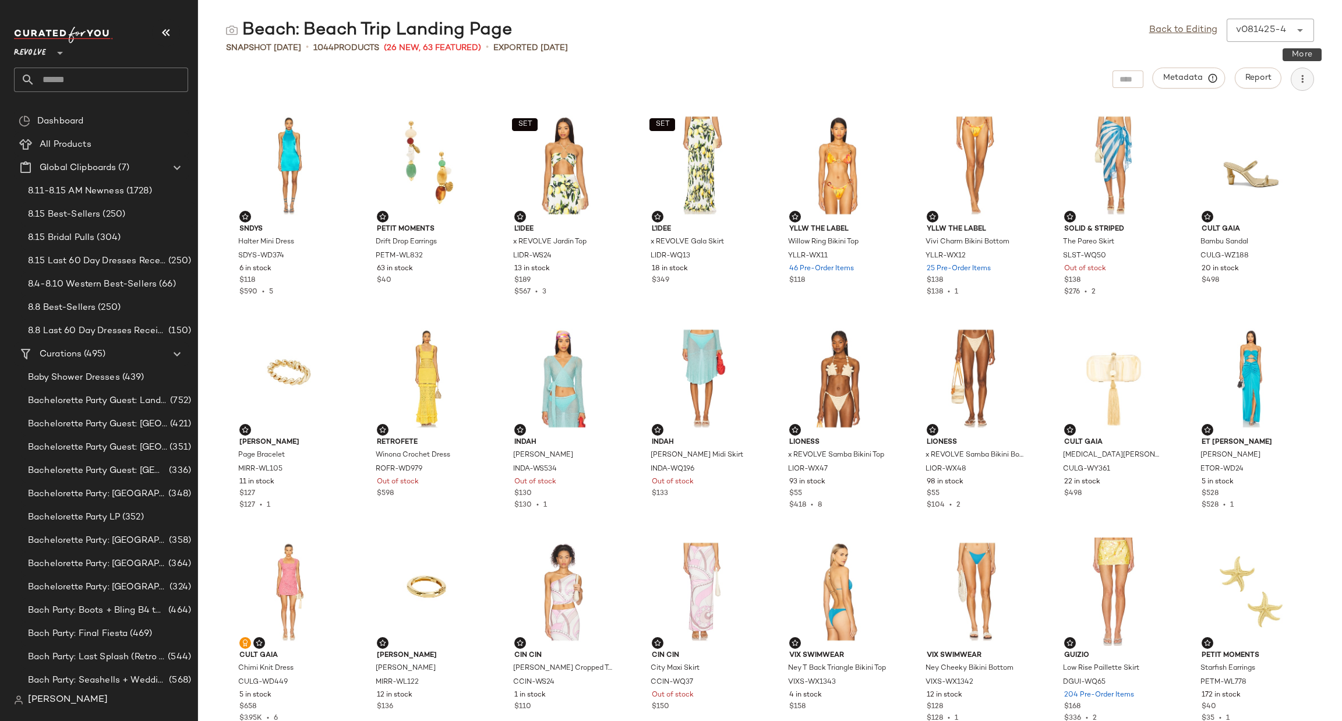
click at [1298, 80] on icon "button" at bounding box center [1303, 79] width 12 height 12
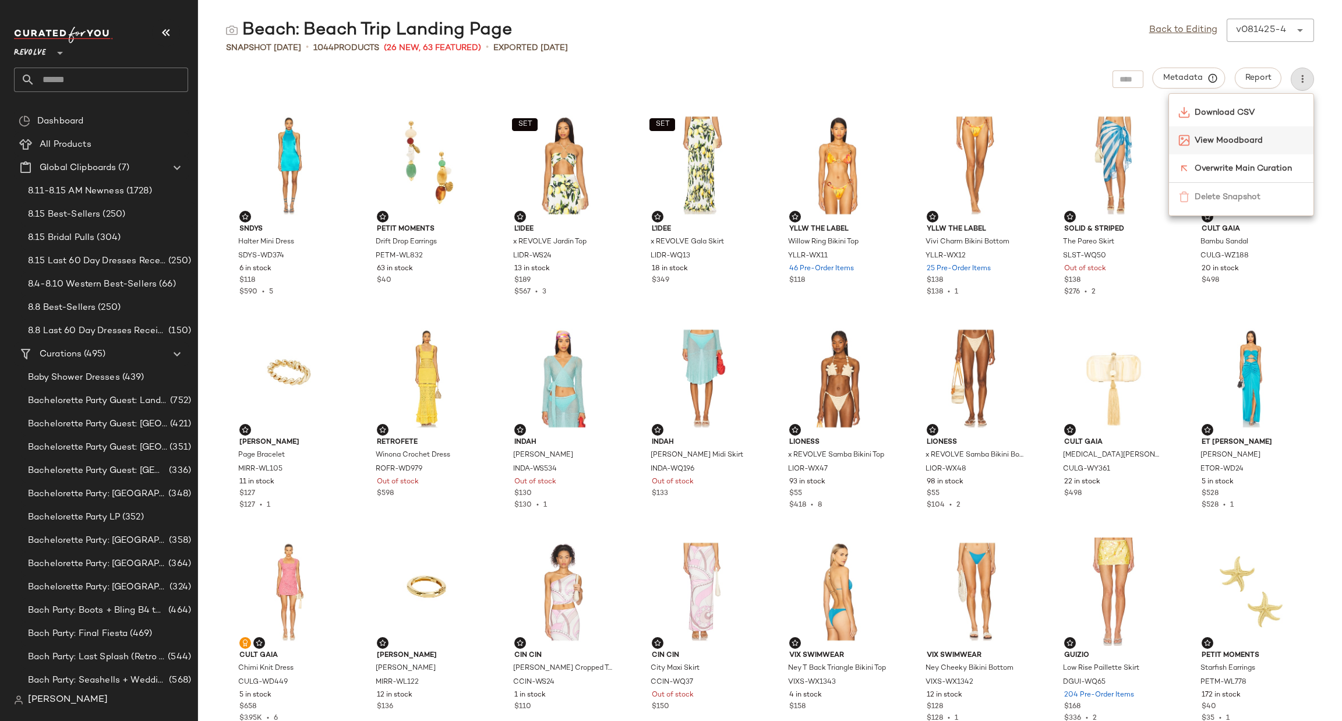
click at [1270, 138] on span "View Moodboard" at bounding box center [1250, 141] width 110 height 12
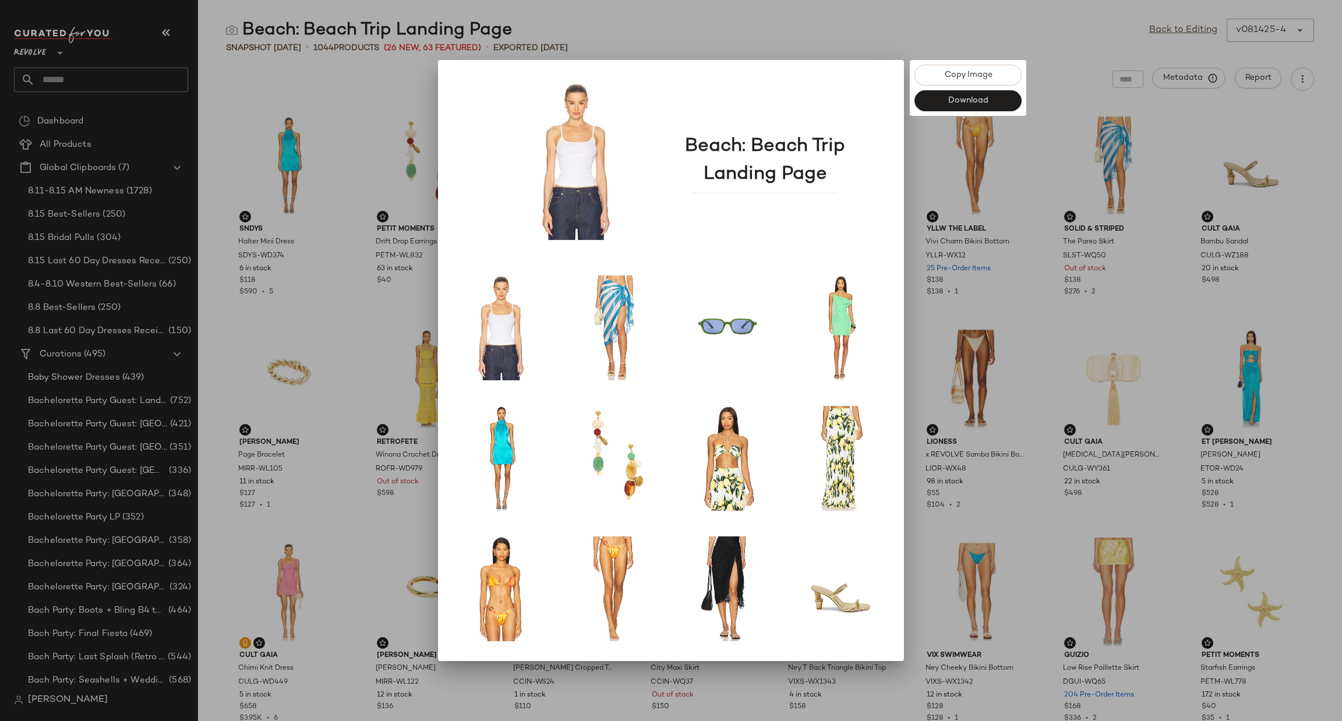
click at [869, 31] on div at bounding box center [671, 360] width 1342 height 721
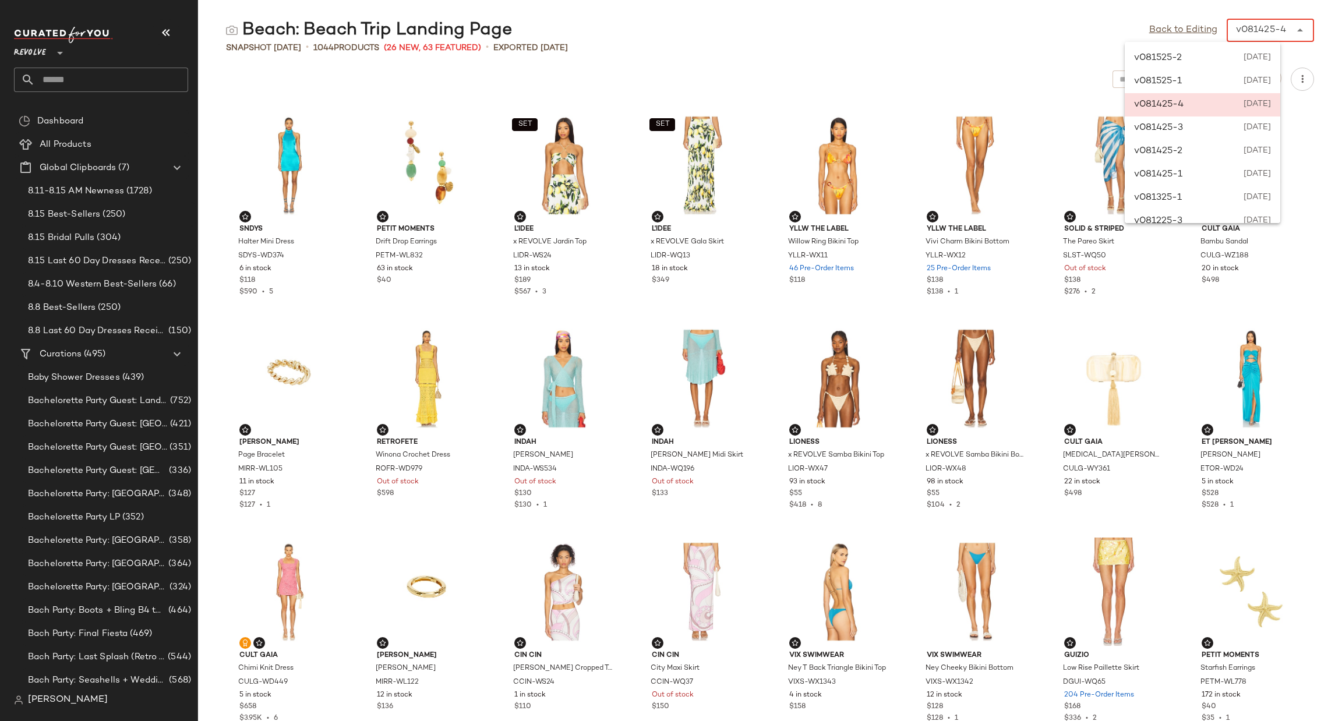
click at [1263, 32] on div "v081425-4" at bounding box center [1261, 30] width 50 height 14
click at [1261, 54] on span "August 15th 2025" at bounding box center [1255, 58] width 31 height 14
type input "******"
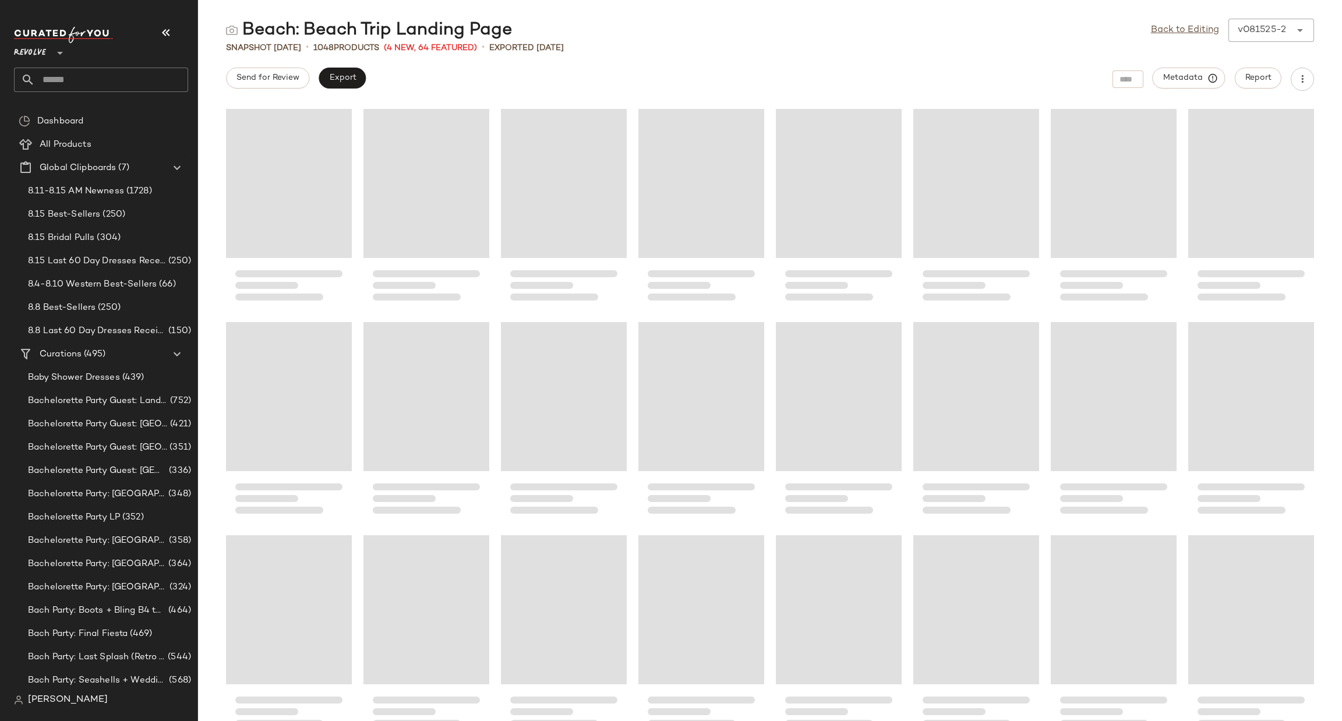
drag, startPoint x: 946, startPoint y: 38, endPoint x: 935, endPoint y: 45, distance: 12.3
click at [947, 38] on div "Beach: Beach Trip Landing Page Back to Editing v081525-2 ******" at bounding box center [770, 30] width 1144 height 23
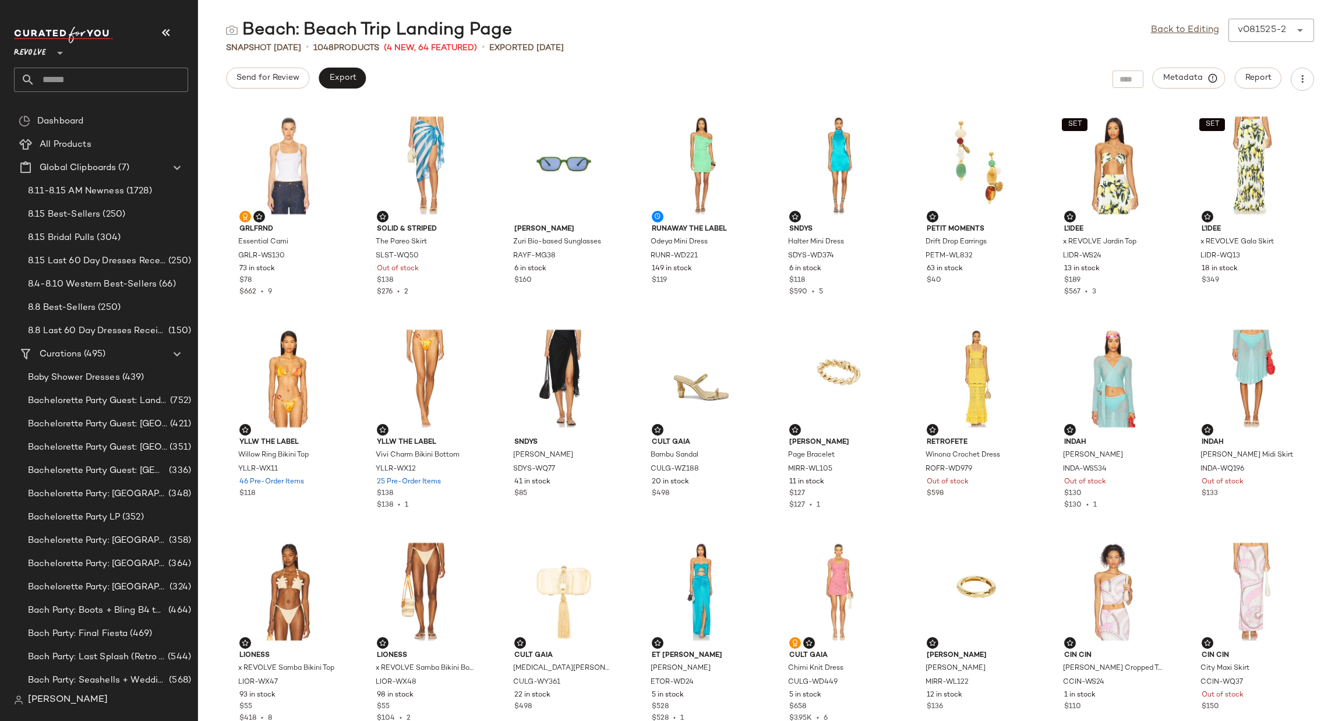
click at [1062, 5] on main "Beach: Beach Trip Landing Page Back to Editing v081525-2 ****** Snapshot Aug 15…" at bounding box center [671, 360] width 1342 height 721
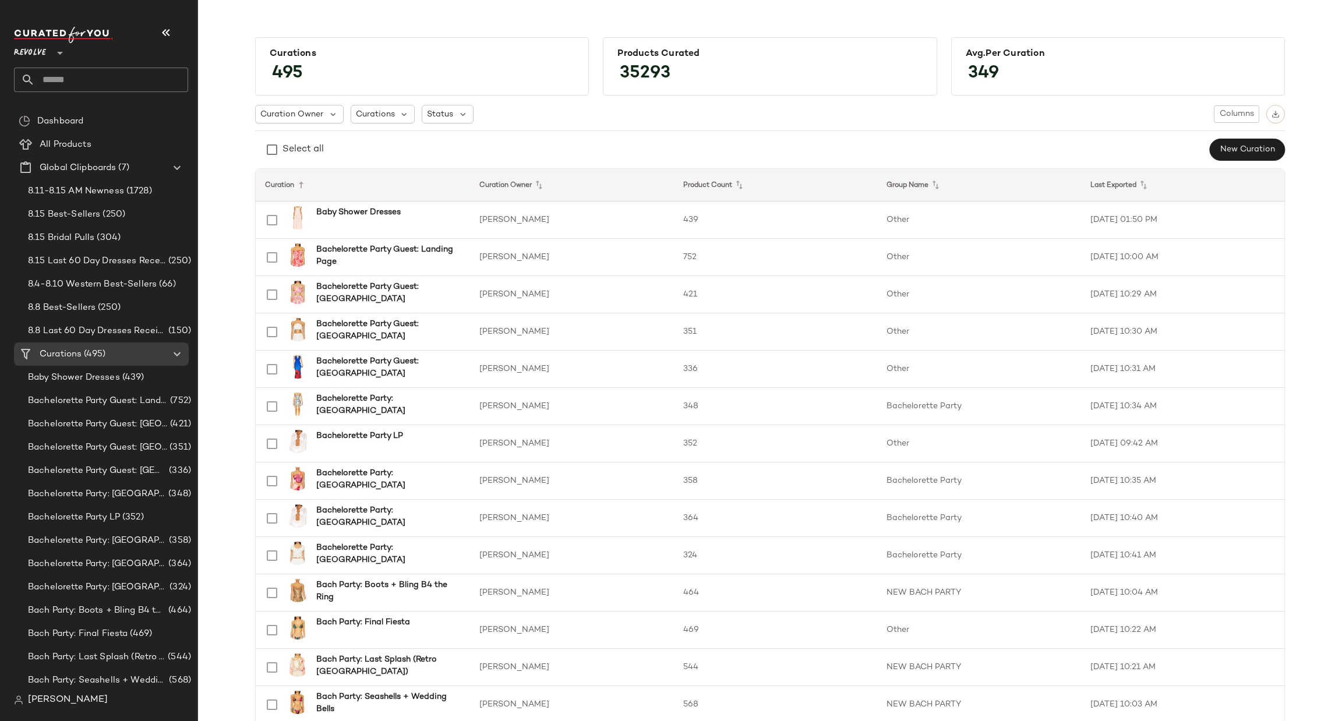
click at [106, 74] on input "text" at bounding box center [111, 80] width 153 height 24
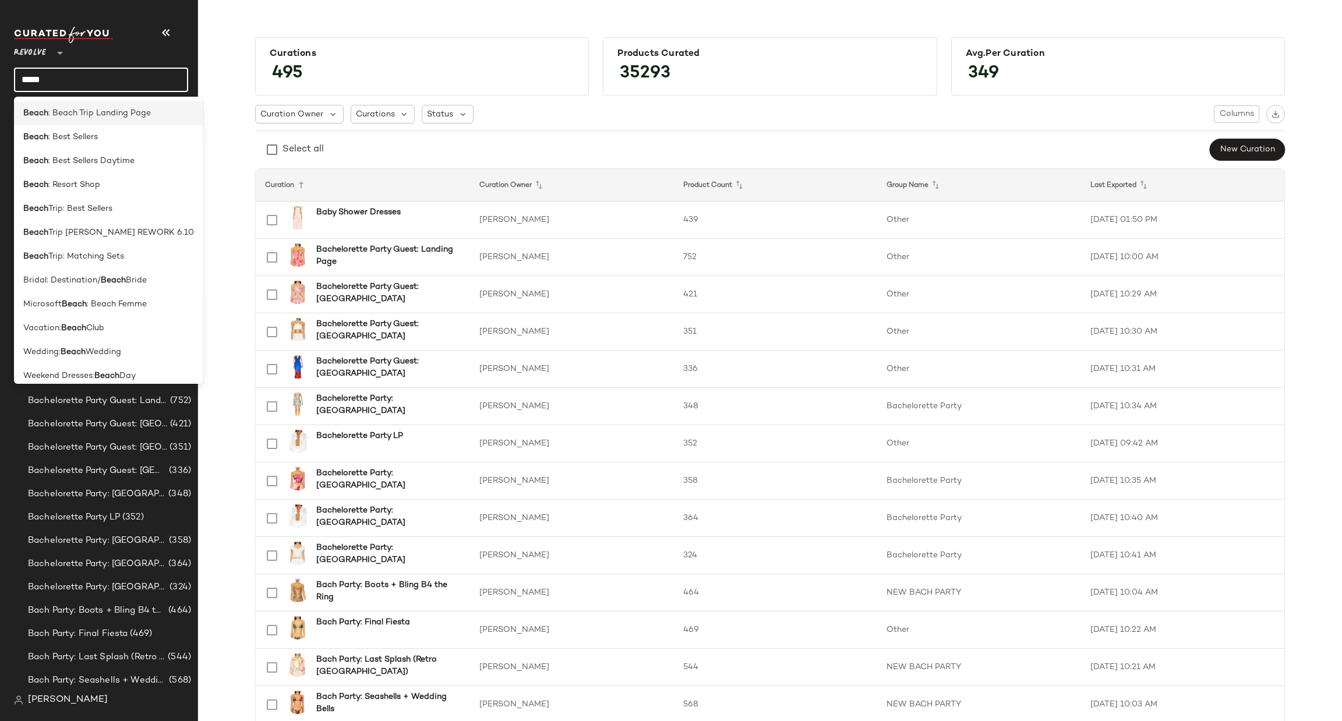
type input "*****"
click at [62, 111] on span ": Beach Trip Landing Page" at bounding box center [99, 113] width 103 height 12
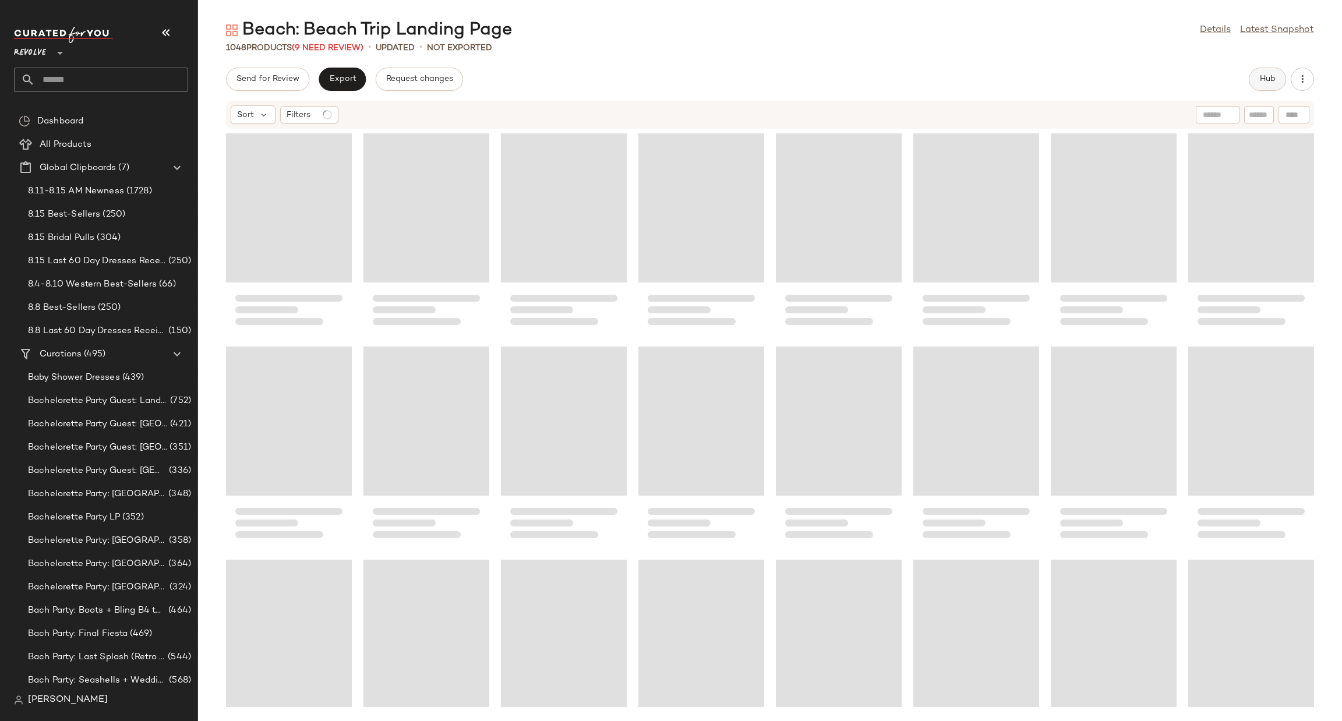
click at [1265, 82] on span "Hub" at bounding box center [1267, 79] width 16 height 9
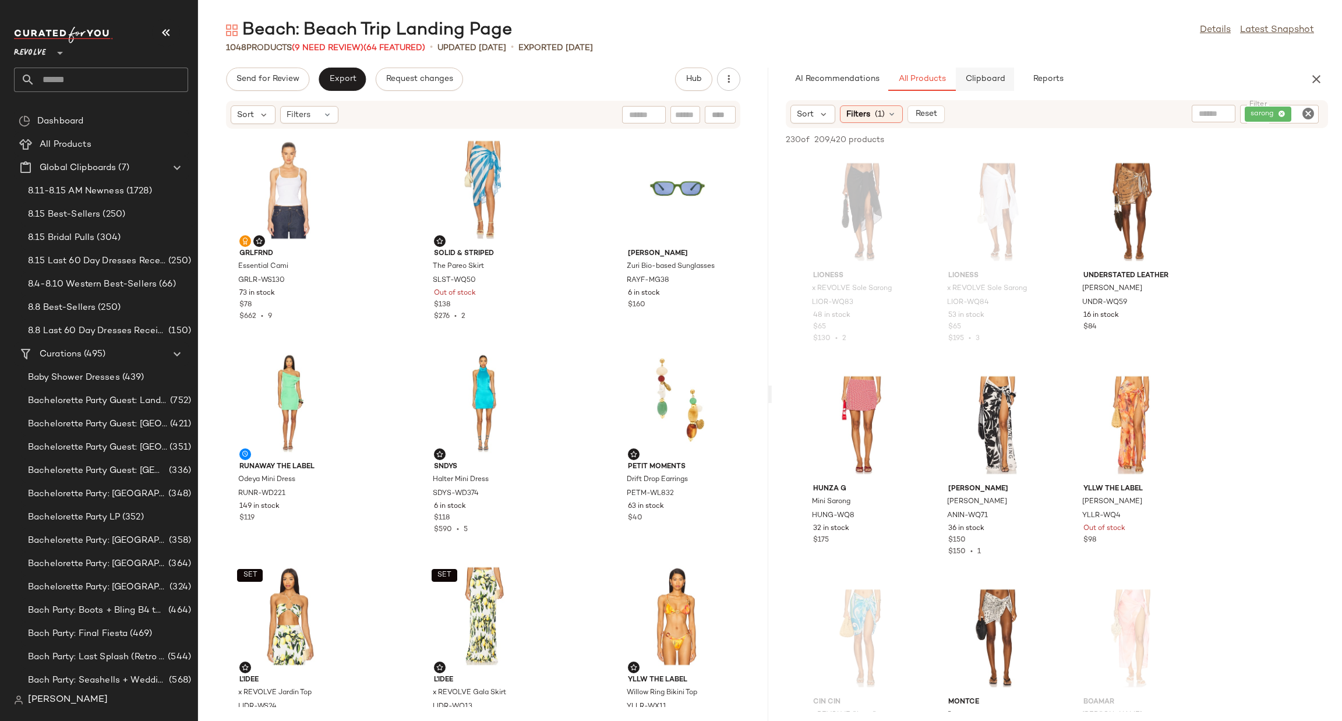
click at [971, 82] on span "Clipboard" at bounding box center [985, 79] width 40 height 9
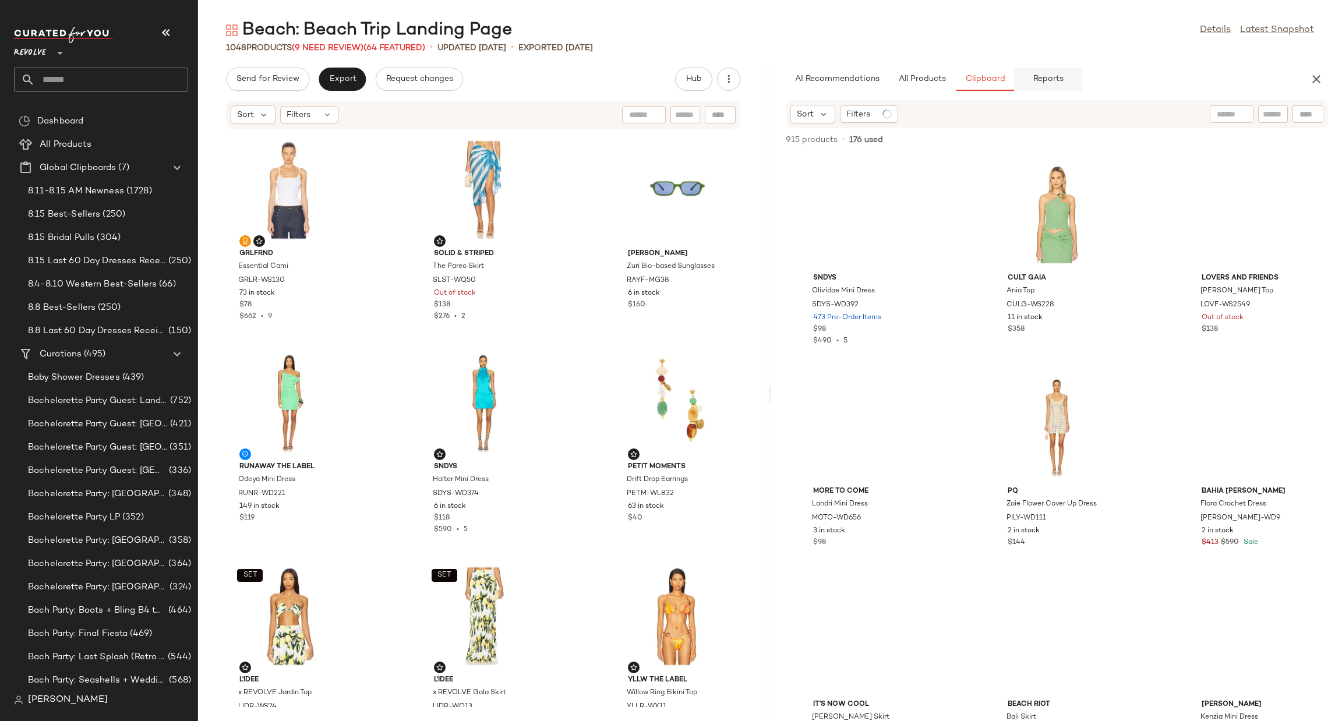
click at [1060, 84] on button "Reports" at bounding box center [1048, 79] width 68 height 23
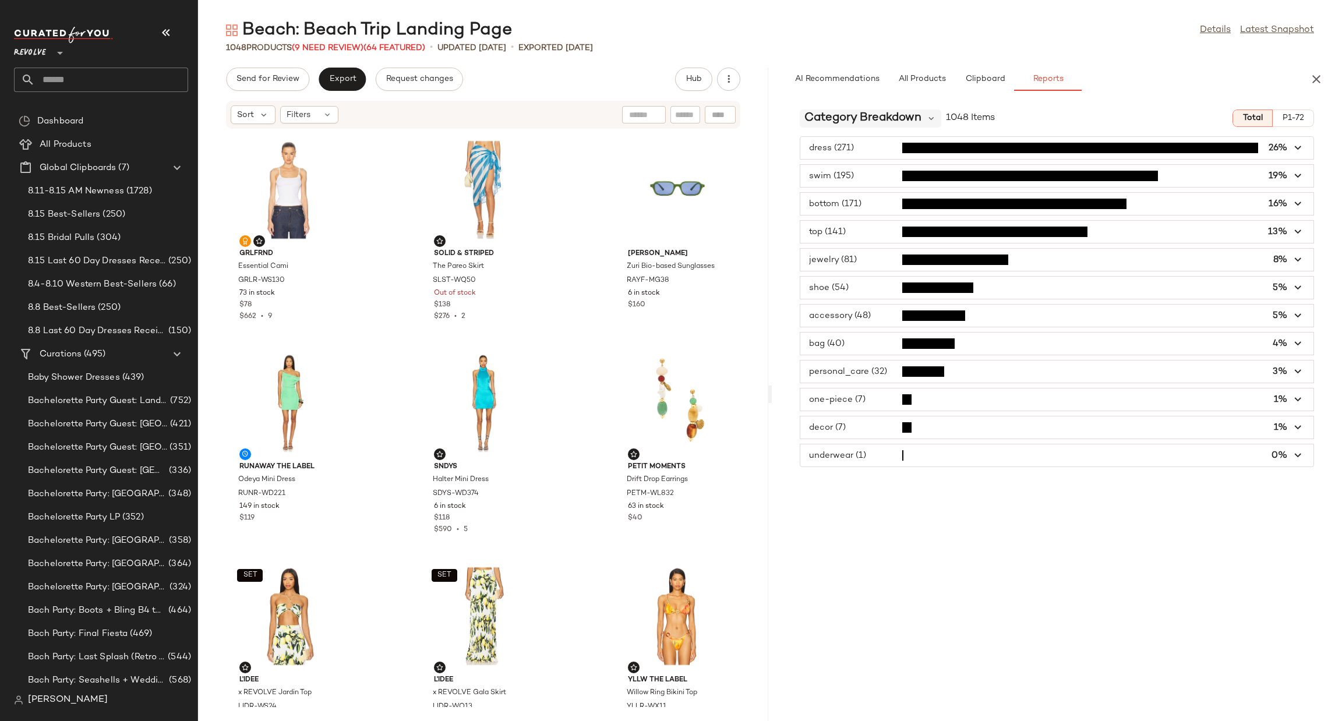
click at [914, 118] on span "Category Breakdown" at bounding box center [862, 118] width 117 height 17
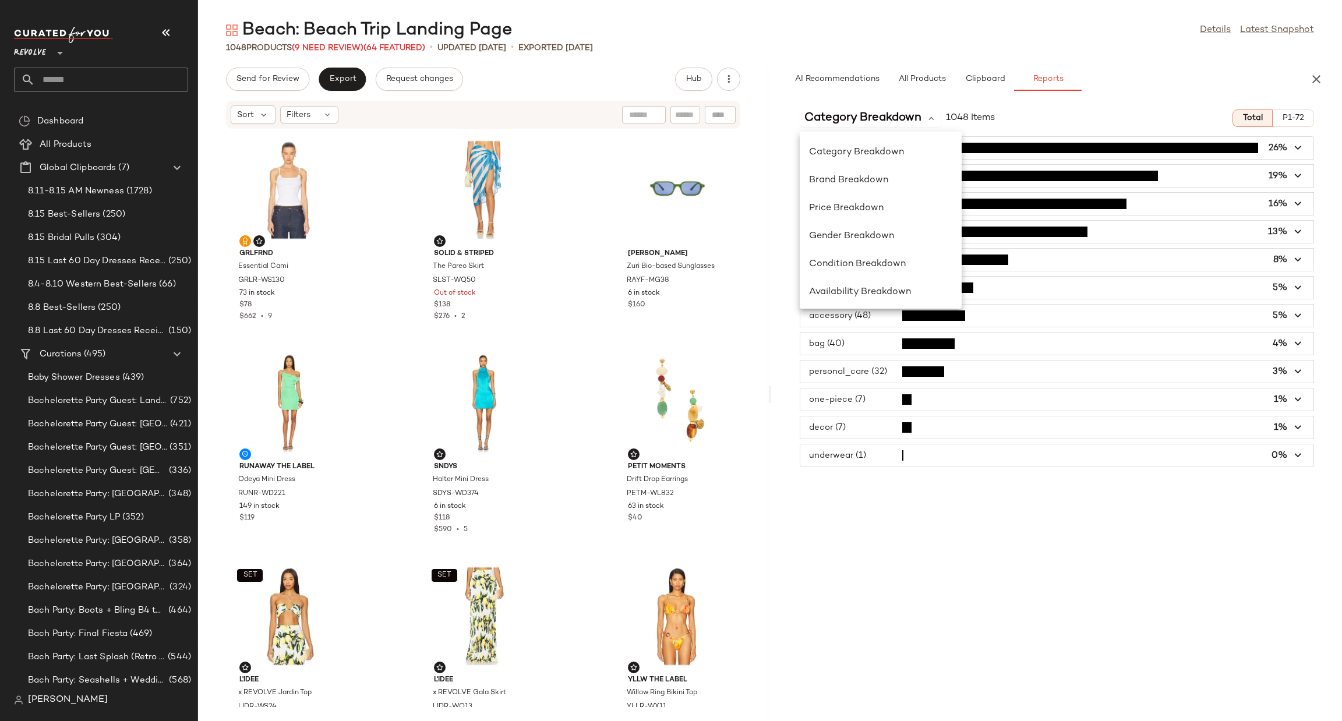
click at [1212, 75] on div "AI Recommendations All Products Clipboard Reports" at bounding box center [1038, 79] width 505 height 23
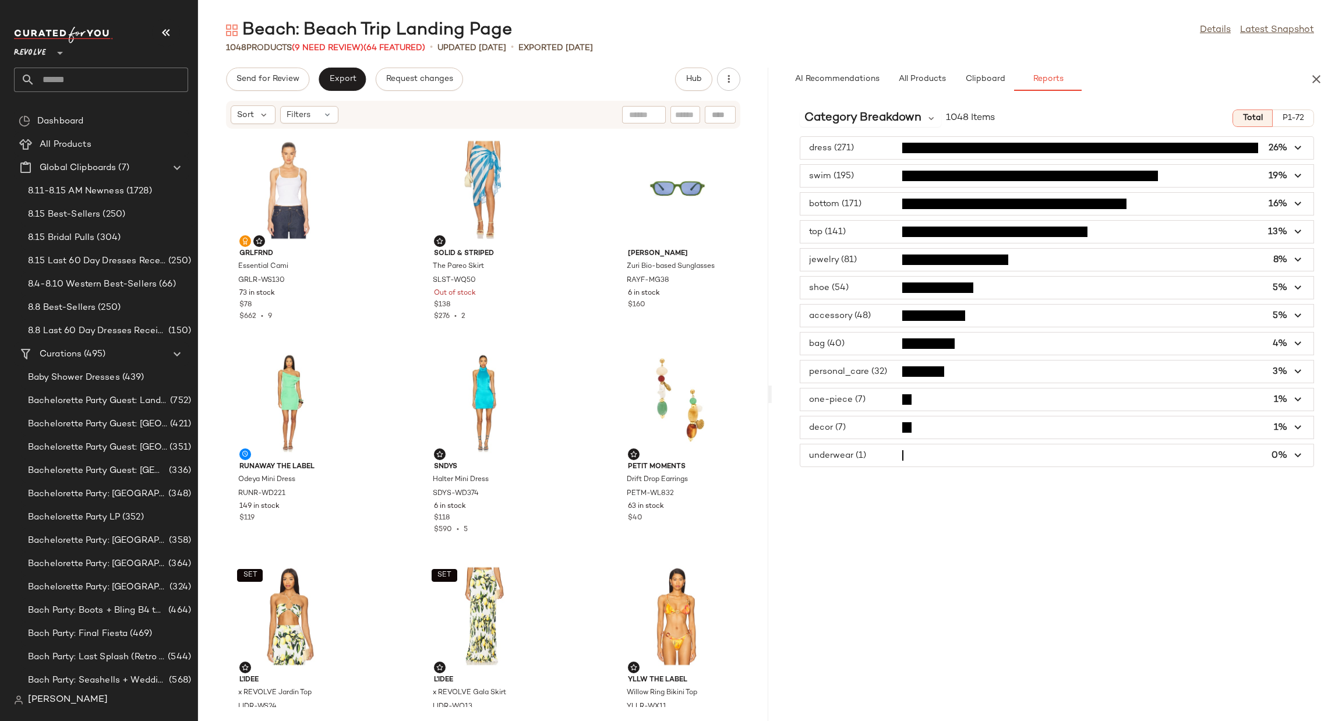
click at [863, 150] on span "button" at bounding box center [1056, 148] width 513 height 22
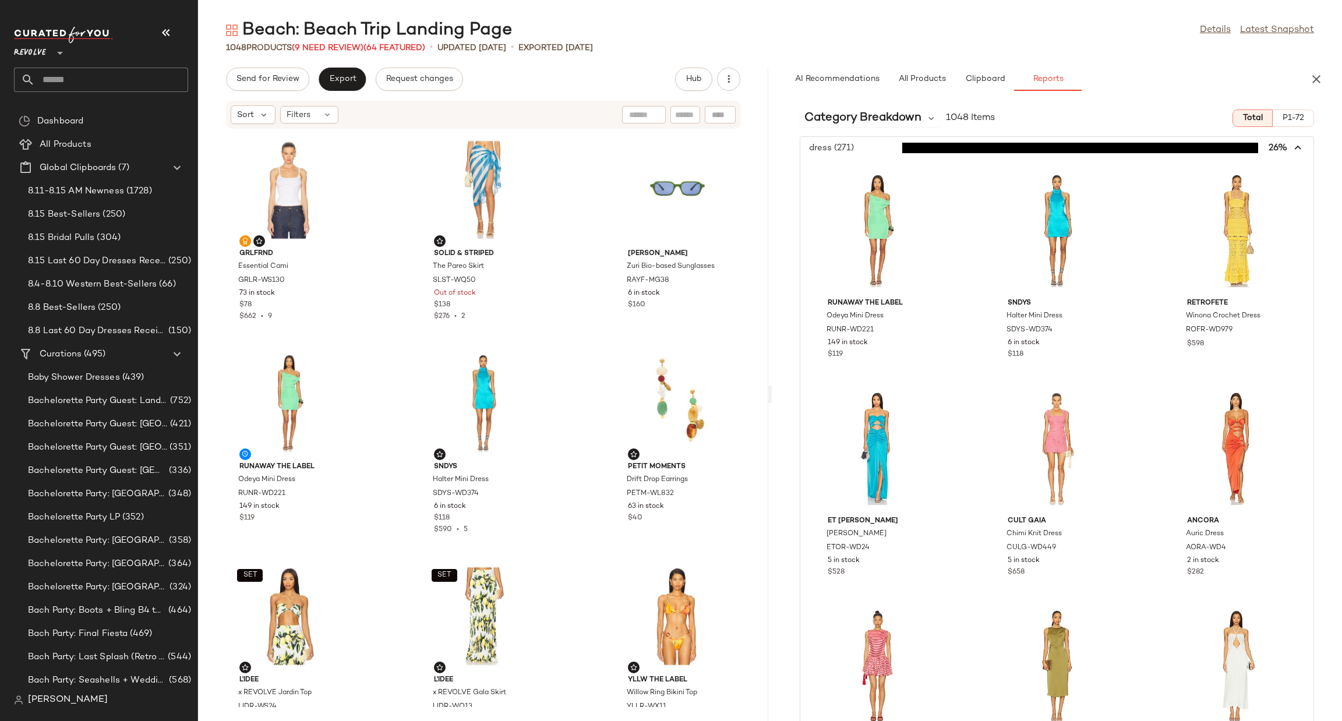
drag, startPoint x: 1290, startPoint y: 149, endPoint x: 1283, endPoint y: 161, distance: 14.1
click at [1292, 151] on icon "button" at bounding box center [1298, 148] width 13 height 13
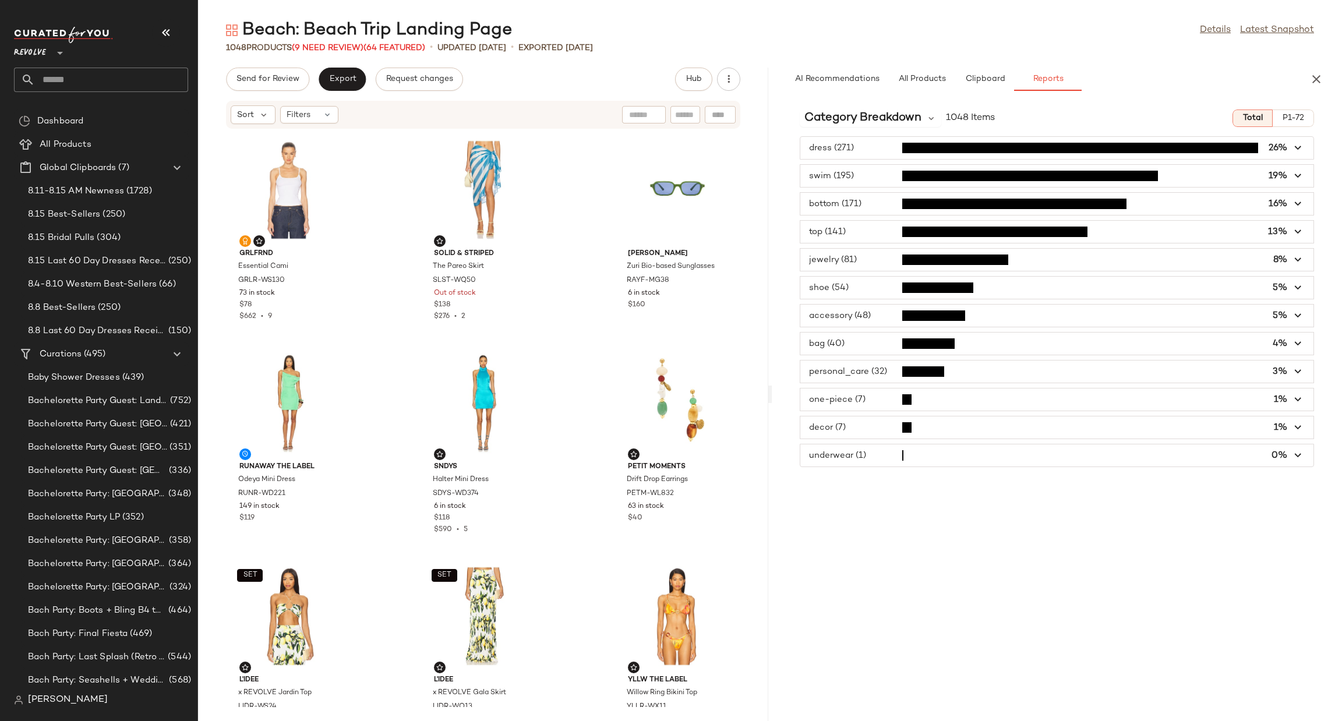
click at [1091, 457] on span "button" at bounding box center [1056, 455] width 513 height 22
click at [1292, 461] on icon "button" at bounding box center [1298, 455] width 13 height 13
click at [1301, 458] on icon "button" at bounding box center [1298, 455] width 13 height 13
click at [1301, 453] on icon "button" at bounding box center [1298, 455] width 13 height 13
click at [1294, 122] on span "P1-72" at bounding box center [1293, 118] width 22 height 9
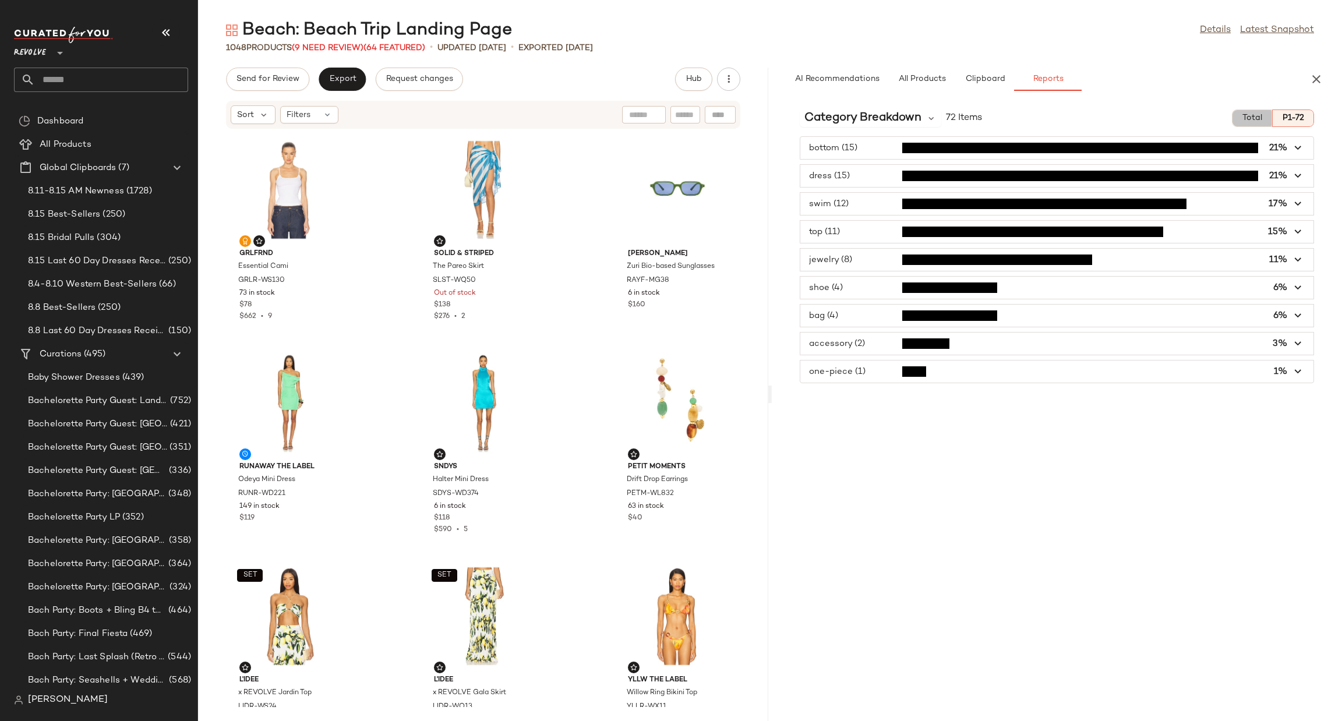
click at [1259, 122] on span "Total" at bounding box center [1252, 118] width 20 height 9
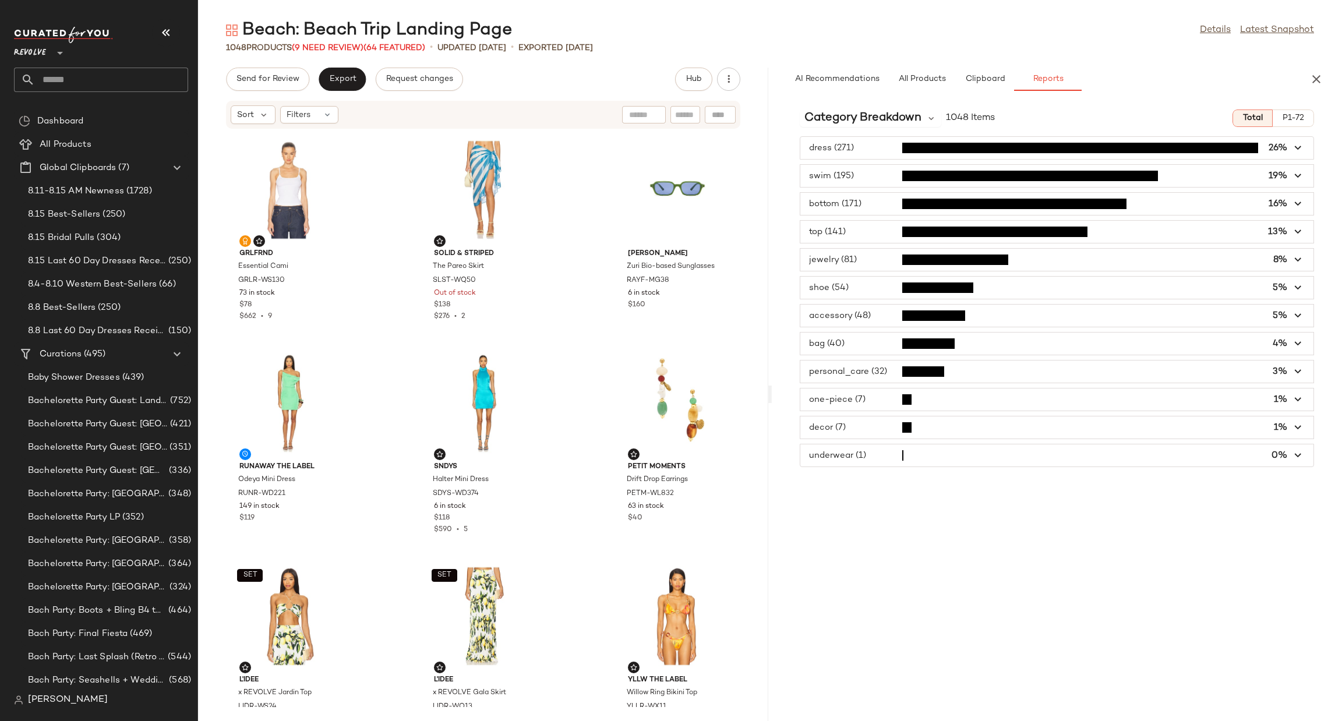
click at [1302, 455] on icon "button" at bounding box center [1298, 455] width 13 height 13
click at [1291, 457] on button "underwear (1) 0%" at bounding box center [1056, 455] width 513 height 22
click at [1300, 461] on icon "button" at bounding box center [1298, 455] width 13 height 13
click at [1292, 458] on icon "button" at bounding box center [1298, 455] width 13 height 13
click at [980, 85] on button "Clipboard" at bounding box center [985, 79] width 58 height 23
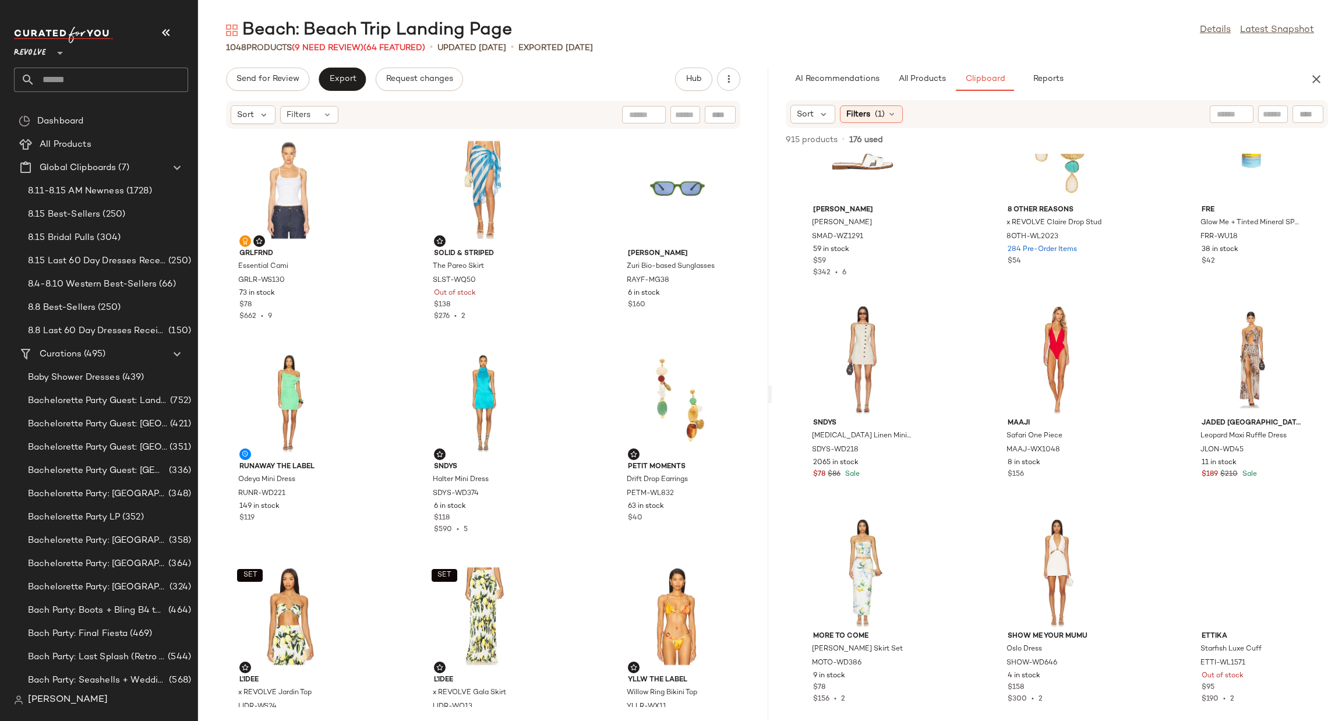
scroll to position [1669, 0]
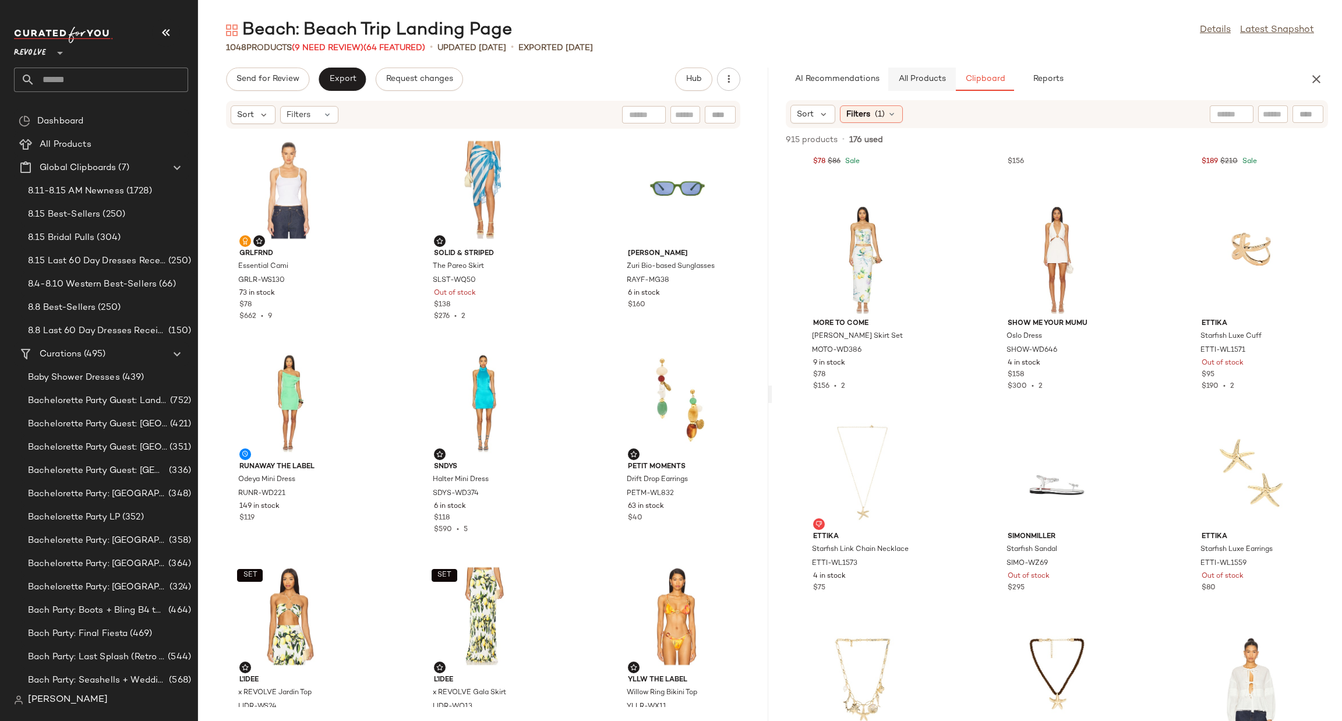
click at [910, 75] on span "All Products" at bounding box center [922, 79] width 48 height 9
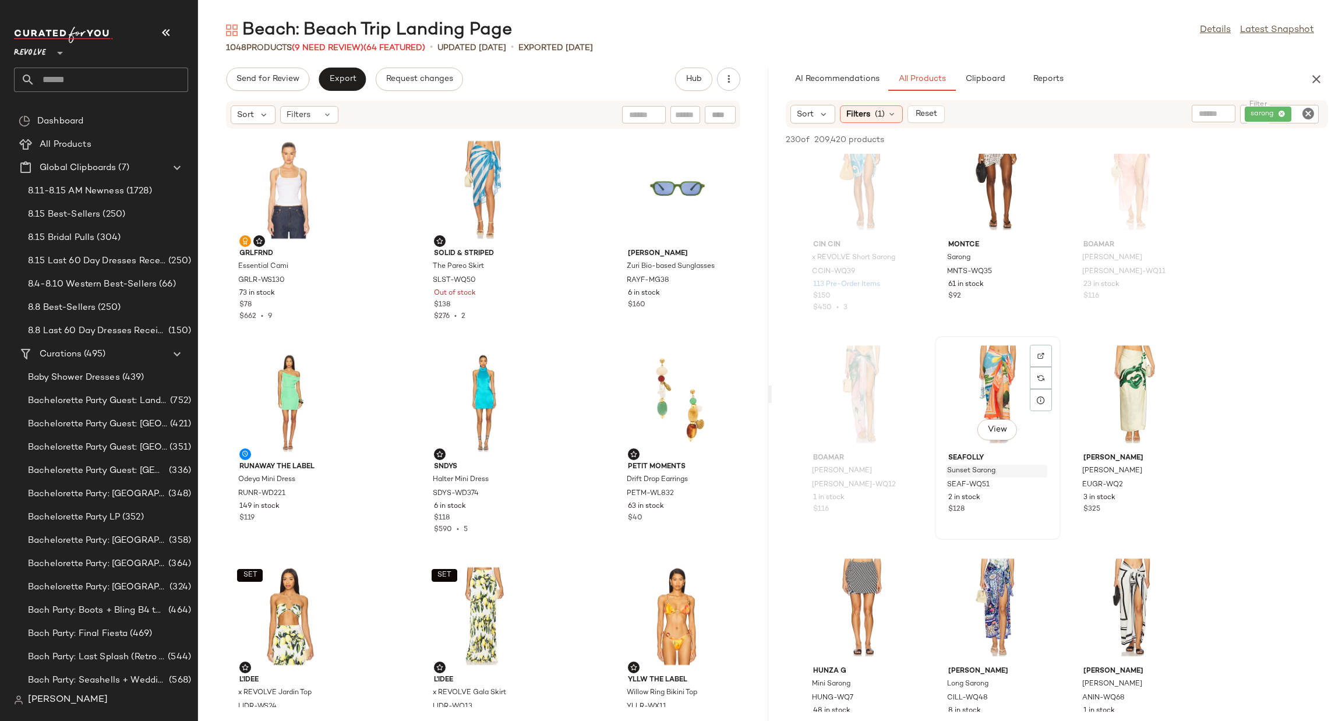
scroll to position [612, 0]
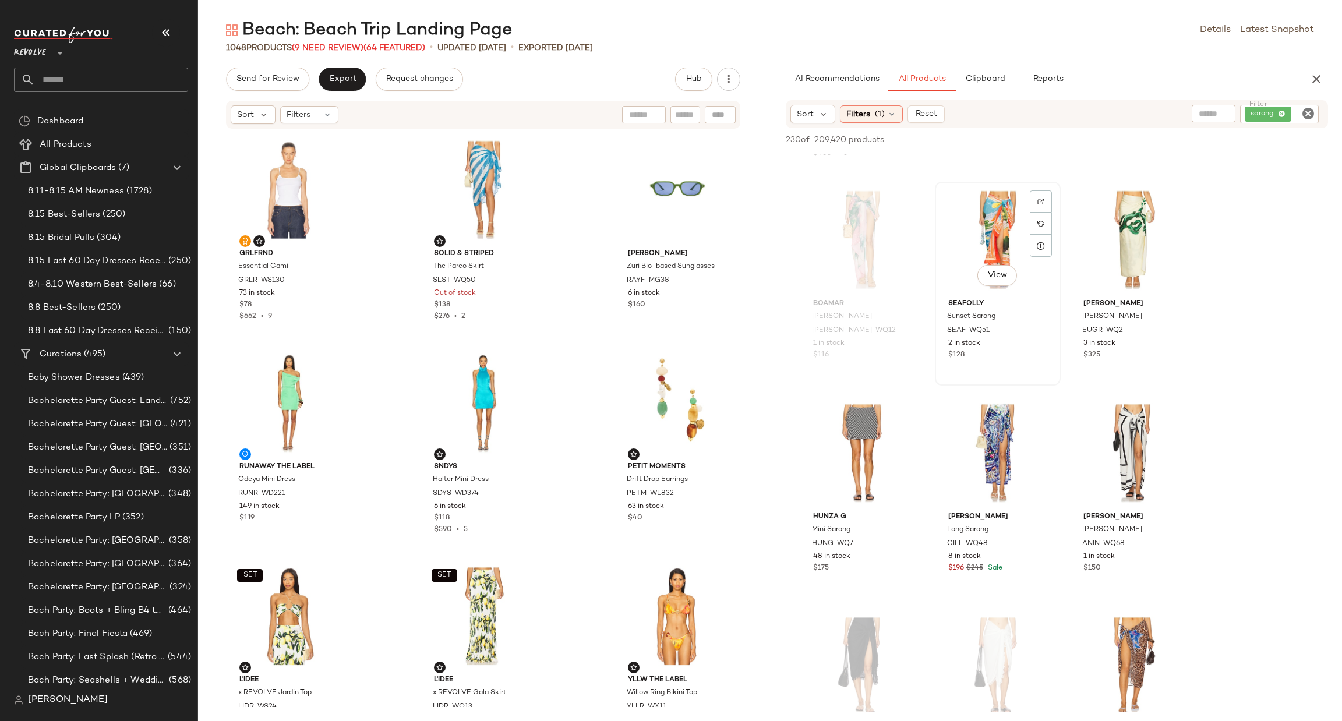
click at [987, 204] on div "View" at bounding box center [998, 240] width 118 height 108
click at [973, 209] on div "View" at bounding box center [998, 240] width 118 height 108
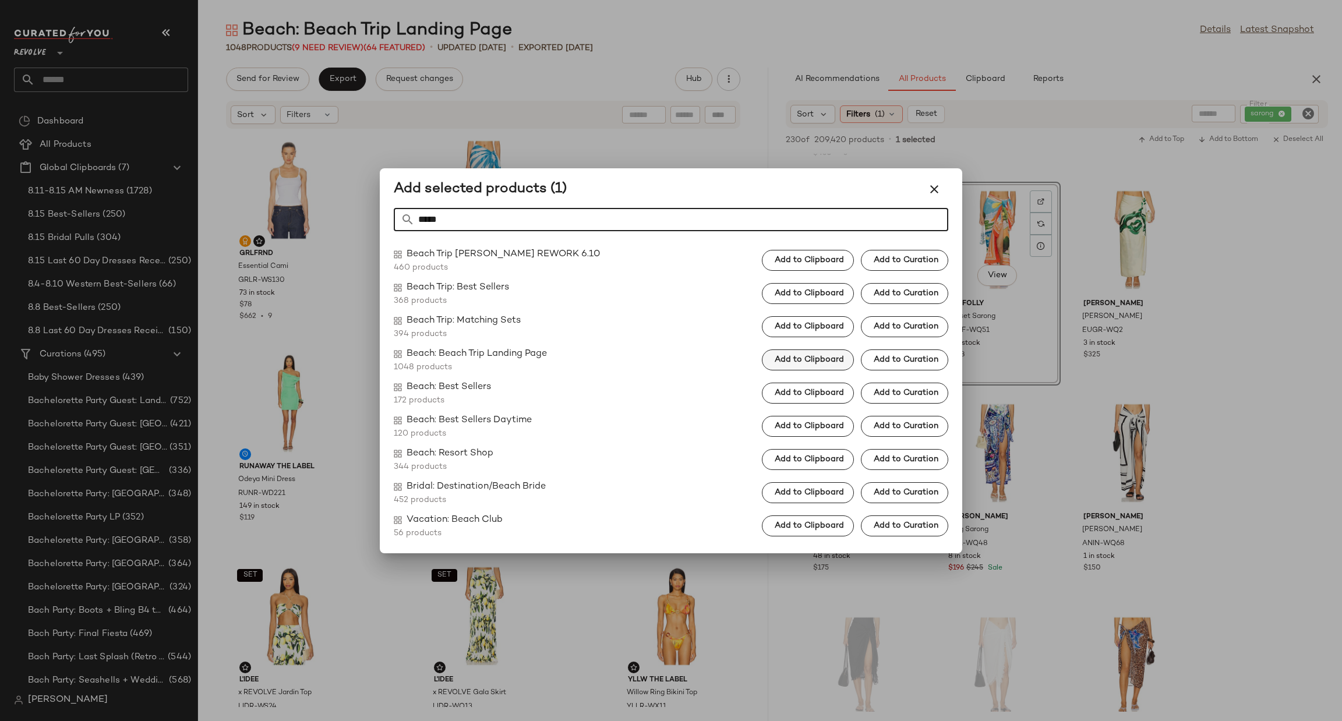
type input "*****"
click at [805, 362] on span "Add to Clipboard" at bounding box center [809, 359] width 70 height 9
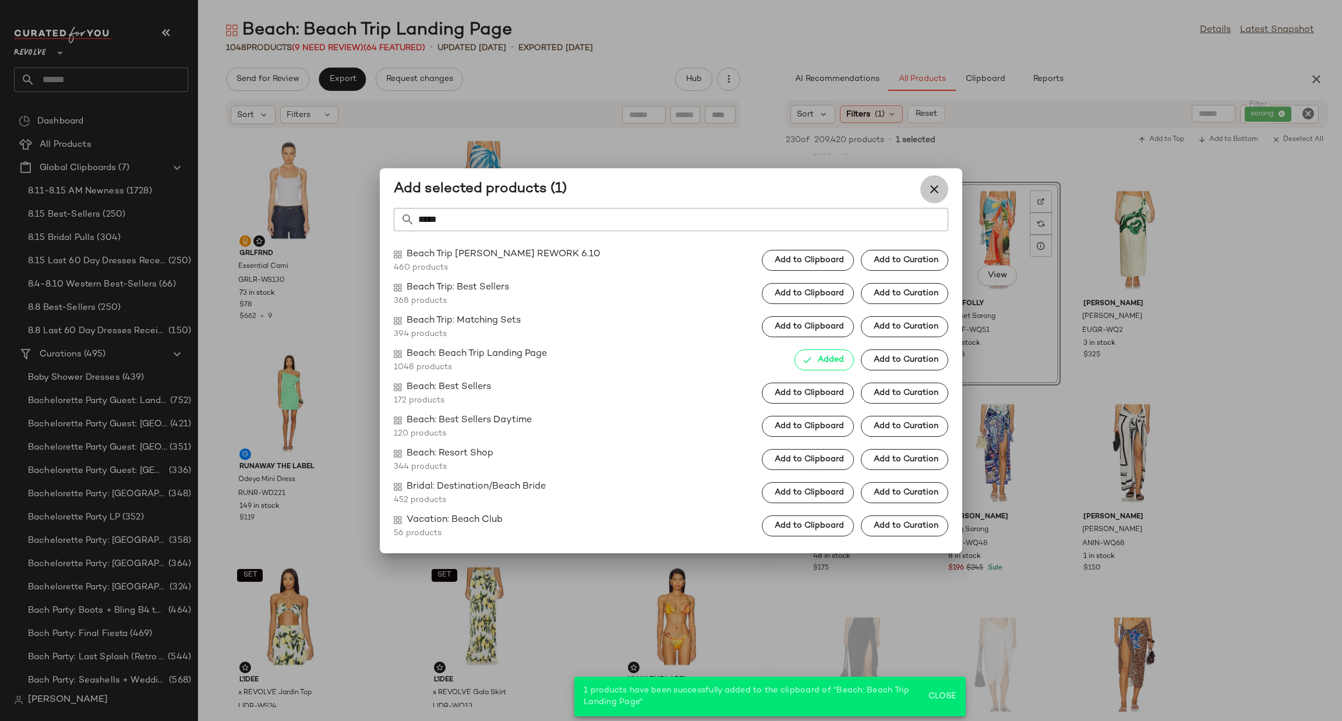
drag, startPoint x: 937, startPoint y: 189, endPoint x: 931, endPoint y: 153, distance: 36.0
click at [936, 189] on icon "button" at bounding box center [934, 189] width 14 height 14
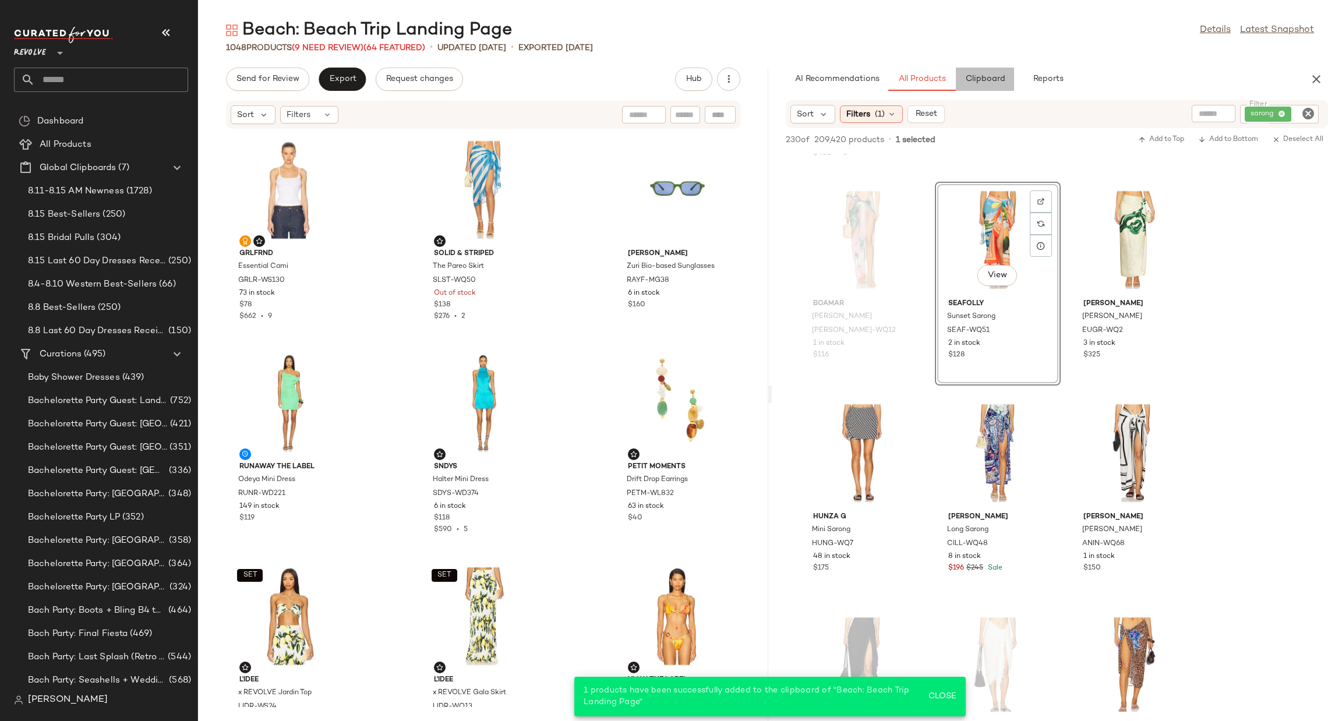
click at [980, 78] on span "Clipboard" at bounding box center [985, 79] width 40 height 9
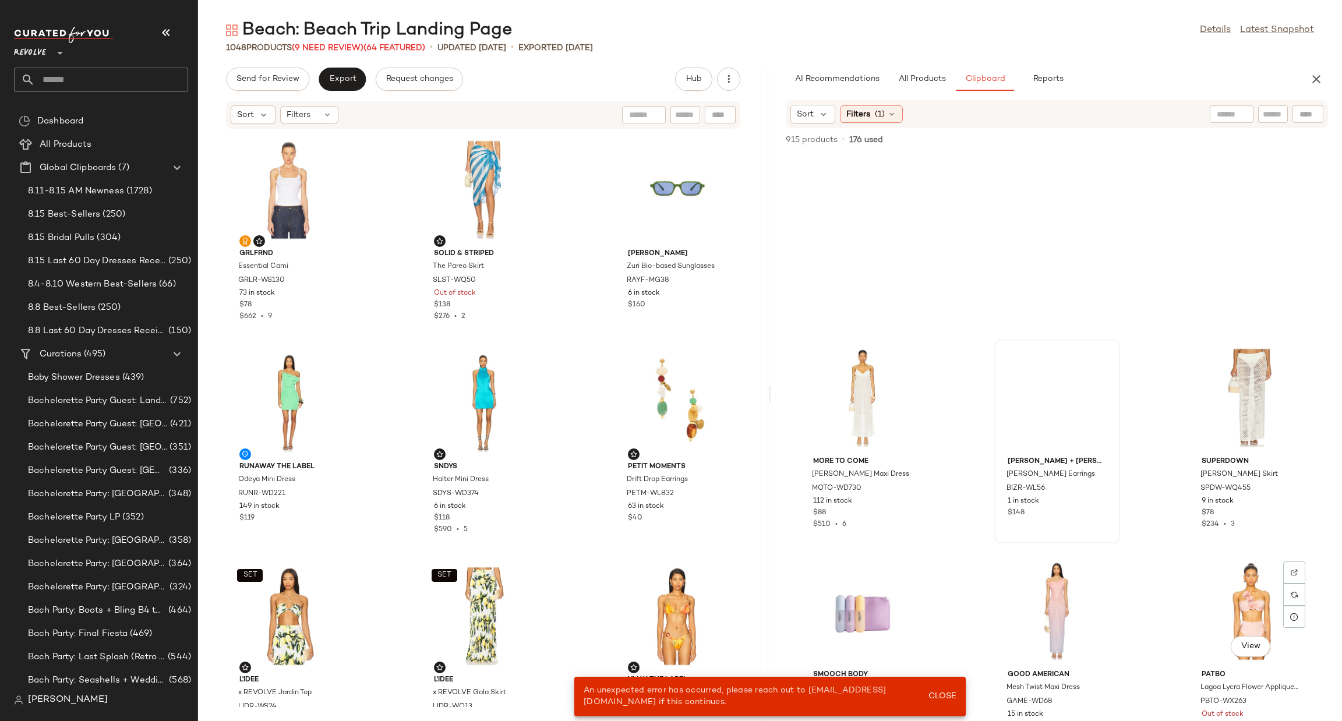
scroll to position [51482, 0]
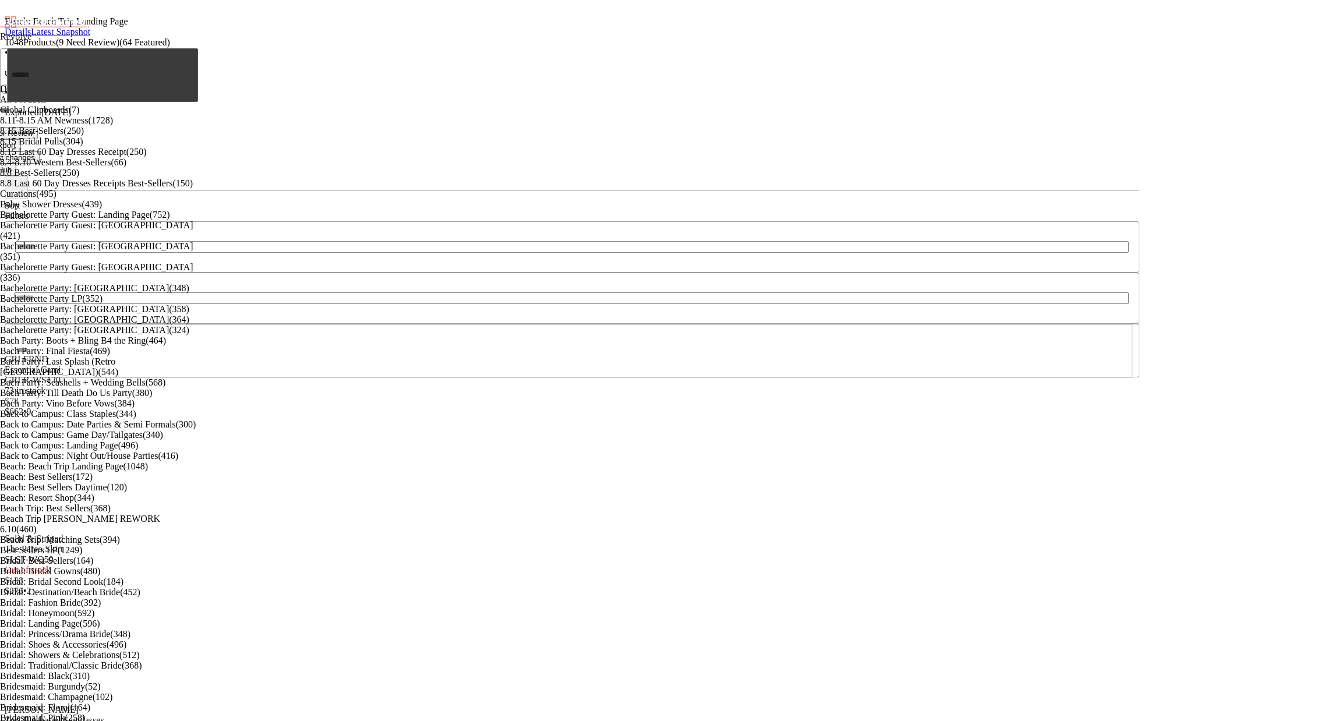
click at [12, 165] on span "Hub" at bounding box center [5, 169] width 14 height 9
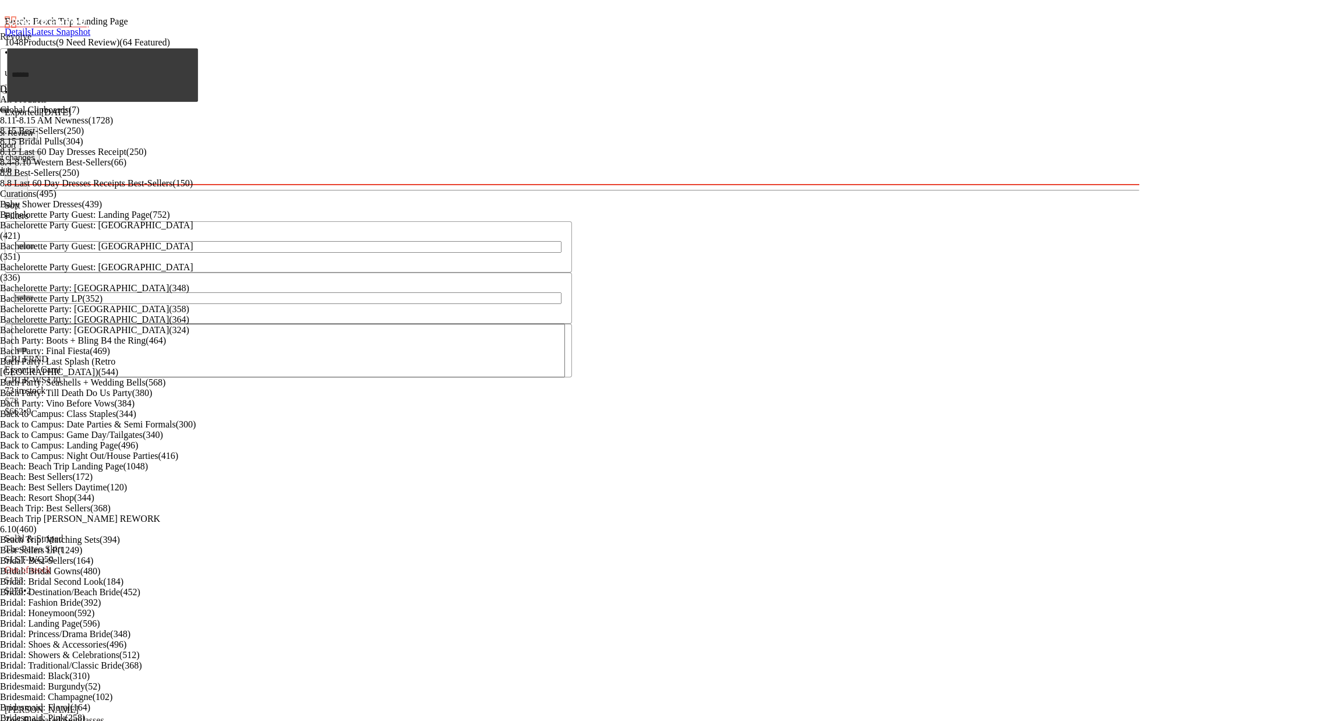
click at [975, 25] on div "Beach: Beach Trip Landing Page Details Latest Snapshot" at bounding box center [572, 21] width 1135 height 33
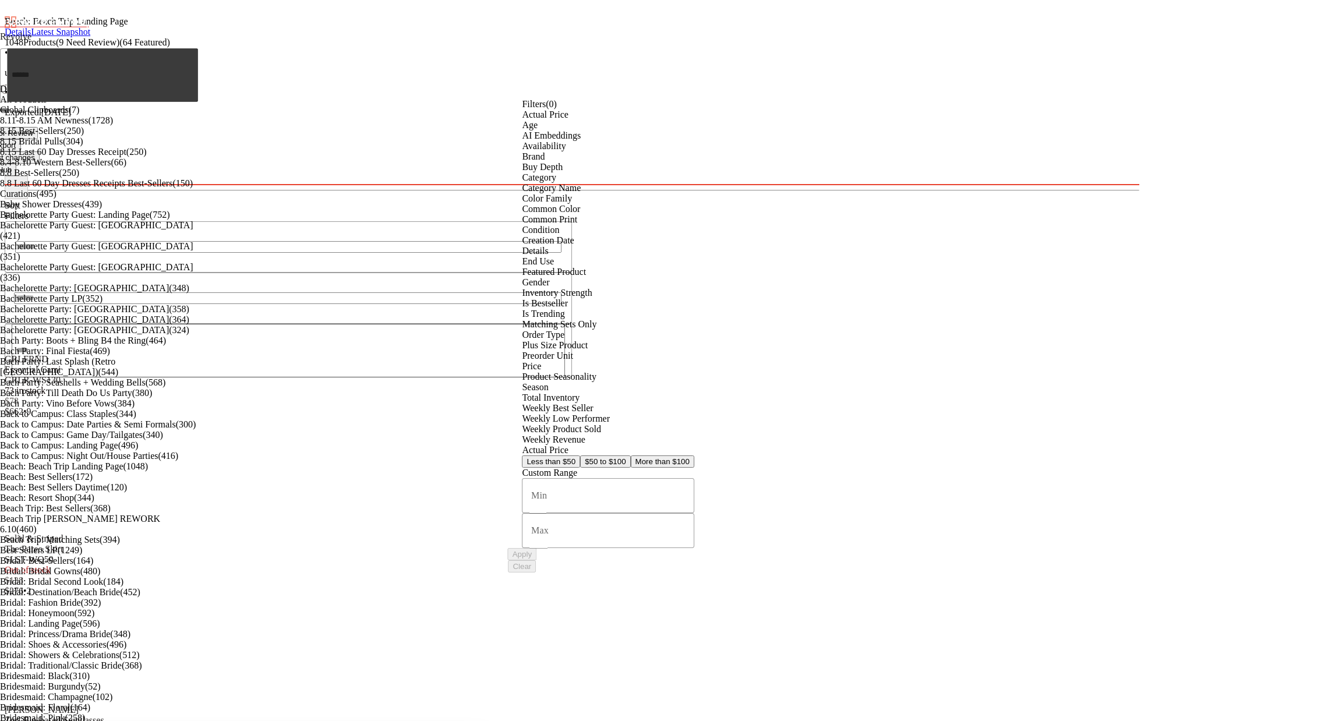
scroll to position [228, 0]
click at [605, 288] on div "Gender" at bounding box center [608, 282] width 172 height 10
click at [627, 539] on div "female" at bounding box center [574, 557] width 105 height 36
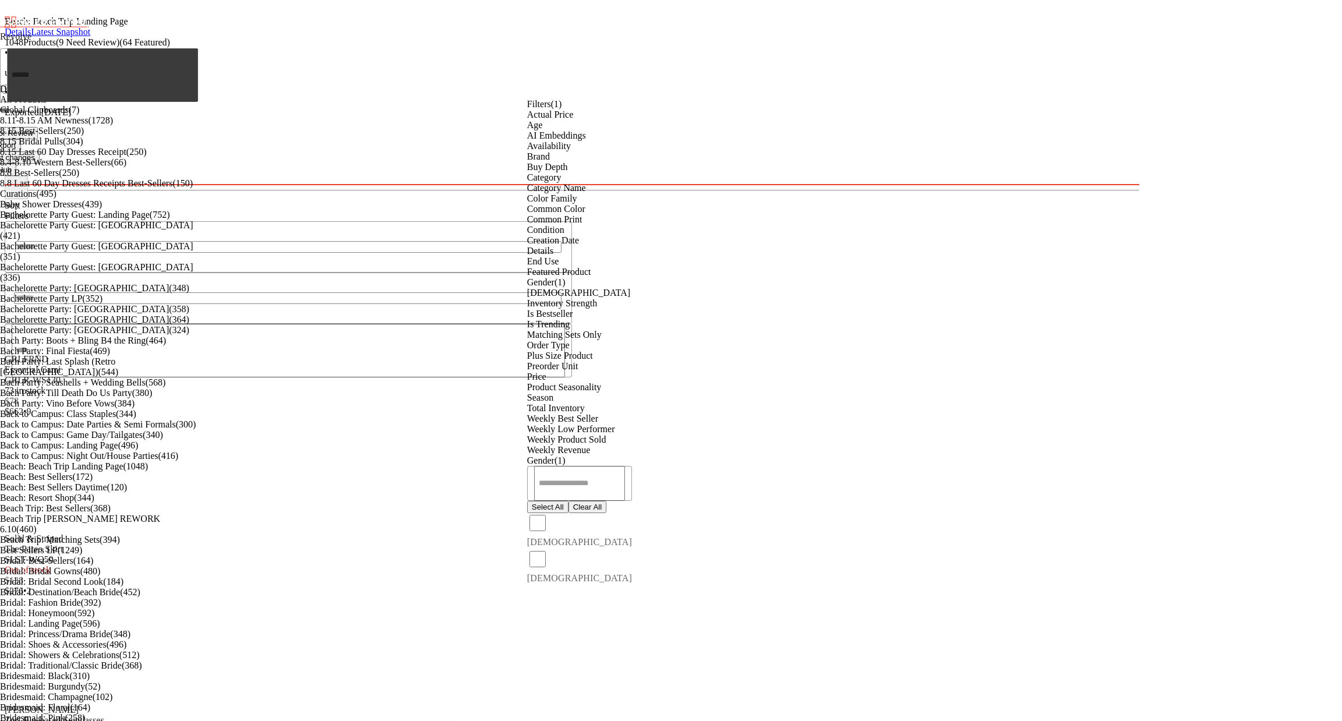
scroll to position [0, 0]
click at [602, 130] on div "Age" at bounding box center [579, 125] width 105 height 10
click at [630, 513] on div "adult" at bounding box center [578, 531] width 103 height 36
drag, startPoint x: 929, startPoint y: 510, endPoint x: 941, endPoint y: 510, distance: 12.2
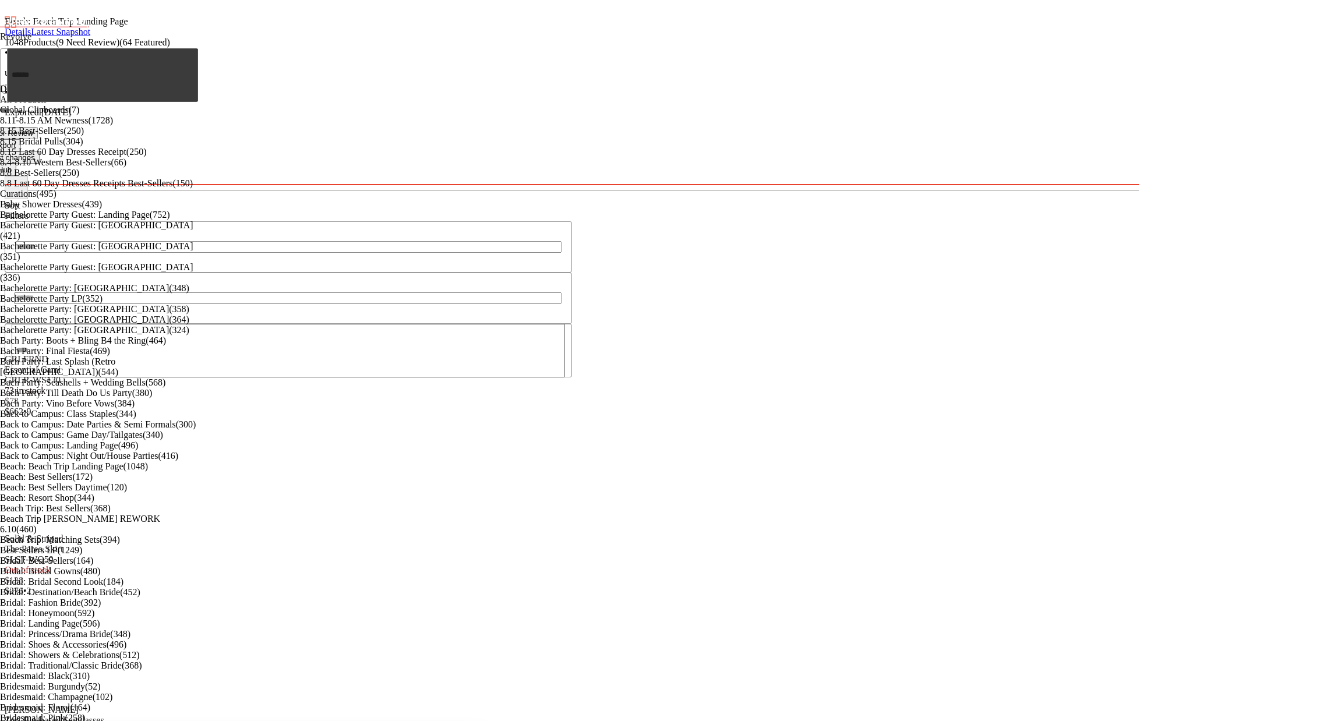
drag, startPoint x: 768, startPoint y: 393, endPoint x: 821, endPoint y: 390, distance: 52.5
click at [821, 185] on div "Beach: Beach Trip Landing Page Details Latest Snapshot 1048 Products (9 Need Re…" at bounding box center [572, 95] width 1135 height 181
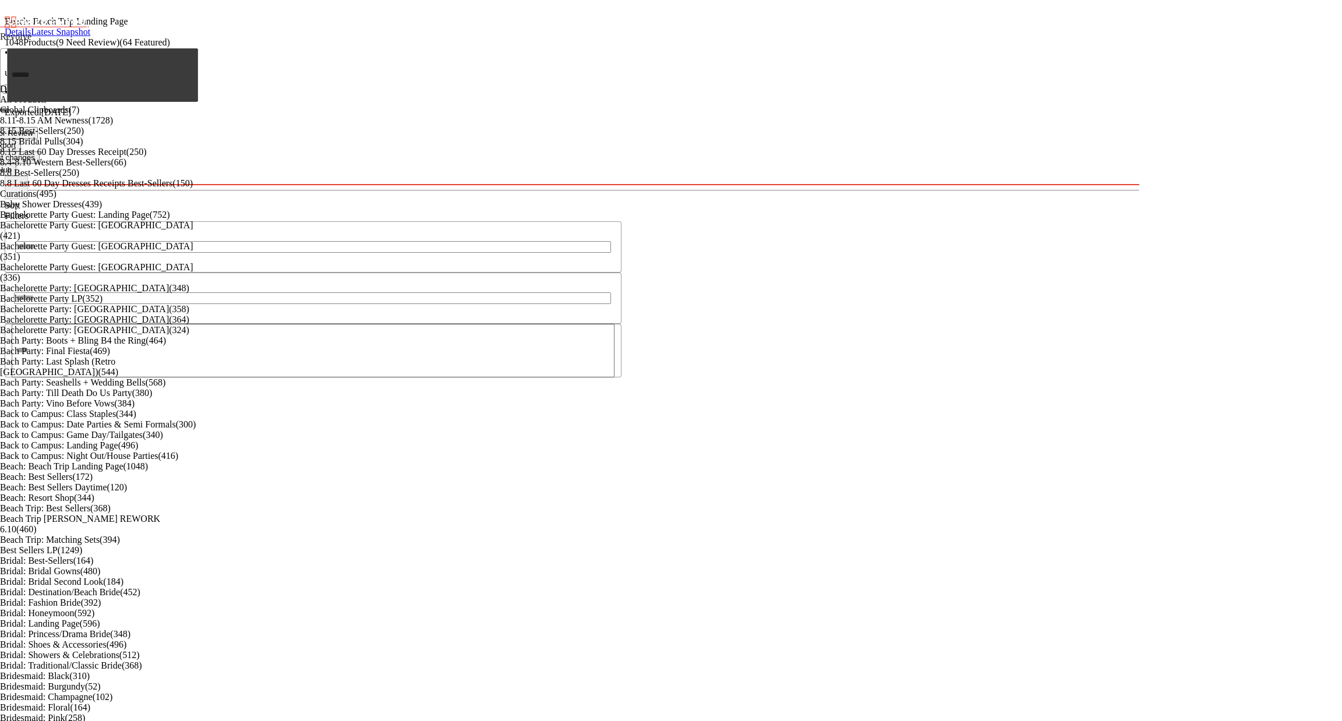
click at [1072, 29] on div "Beach: Beach Trip Landing Page Details Latest Snapshot" at bounding box center [572, 21] width 1135 height 33
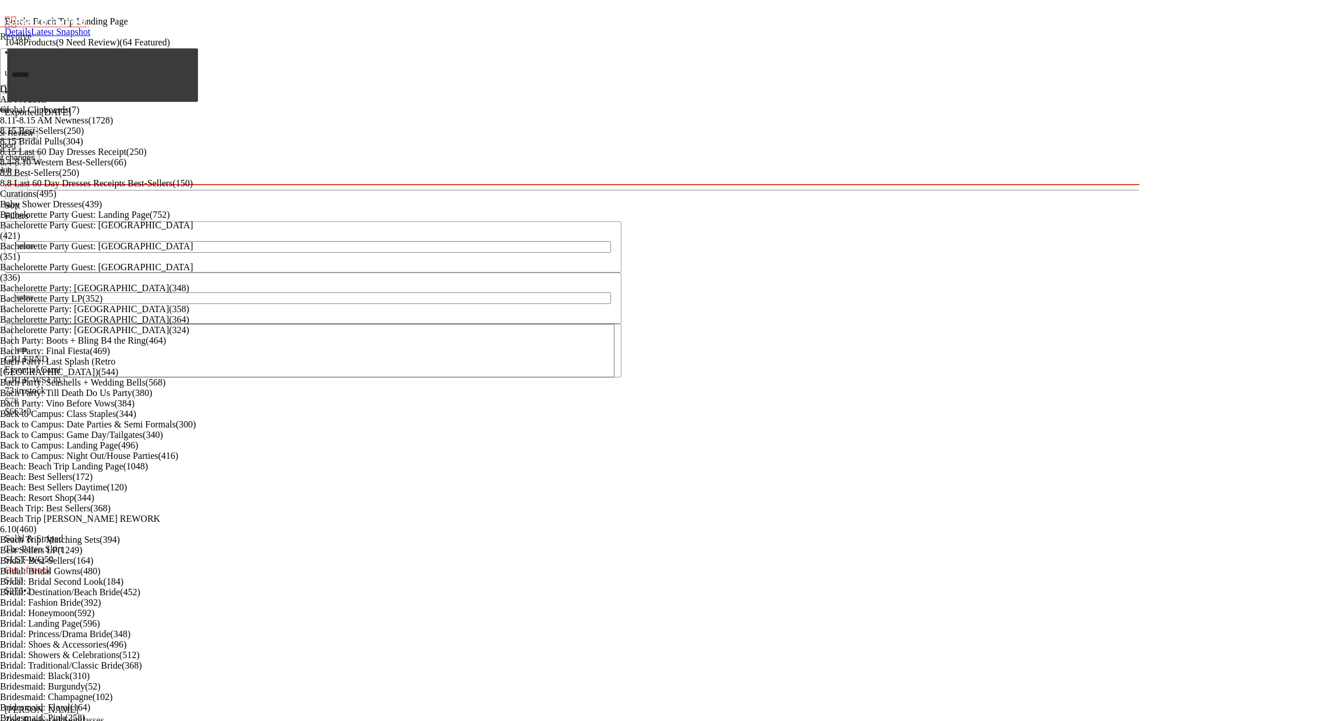
scroll to position [47, 0]
type input "*"
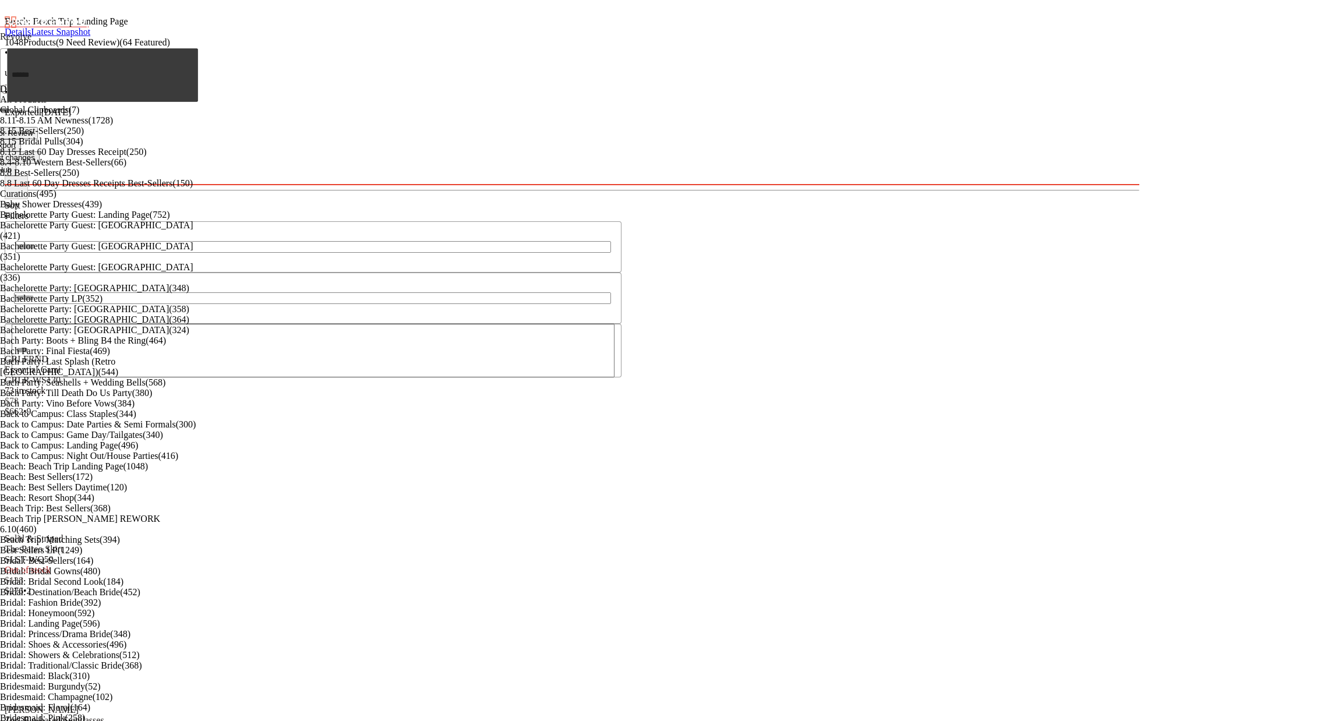
scroll to position [330, 0]
drag, startPoint x: 1027, startPoint y: 136, endPoint x: 1205, endPoint y: 381, distance: 302.4
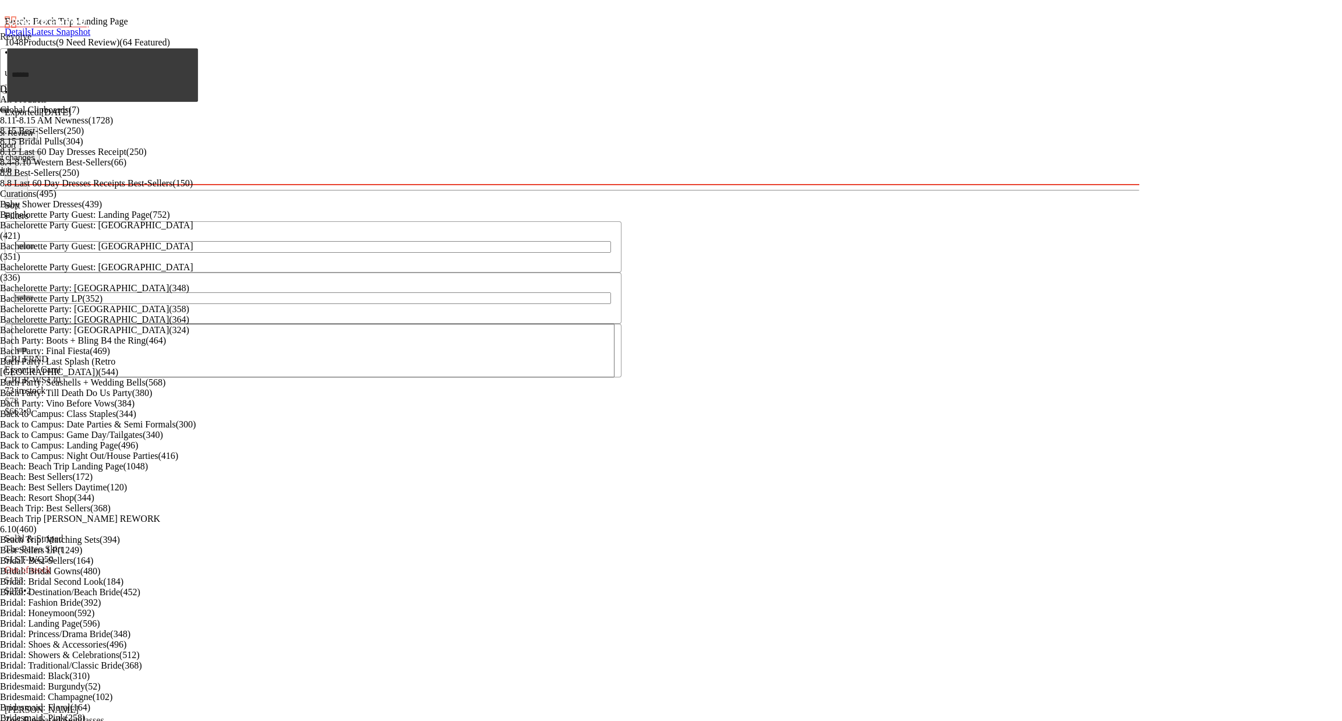
drag, startPoint x: 921, startPoint y: 122, endPoint x: 1051, endPoint y: 361, distance: 271.9
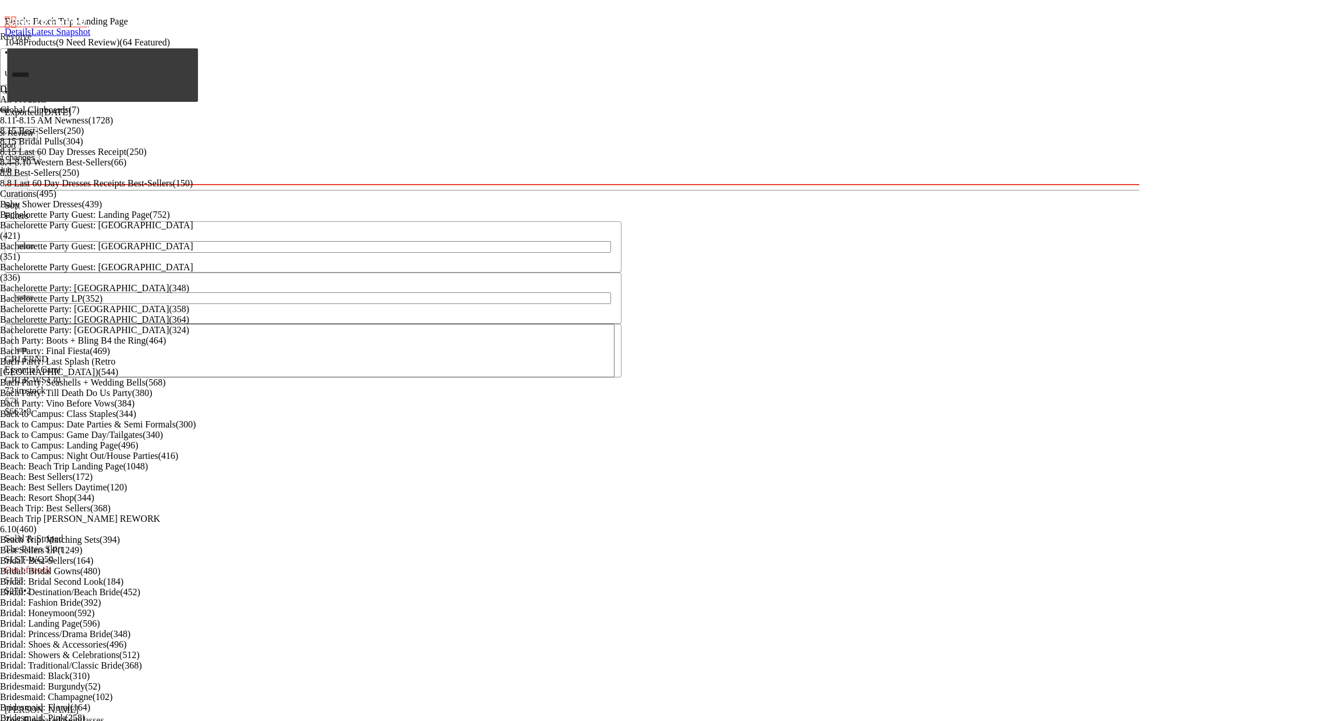
scroll to position [0, 0]
click at [1139, 63] on div "Beach: Beach Trip Landing Page Details Latest Snapshot 1048 Products (9 Need Re…" at bounding box center [572, 95] width 1135 height 181
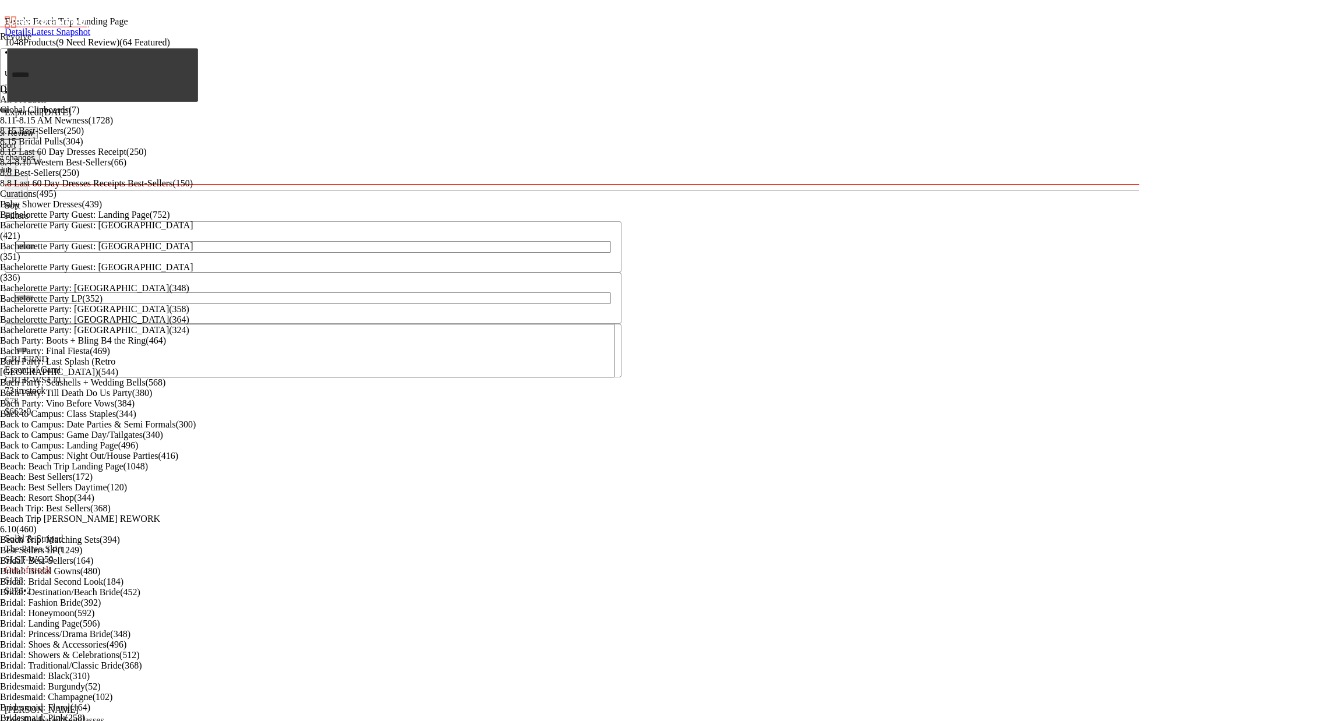
click at [317, 211] on div "Filters" at bounding box center [237, 216] width 465 height 10
click at [312, 211] on div "Filters" at bounding box center [237, 216] width 465 height 10
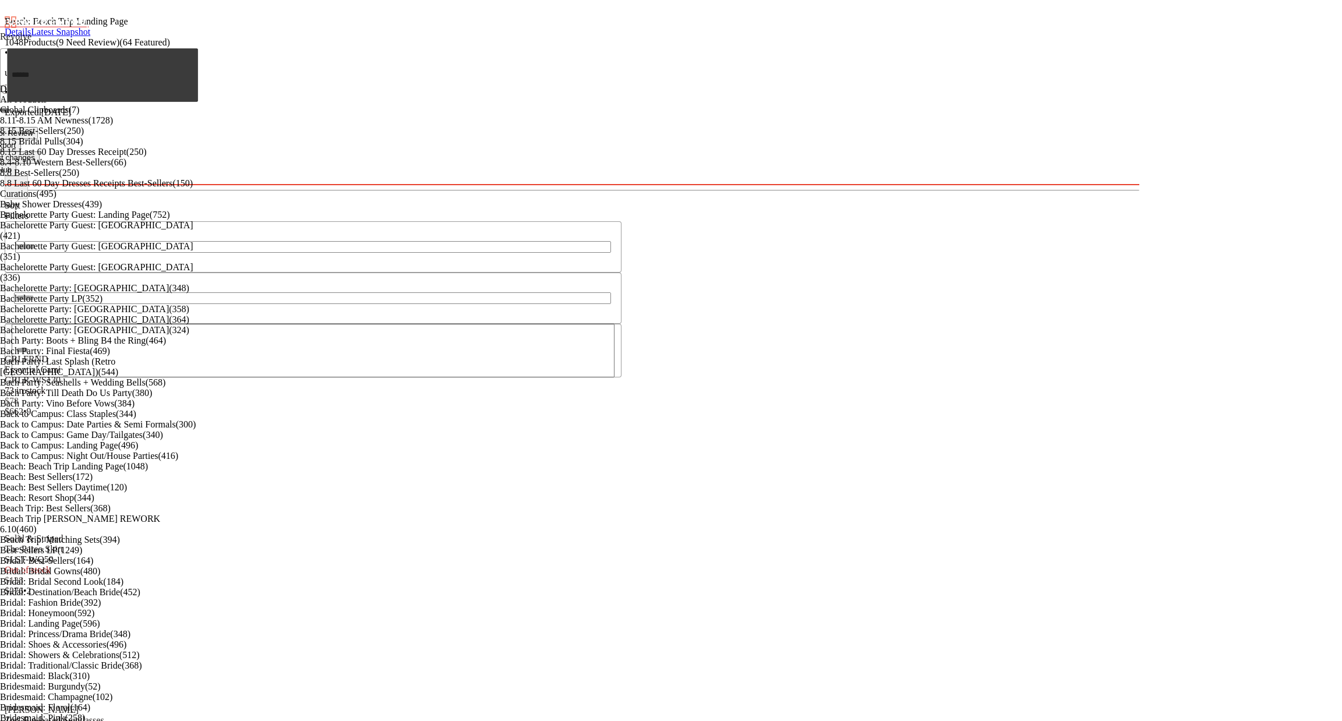
click at [20, 200] on icon at bounding box center [20, 205] width 0 height 10
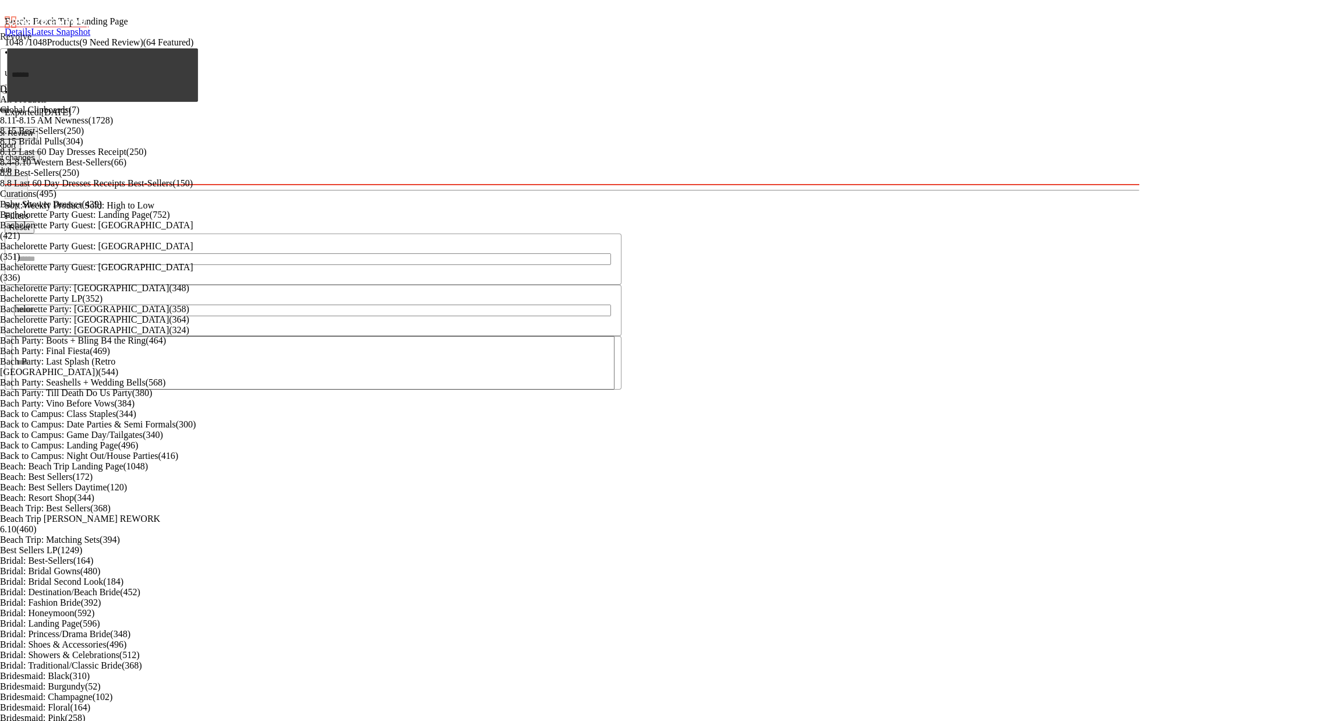
click at [665, 43] on div "1048 / 1048 Products (9 Need Review) (64 Featured) • updated Aug 15th • Exporte…" at bounding box center [572, 77] width 1135 height 80
click at [154, 200] on icon at bounding box center [154, 205] width 0 height 10
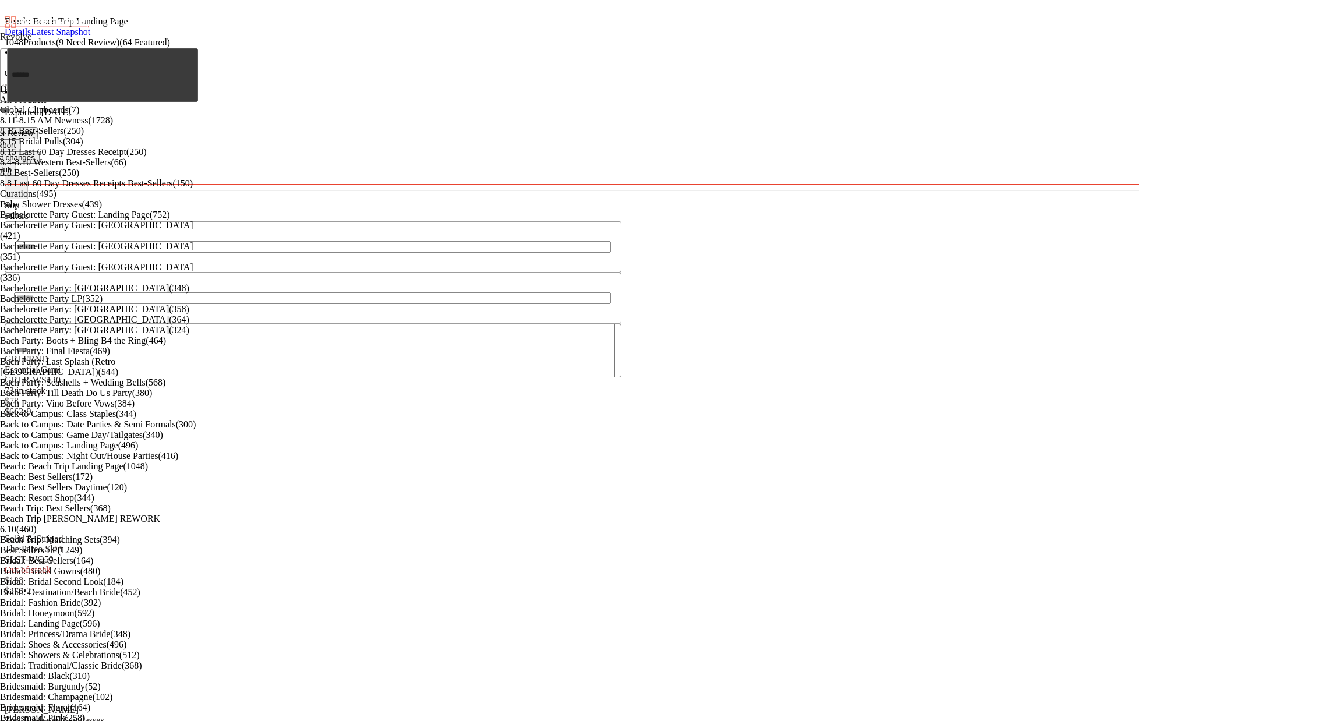
scroll to position [436, 0]
drag, startPoint x: 1198, startPoint y: 86, endPoint x: 1266, endPoint y: 105, distance: 71.5
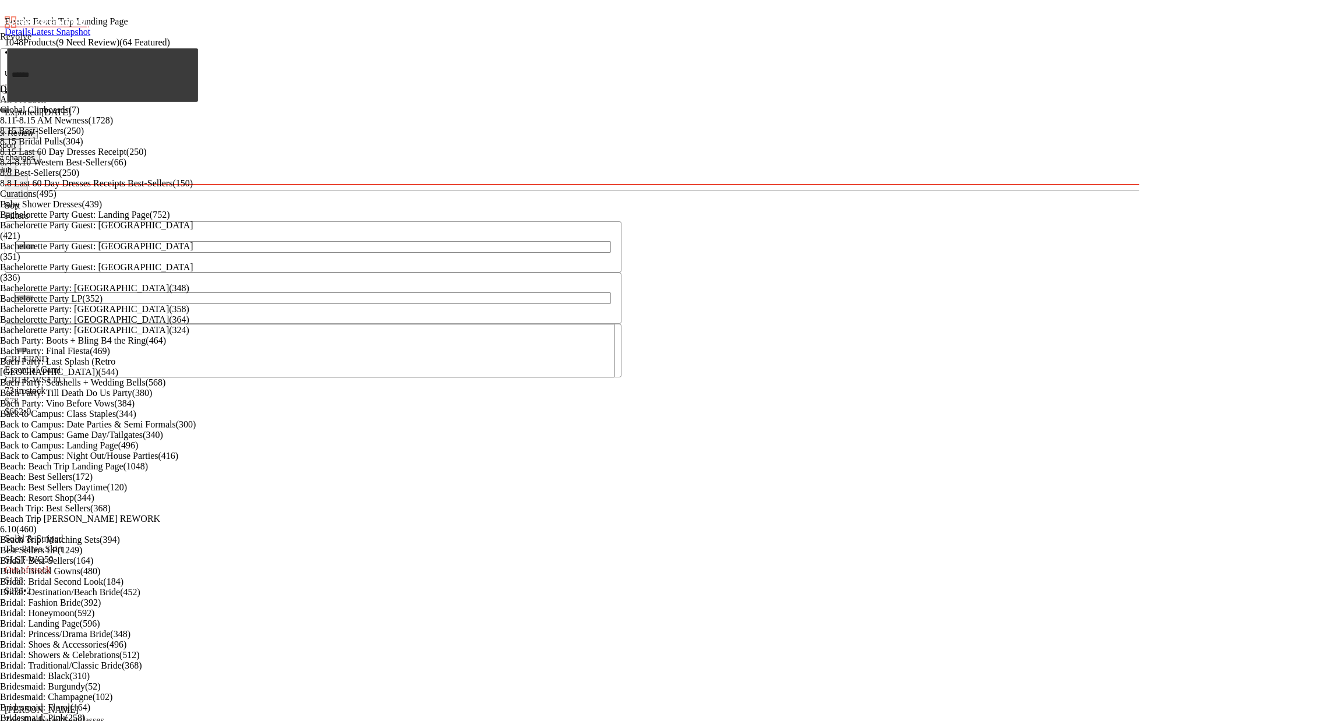
type input "*******"
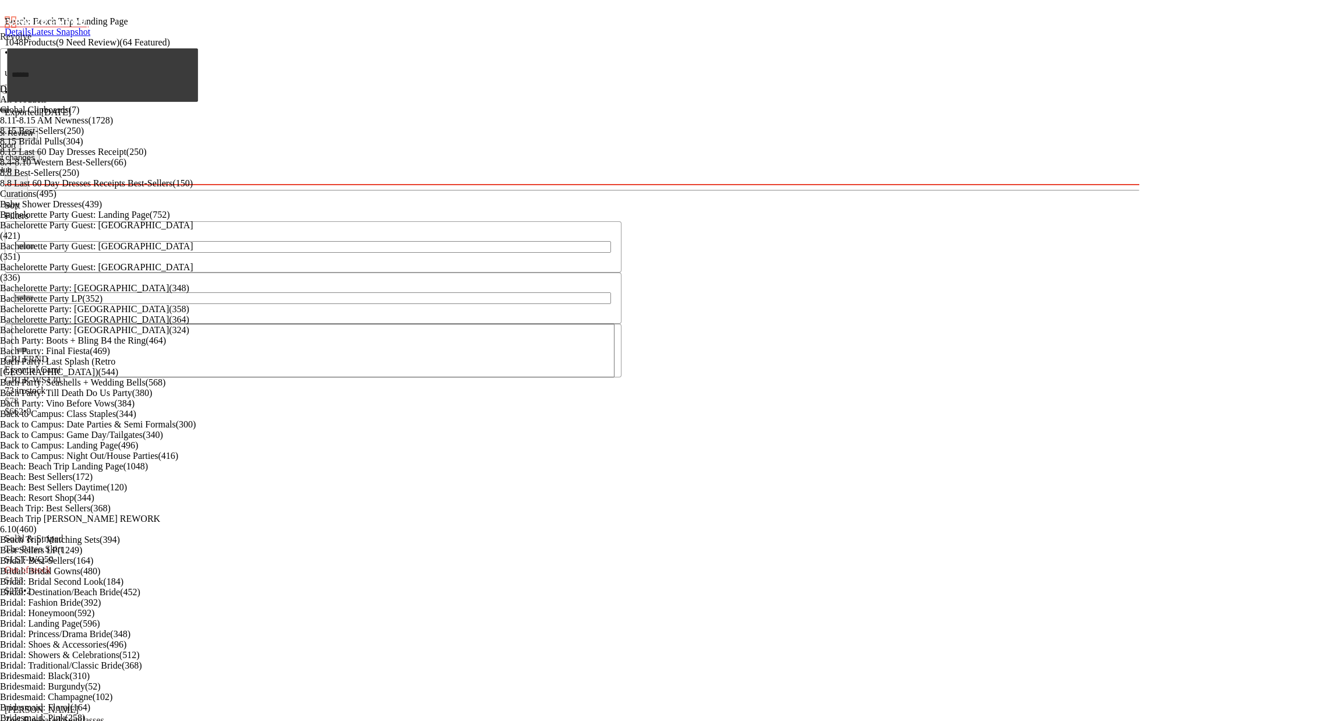
drag, startPoint x: 775, startPoint y: 85, endPoint x: 781, endPoint y: 86, distance: 5.9
click at [16, 188] on icon "button" at bounding box center [16, 188] width 0 height 0
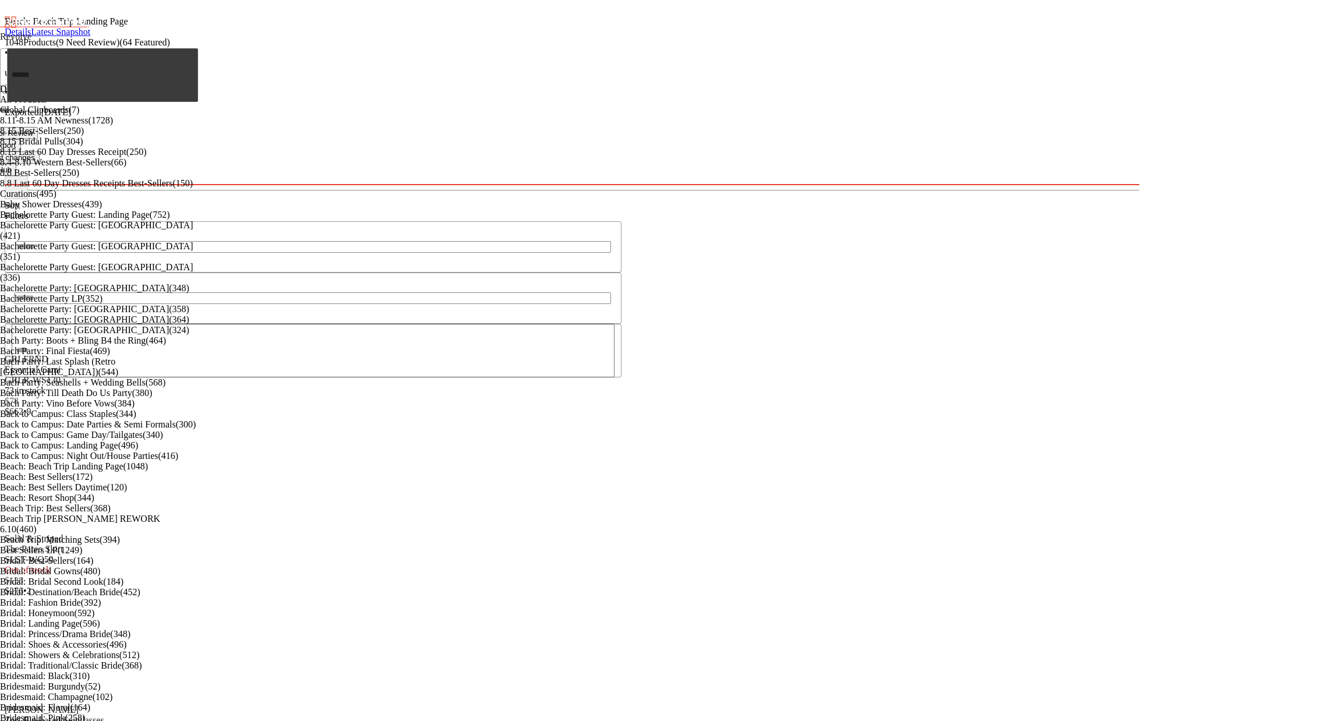
click at [65, 563] on img "button" at bounding box center [61, 566] width 7 height 7
click at [75, 553] on img "button" at bounding box center [71, 556] width 7 height 7
click at [65, 563] on img "button" at bounding box center [61, 566] width 7 height 7
click at [622, 324] on div at bounding box center [313, 351] width 617 height 54
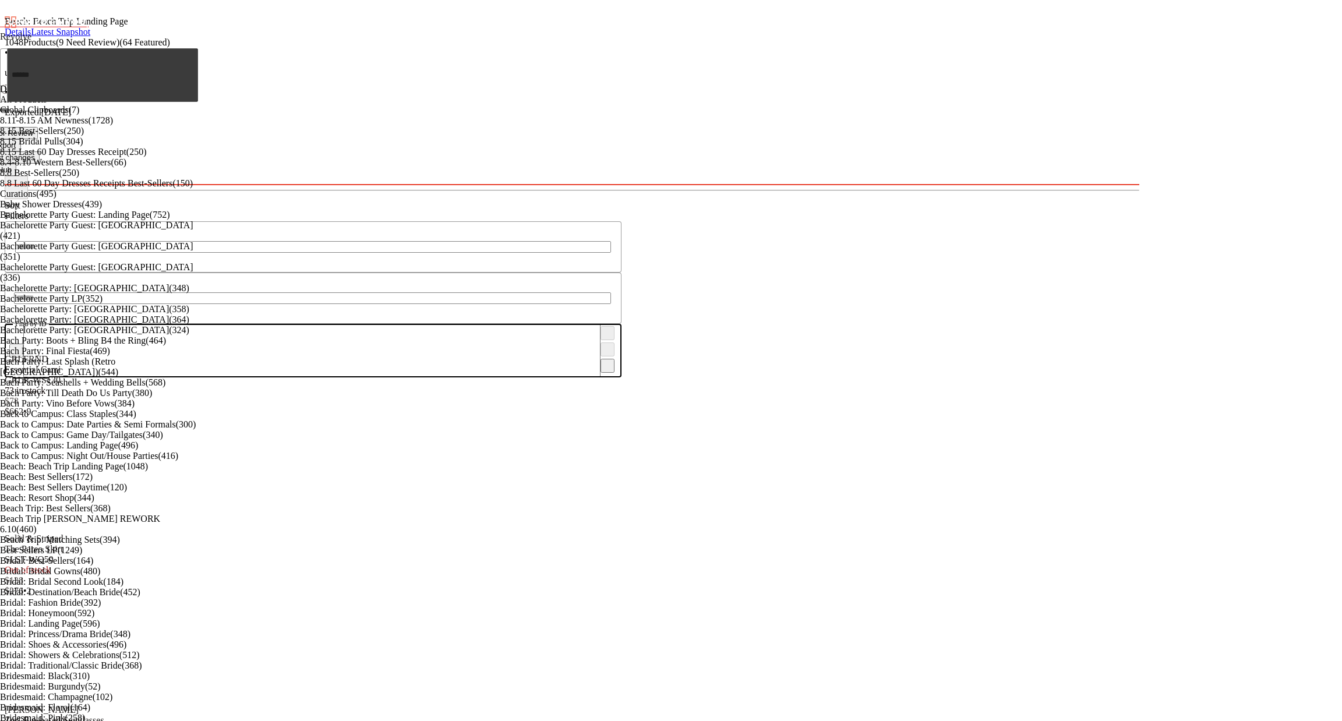
paste input "*********"
type input "*********"
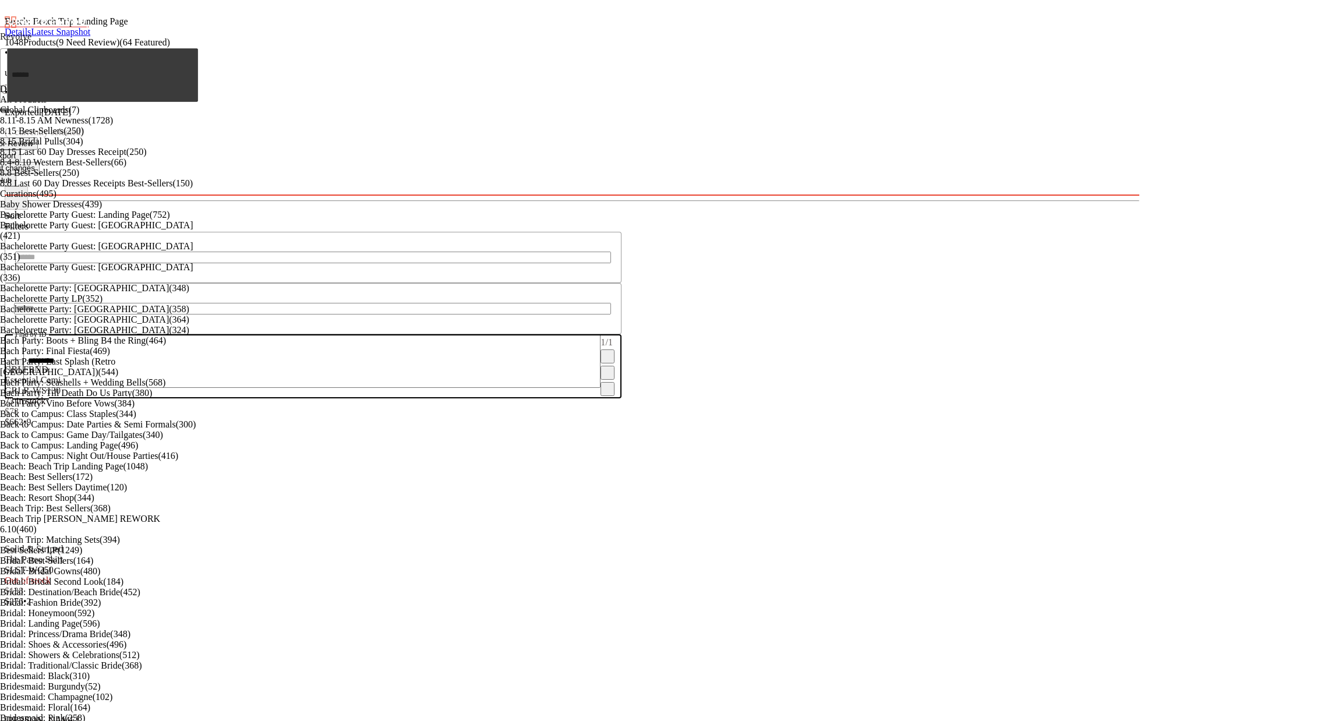
click at [608, 389] on icon "button" at bounding box center [608, 389] width 0 height 0
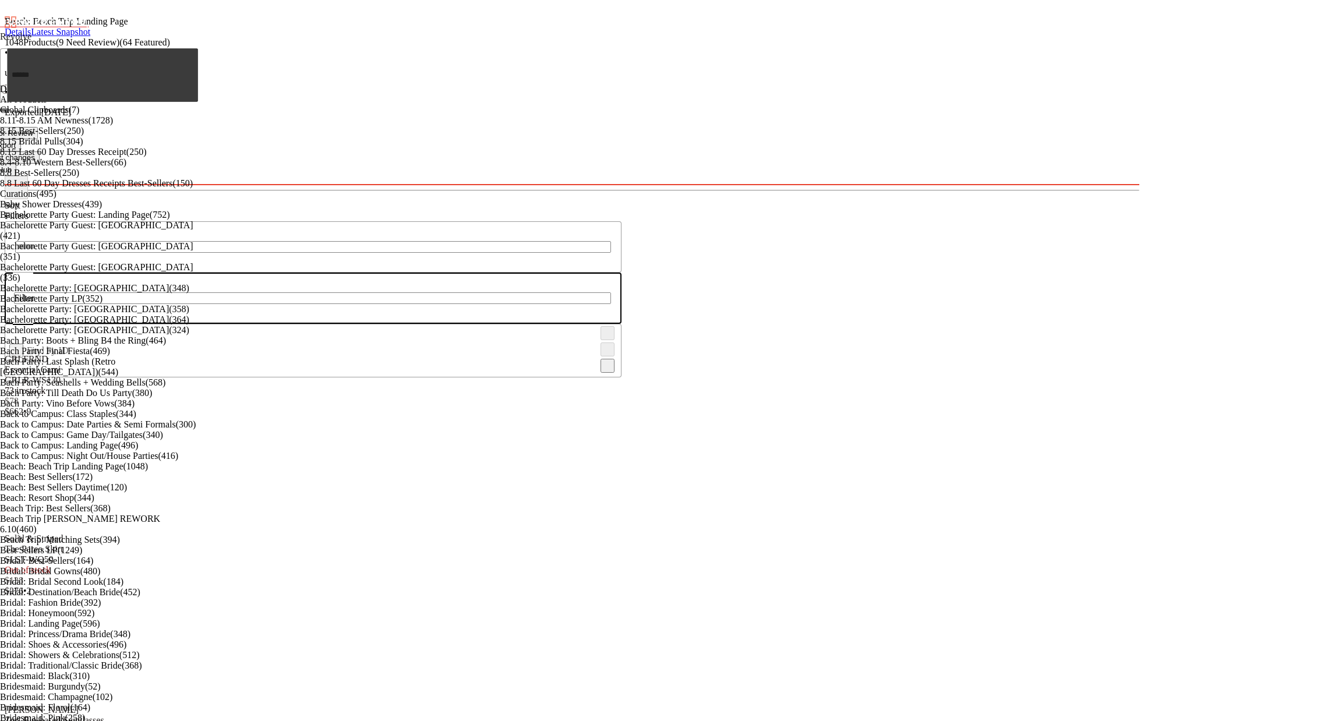
click at [609, 221] on div "Filter Filter Find by ID Find by ID" at bounding box center [313, 299] width 617 height 156
click at [611, 241] on input "text" at bounding box center [313, 247] width 596 height 12
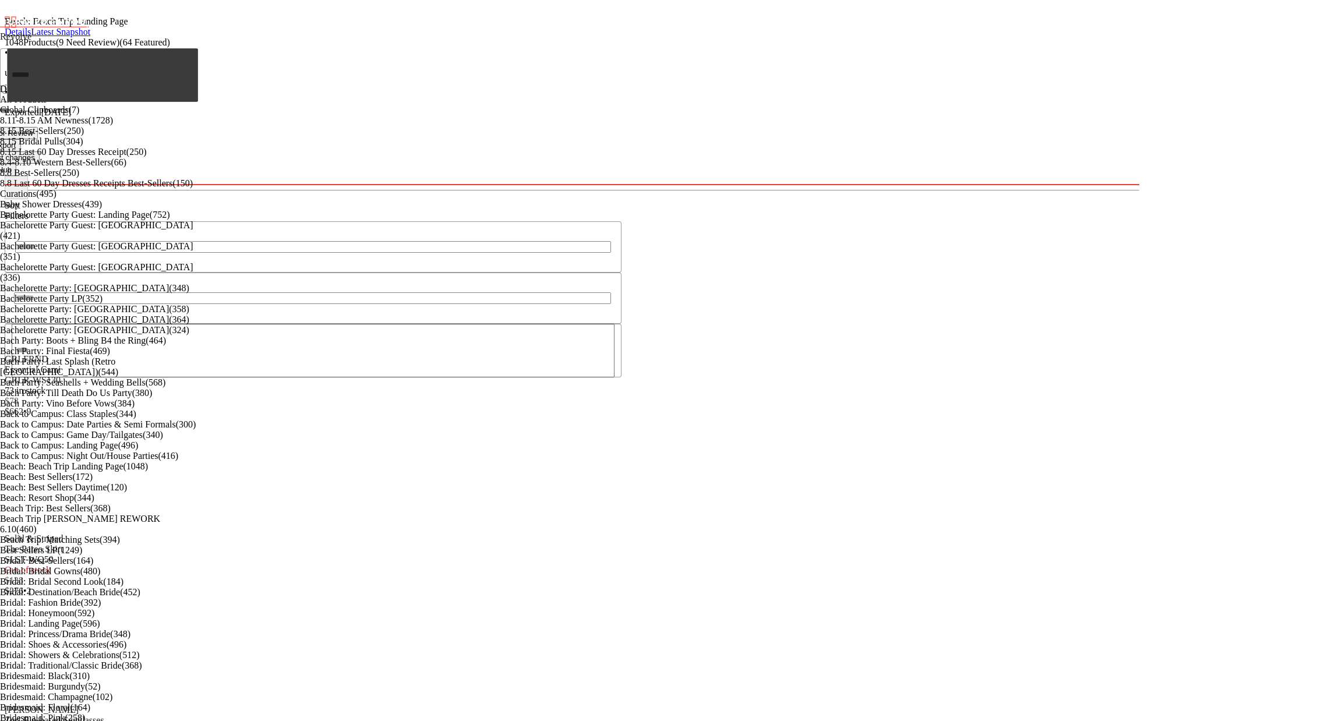
click at [622, 127] on div "Send for Review Export Request changes Hub" at bounding box center [313, 163] width 617 height 73
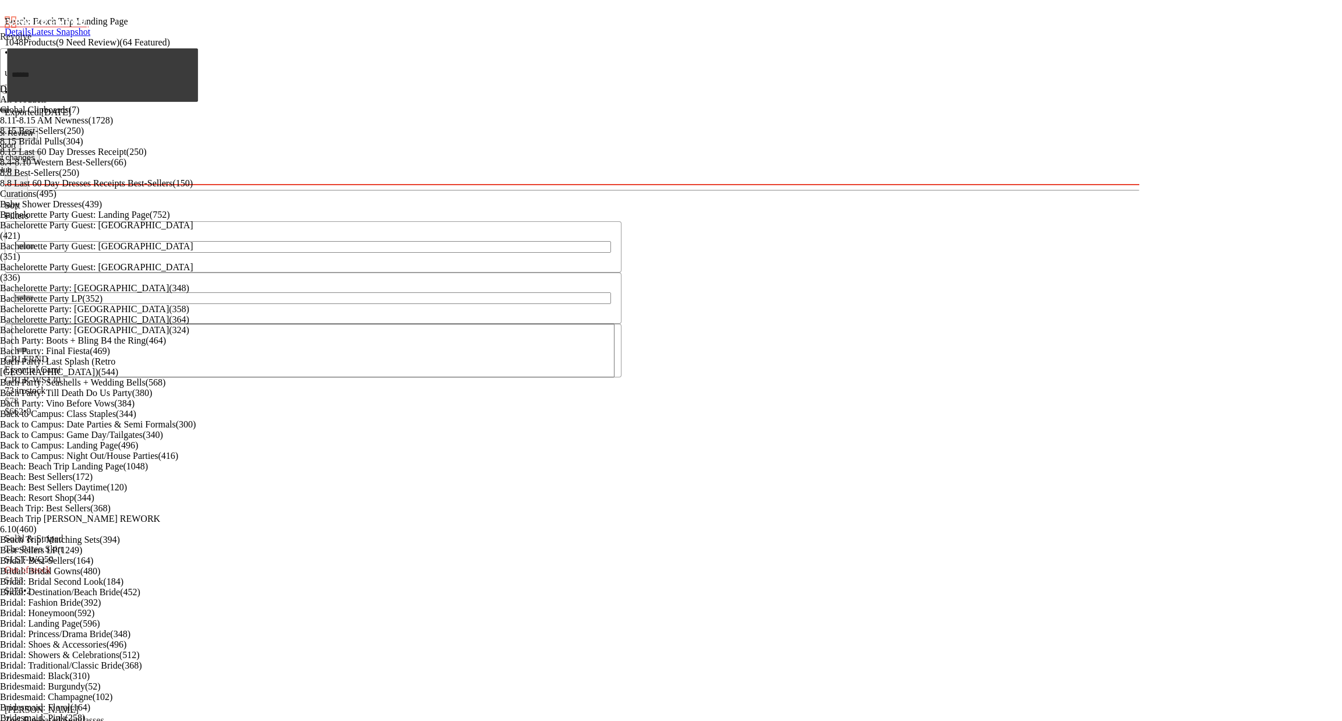
scroll to position [0, 0]
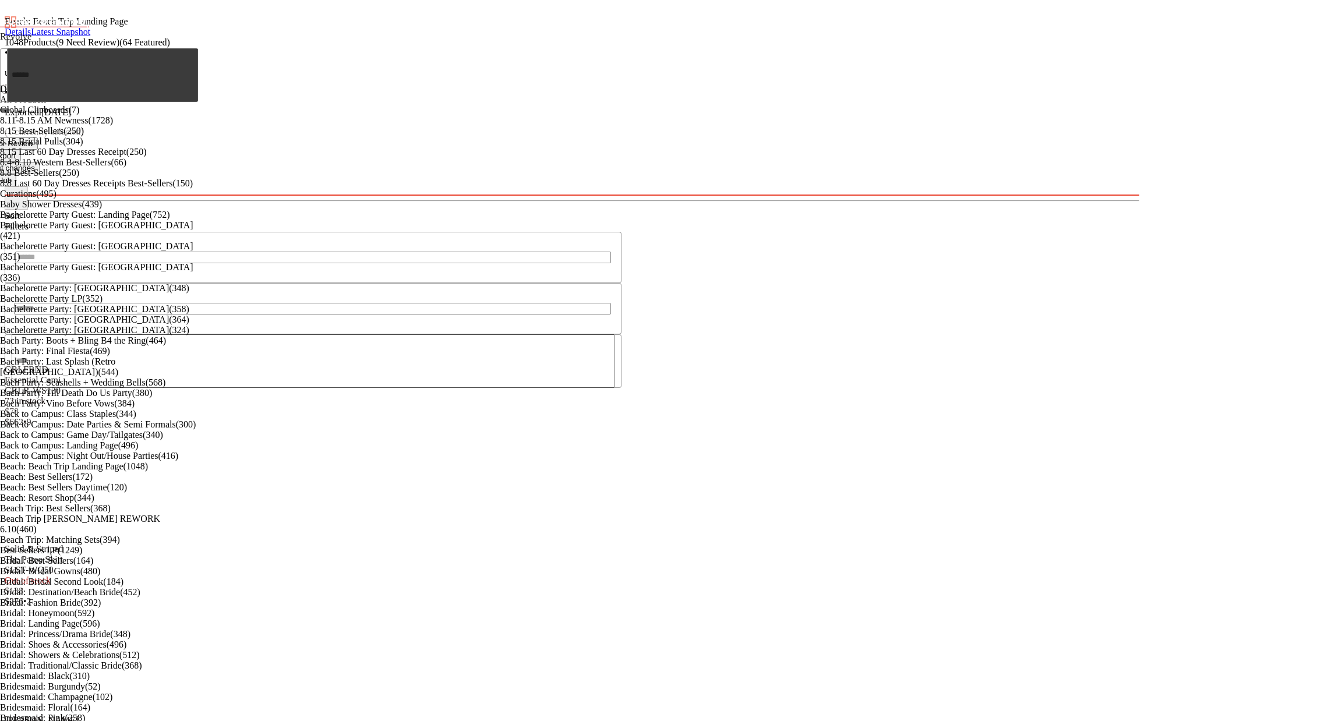
paste input "**********"
type input "**********"
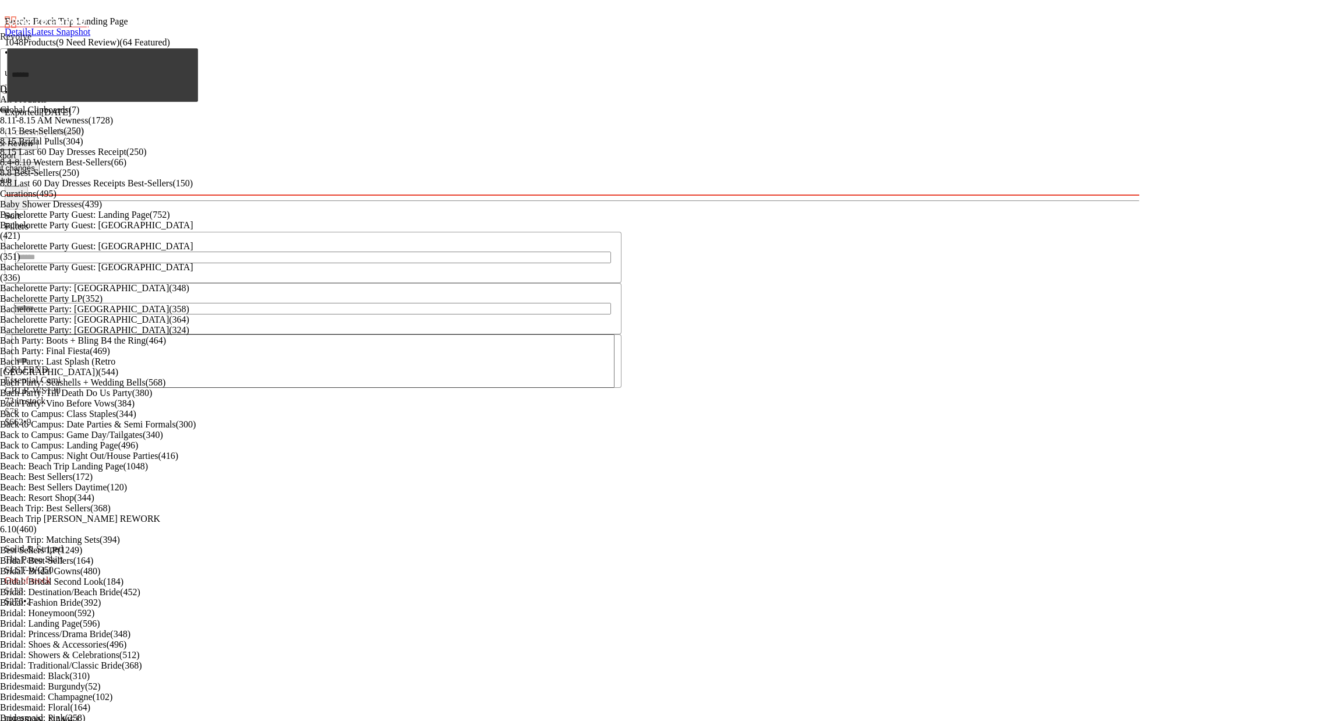
paste input "**********"
type input "**********"
click at [1139, 63] on div "Beach: Beach Trip Landing Page Details Latest Snapshot 1048 Products (9 Need Re…" at bounding box center [572, 100] width 1135 height 191
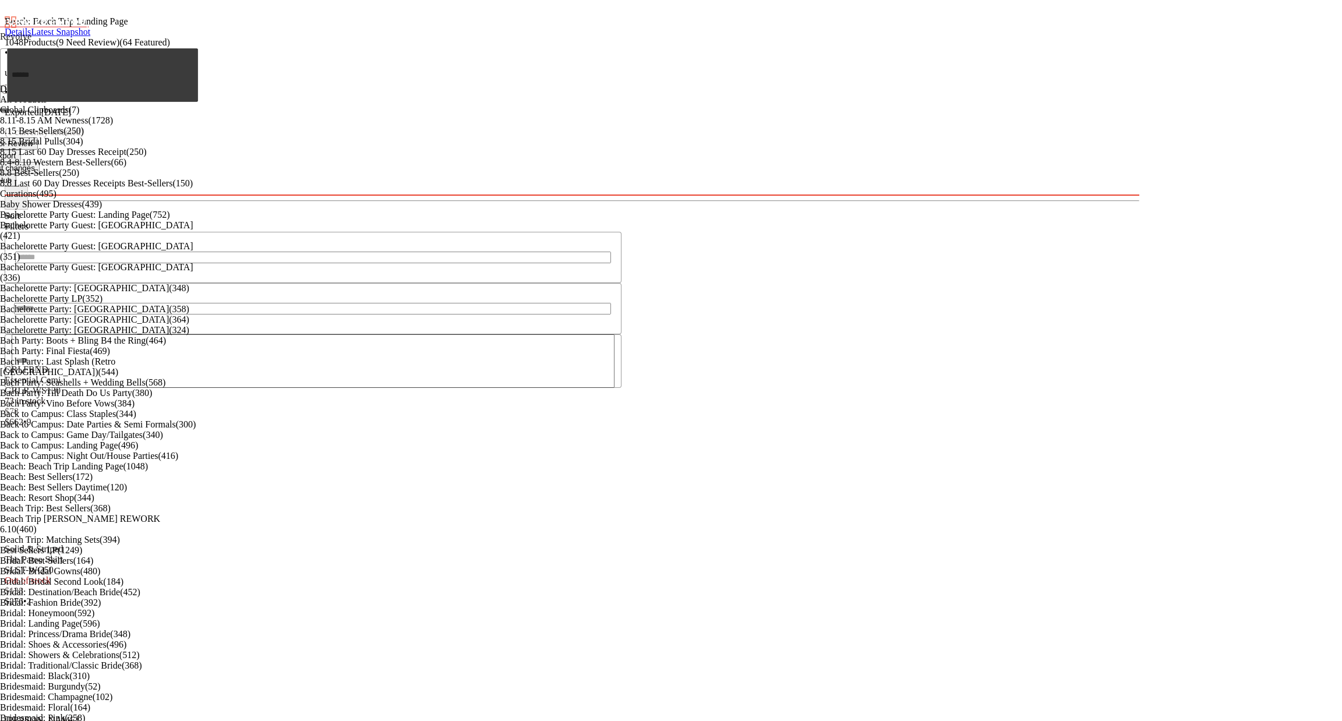
drag, startPoint x: 256, startPoint y: 187, endPoint x: 252, endPoint y: 193, distance: 7.1
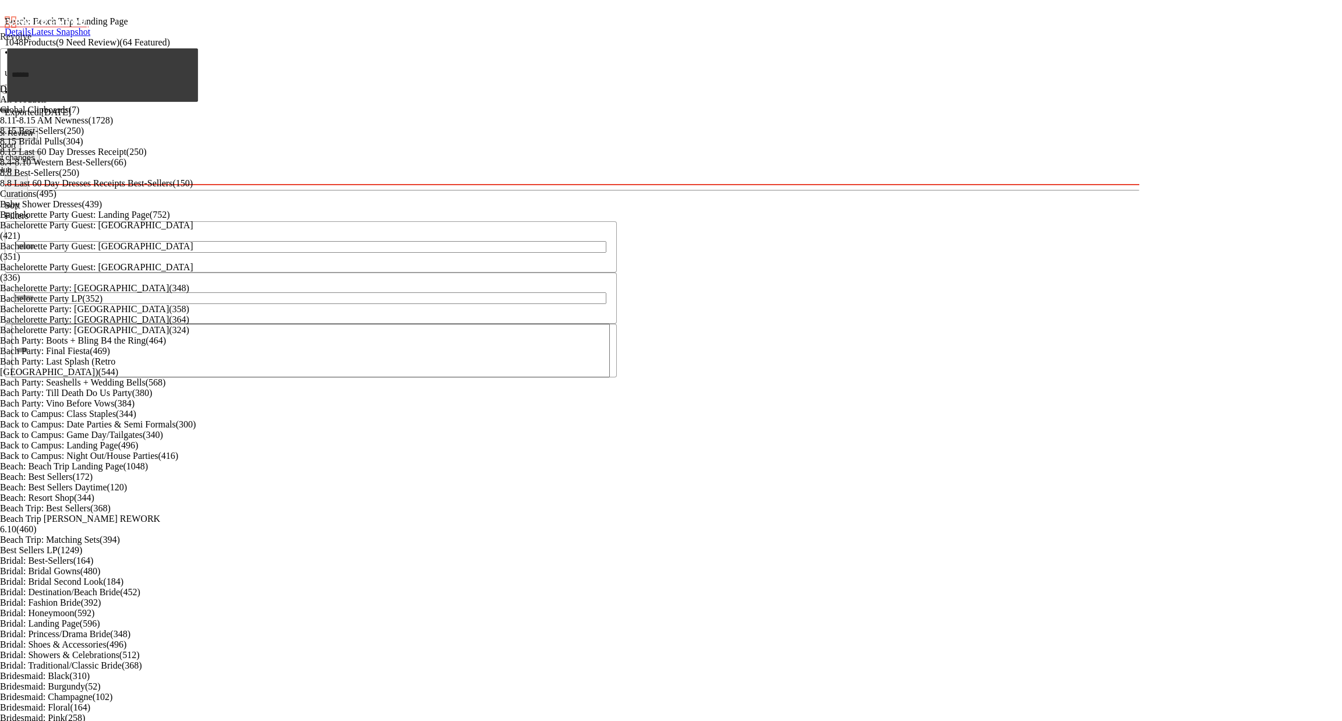
drag, startPoint x: 768, startPoint y: 393, endPoint x: 817, endPoint y: 393, distance: 48.9
click at [817, 185] on div "Beach: Beach Trip Landing Page Details Latest Snapshot 1048 Products (9 Need Re…" at bounding box center [572, 95] width 1135 height 181
click at [21, 139] on button "Export" at bounding box center [5, 145] width 32 height 12
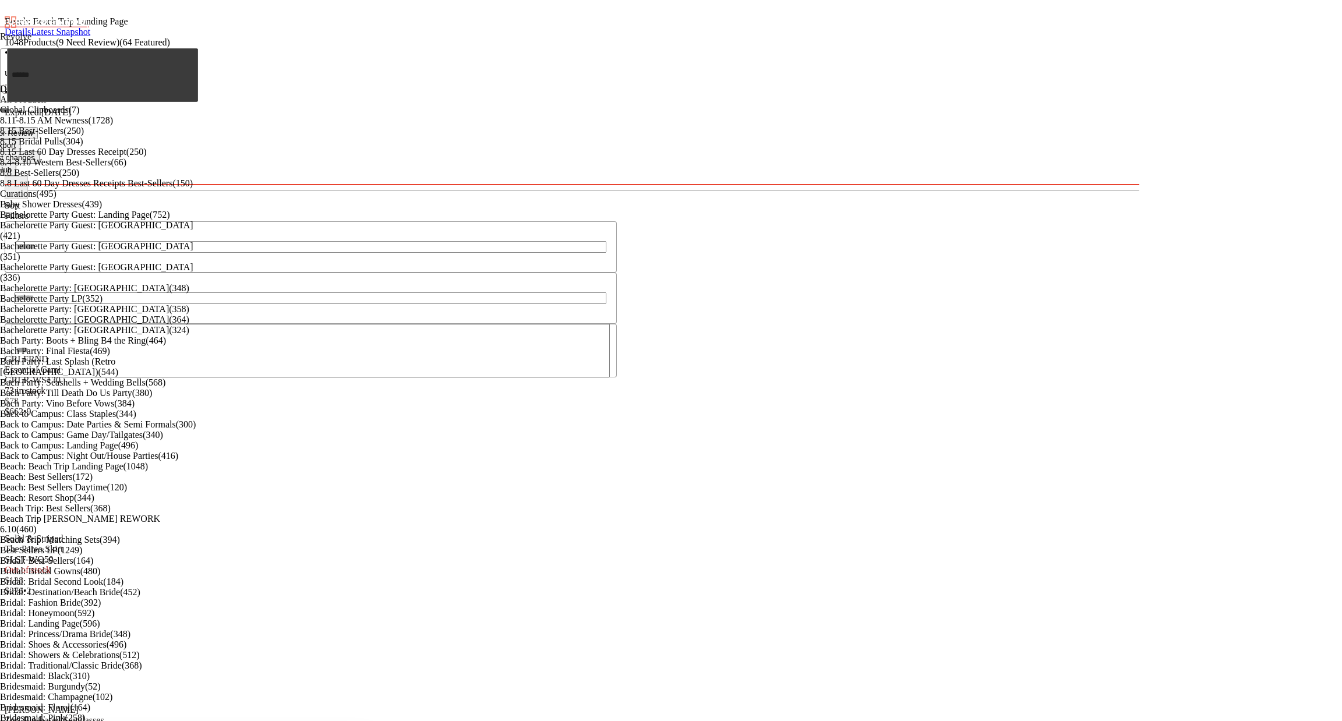
click at [63, 77] on input "text" at bounding box center [102, 75] width 191 height 54
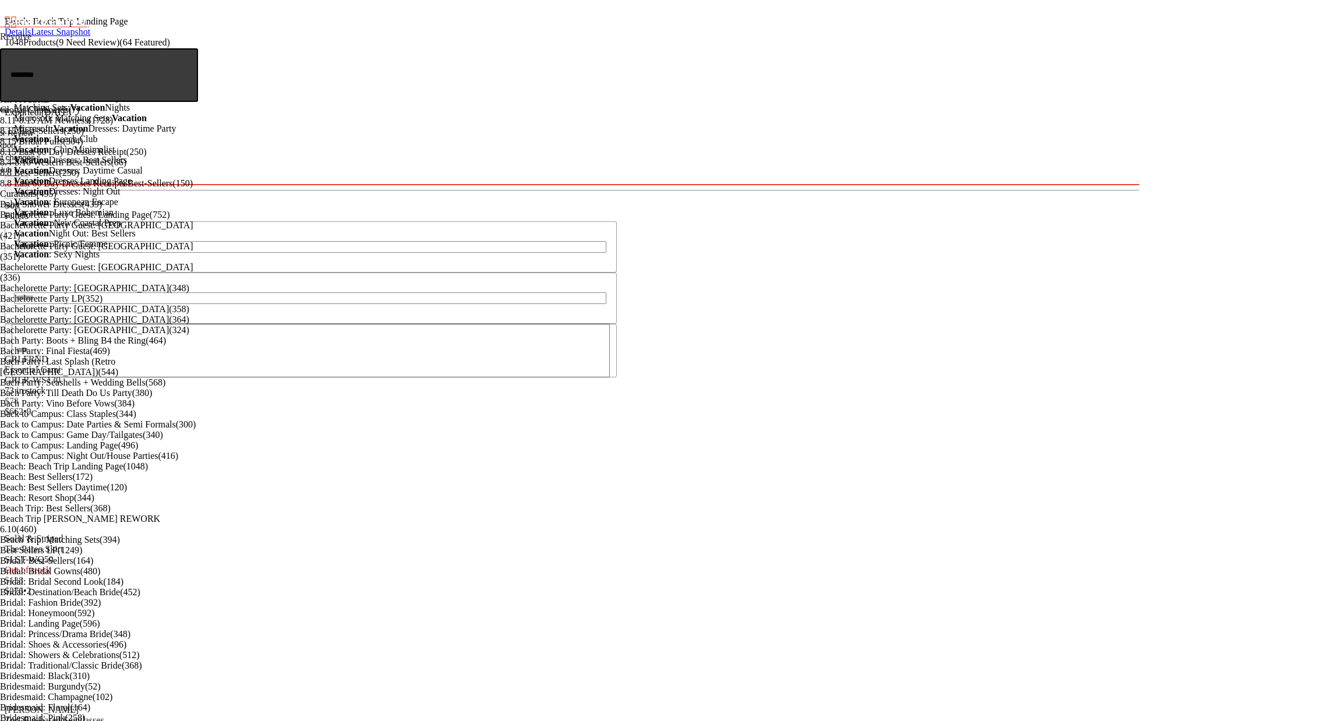
scroll to position [87, 0]
type input "********"
click at [148, 151] on div "Vacation : Chic/Minimalist" at bounding box center [101, 149] width 174 height 10
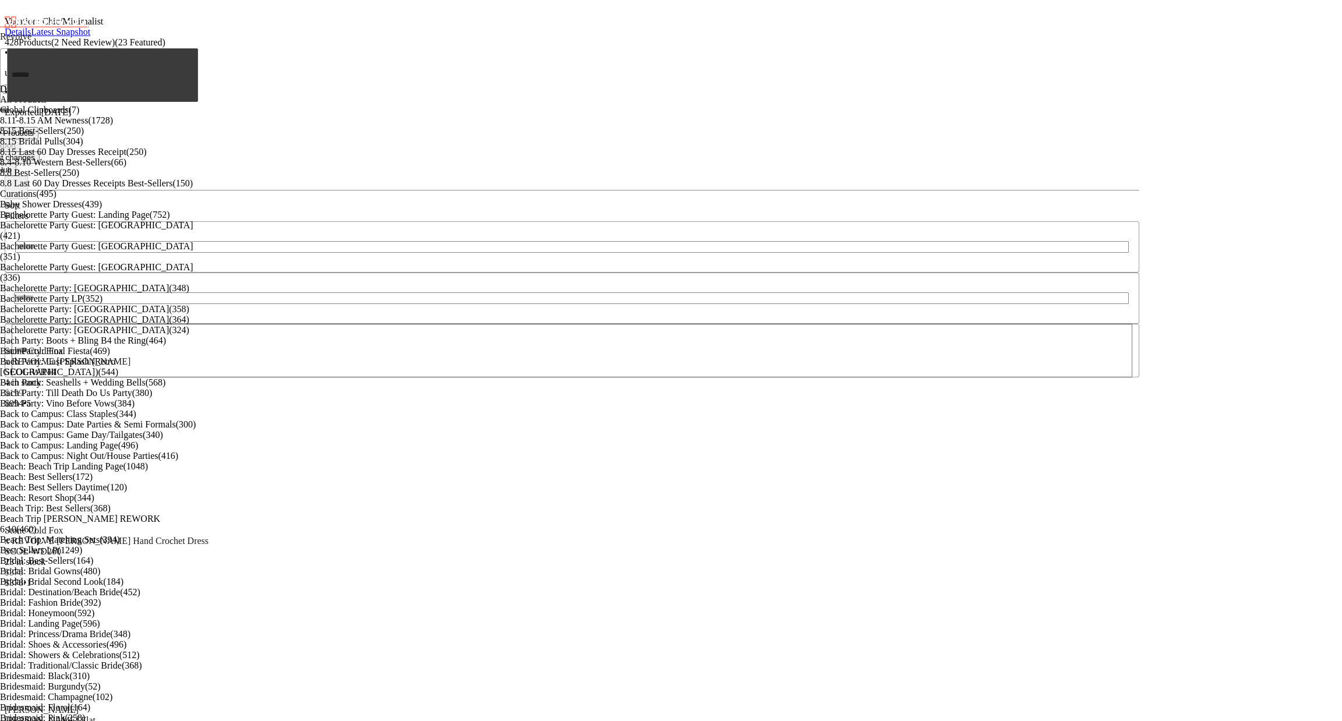
click at [34, 129] on span "Review Products" at bounding box center [5, 133] width 58 height 9
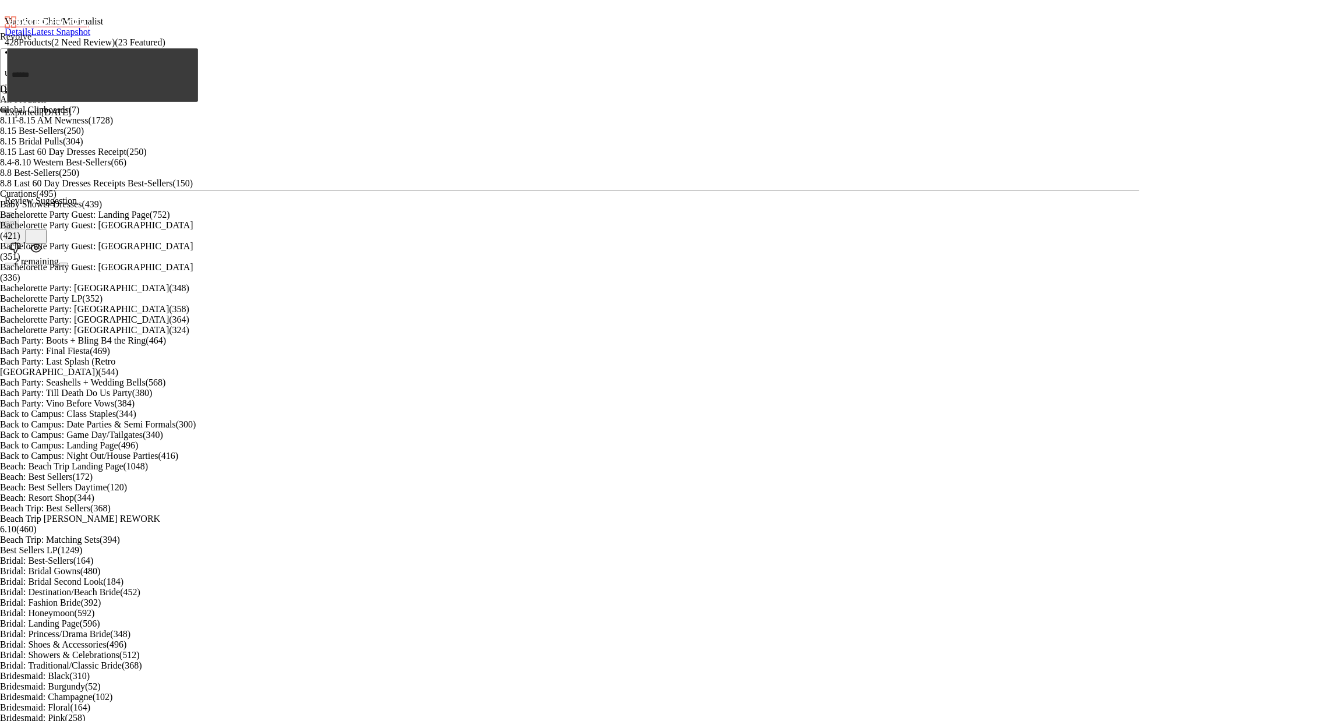
scroll to position [1492, 0]
click at [21, 264] on img "button" at bounding box center [15, 259] width 12 height 12
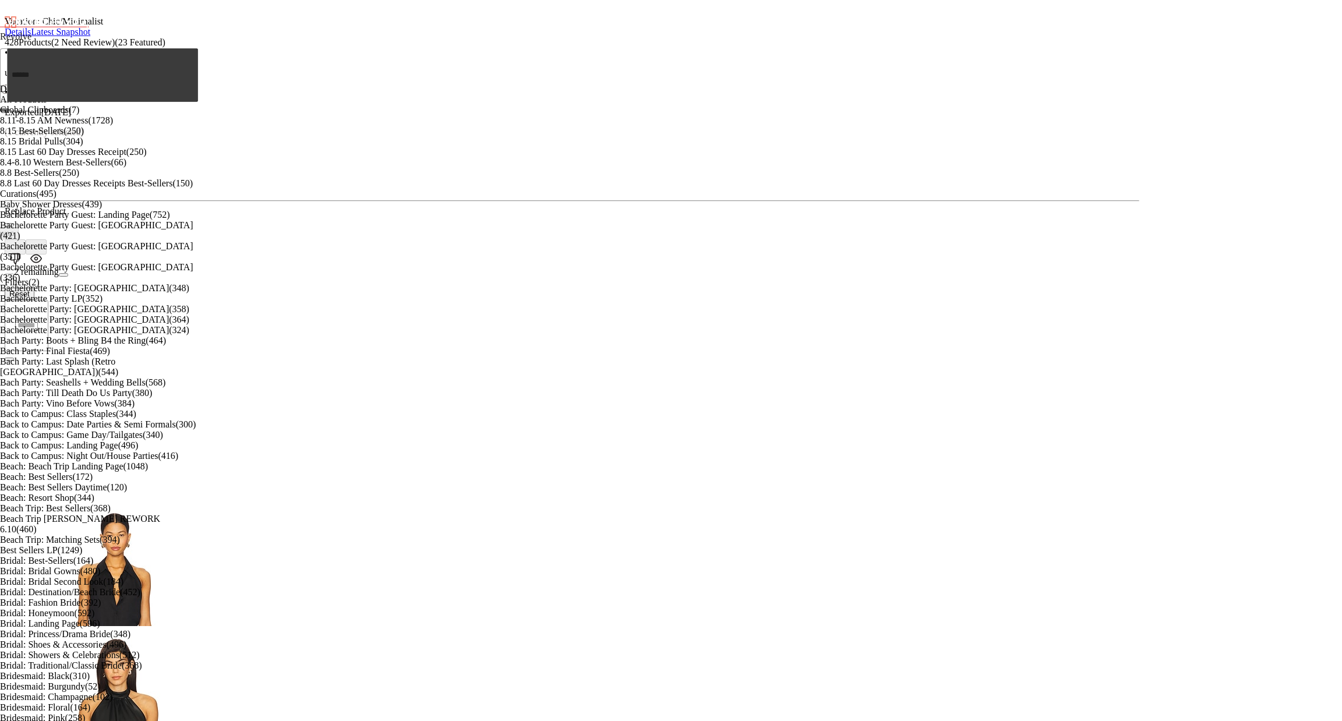
click at [182, 721] on div "View" at bounding box center [115, 732] width 134 height 12
click at [14, 238] on span "Swap" at bounding box center [4, 233] width 19 height 9
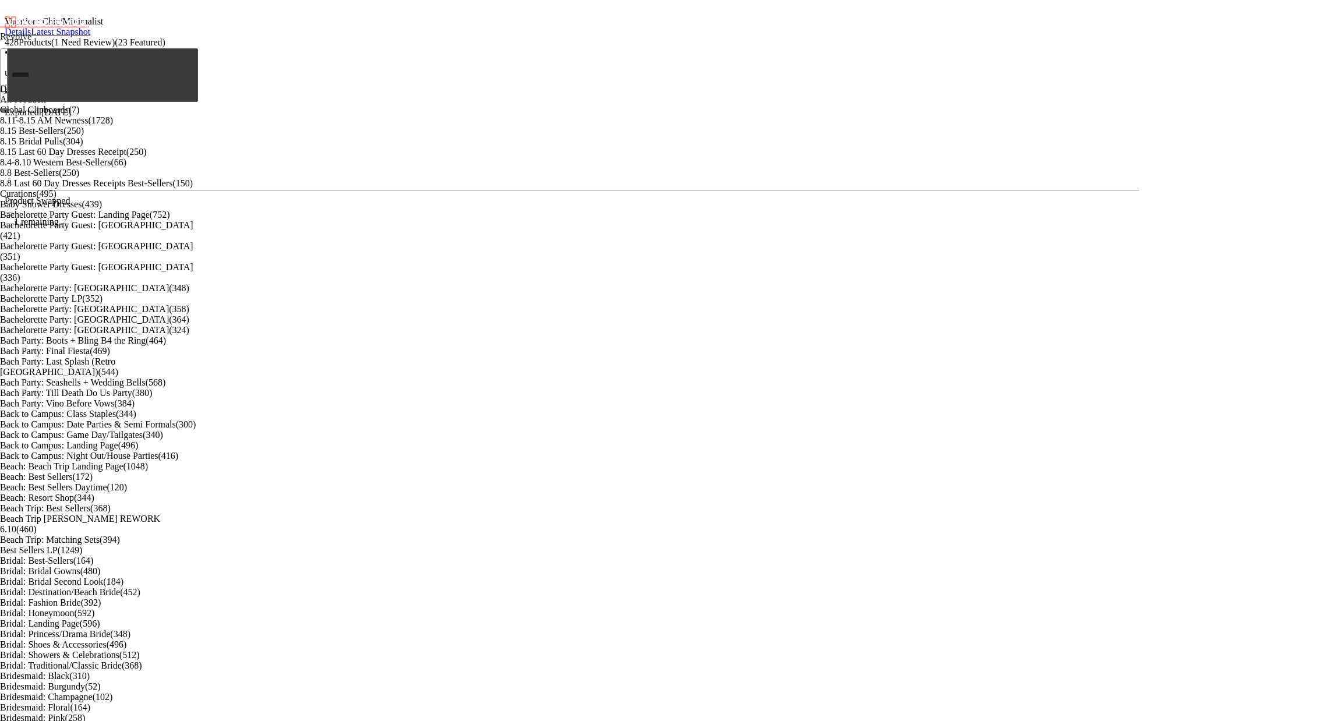
scroll to position [5117, 0]
click at [19, 239] on button "Swap" at bounding box center [4, 233] width 29 height 12
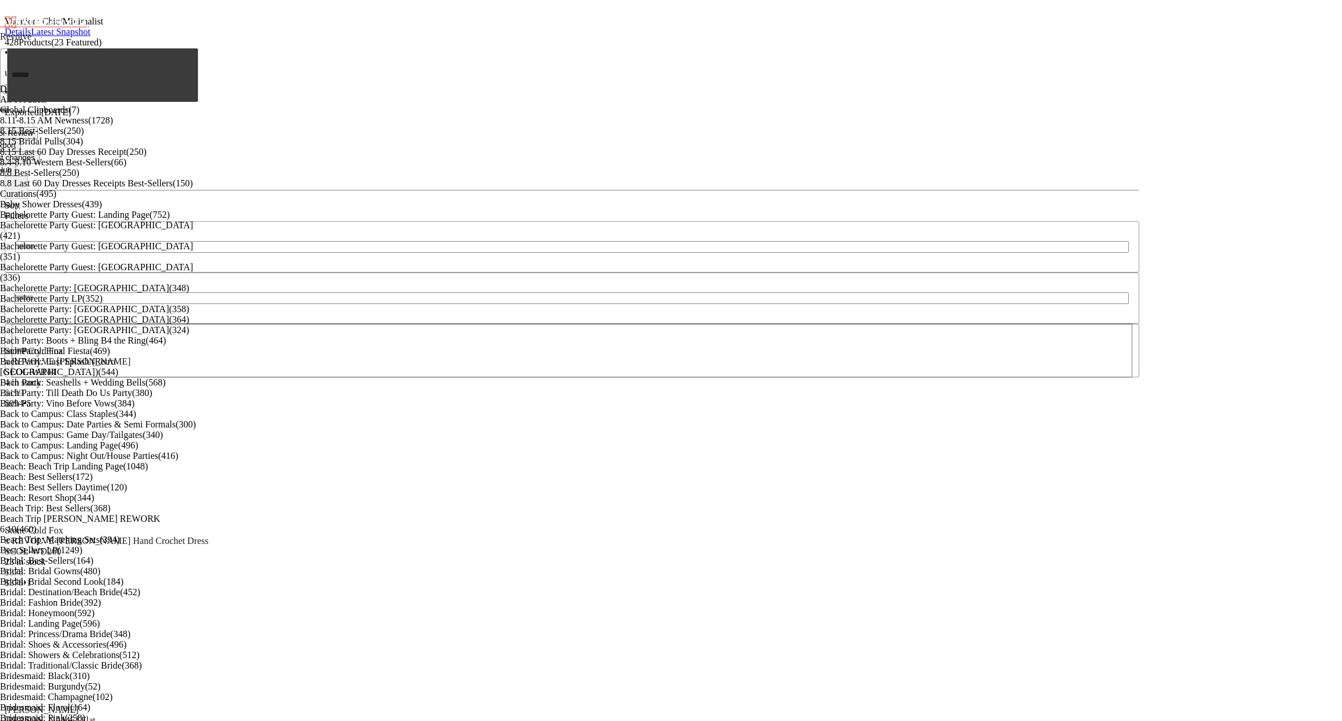
click at [16, 164] on button "Hub" at bounding box center [4, 170] width 23 height 12
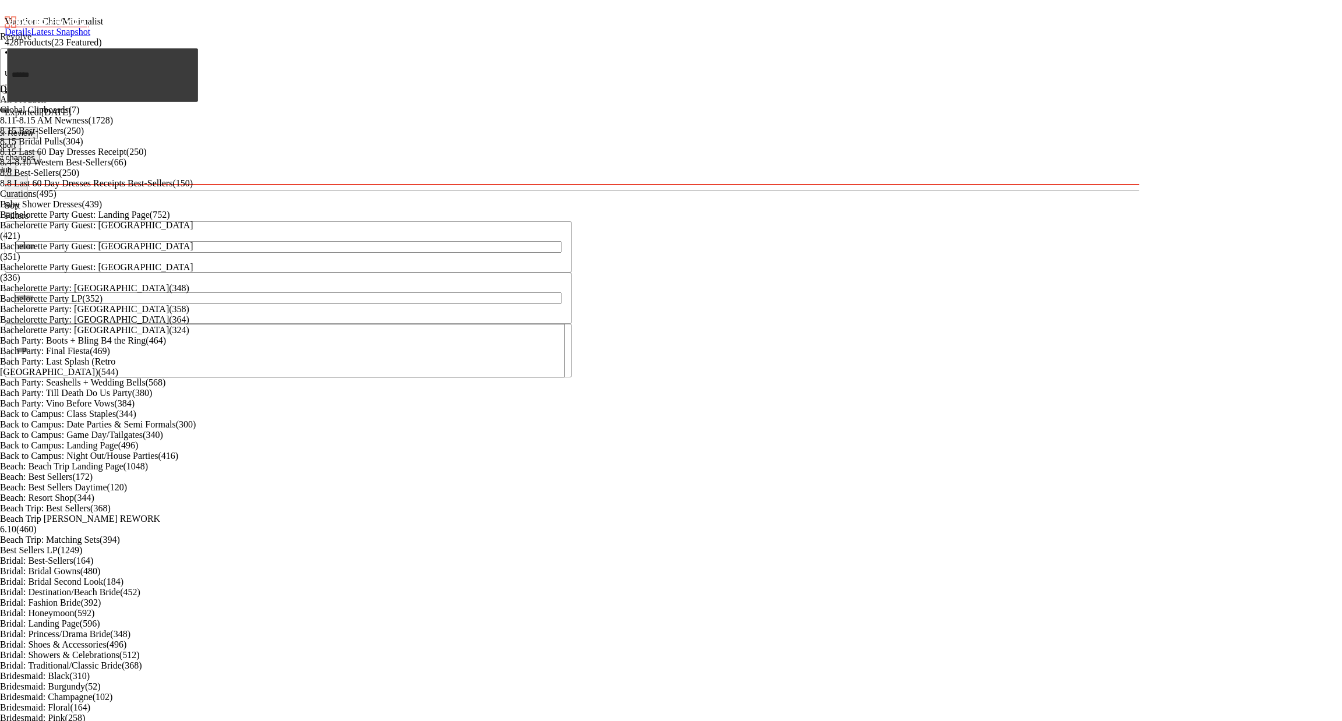
scroll to position [516, 0]
drag, startPoint x: 770, startPoint y: 390, endPoint x: 821, endPoint y: 386, distance: 50.8
click at [821, 185] on div "Vacation: Chic/Minimalist Details Latest Snapshot 428 Products (23 Featured) • …" at bounding box center [572, 95] width 1135 height 181
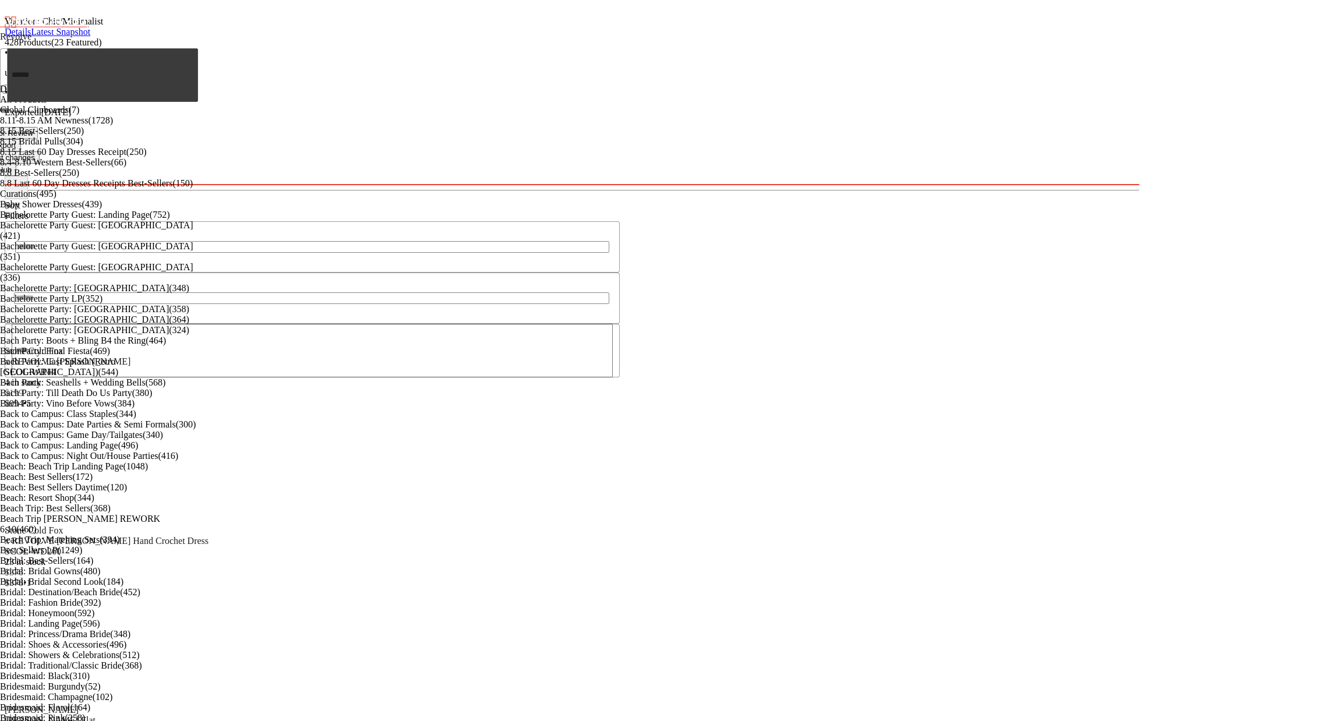
scroll to position [0, 0]
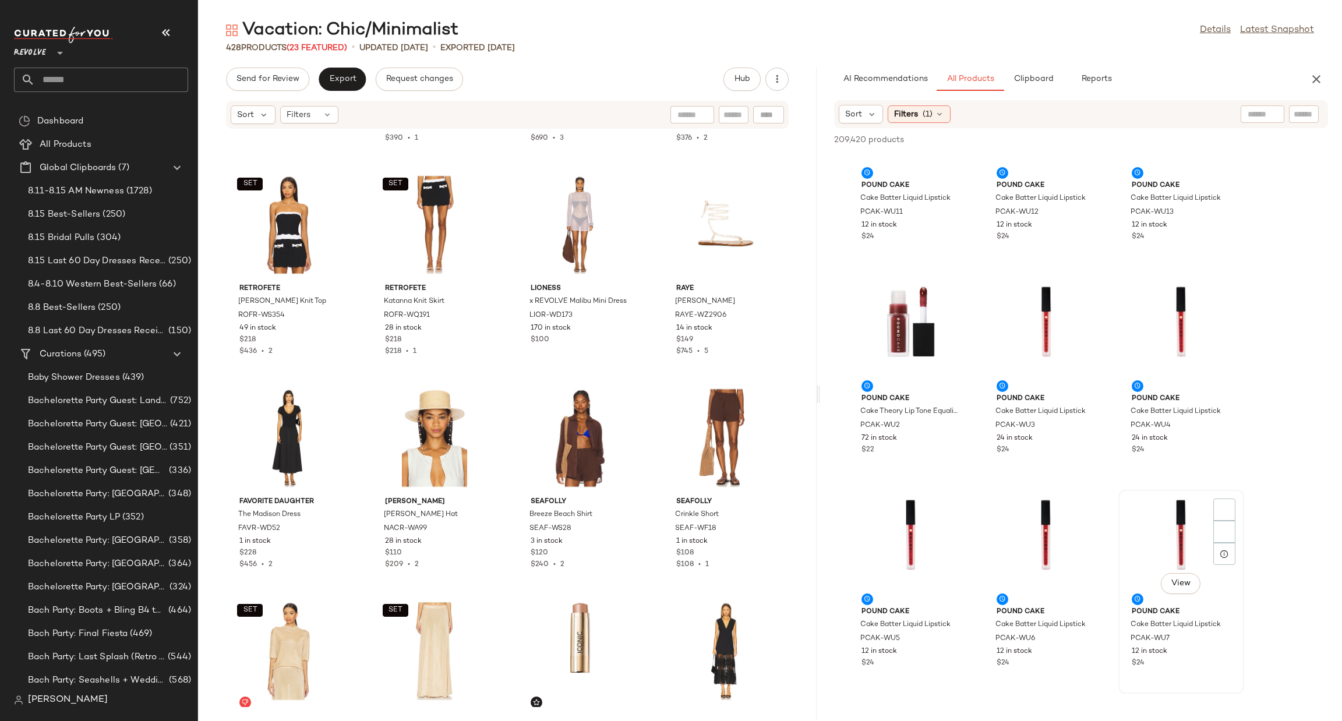
scroll to position [2359, 0]
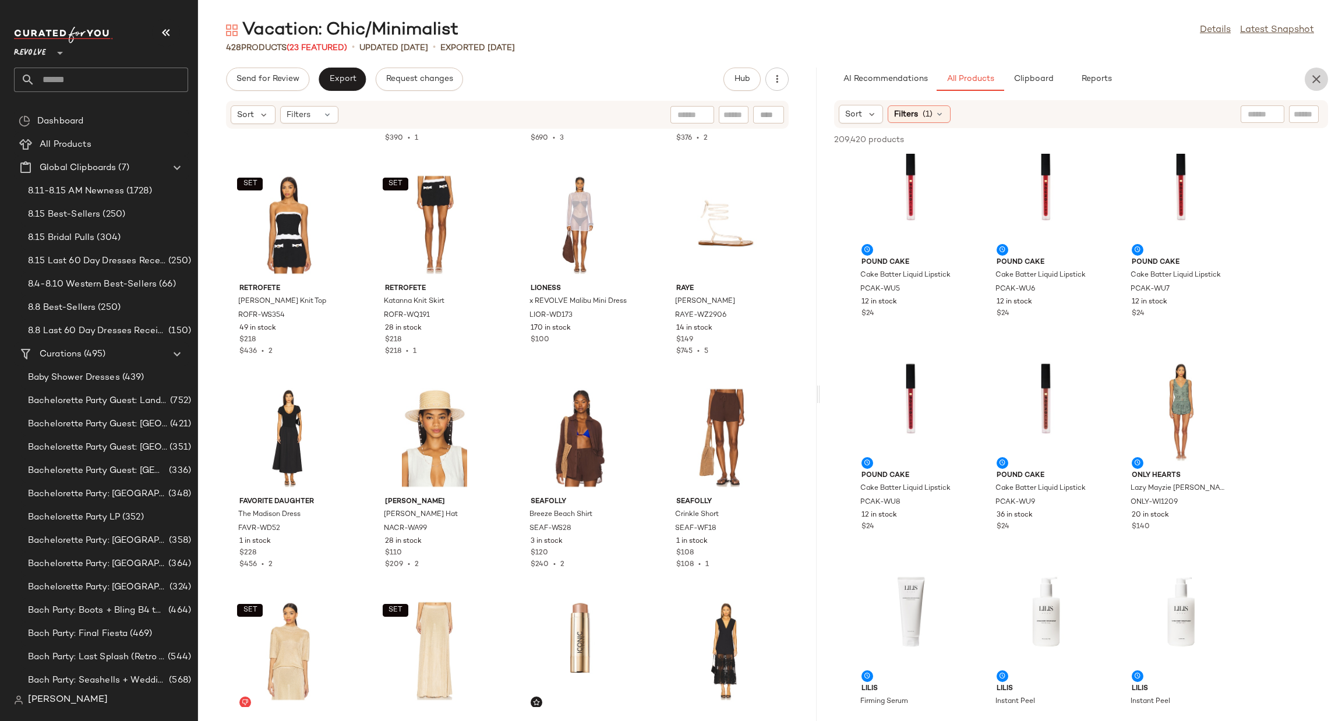
click at [1319, 78] on icon "button" at bounding box center [1316, 79] width 14 height 14
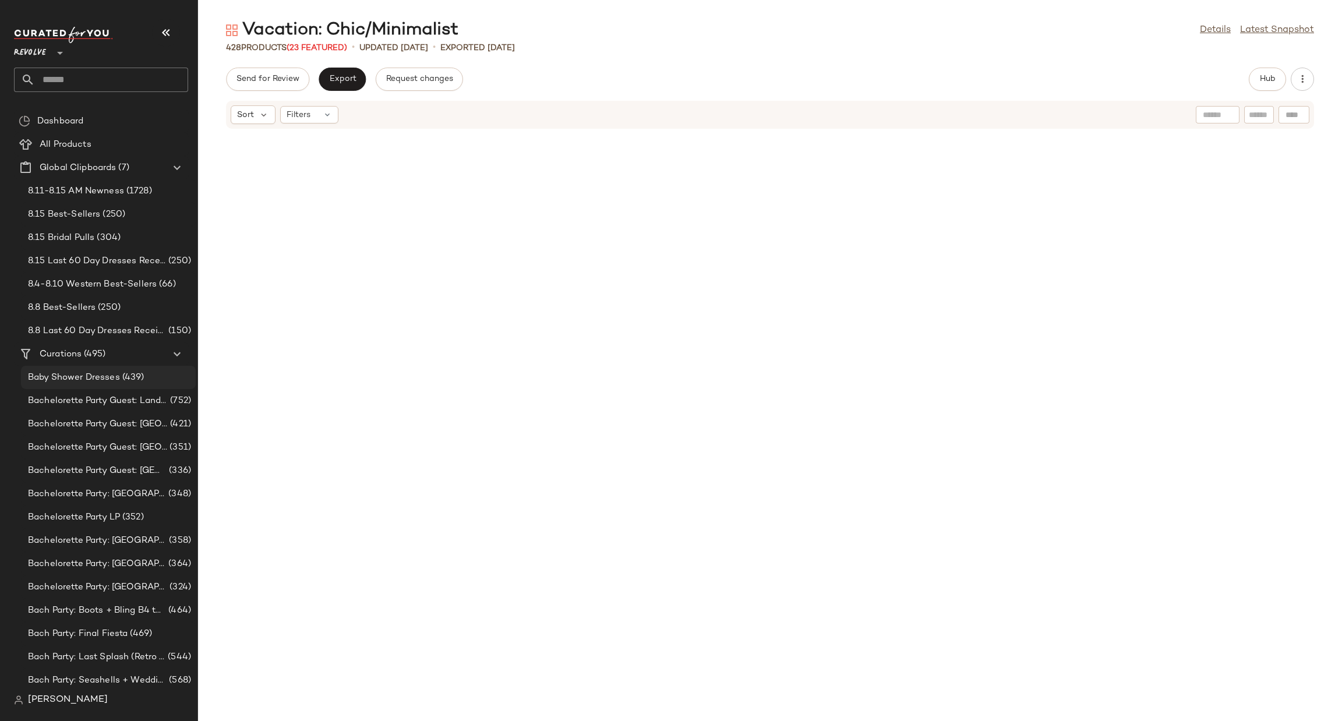
scroll to position [862, 0]
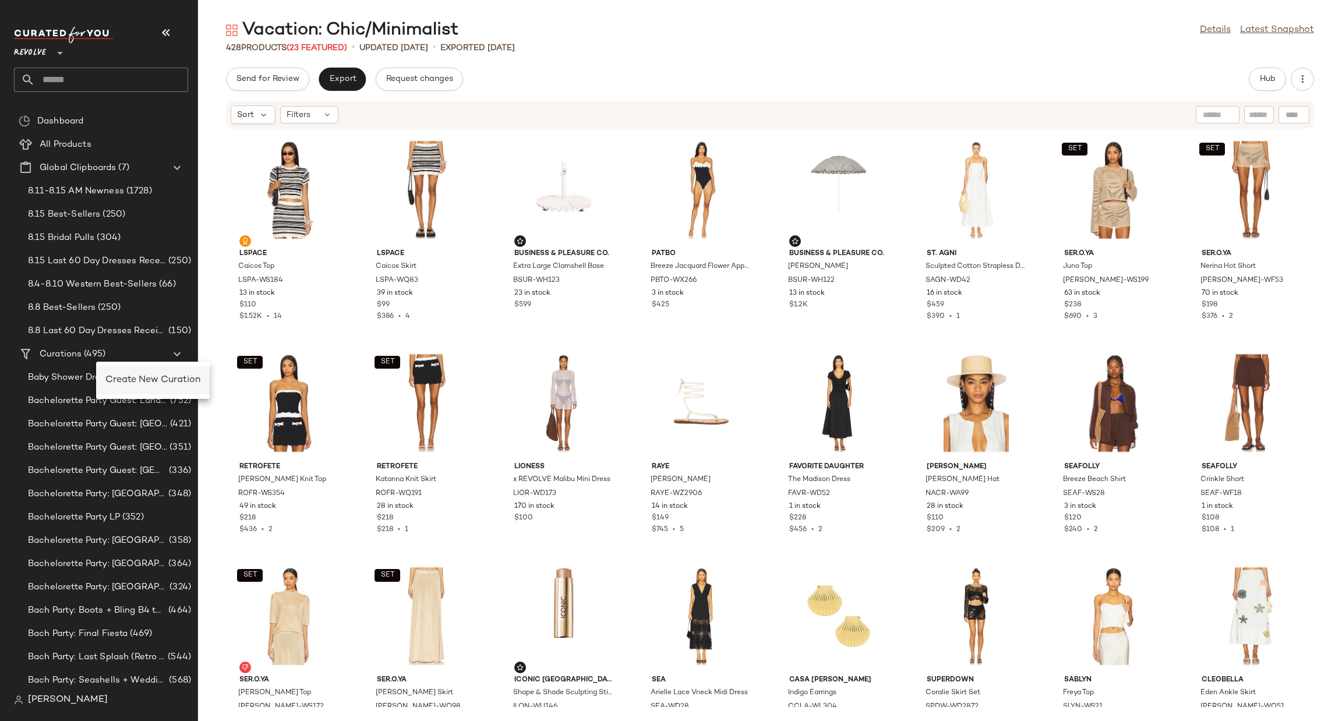
click at [148, 385] on span "Create New Curation" at bounding box center [152, 380] width 95 height 10
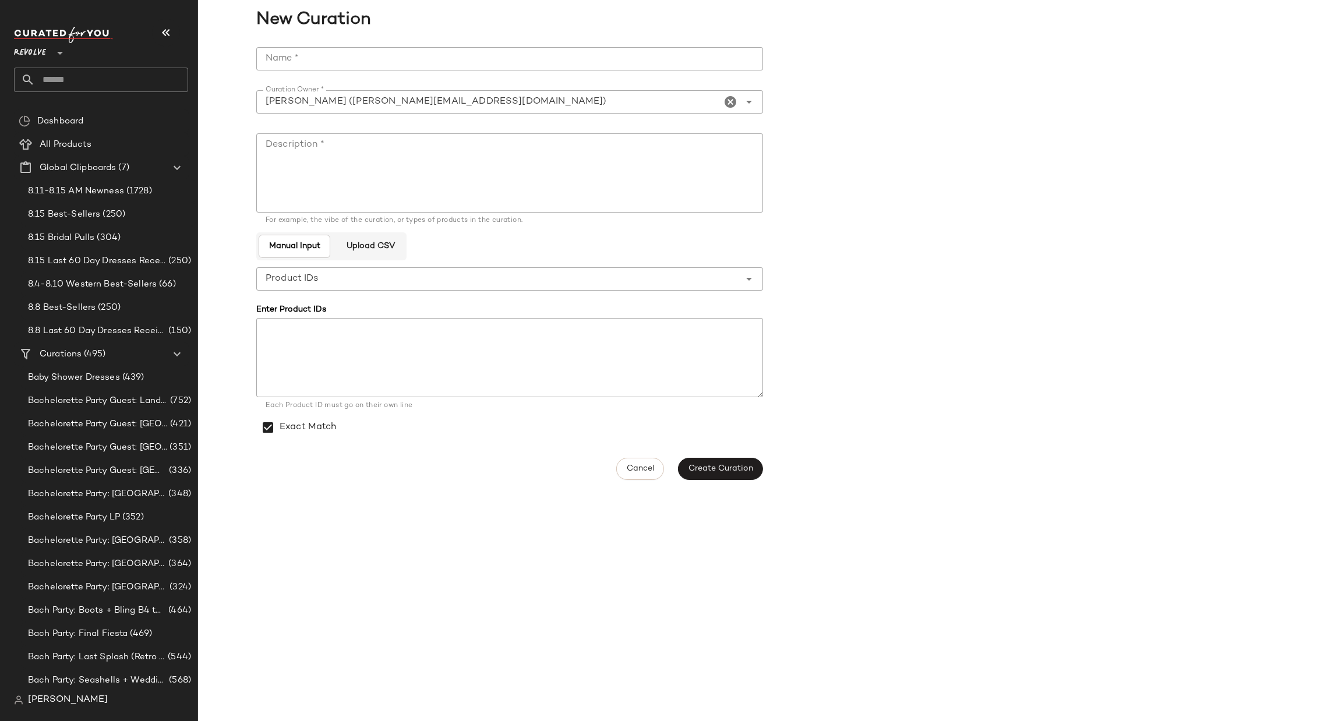
click at [341, 52] on input "Name *" at bounding box center [509, 58] width 507 height 23
type input "**********"
click at [345, 141] on textarea "Description *" at bounding box center [509, 172] width 507 height 79
drag, startPoint x: 380, startPoint y: 61, endPoint x: 207, endPoint y: 56, distance: 173.1
click at [209, 56] on div "**********" at bounding box center [770, 263] width 1144 height 447
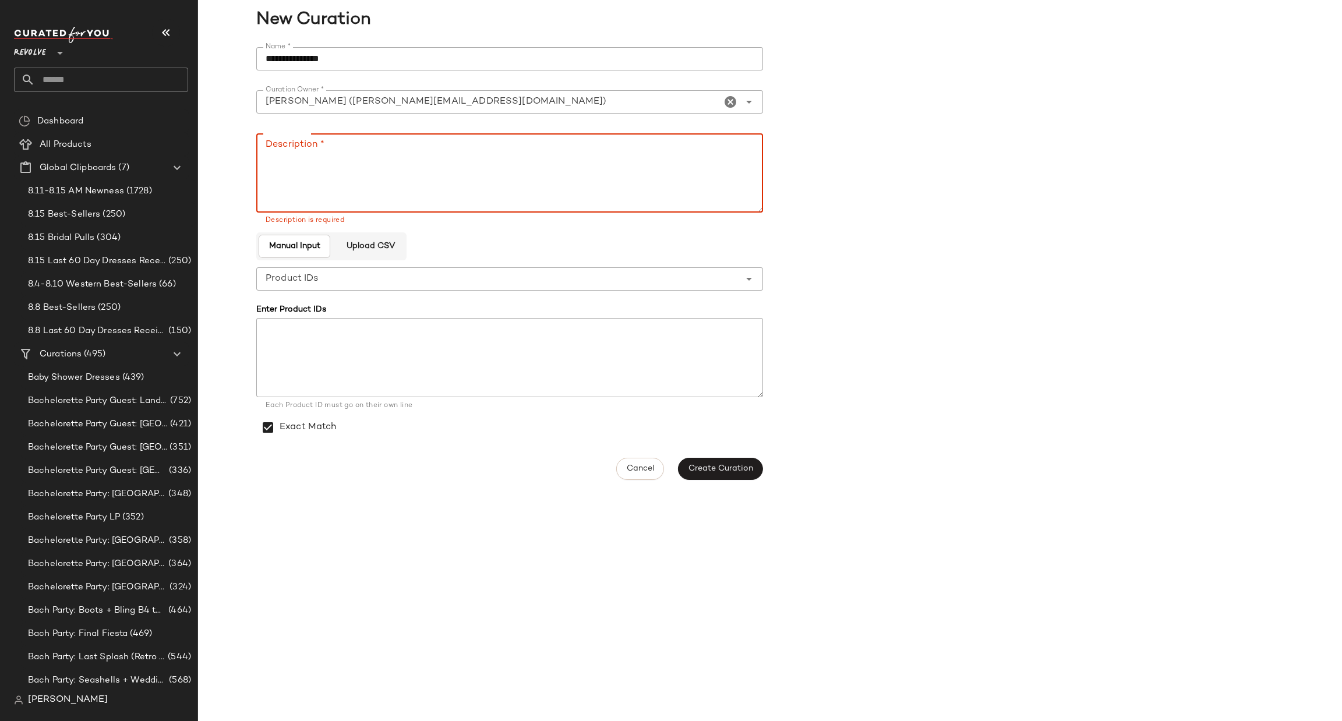
click at [384, 140] on textarea "Description *" at bounding box center [509, 172] width 507 height 79
paste textarea "**********"
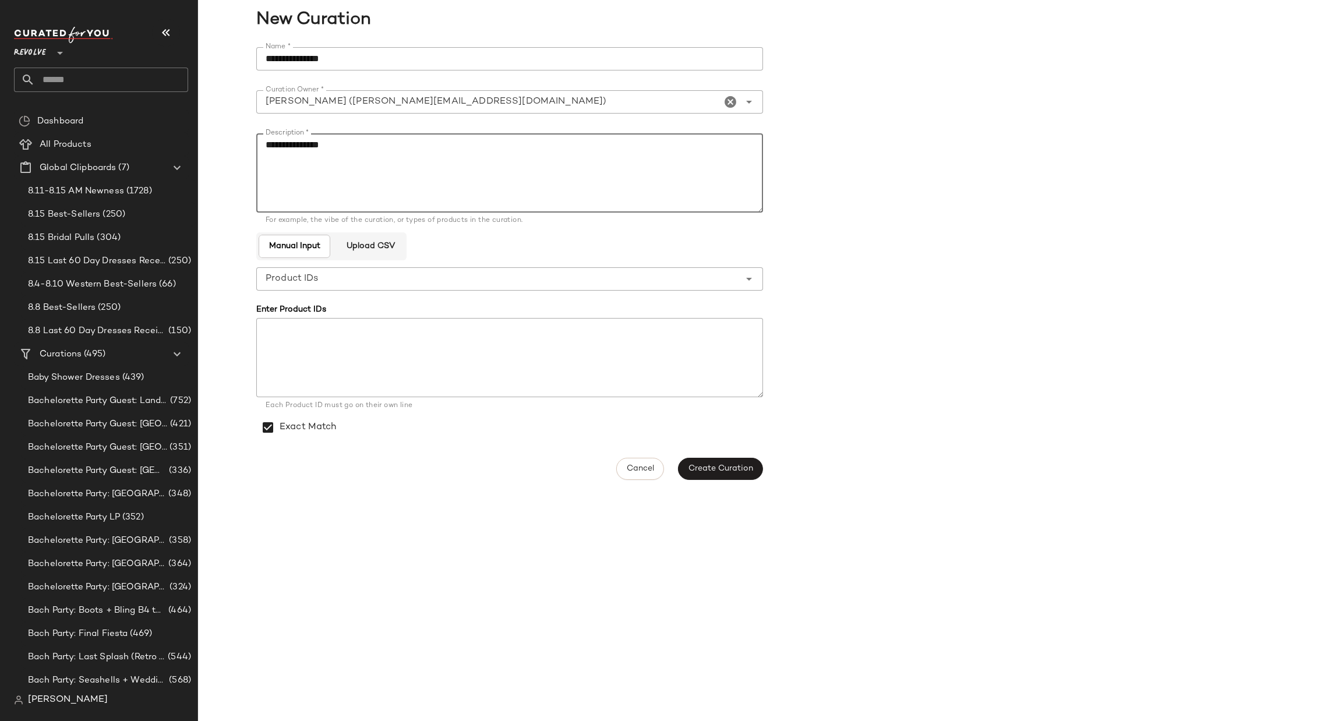
type textarea "**********"
click at [406, 343] on textarea at bounding box center [509, 357] width 507 height 79
click at [729, 470] on span "Create Curation" at bounding box center [720, 468] width 65 height 9
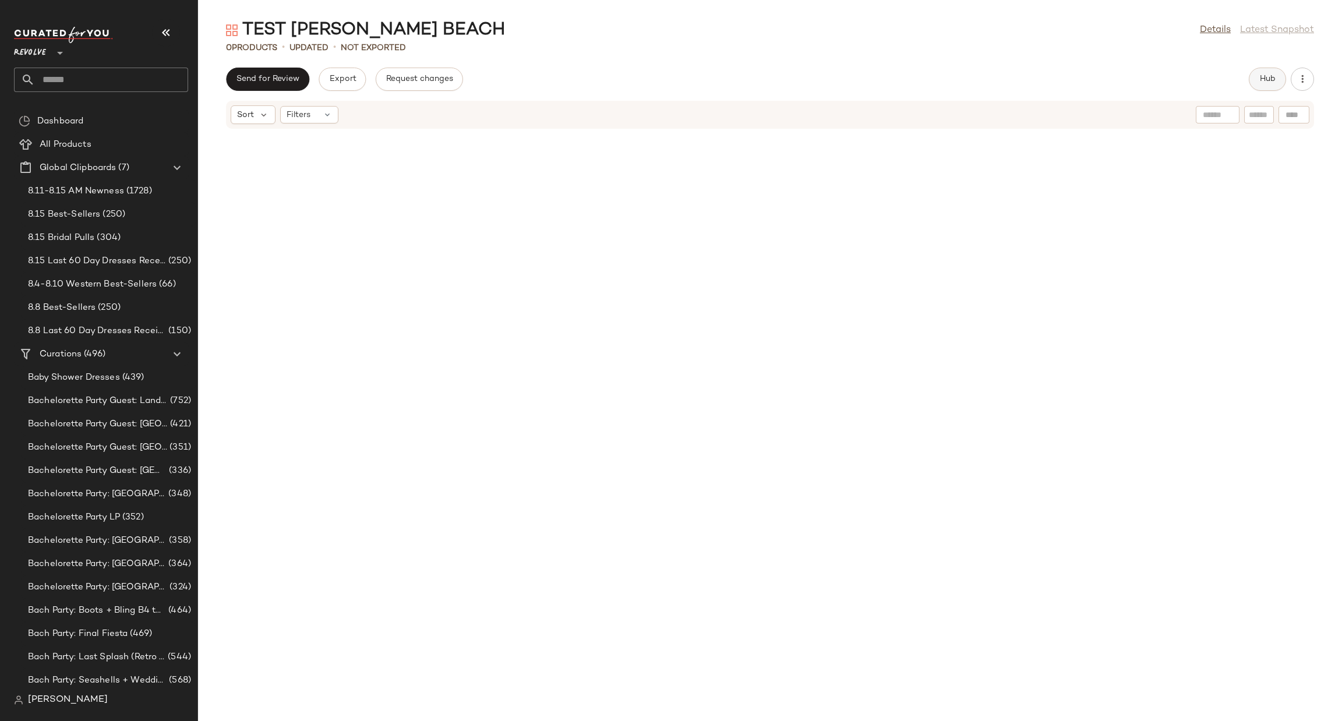
click at [1259, 87] on button "Hub" at bounding box center [1267, 79] width 37 height 23
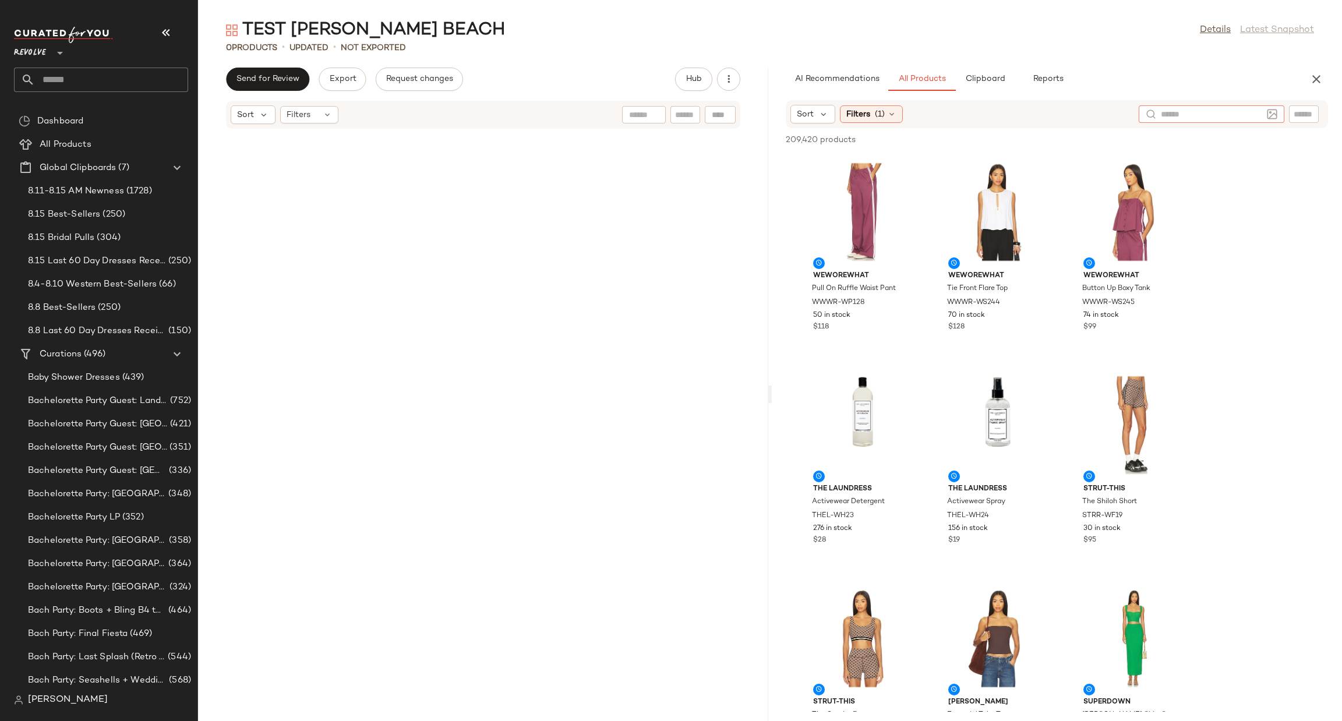
click at [1255, 111] on input "text" at bounding box center [1211, 114] width 101 height 12
click at [1271, 112] on img at bounding box center [1272, 114] width 10 height 10
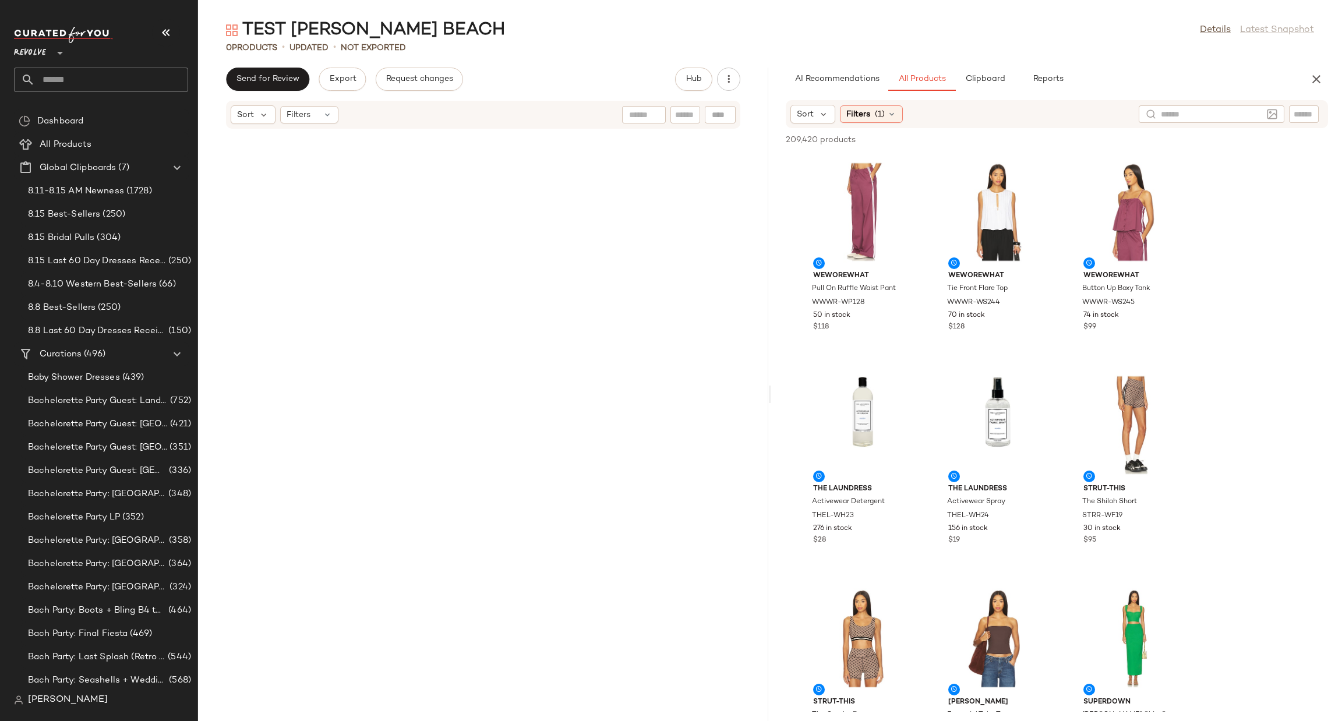
click at [1297, 122] on div at bounding box center [1304, 113] width 30 height 17
type input "***"
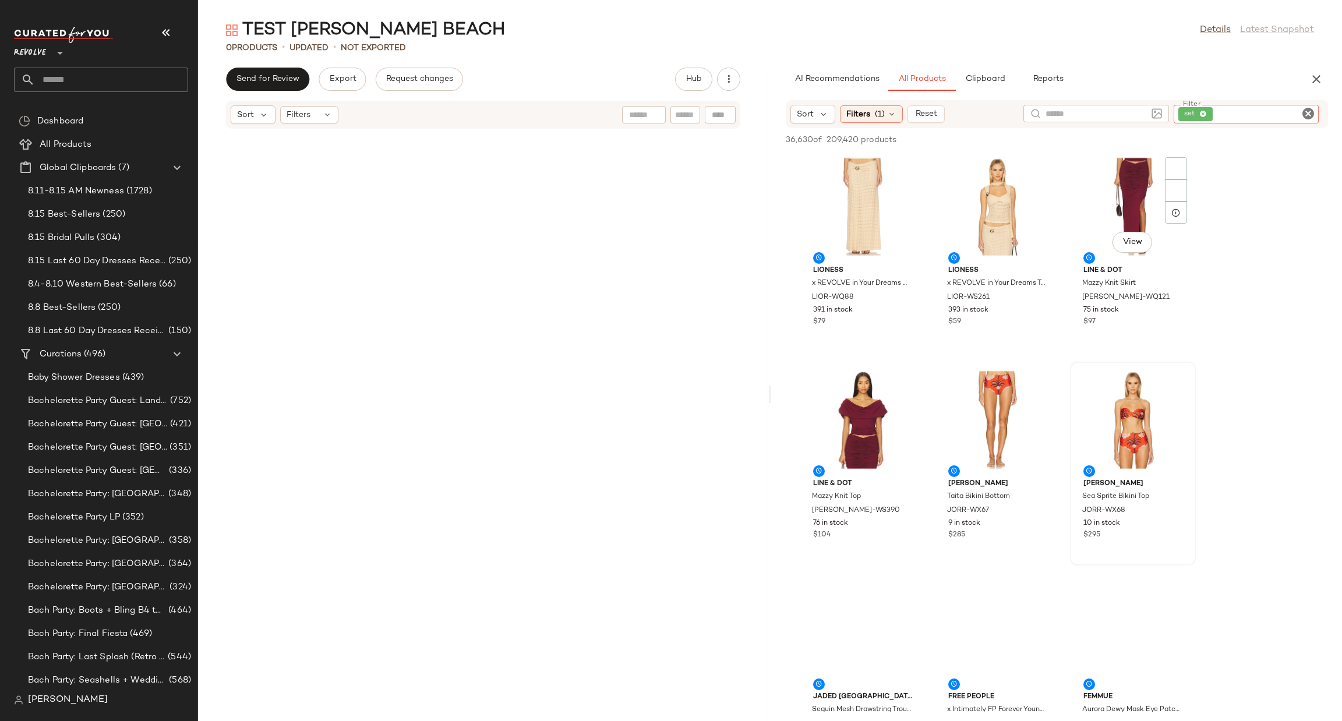
scroll to position [4718, 0]
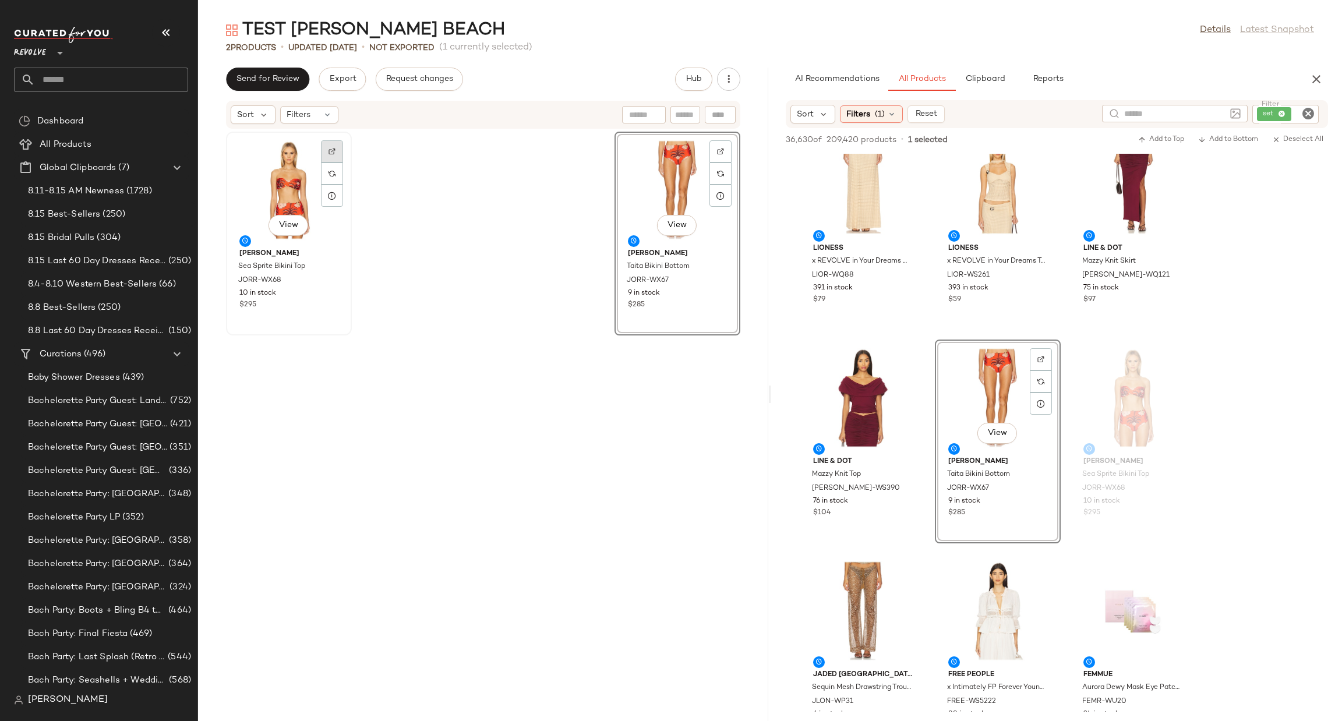
click at [336, 163] on div at bounding box center [332, 174] width 22 height 22
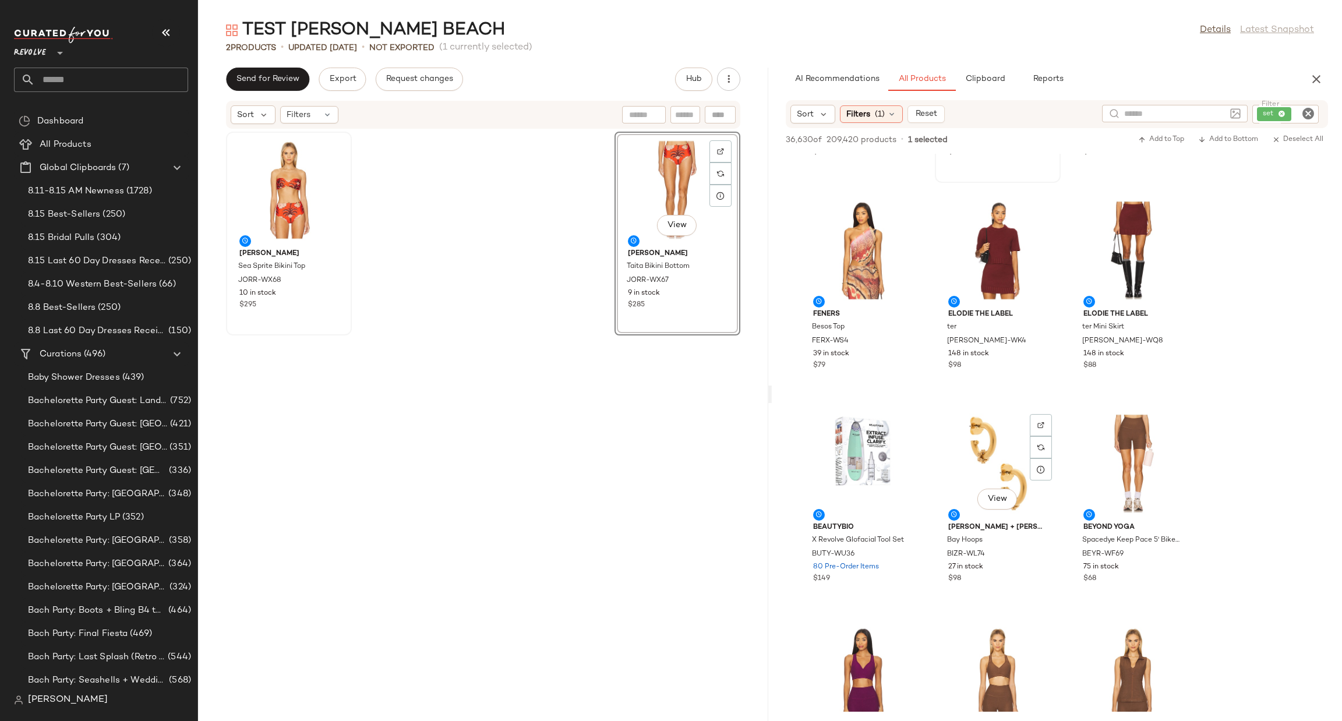
scroll to position [5242, 0]
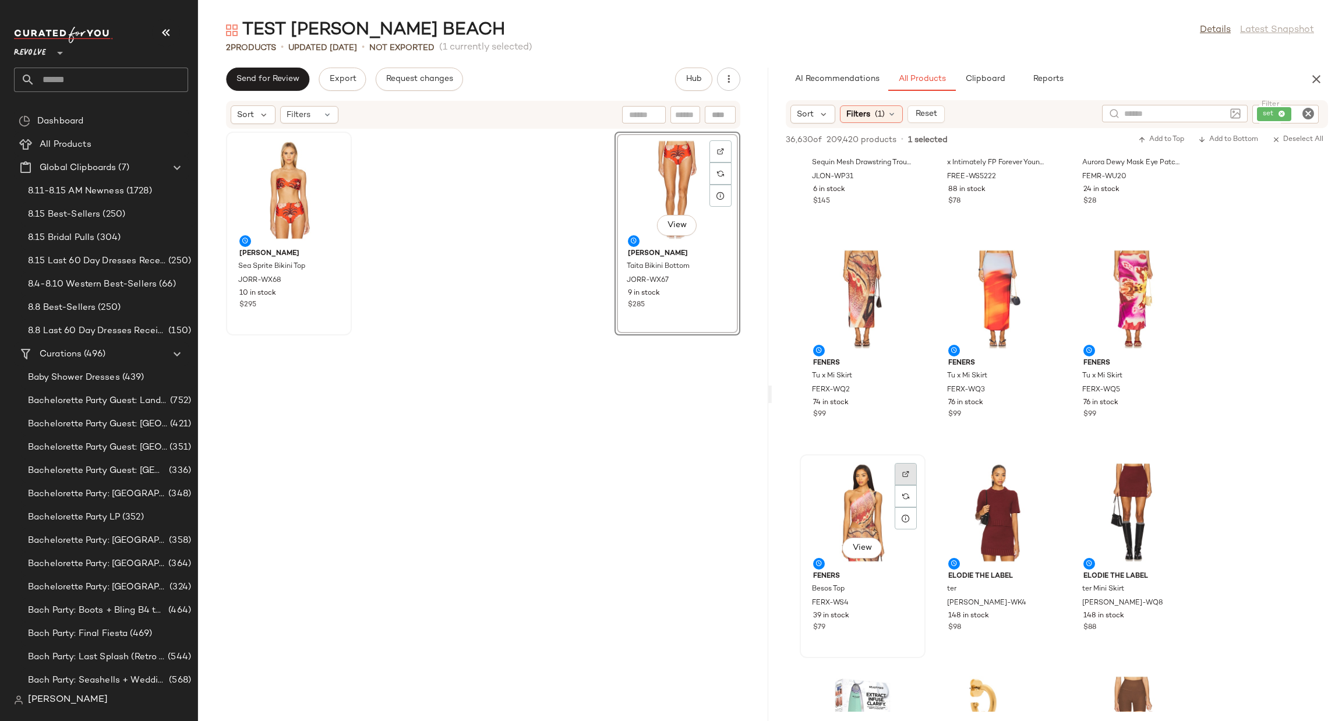
click at [898, 485] on div at bounding box center [906, 496] width 22 height 22
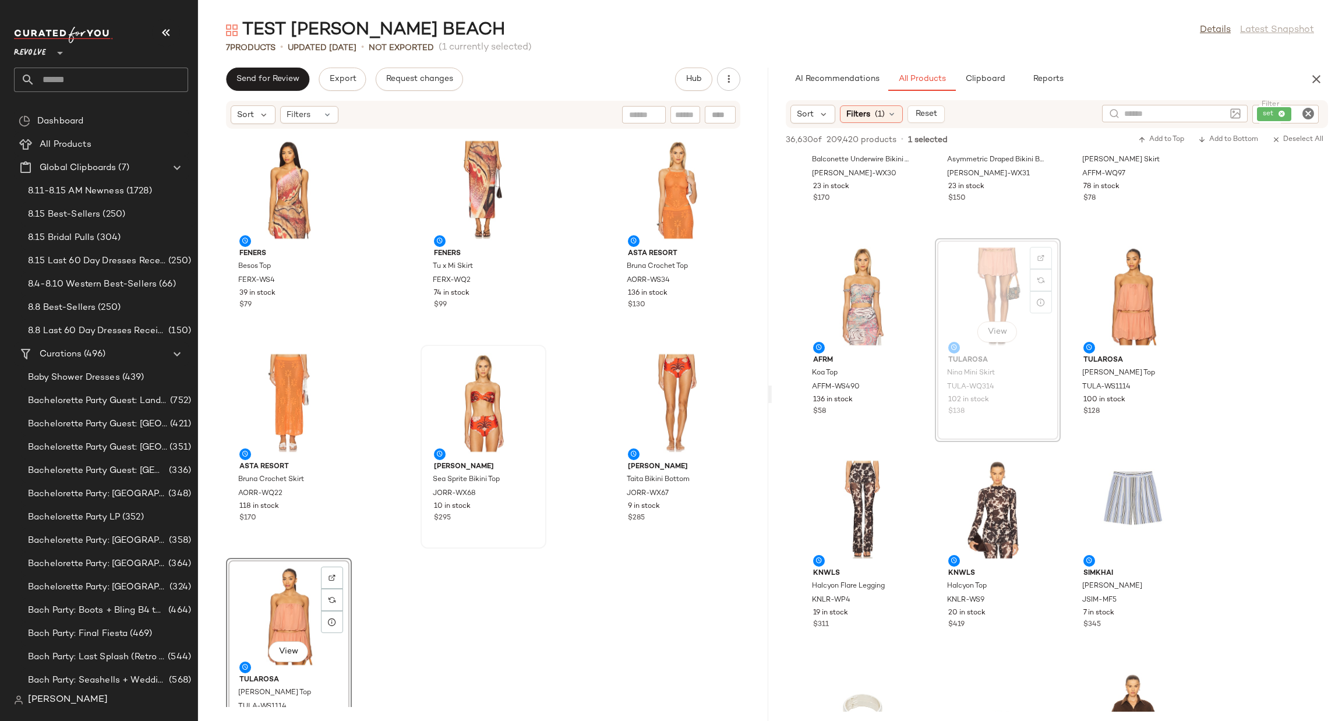
scroll to position [5, 0]
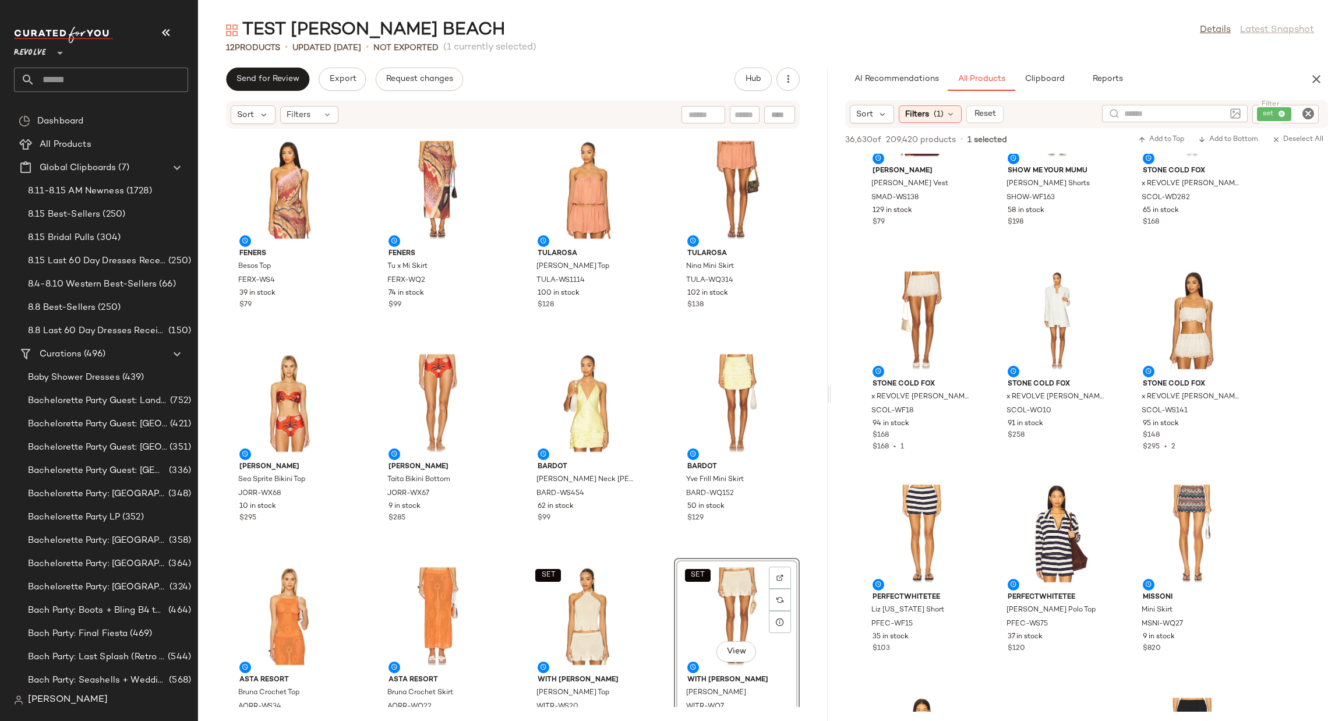
drag, startPoint x: 768, startPoint y: 397, endPoint x: 829, endPoint y: 400, distance: 61.8
click at [829, 400] on div "TEST JAY BEACH Details Latest Snapshot 12 Products • updated Aug 15th • Not Exp…" at bounding box center [770, 370] width 1144 height 702
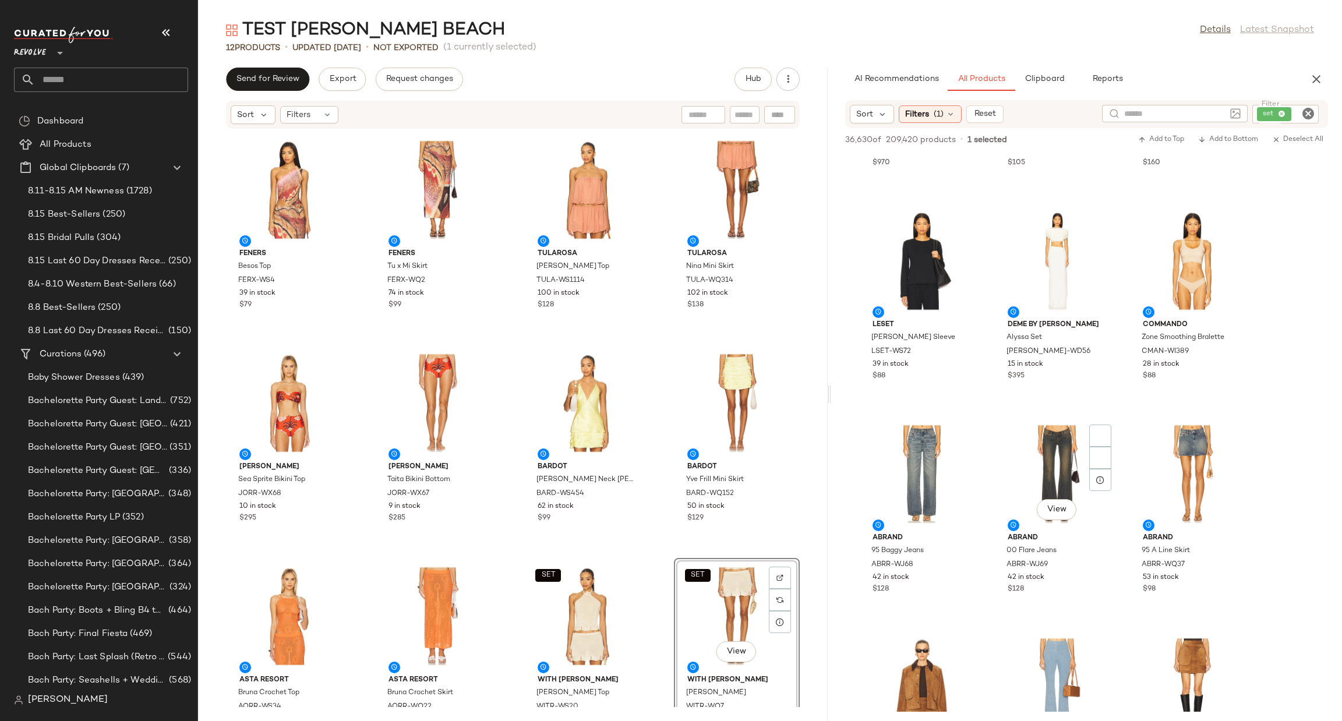
scroll to position [10660, 0]
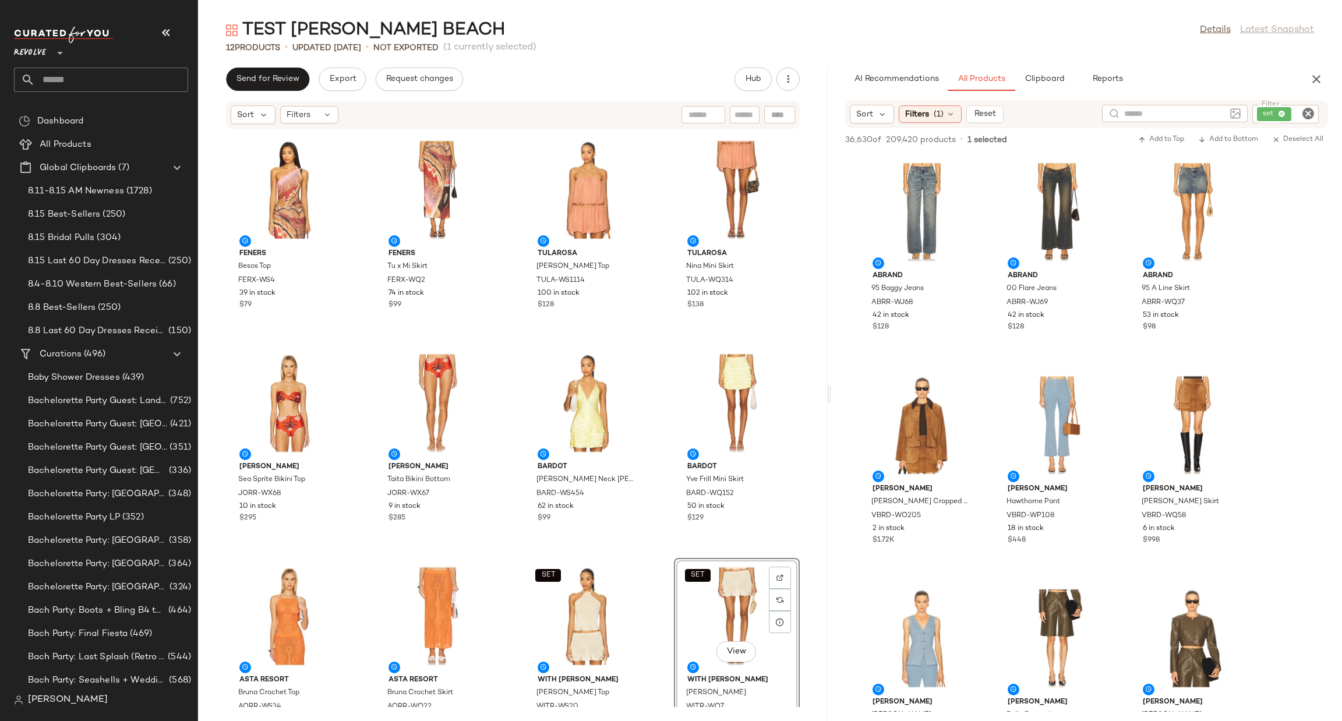
click at [1310, 114] on icon "Clear Filter" at bounding box center [1308, 114] width 14 height 14
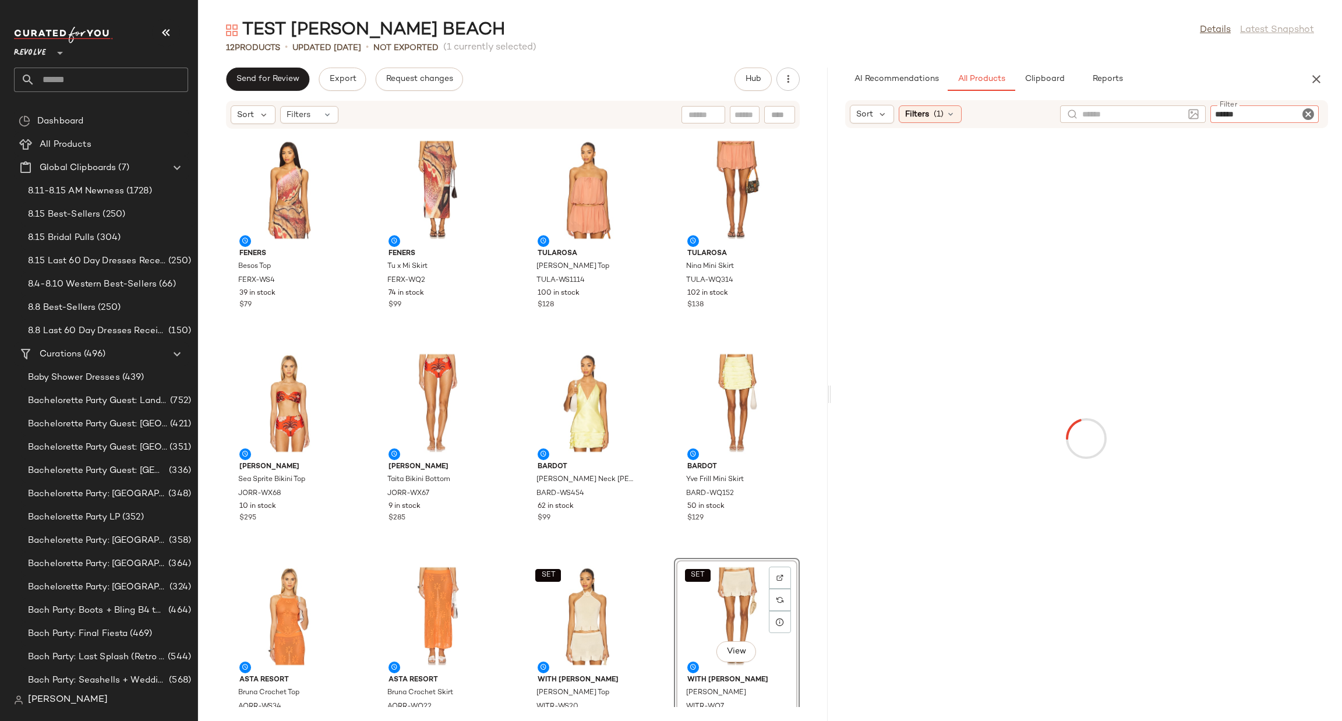
type input "*******"
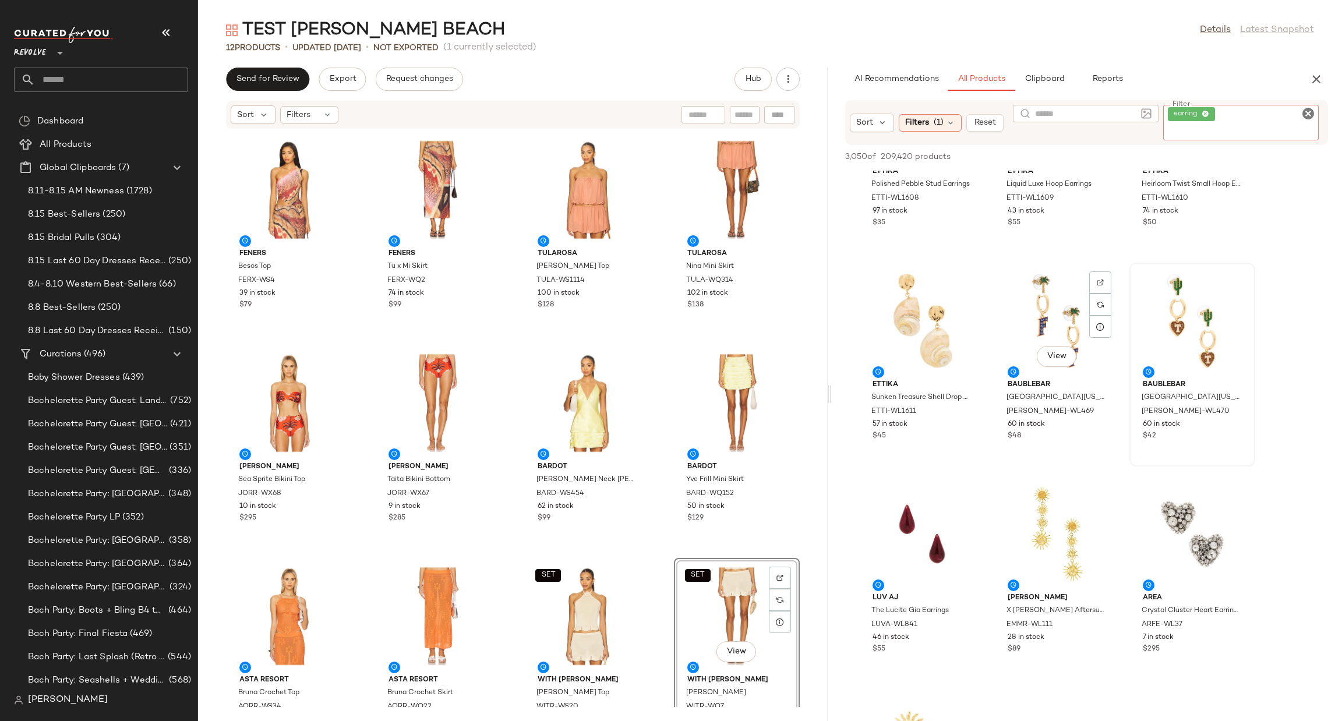
scroll to position [612, 0]
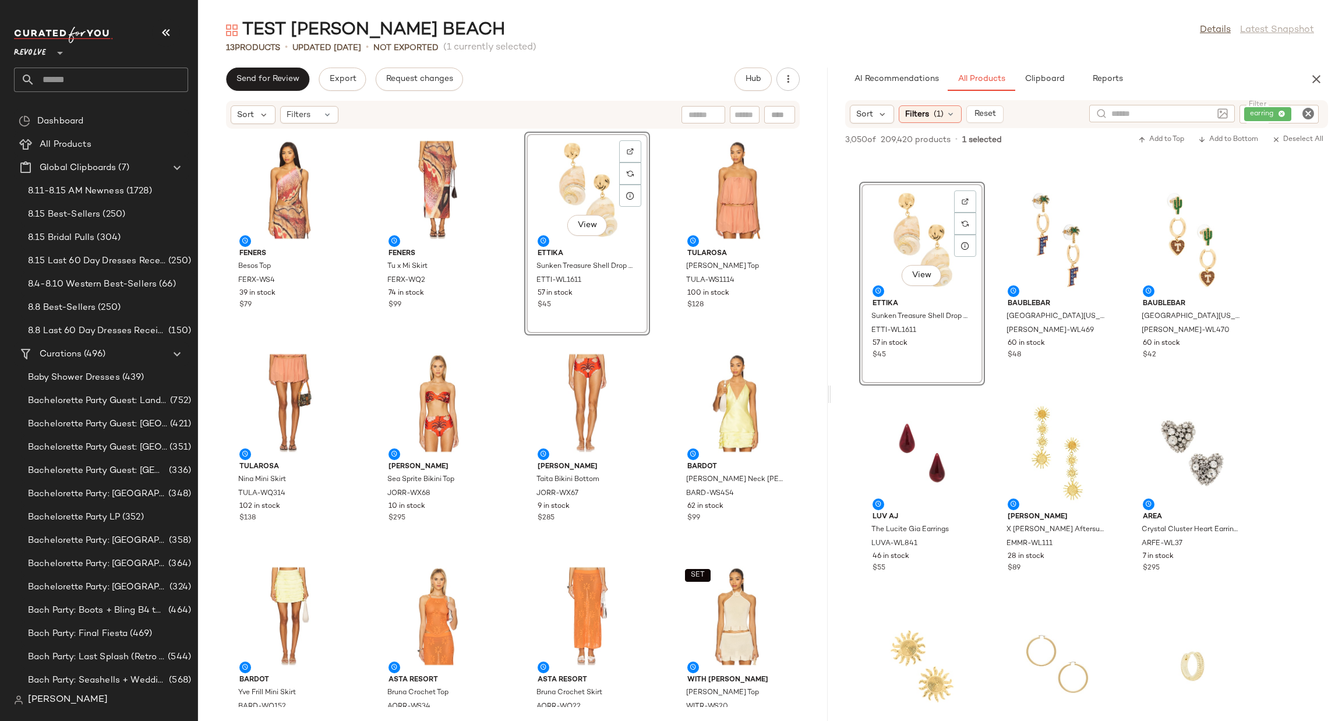
click at [1309, 112] on icon "Clear Filter" at bounding box center [1308, 114] width 14 height 14
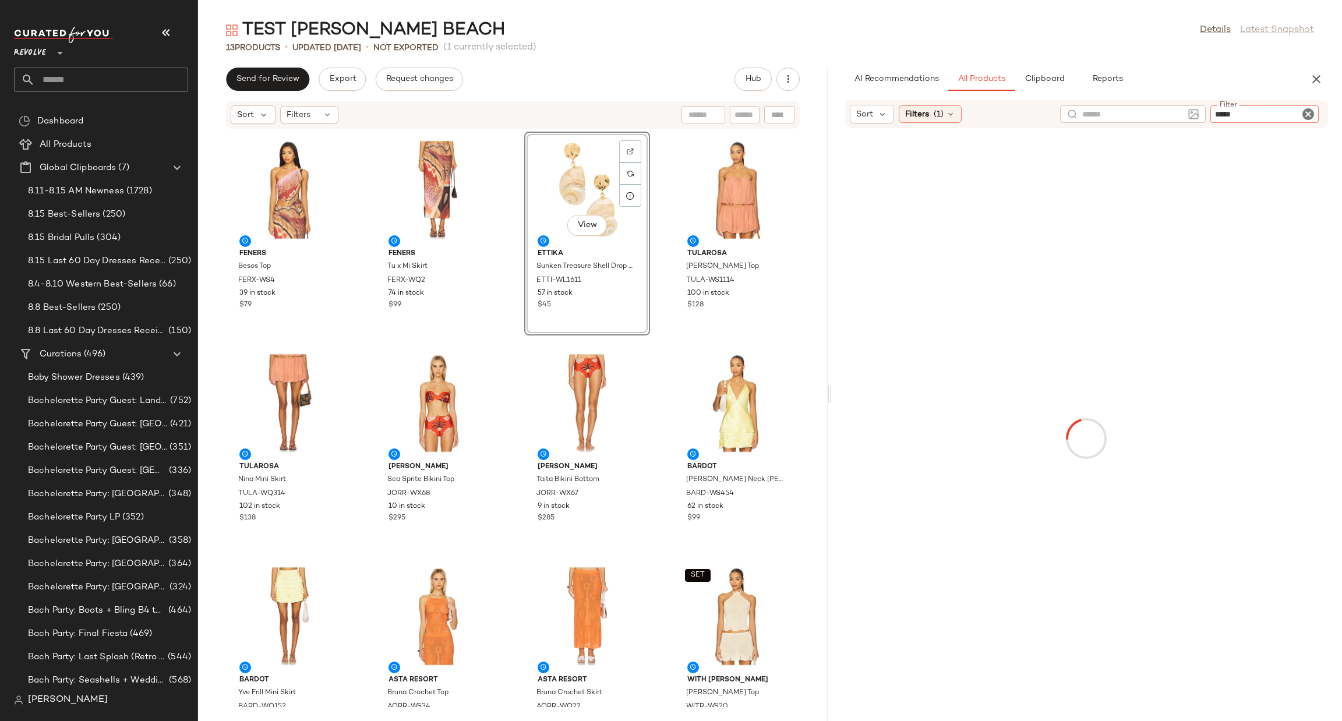
type input "*****"
click at [1228, 58] on div "TEST JAY BEACH Details Latest Snapshot 13 Products • updated Aug 15th • Not Exp…" at bounding box center [770, 370] width 1144 height 702
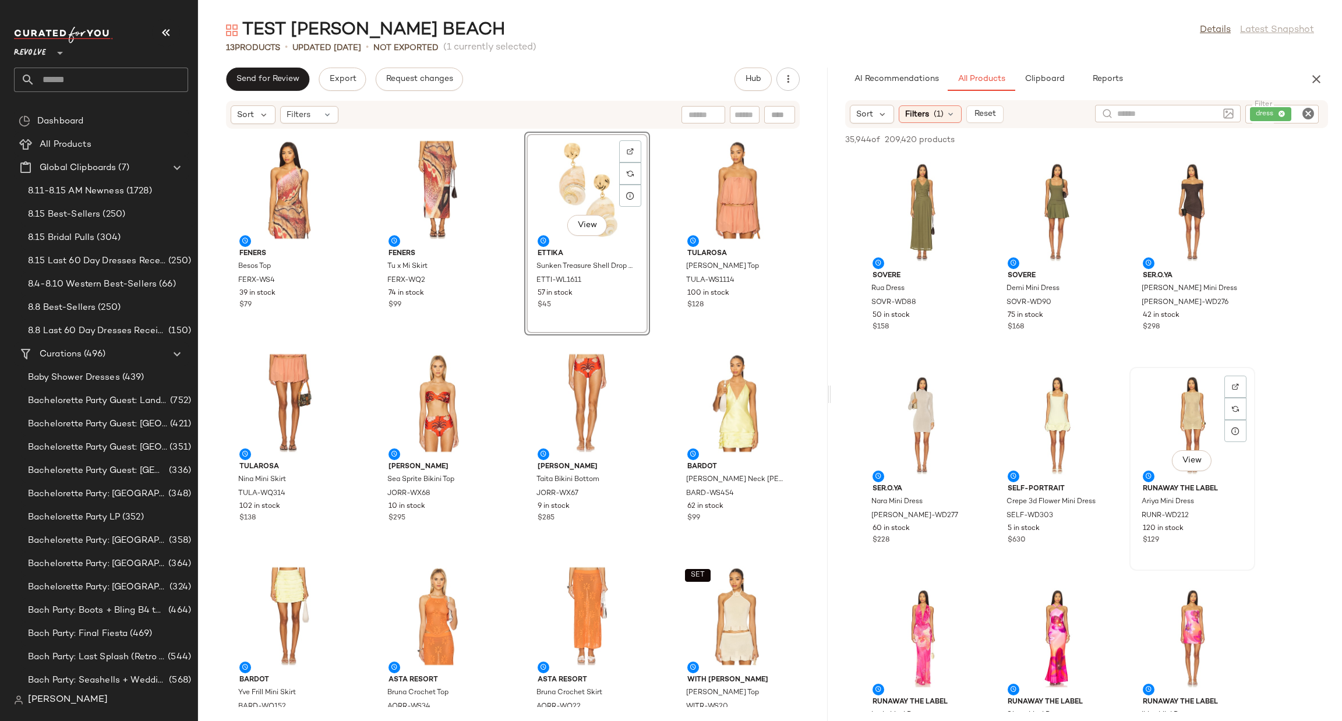
click at [1190, 405] on div "View" at bounding box center [1193, 425] width 118 height 108
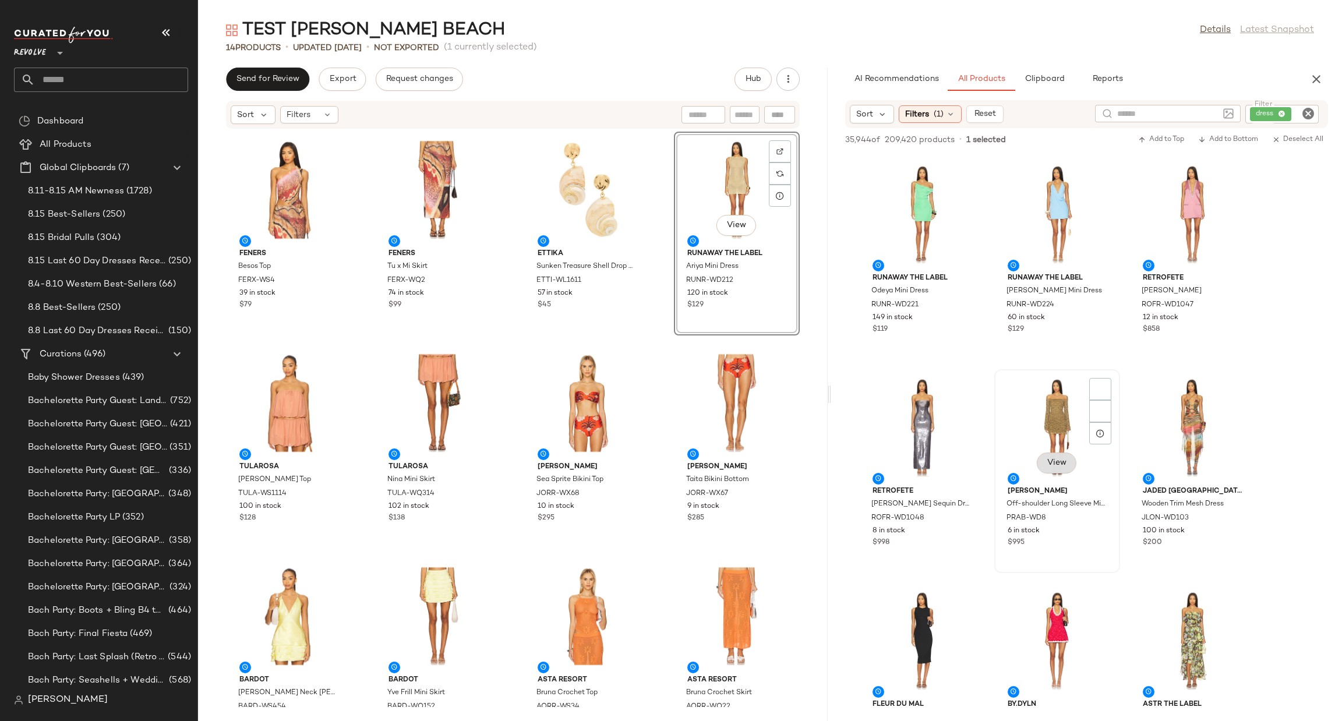
scroll to position [699, 0]
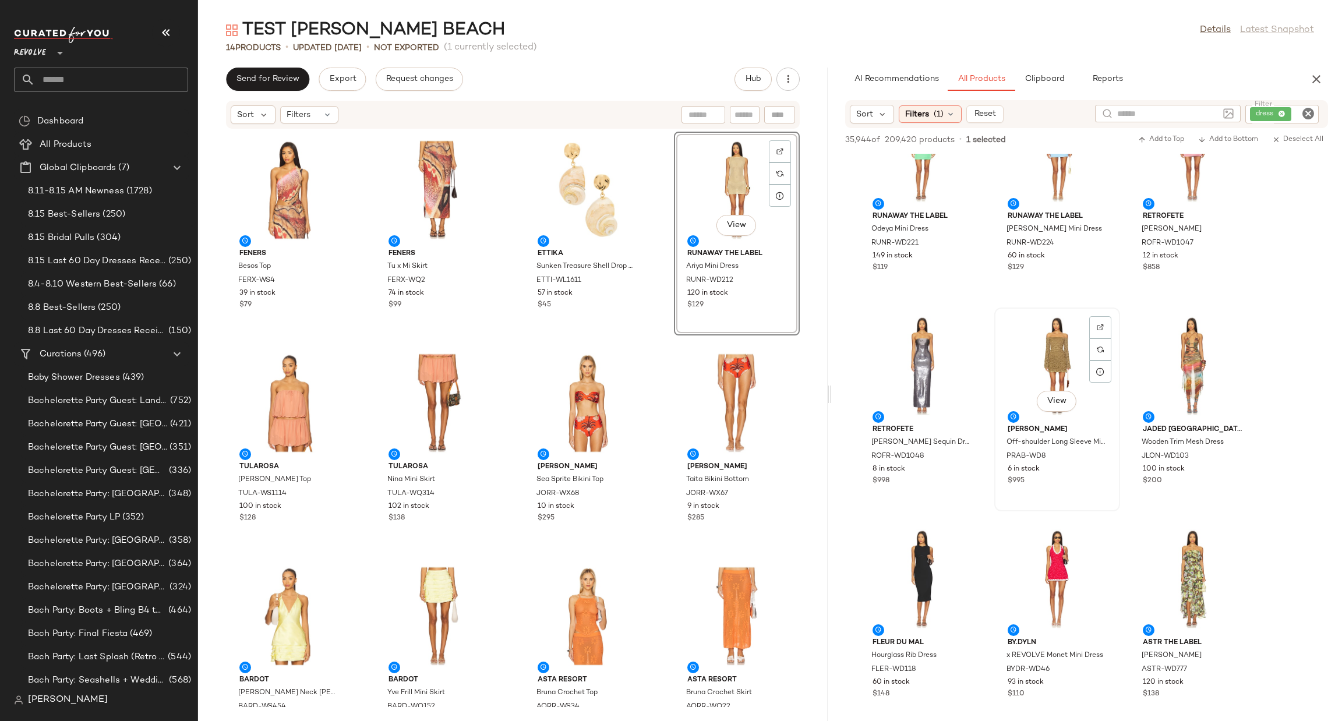
click at [1023, 331] on div "View" at bounding box center [1057, 366] width 118 height 108
click at [1189, 351] on div "View" at bounding box center [1193, 366] width 118 height 108
click at [1231, 338] on div at bounding box center [1235, 349] width 22 height 22
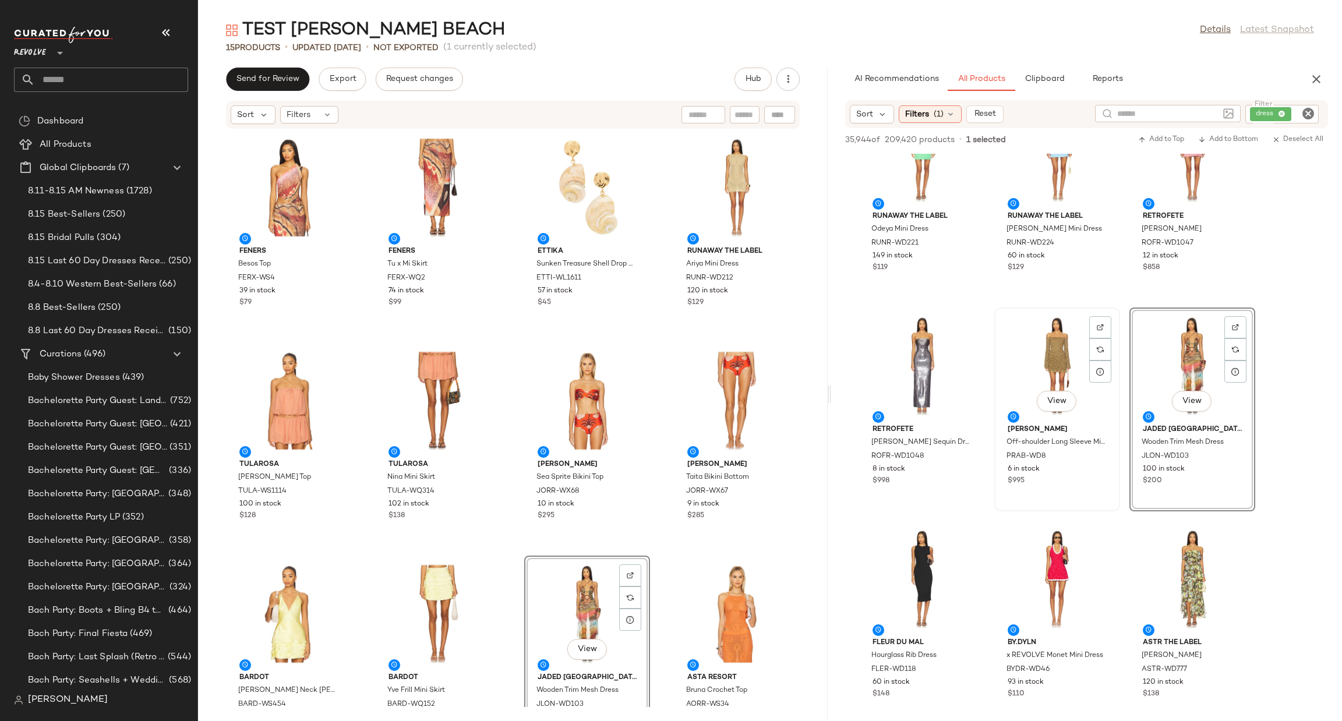
click at [1044, 330] on div "View" at bounding box center [1057, 366] width 118 height 108
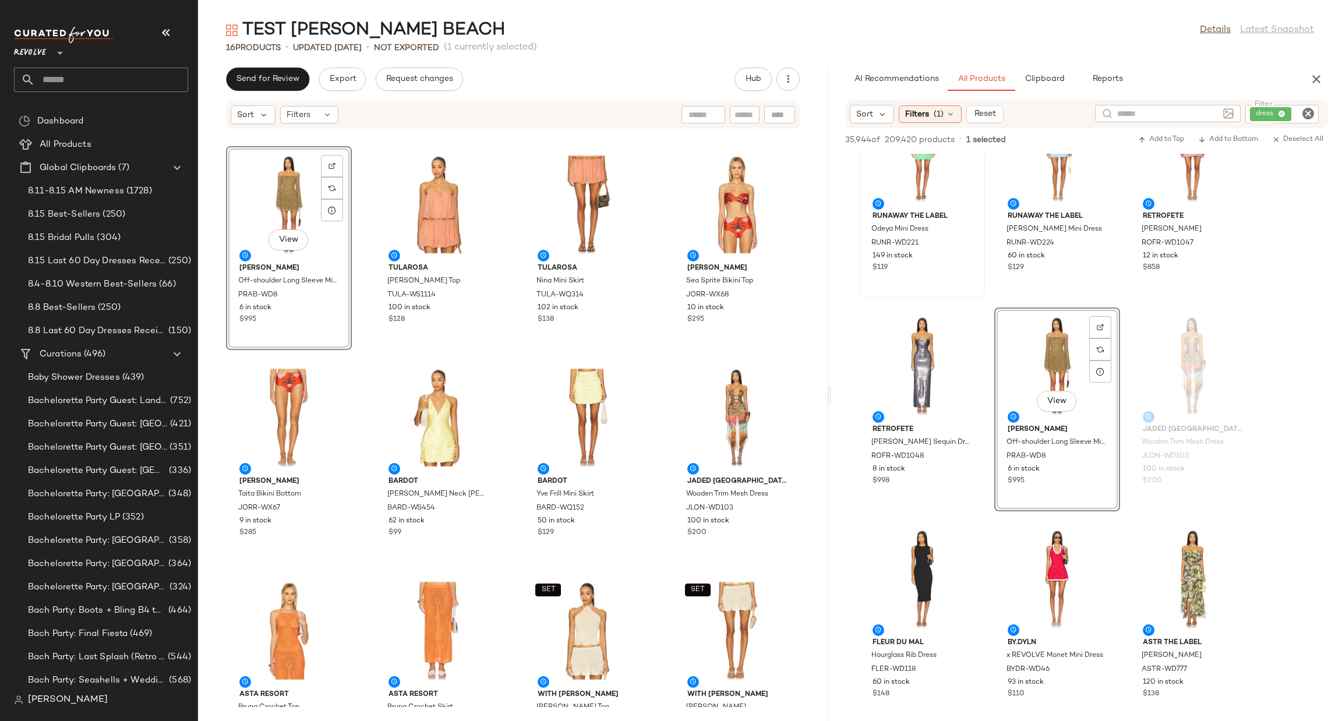
scroll to position [2, 0]
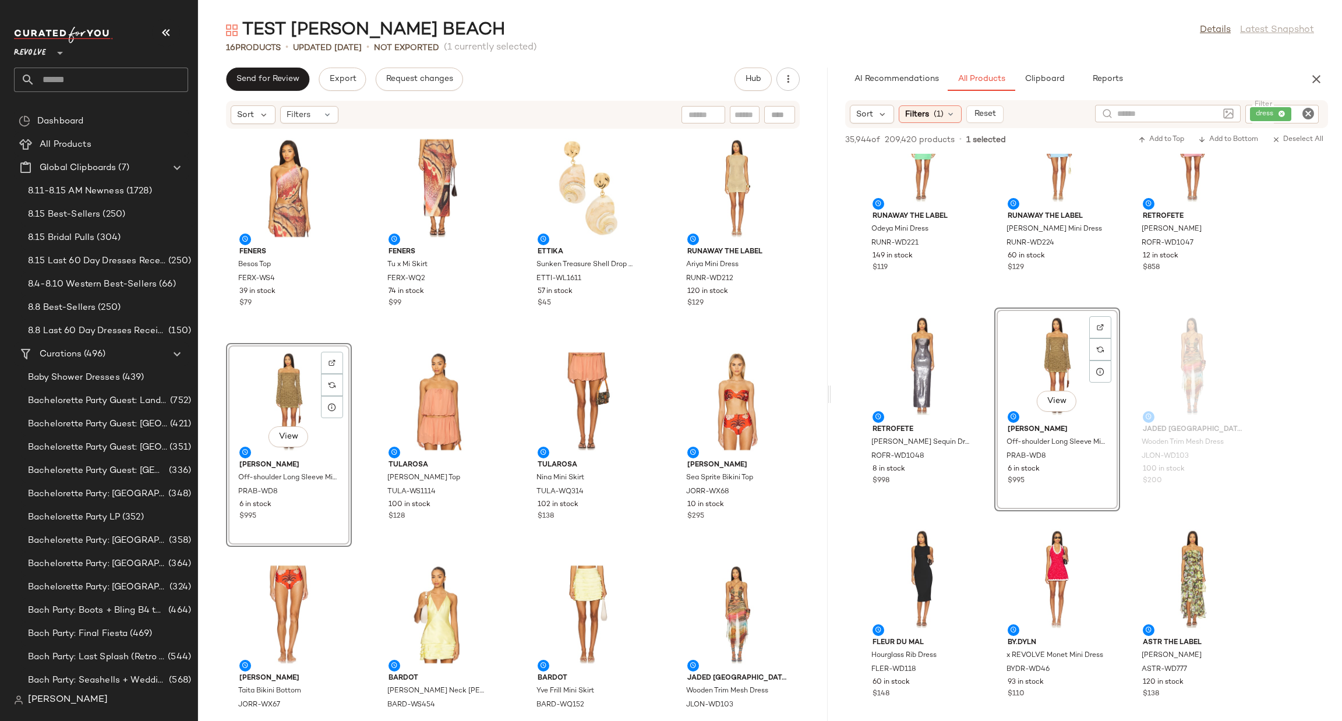
click at [1308, 116] on icon "Clear Filter" at bounding box center [1308, 114] width 14 height 14
type input "******"
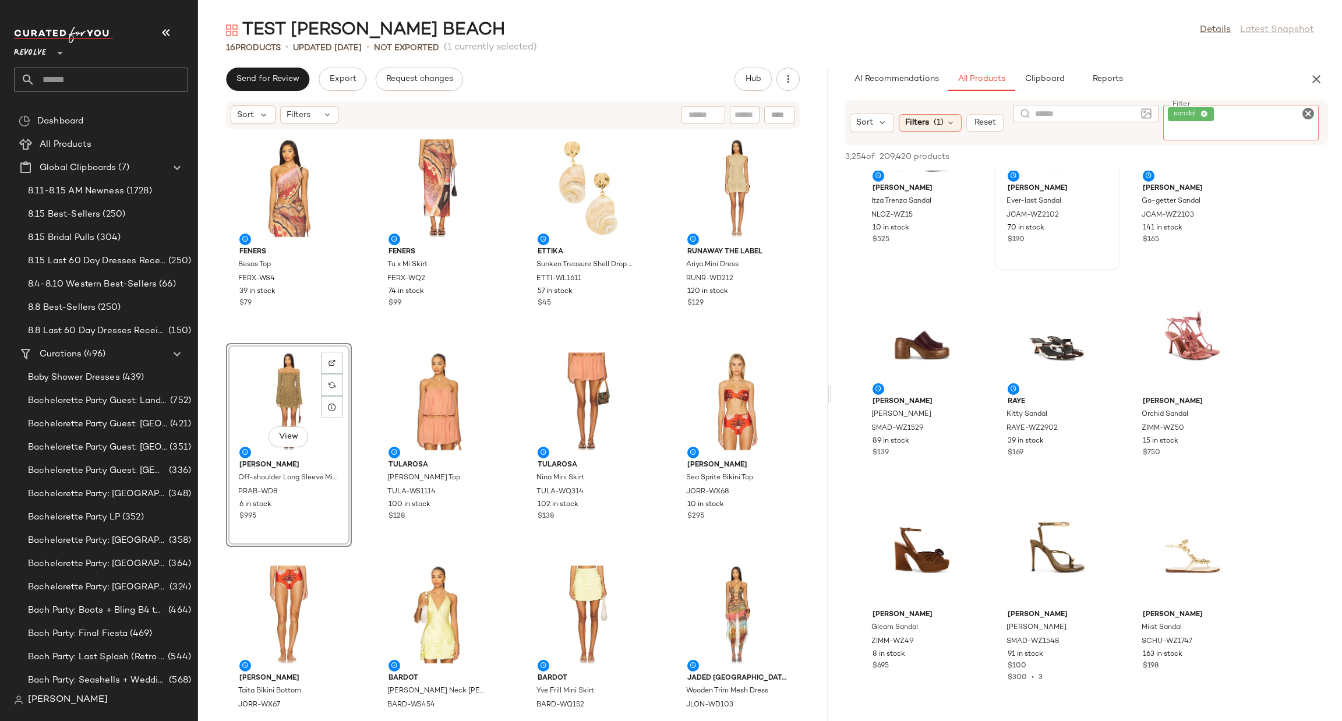
scroll to position [175, 0]
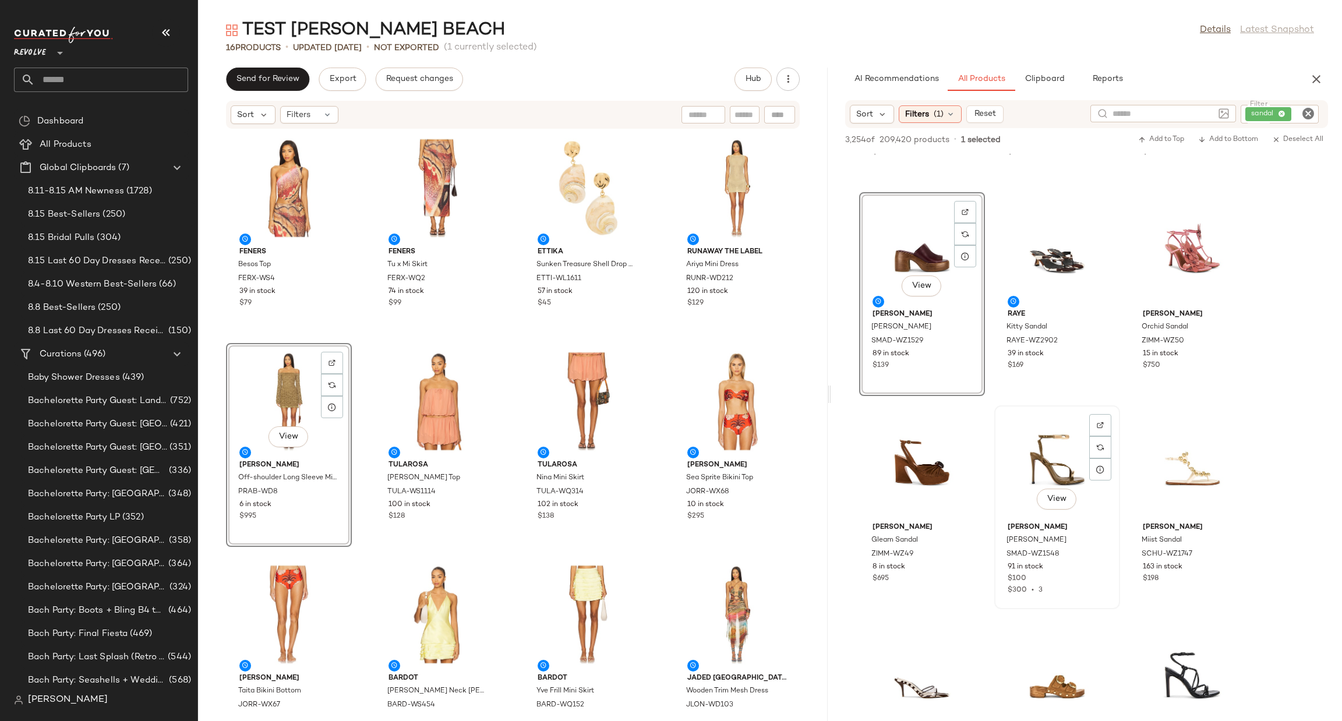
click at [1057, 445] on div "View" at bounding box center [1057, 463] width 118 height 108
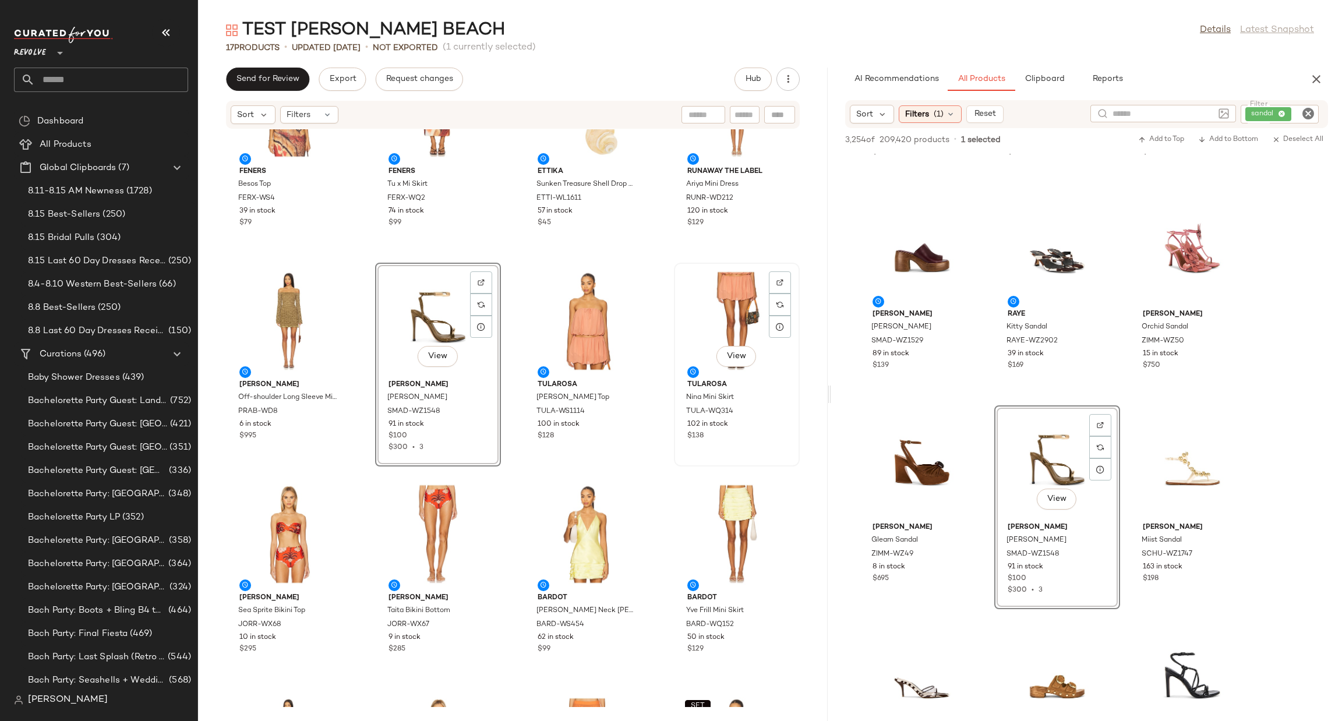
scroll to position [176, 0]
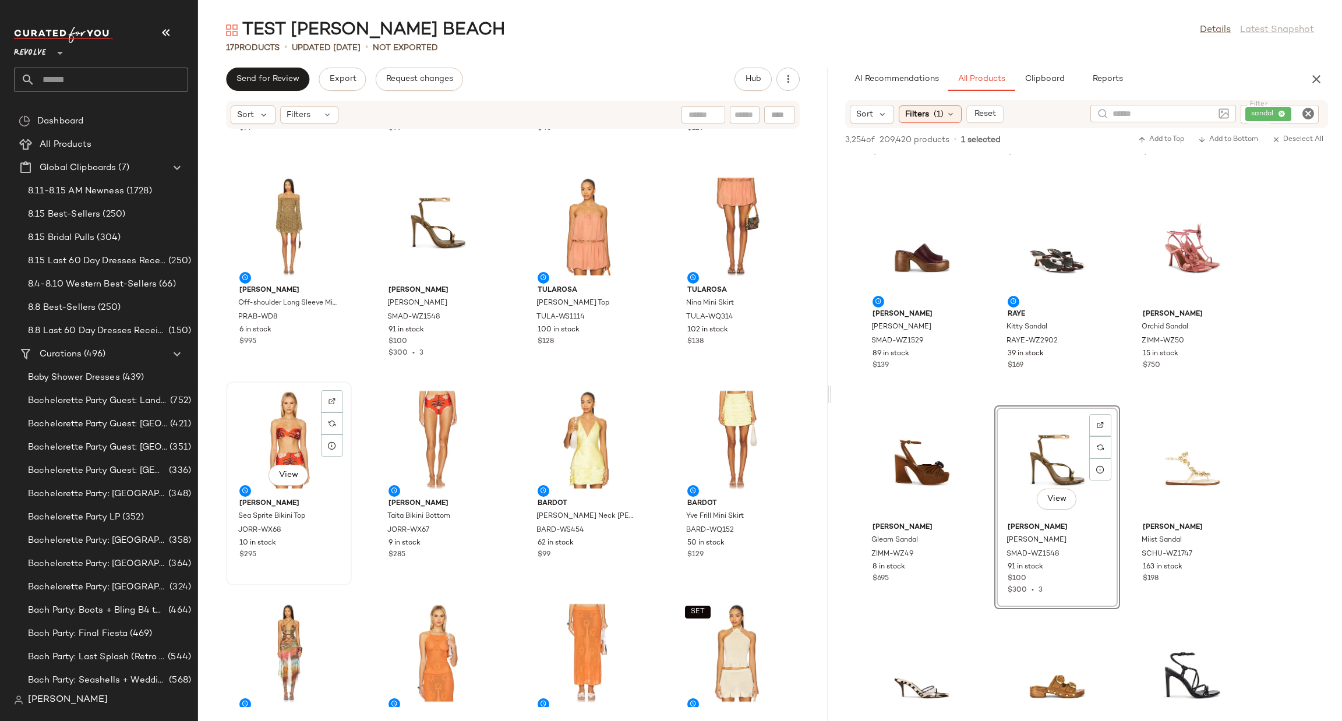
click at [261, 430] on div "View" at bounding box center [289, 440] width 118 height 108
click at [436, 423] on div "View" at bounding box center [438, 440] width 118 height 108
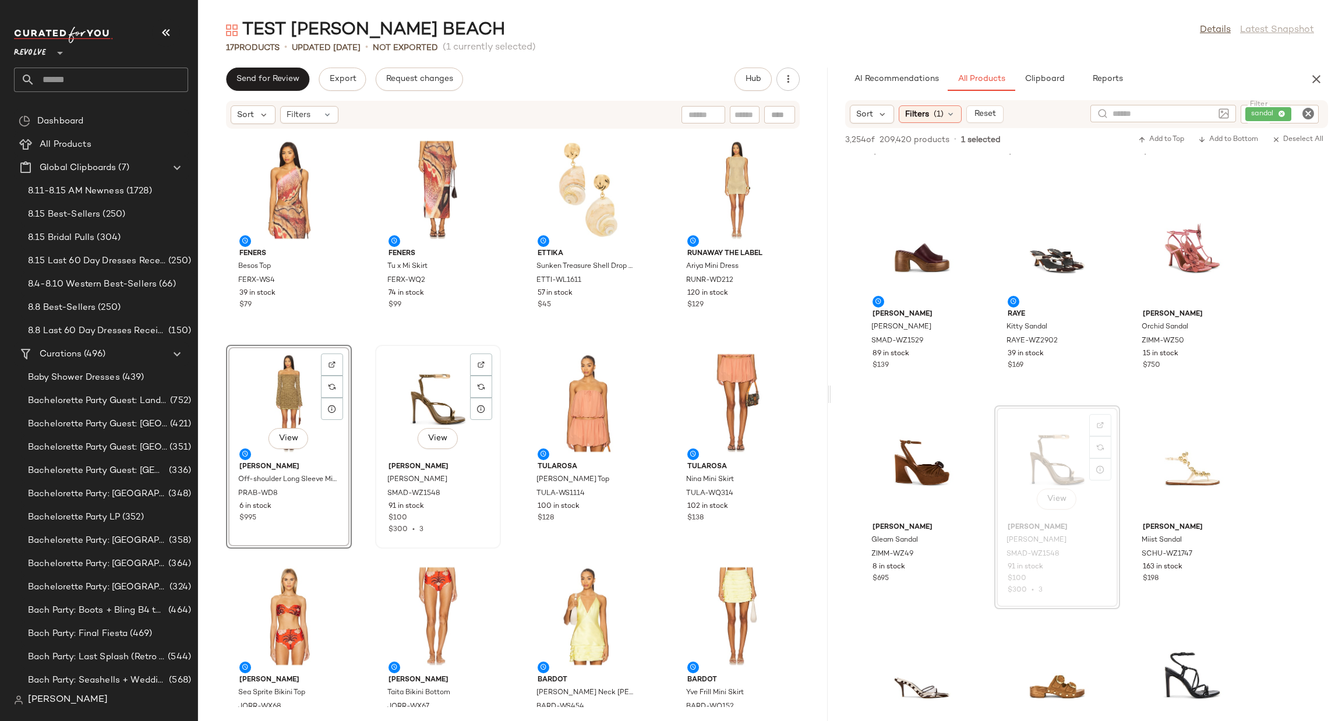
click at [405, 375] on div "View" at bounding box center [438, 403] width 118 height 108
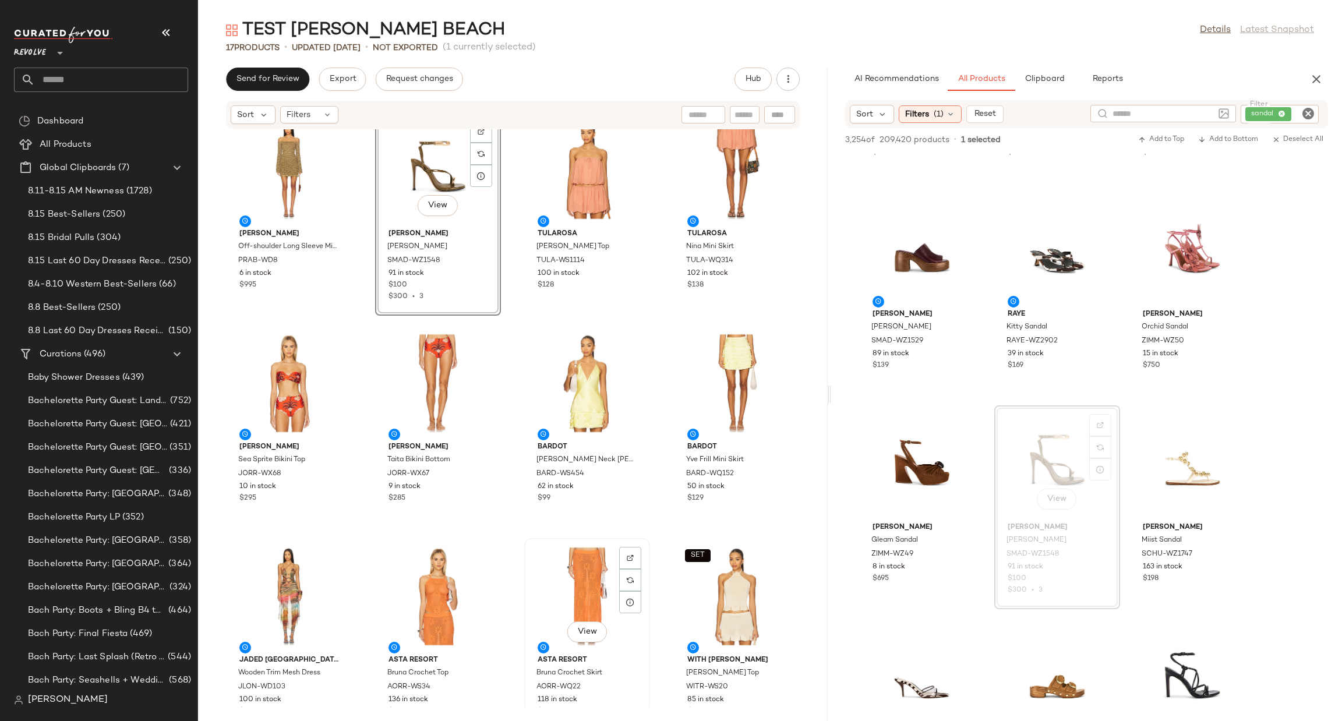
scroll to position [401, 0]
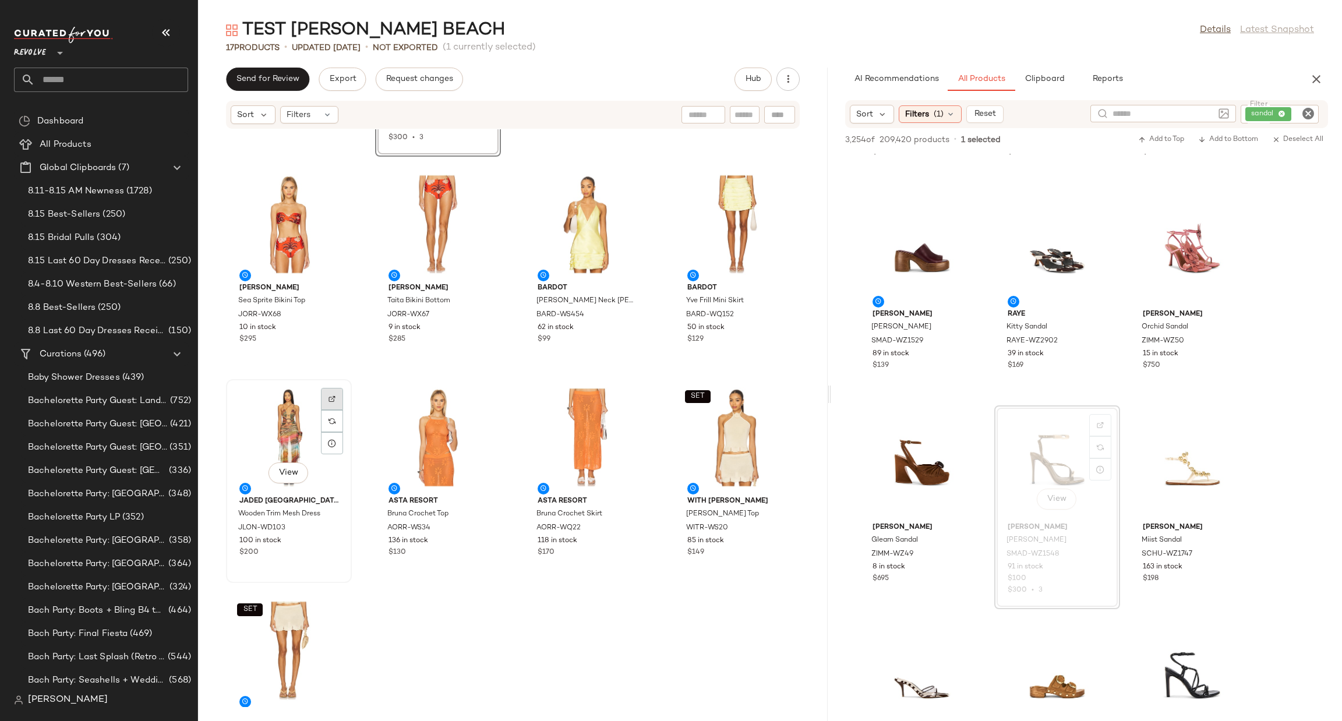
click at [329, 396] on img at bounding box center [332, 399] width 7 height 7
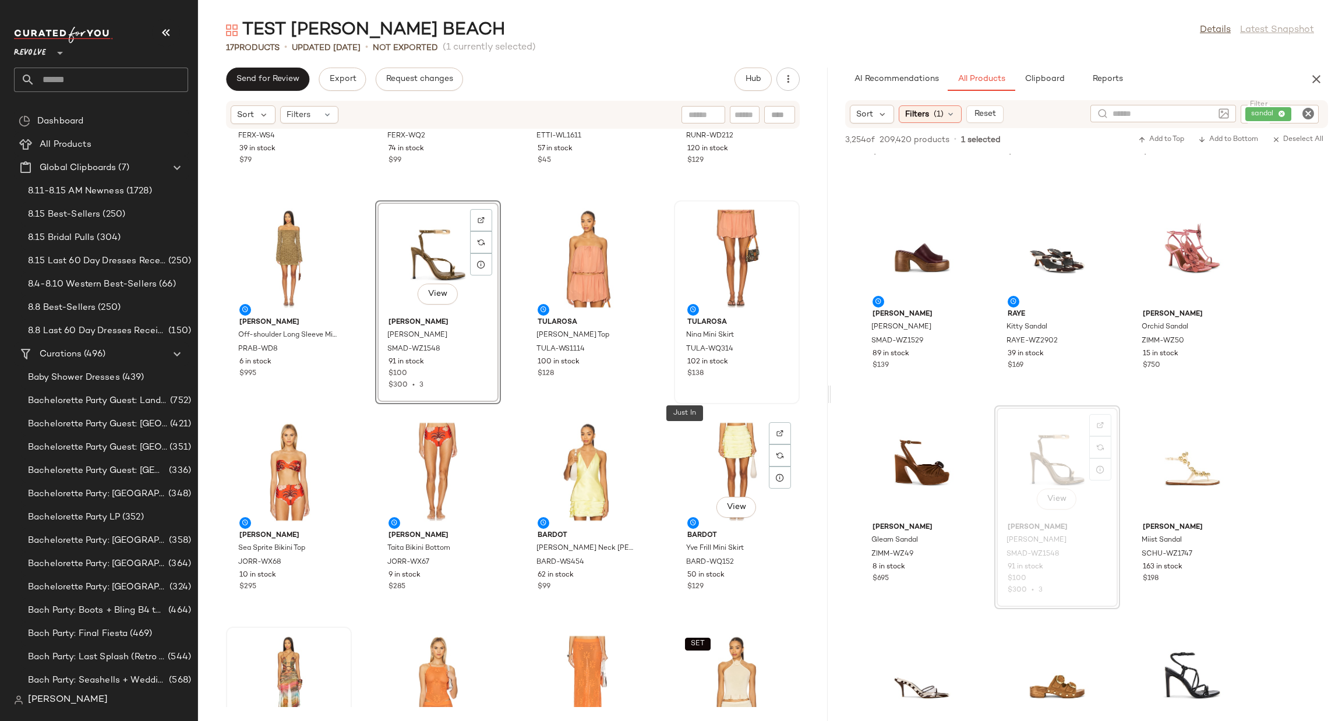
scroll to position [0, 0]
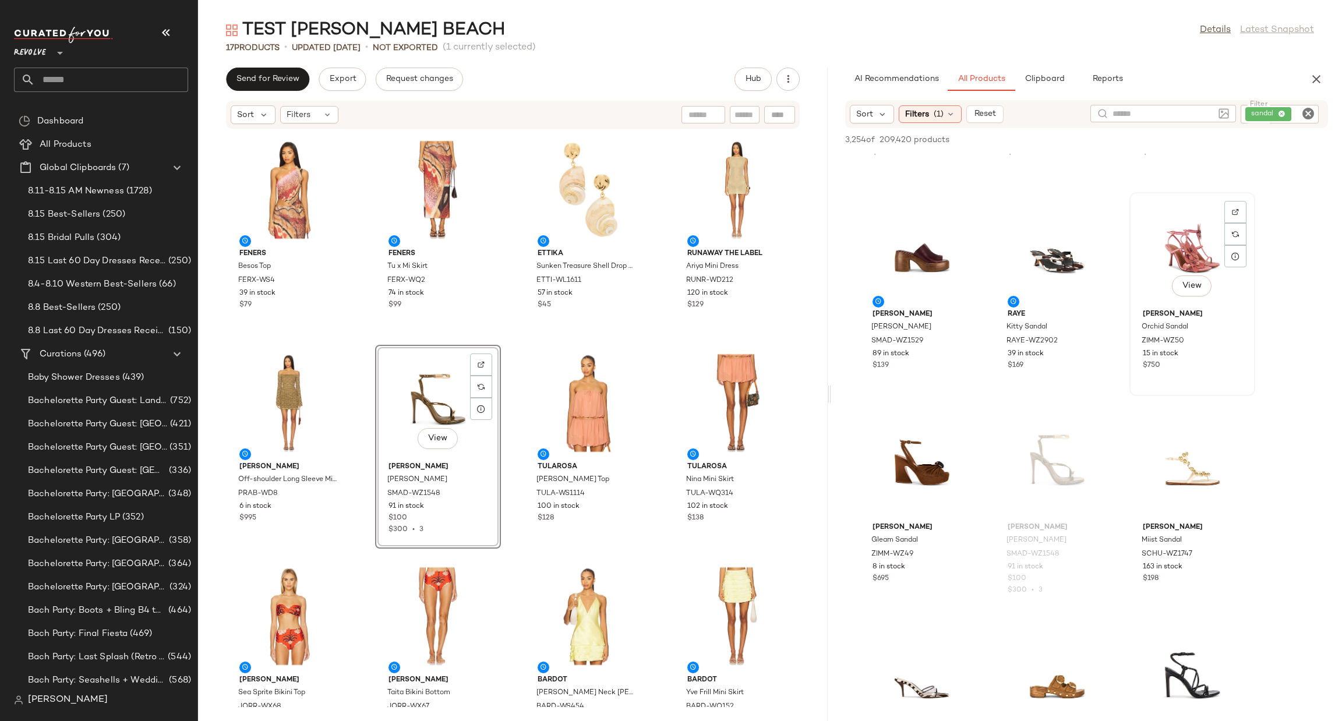
click at [1194, 255] on div "View" at bounding box center [1193, 250] width 118 height 108
click at [1307, 112] on icon "Clear Filter" at bounding box center [1308, 114] width 14 height 14
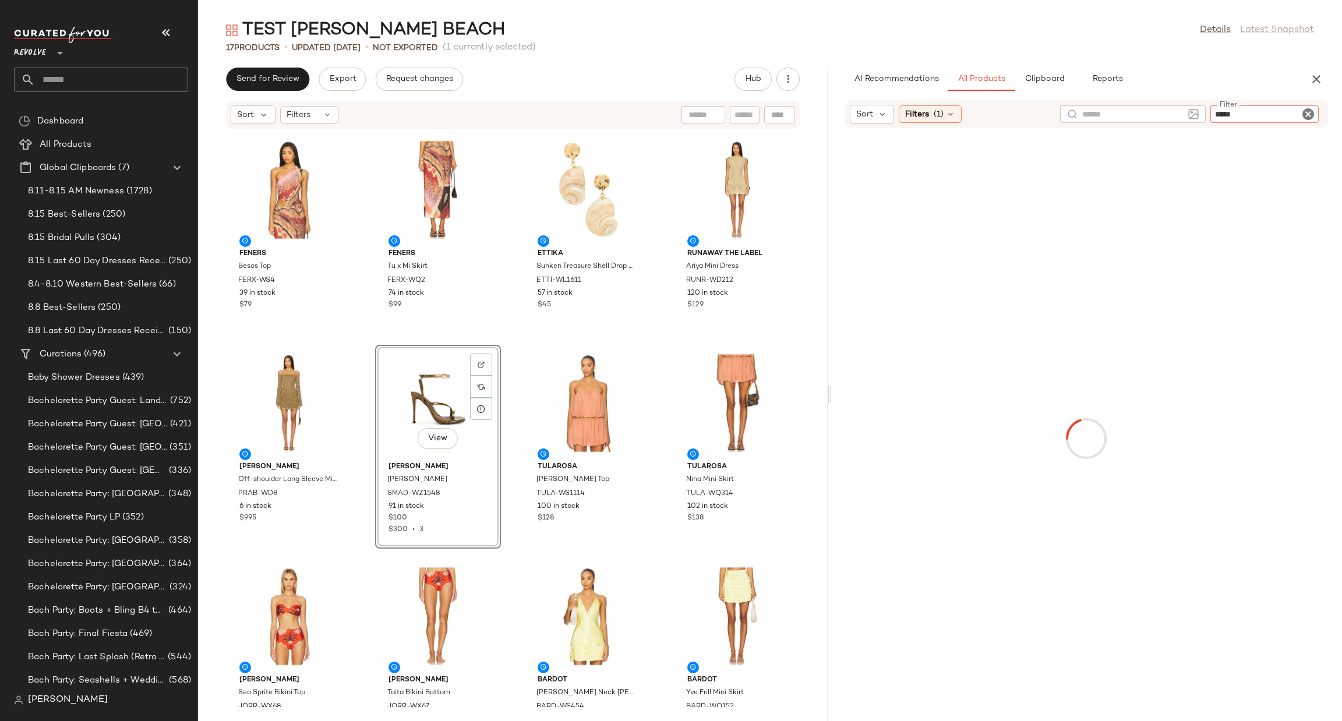
type input "******"
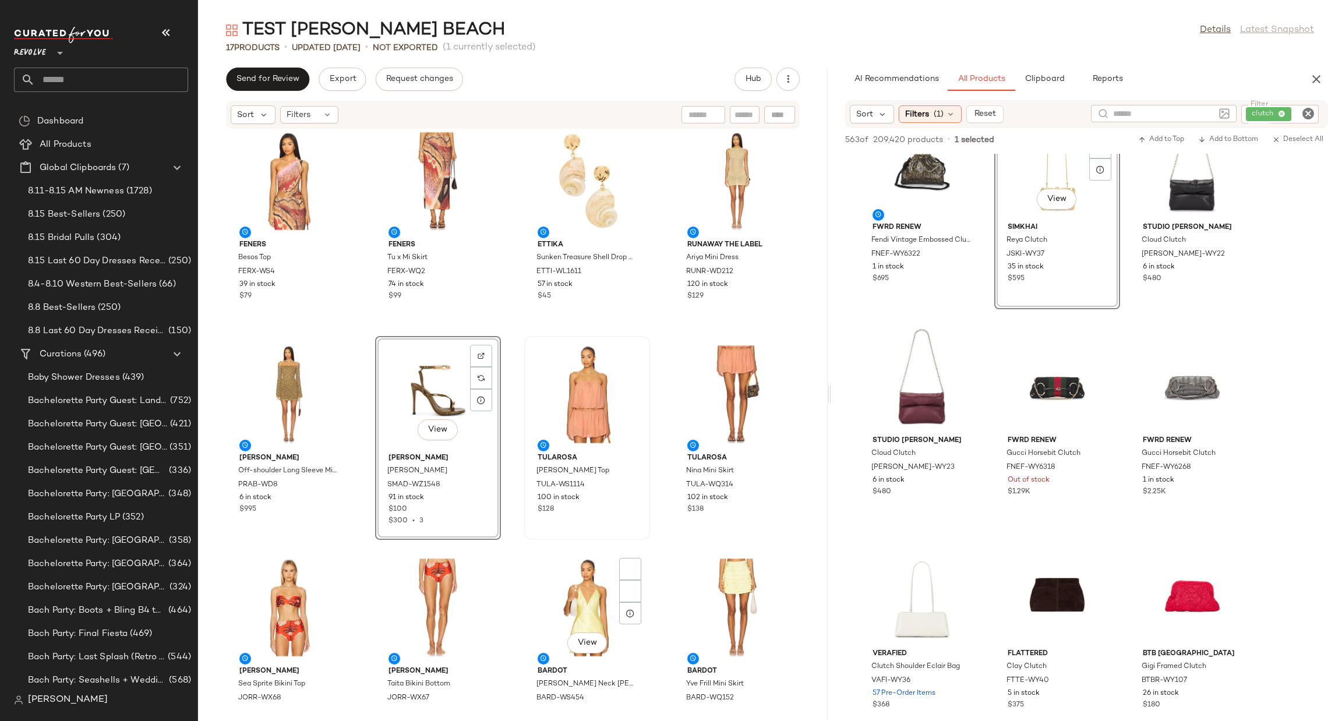
scroll to position [10, 0]
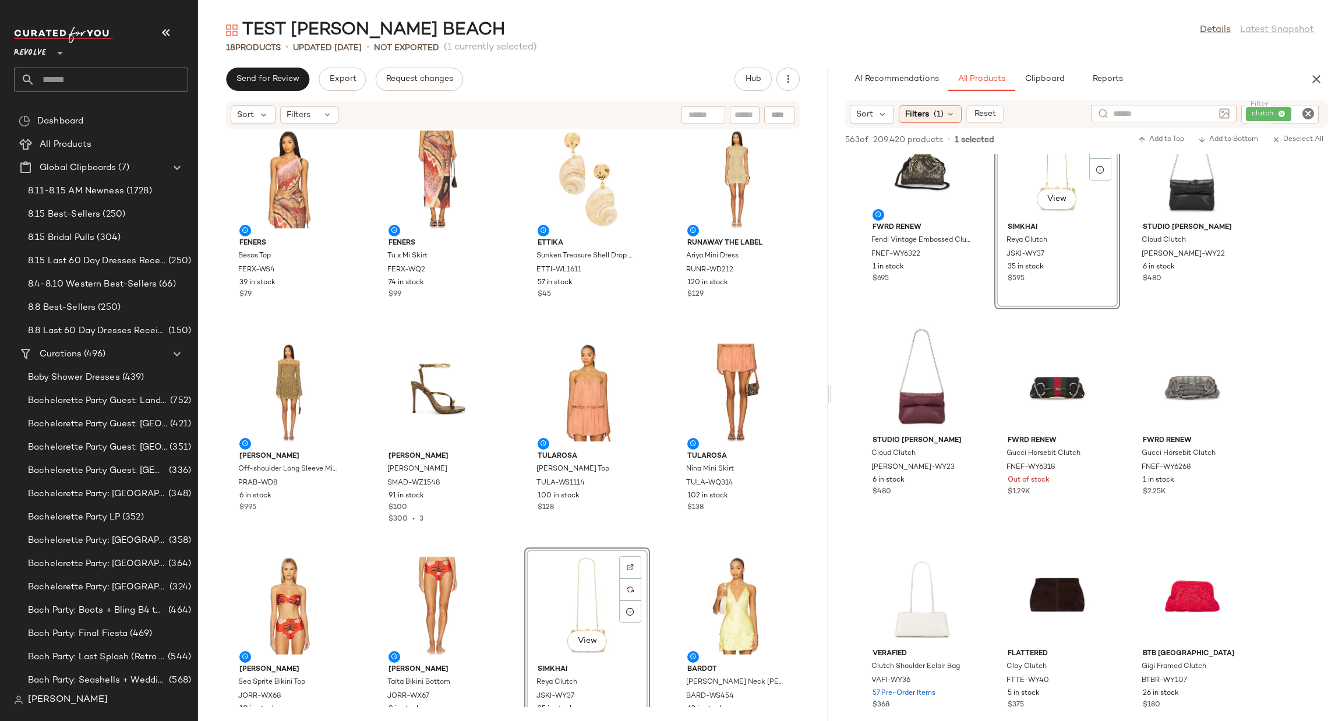
click at [1308, 110] on icon "Clear Filter" at bounding box center [1308, 114] width 14 height 14
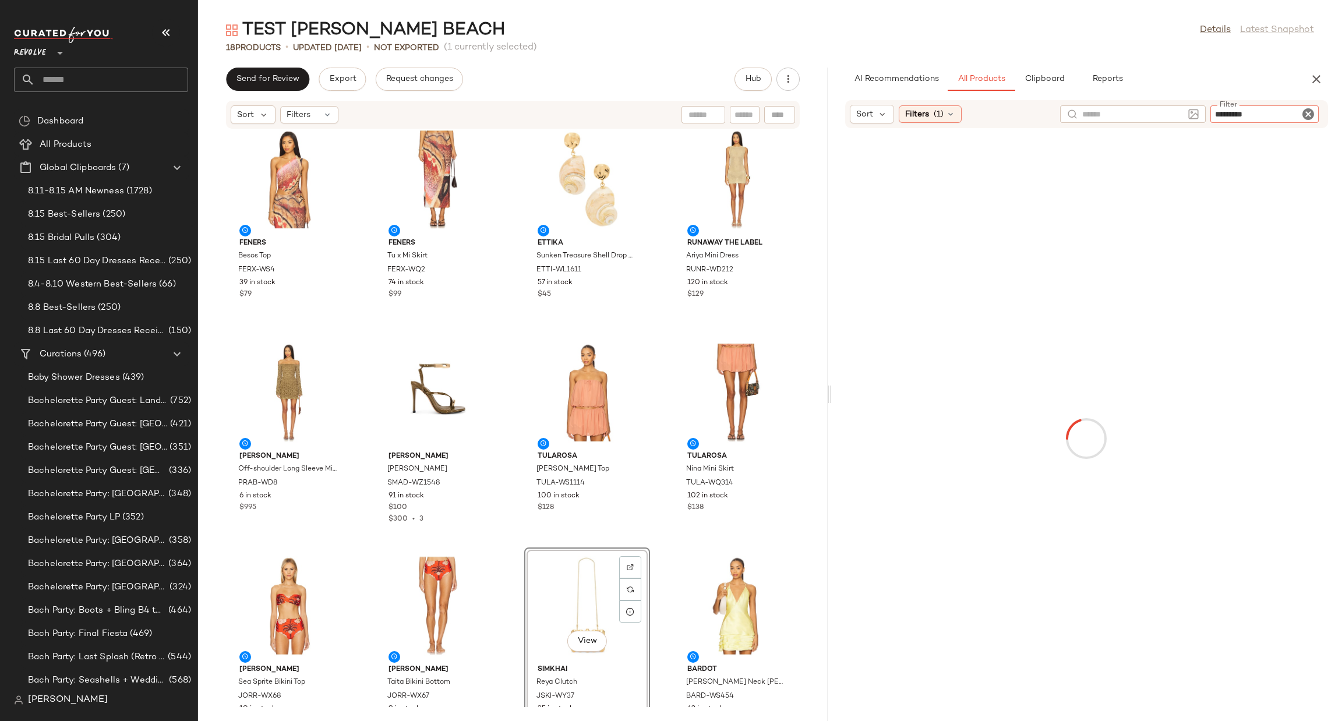
type input "**********"
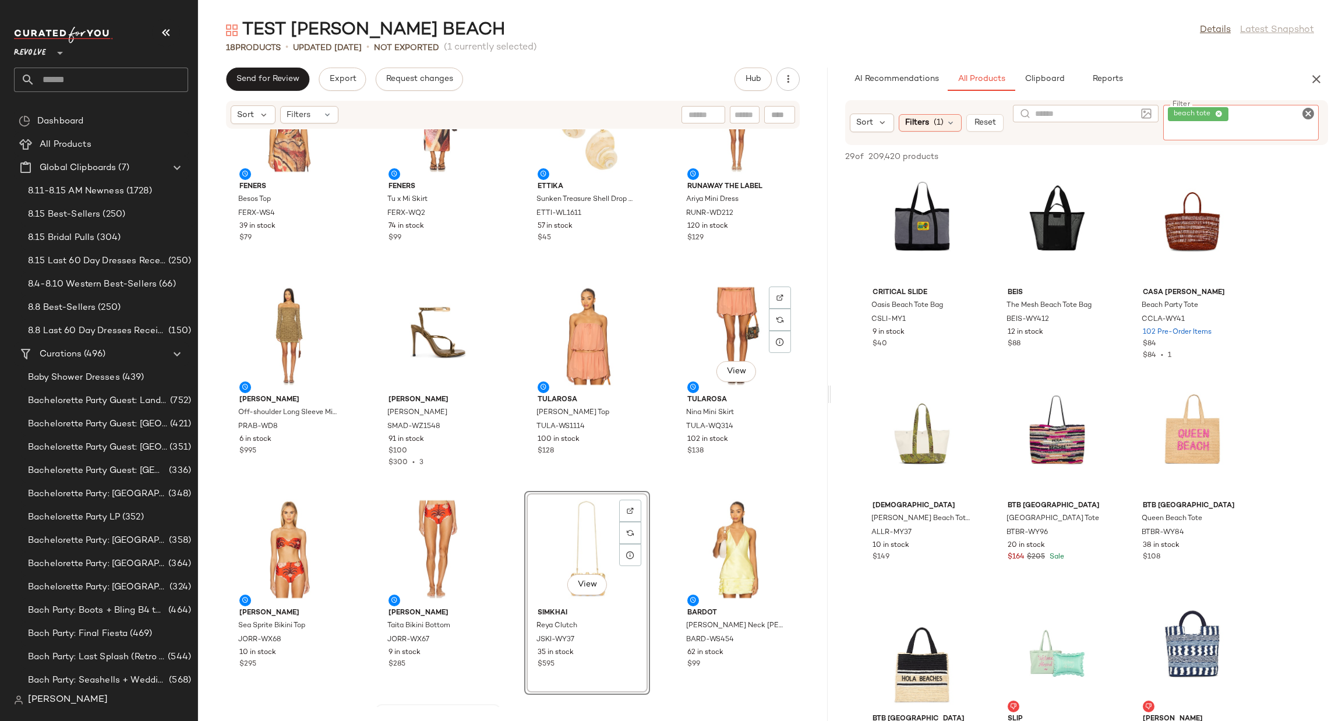
scroll to position [97, 0]
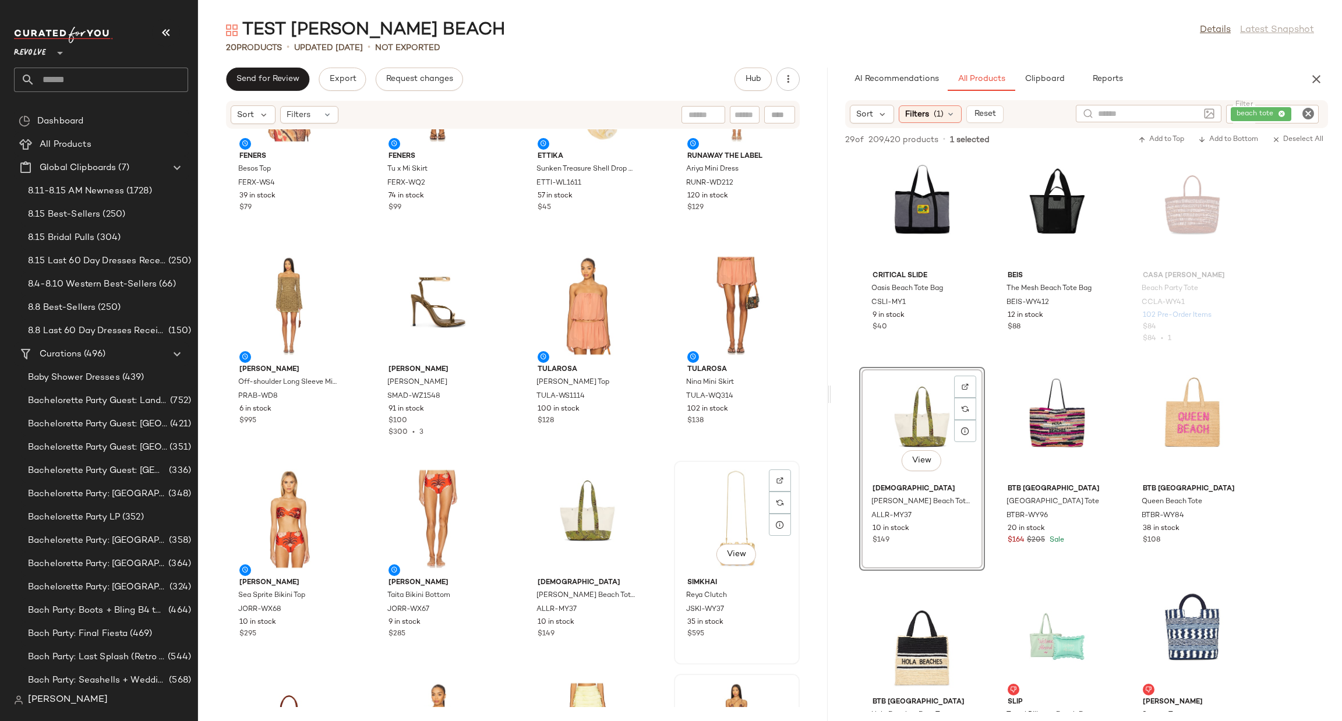
click at [681, 509] on div "View" at bounding box center [737, 519] width 118 height 108
click at [701, 509] on div "View" at bounding box center [737, 519] width 118 height 108
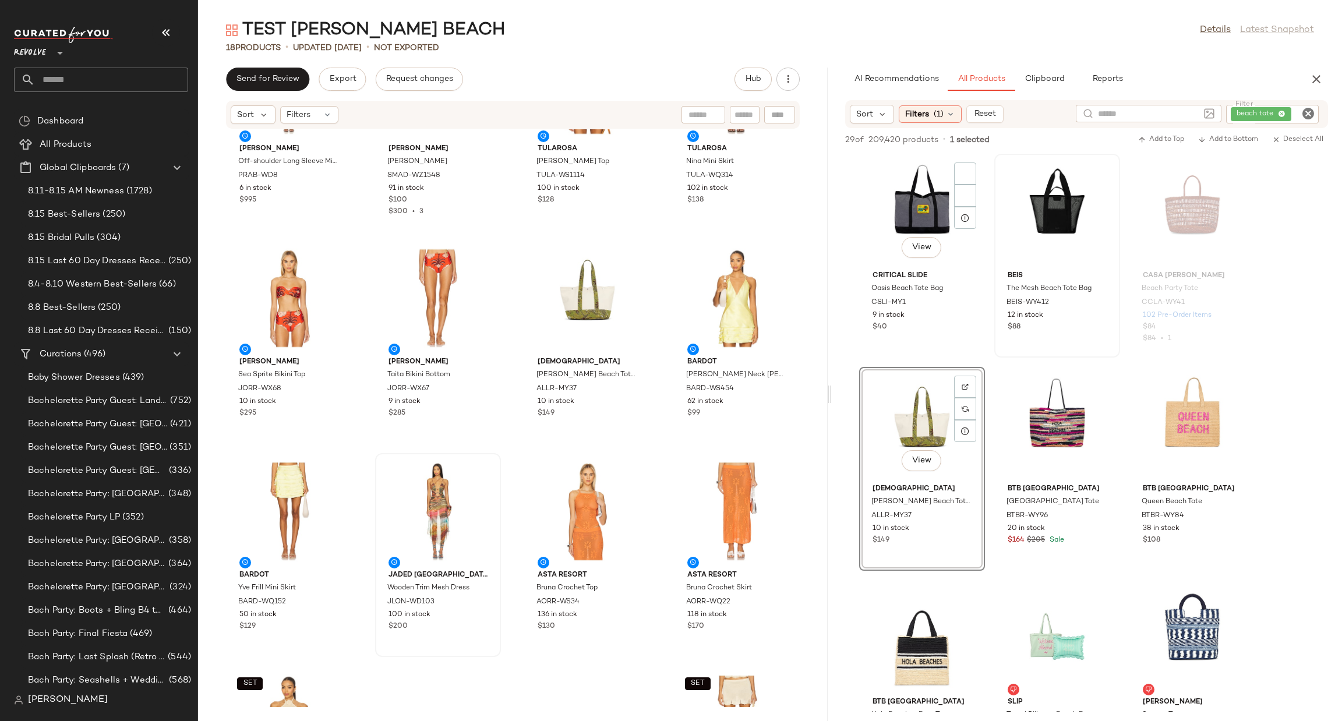
scroll to position [194, 0]
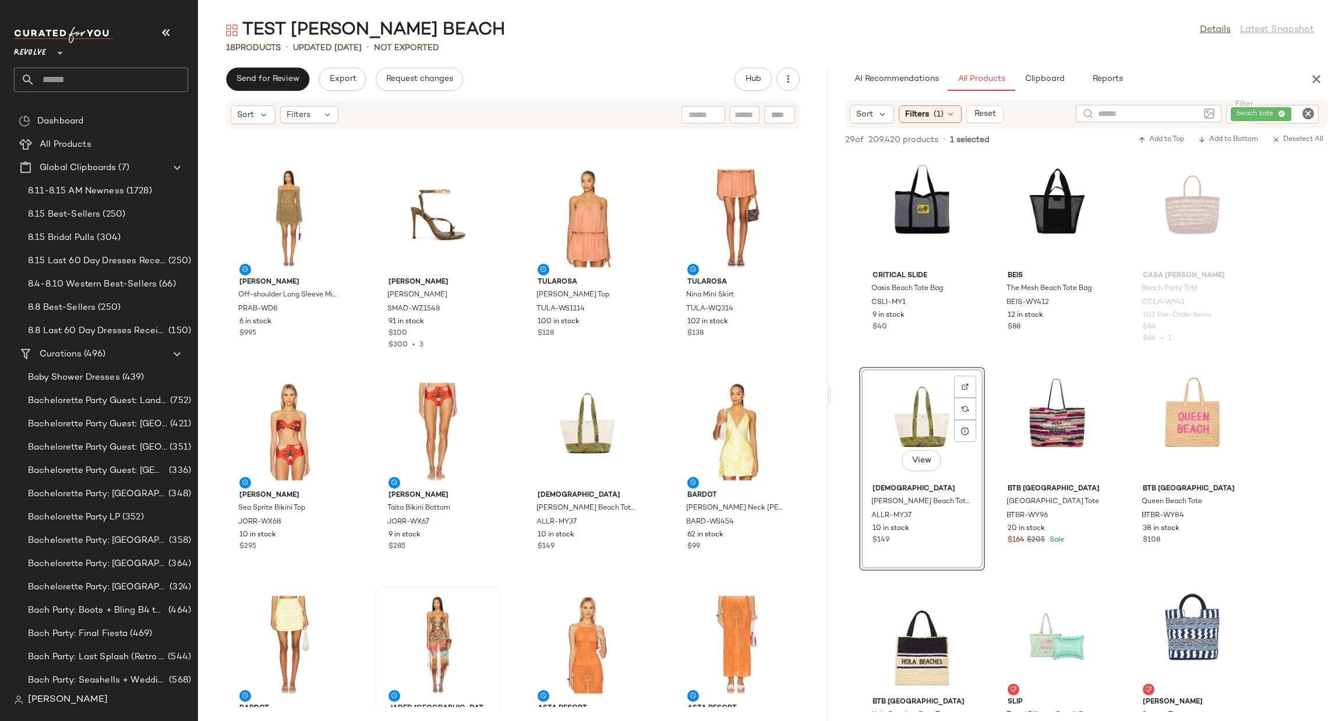
click at [1307, 110] on icon "Clear Filter" at bounding box center [1308, 114] width 14 height 14
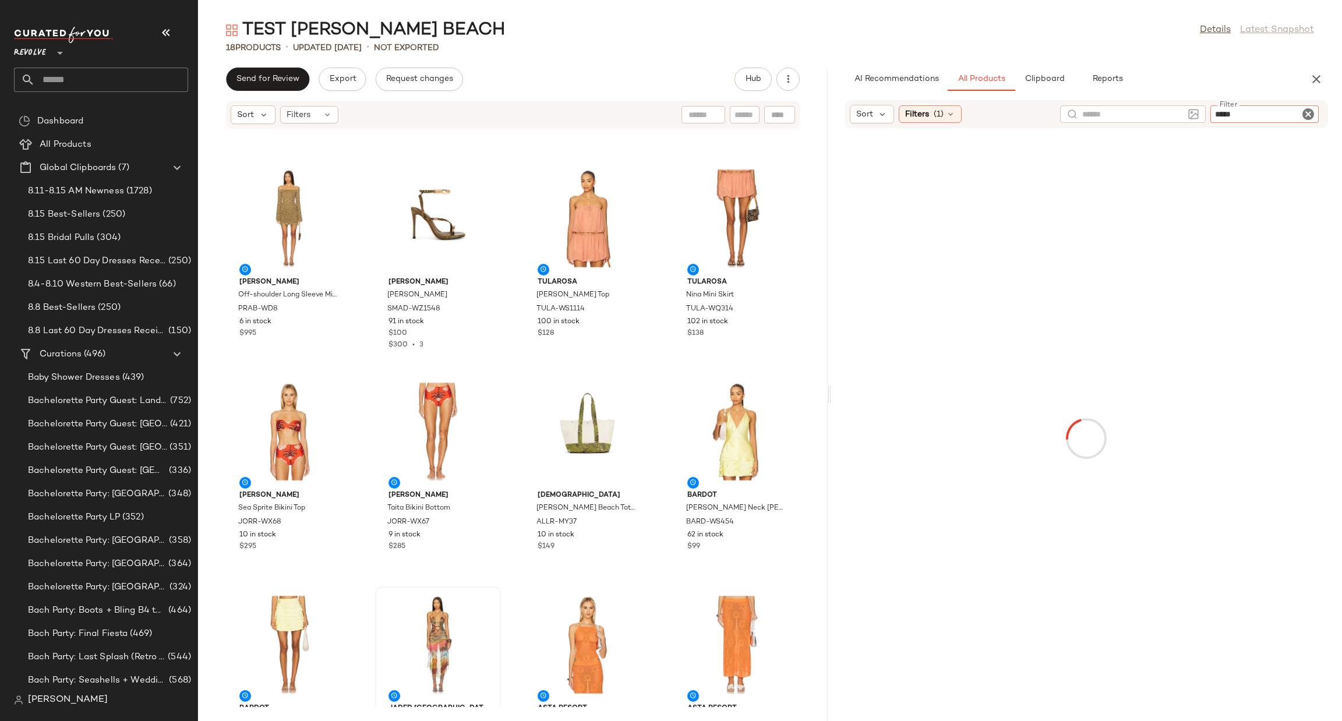
type input "*****"
click at [1251, 81] on div "AI Recommendations All Products Clipboard Reports" at bounding box center [1068, 79] width 446 height 23
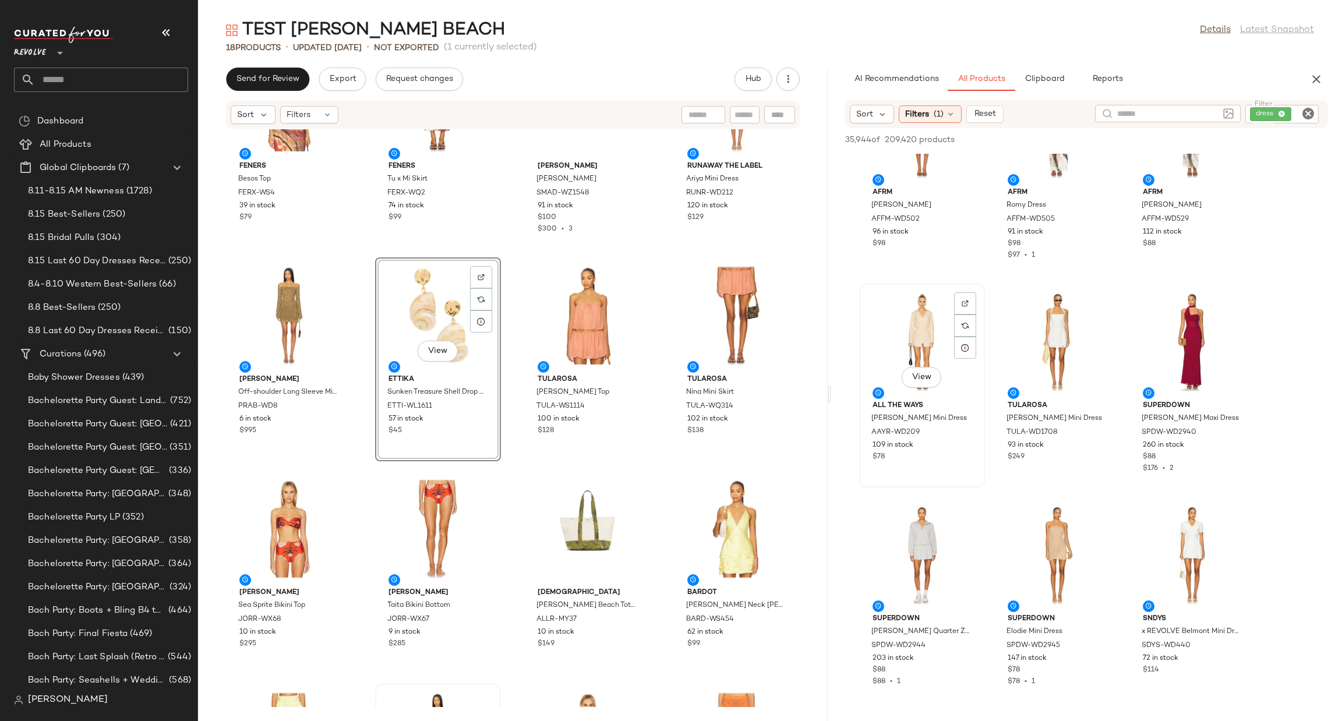
scroll to position [9086, 0]
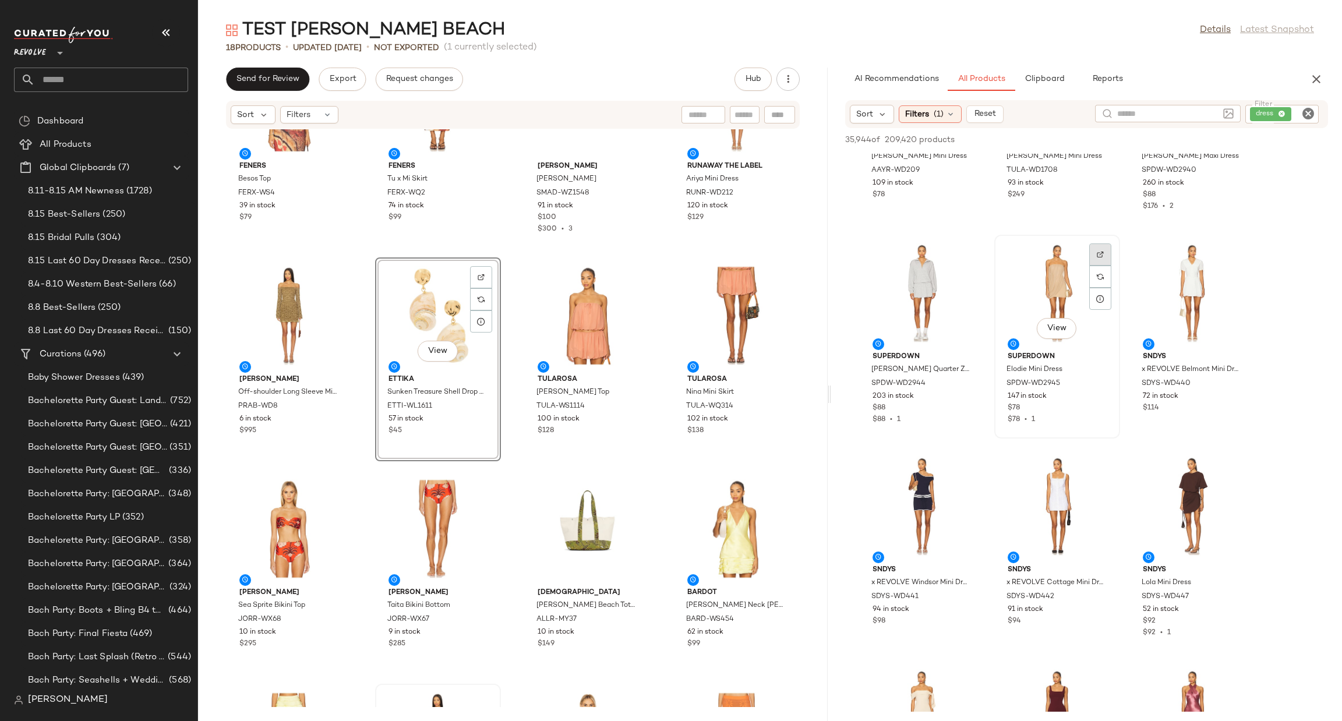
click at [1099, 251] on img at bounding box center [1100, 254] width 7 height 7
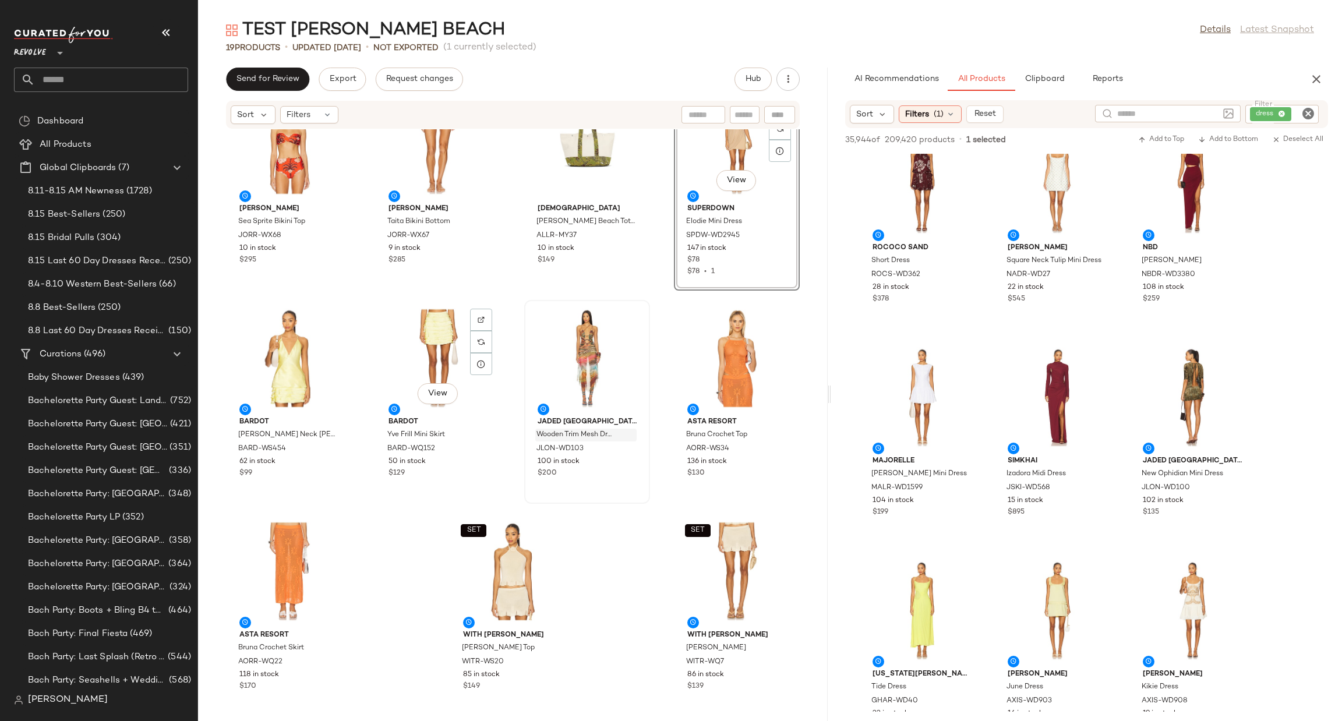
scroll to position [490, 0]
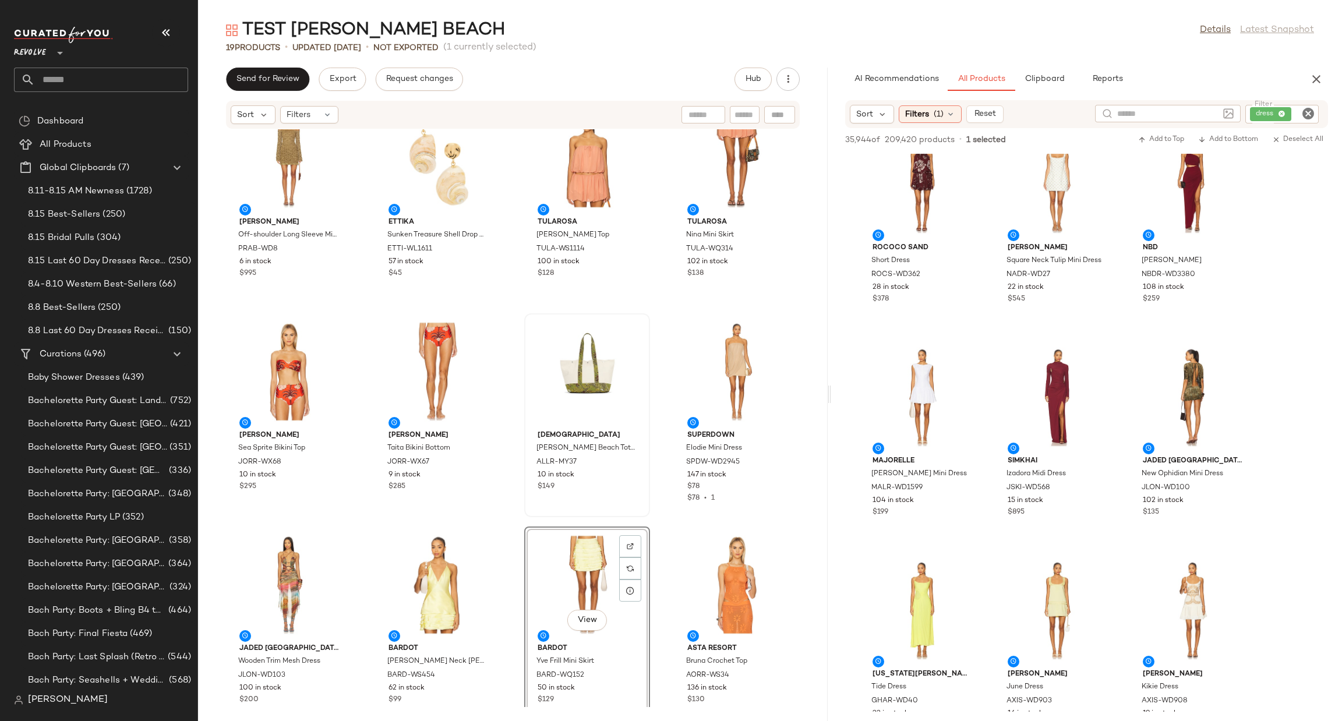
scroll to position [403, 0]
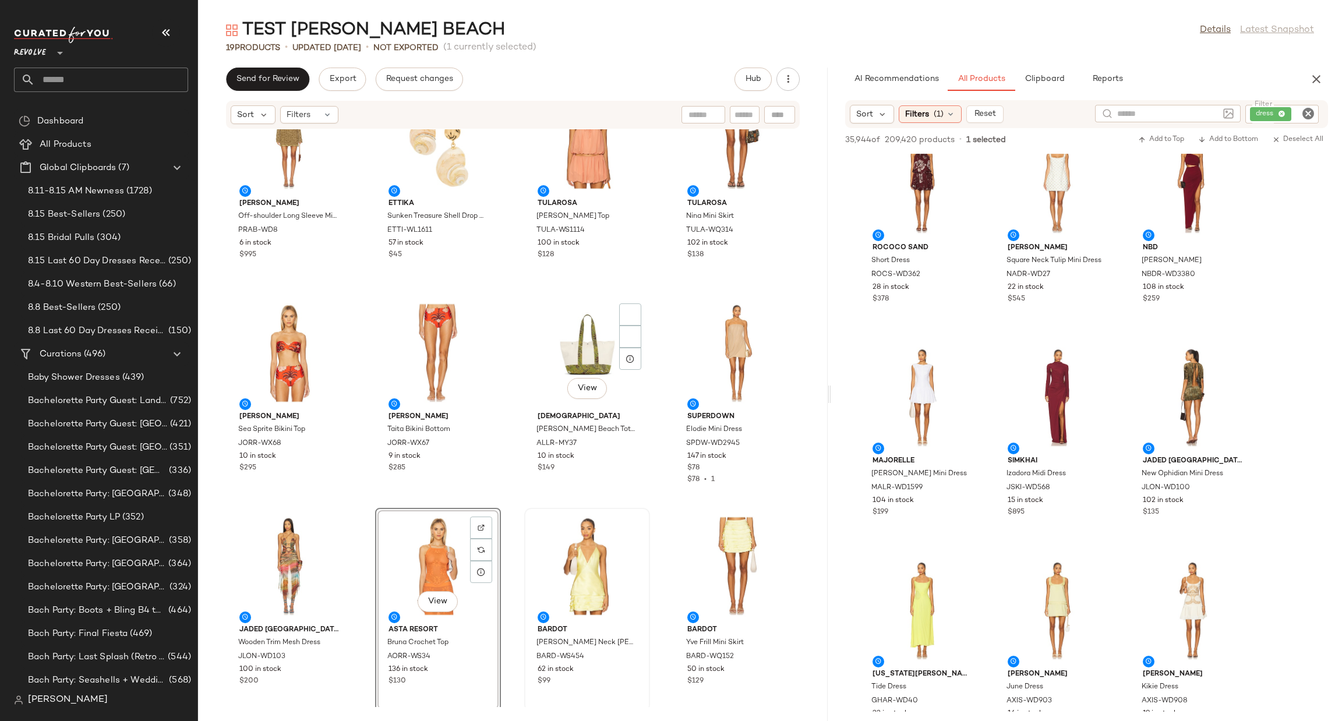
scroll to position [403, 0]
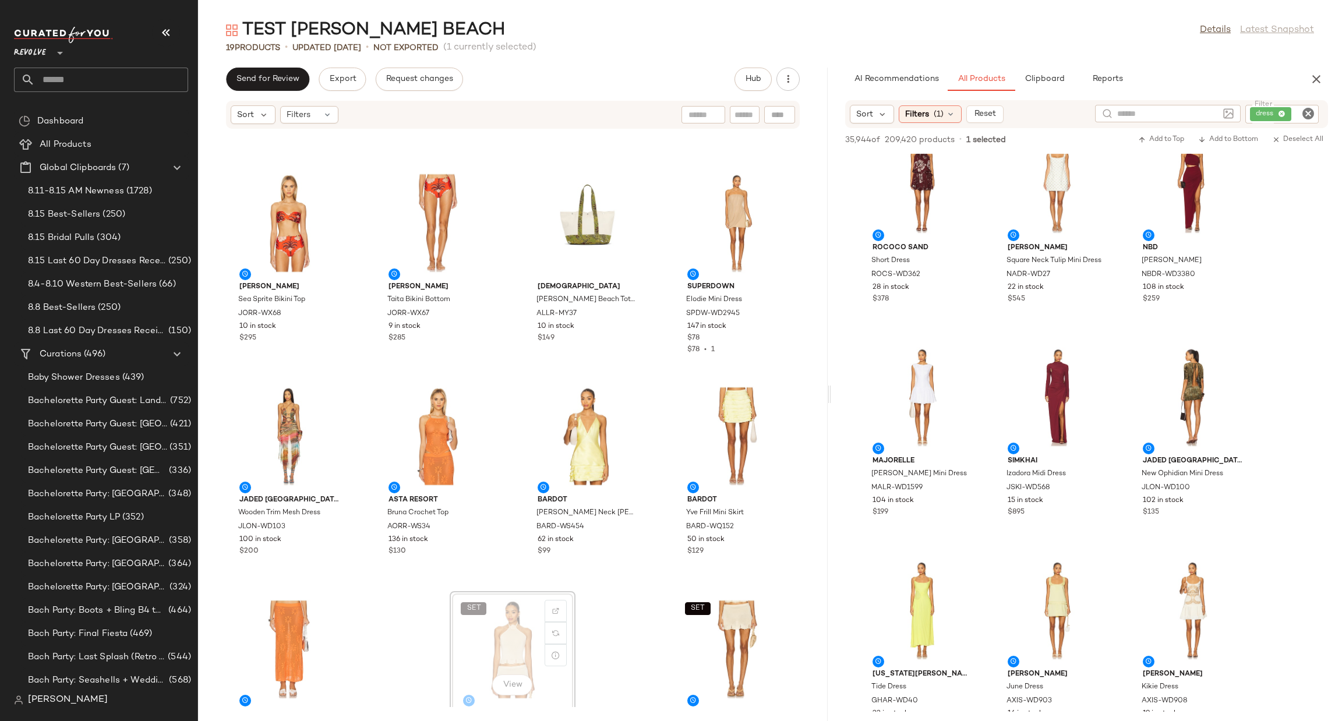
scroll to position [403, 0]
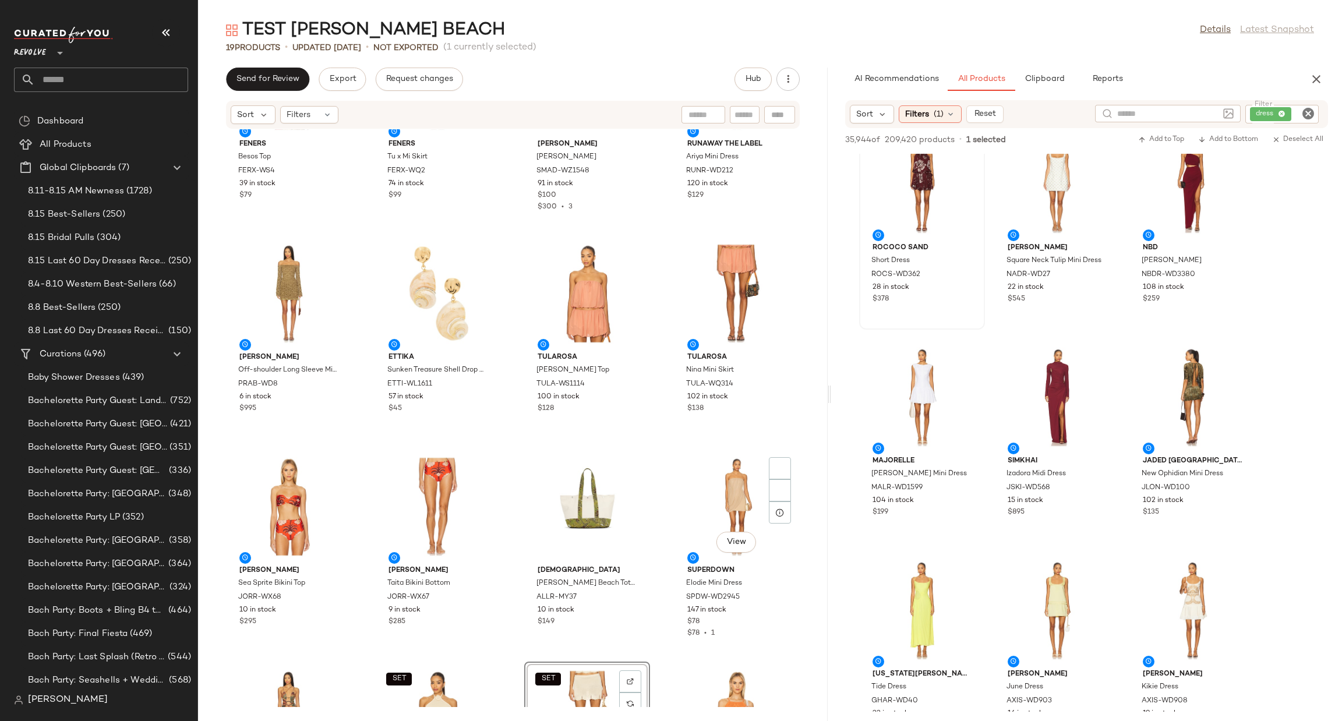
scroll to position [262, 0]
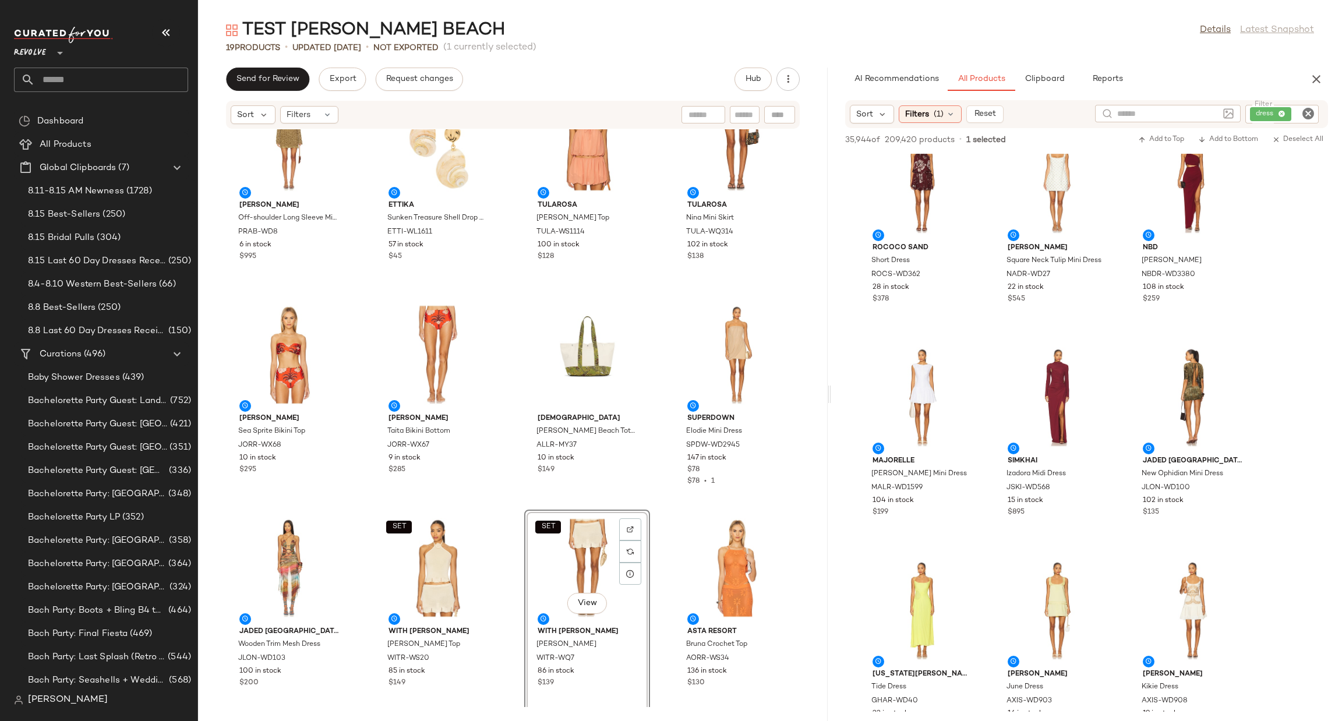
click at [1304, 113] on icon "Clear Filter" at bounding box center [1308, 114] width 14 height 14
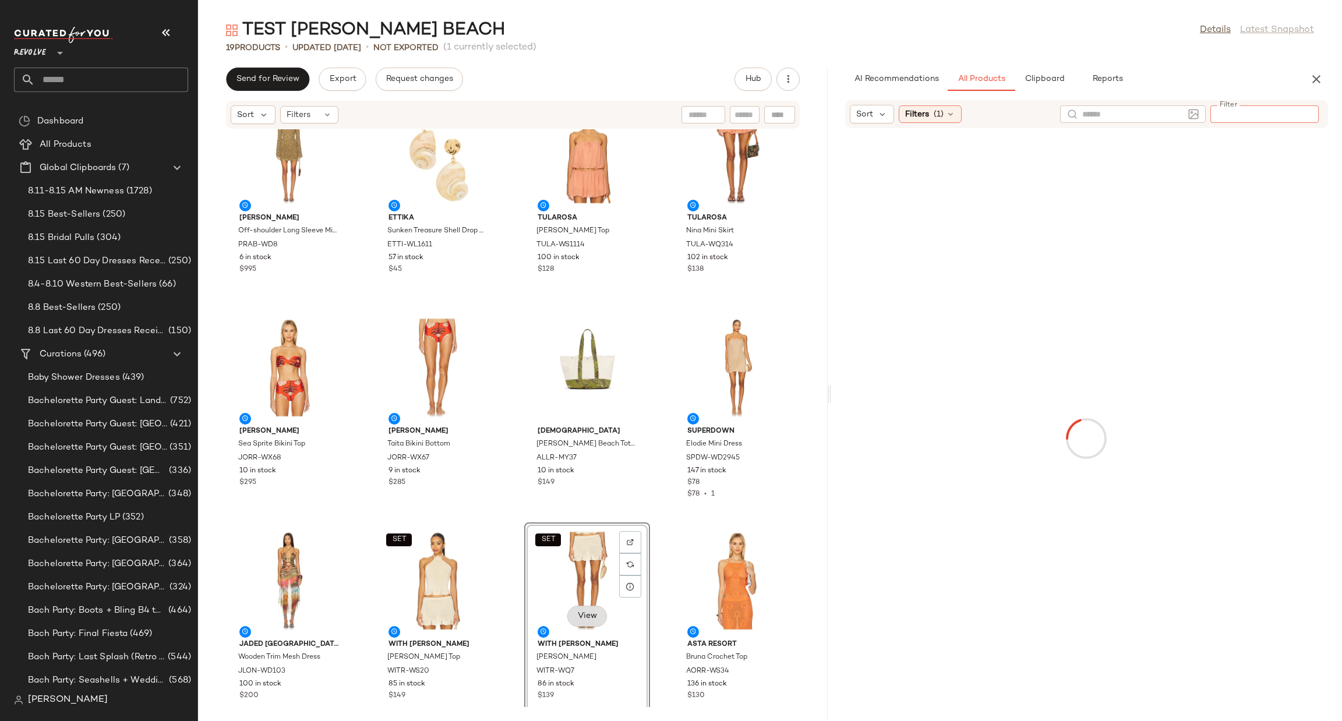
scroll to position [358, 0]
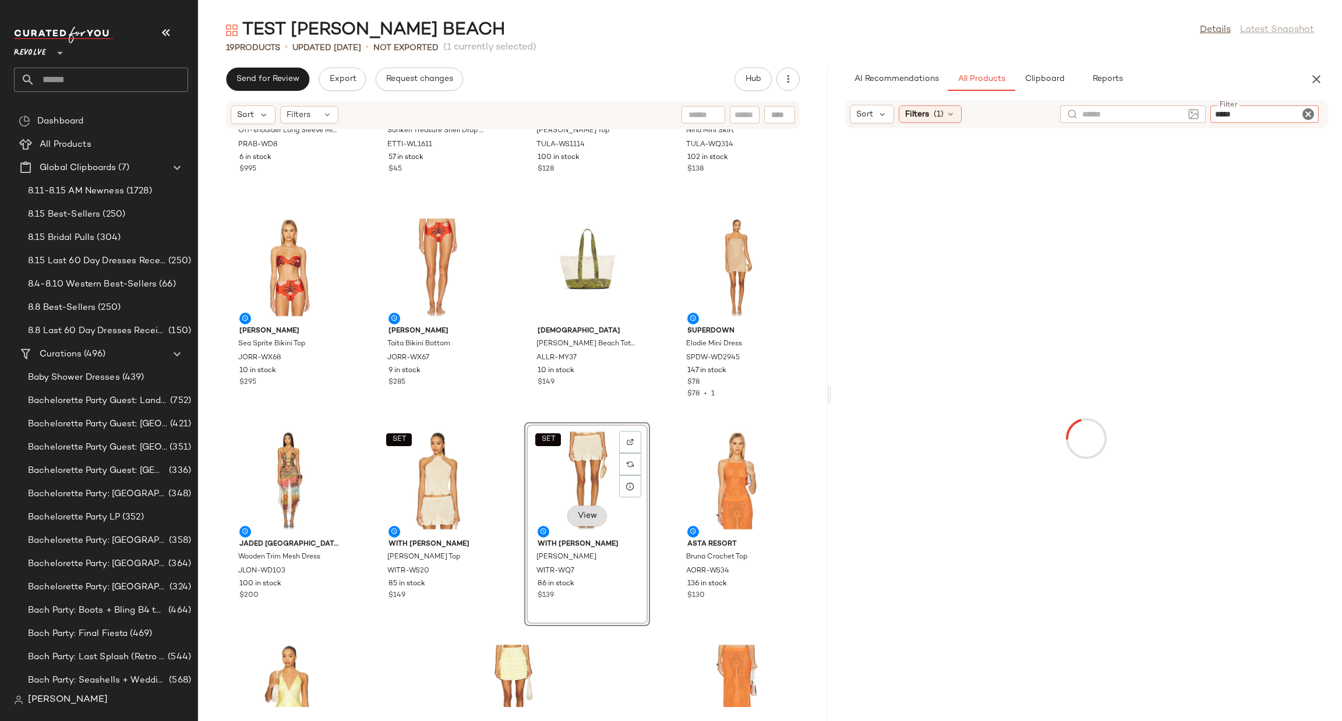
type input "******"
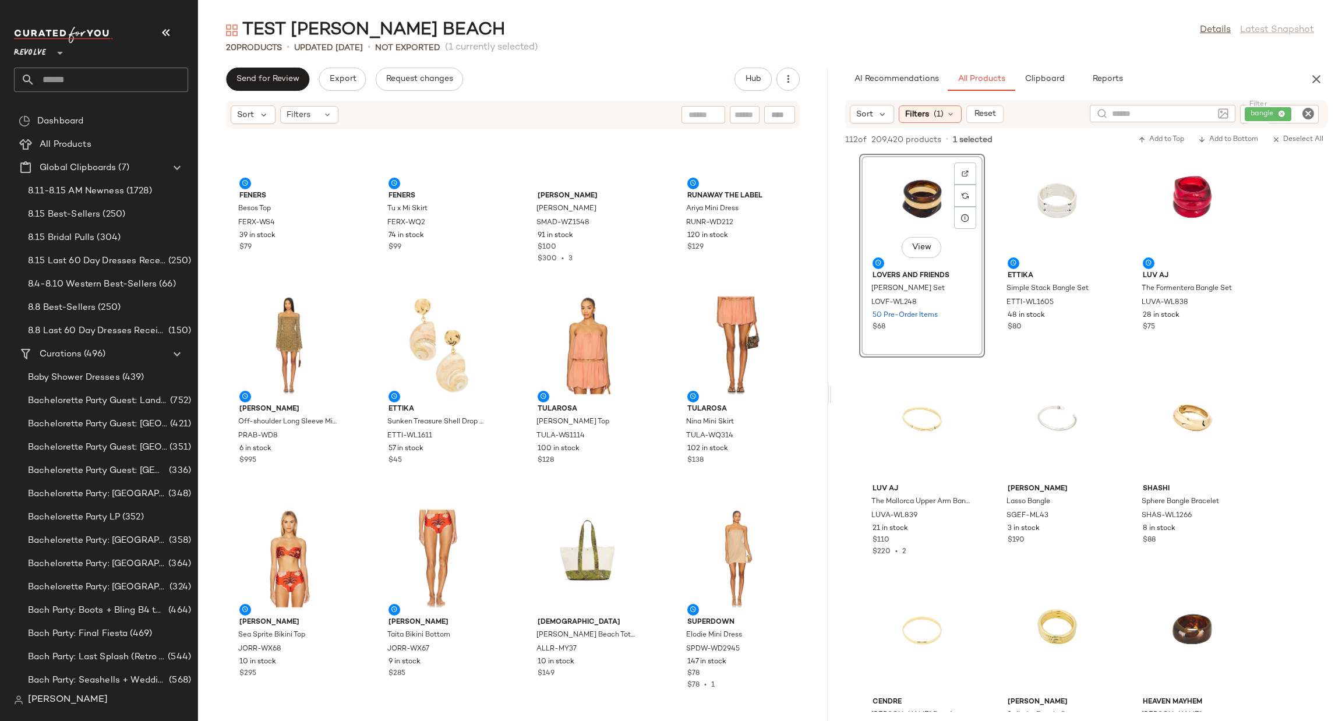
scroll to position [0, 0]
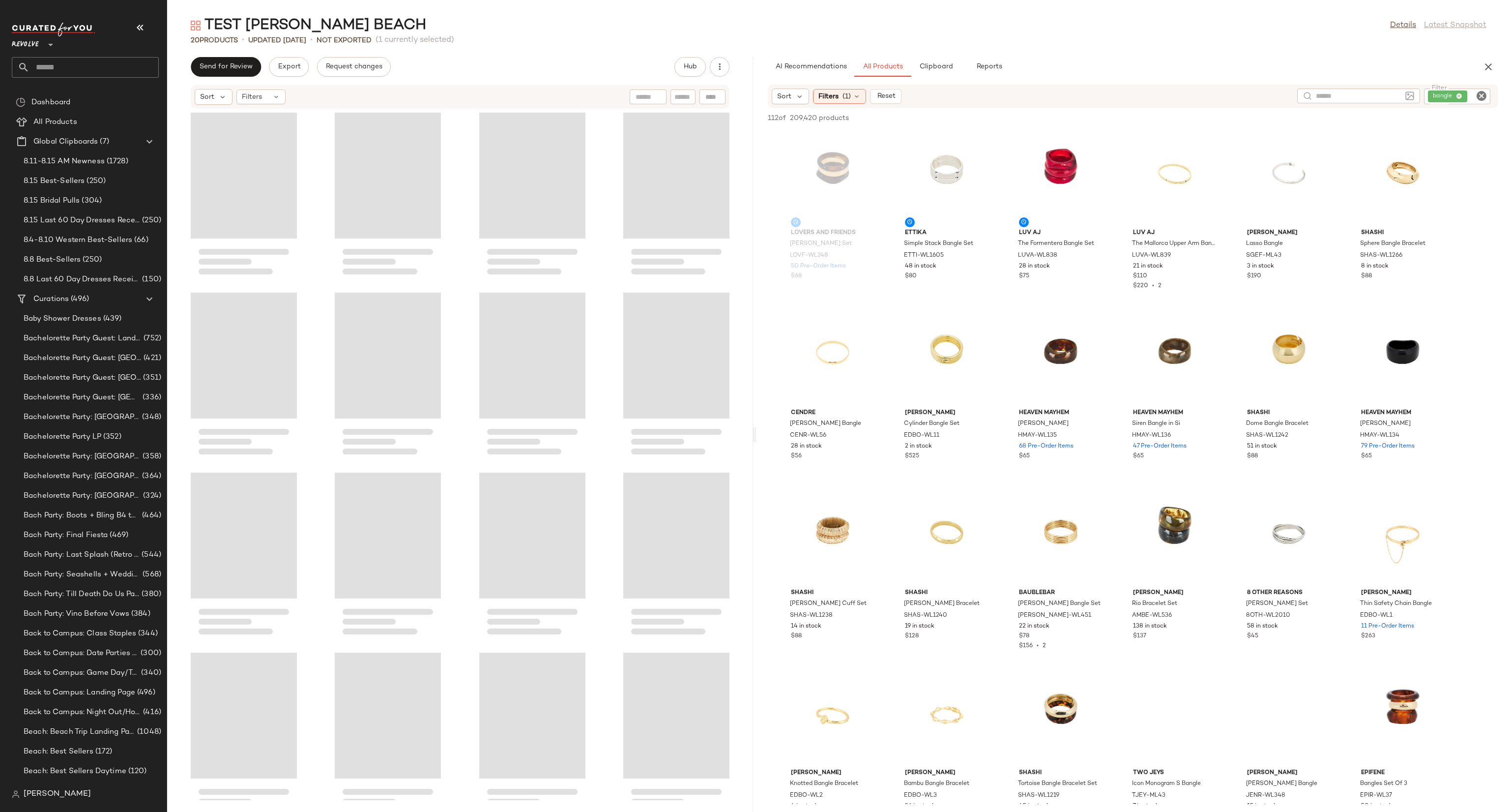
drag, startPoint x: 909, startPoint y: 436, endPoint x: 757, endPoint y: 436, distance: 152.0
click at [757, 436] on div "TEST JAY BEACH Details Latest Snapshot 20 Products • updated Aug 15th • Not Exp…" at bounding box center [838, 414] width 1343 height 796
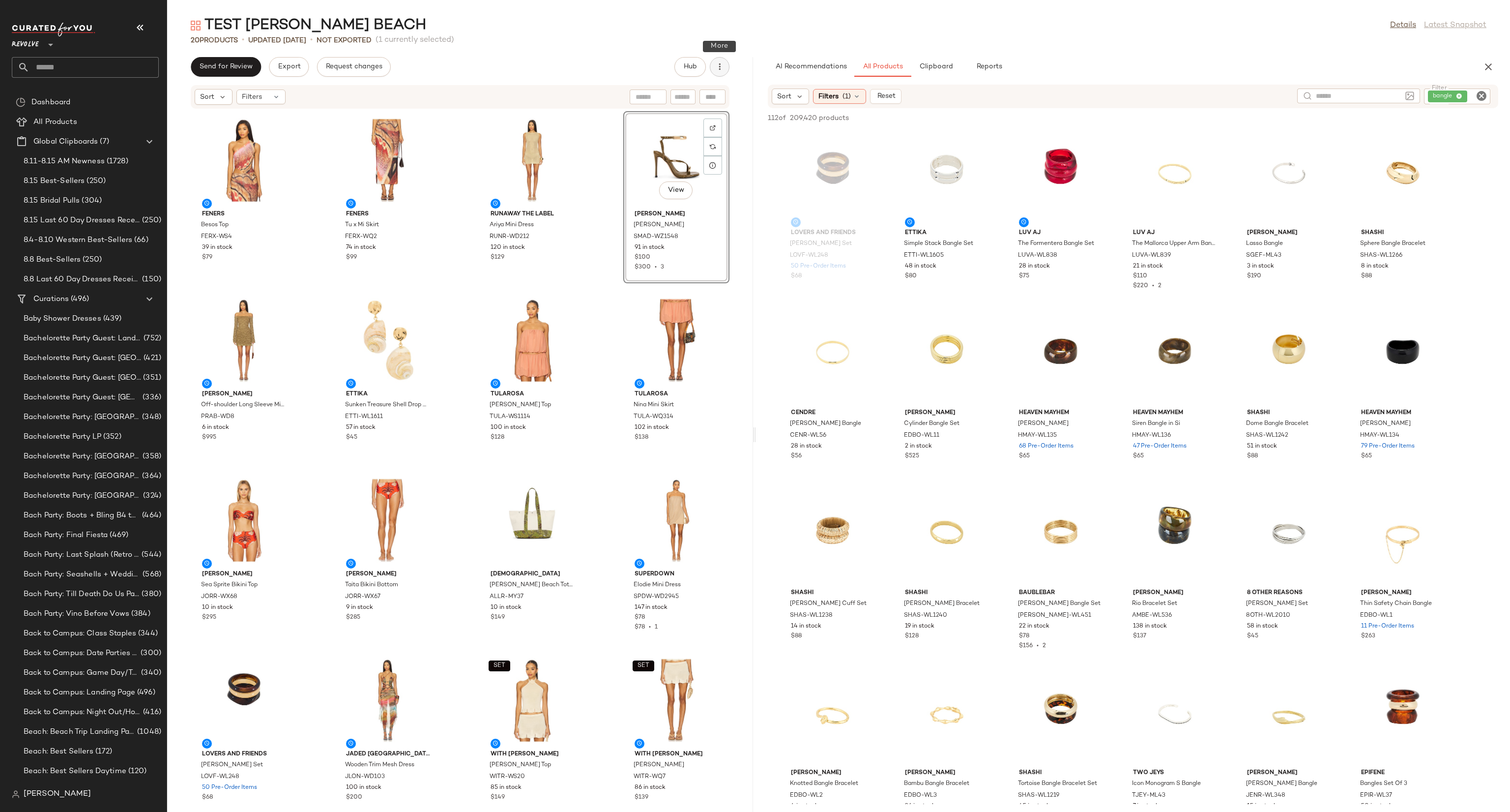
click at [717, 66] on icon "button" at bounding box center [720, 67] width 10 height 10
click at [690, 117] on span "View Moodboard" at bounding box center [675, 118] width 93 height 10
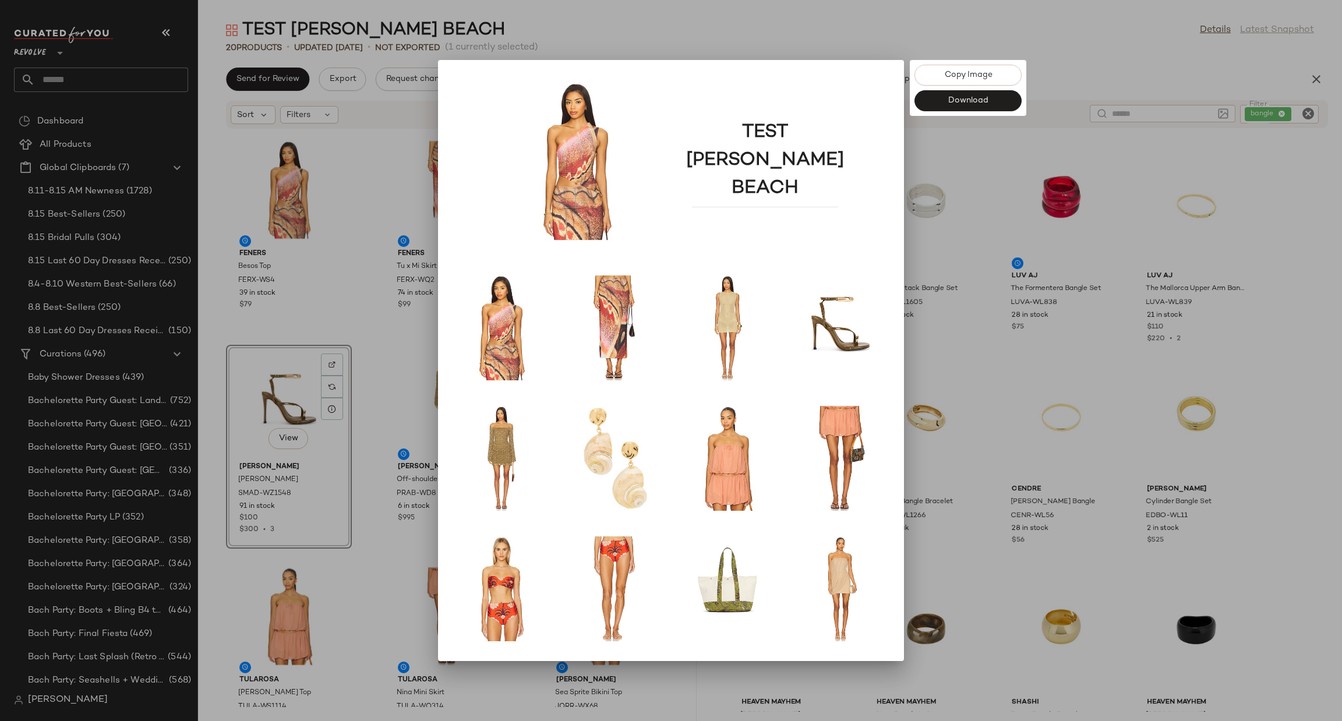
click at [205, 516] on div at bounding box center [671, 360] width 1342 height 721
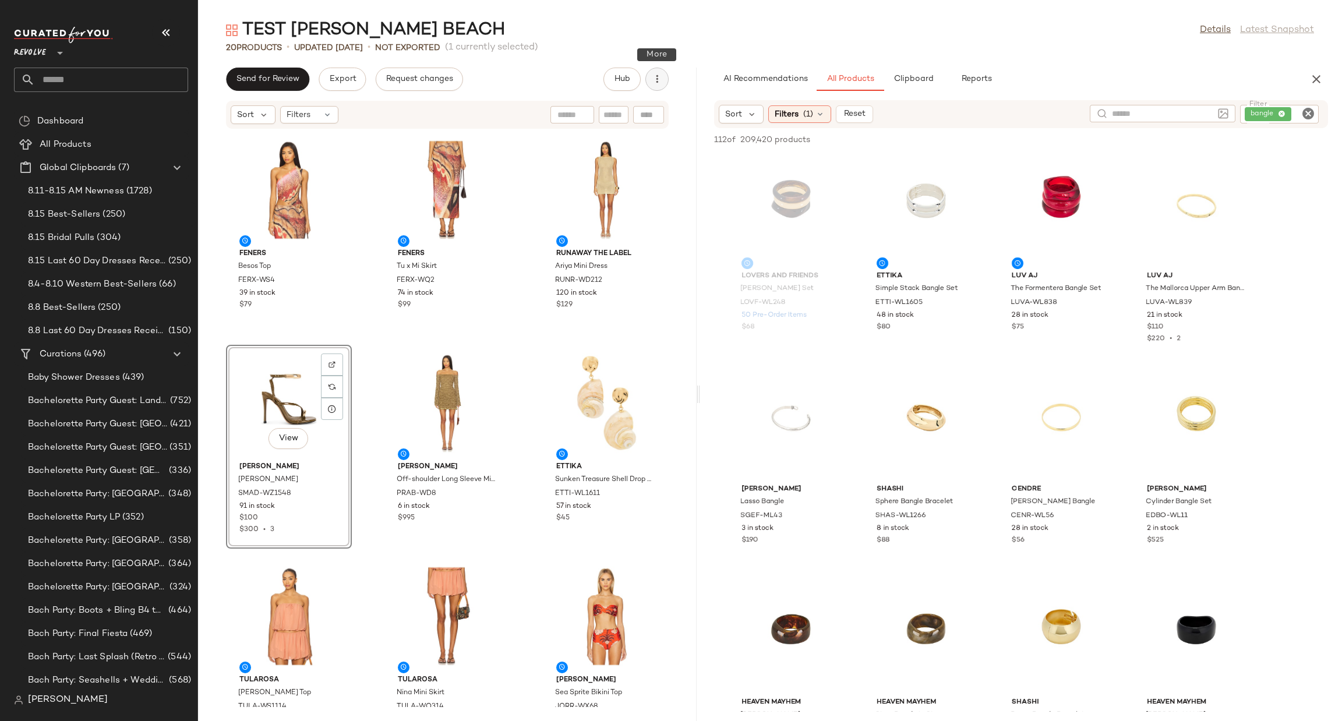
click at [658, 84] on icon "button" at bounding box center [657, 79] width 12 height 12
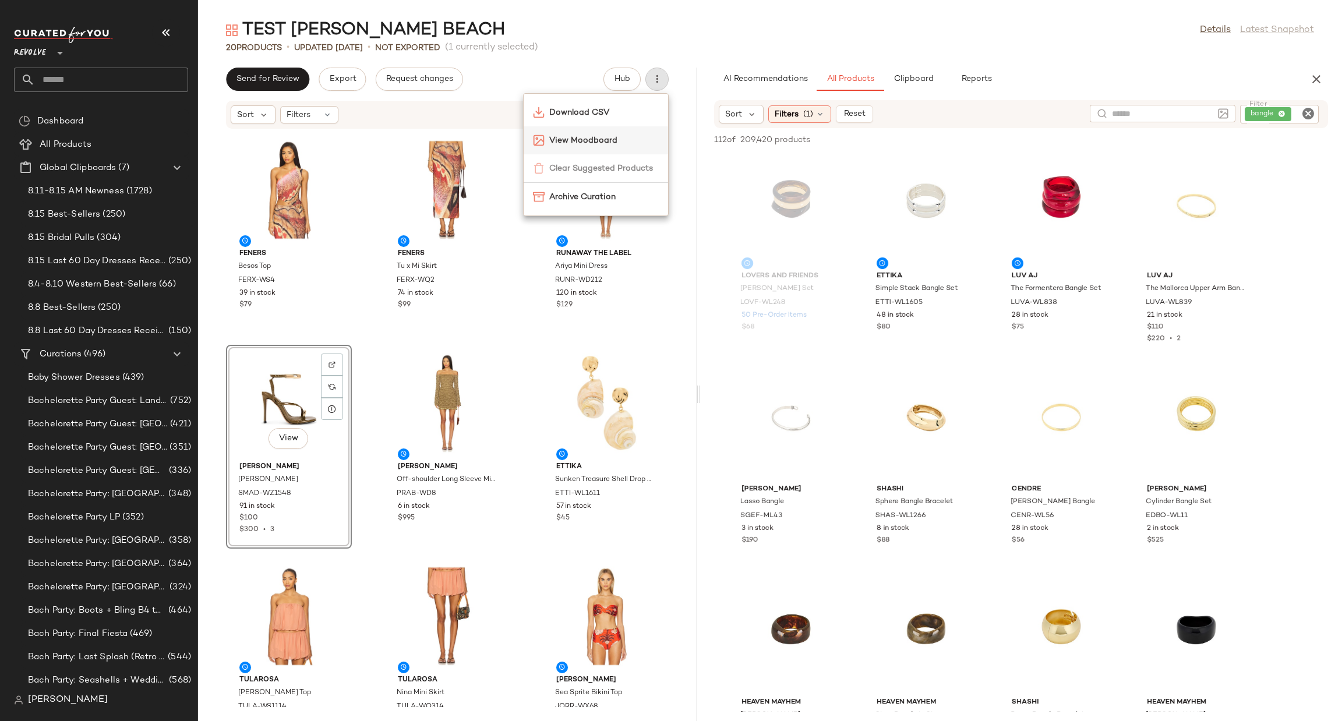
click at [617, 139] on span "View Moodboard" at bounding box center [604, 141] width 110 height 12
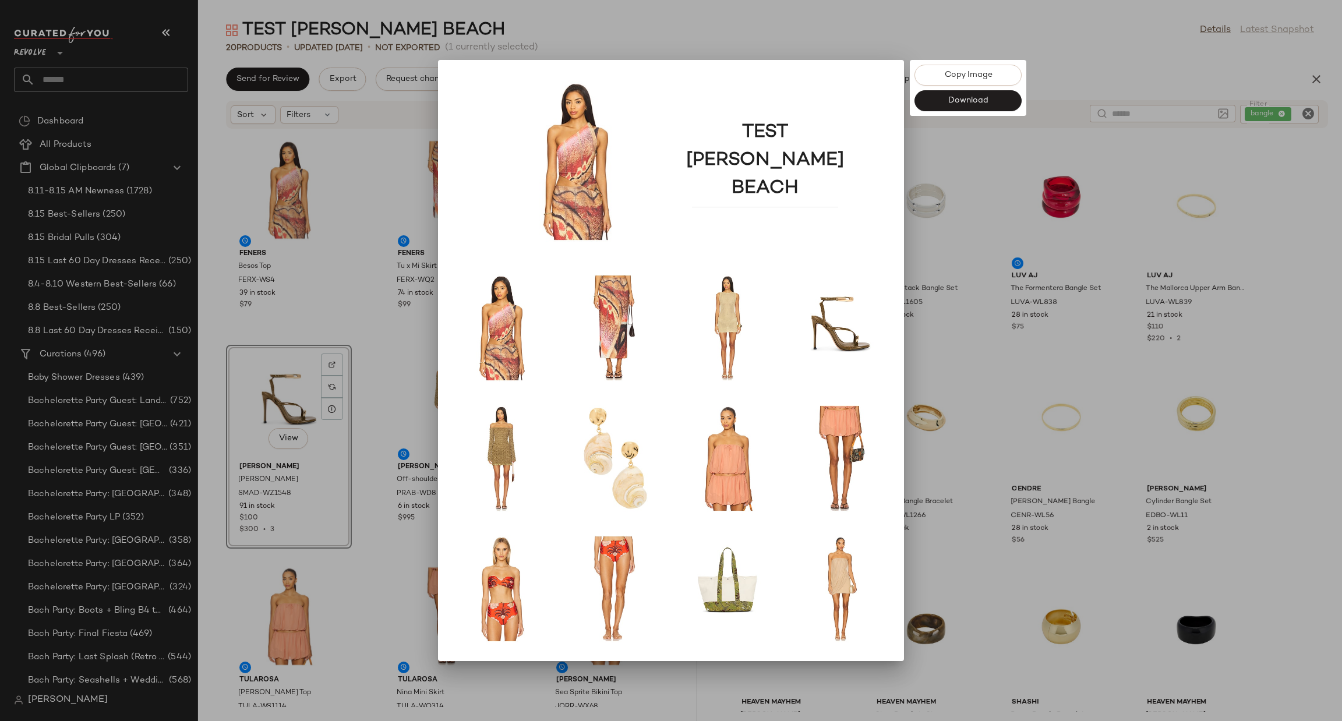
click at [216, 559] on div at bounding box center [671, 360] width 1342 height 721
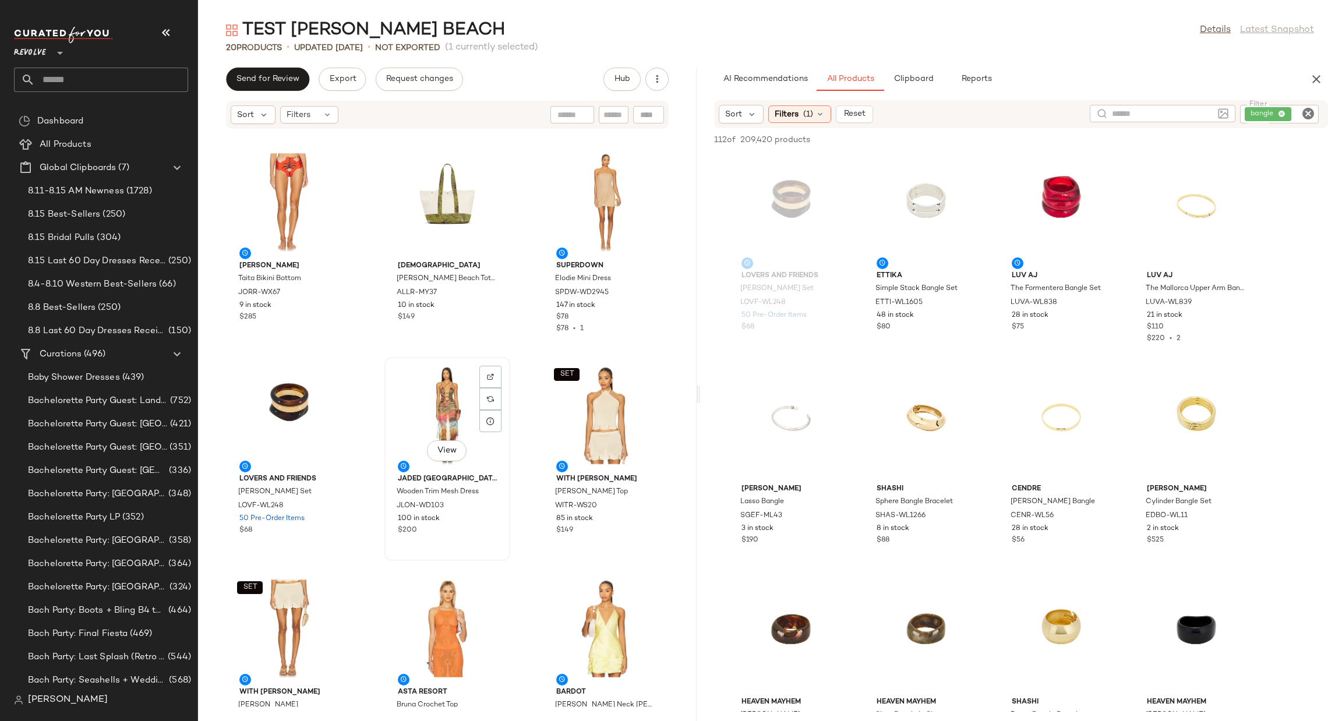
scroll to position [708, 0]
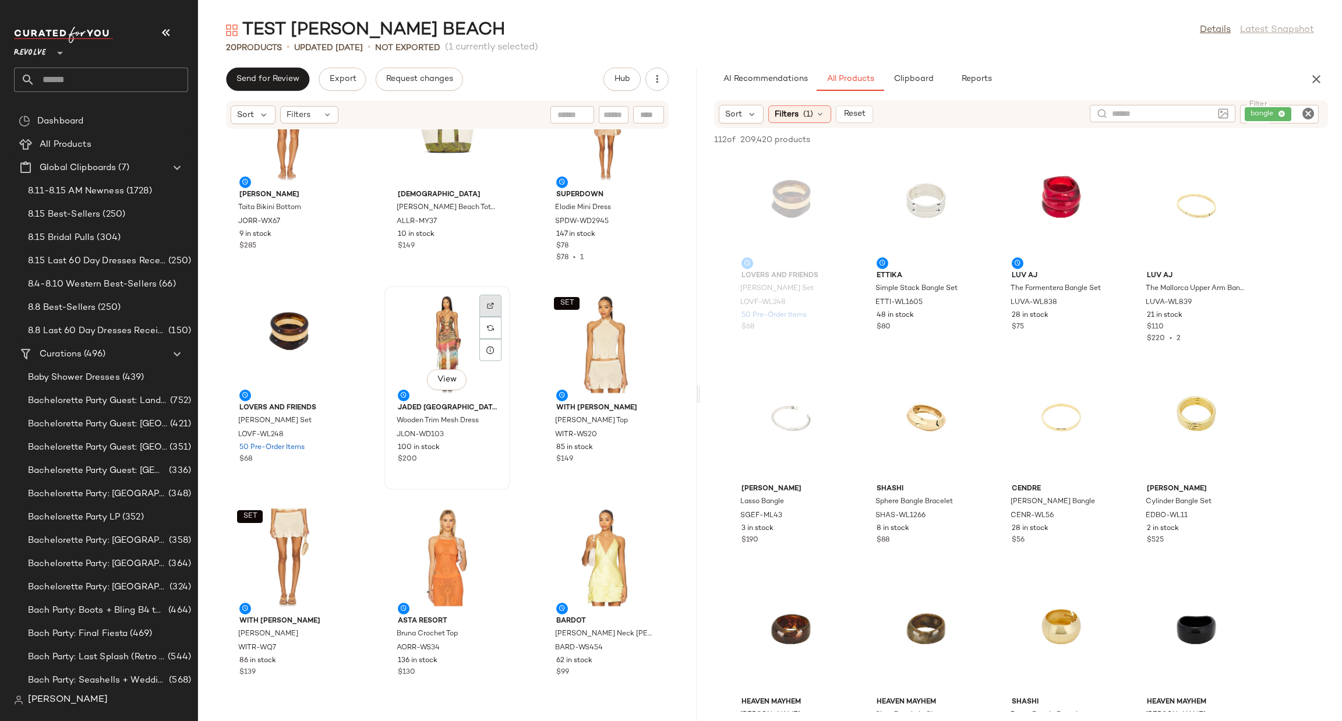
click at [485, 317] on div at bounding box center [490, 328] width 22 height 22
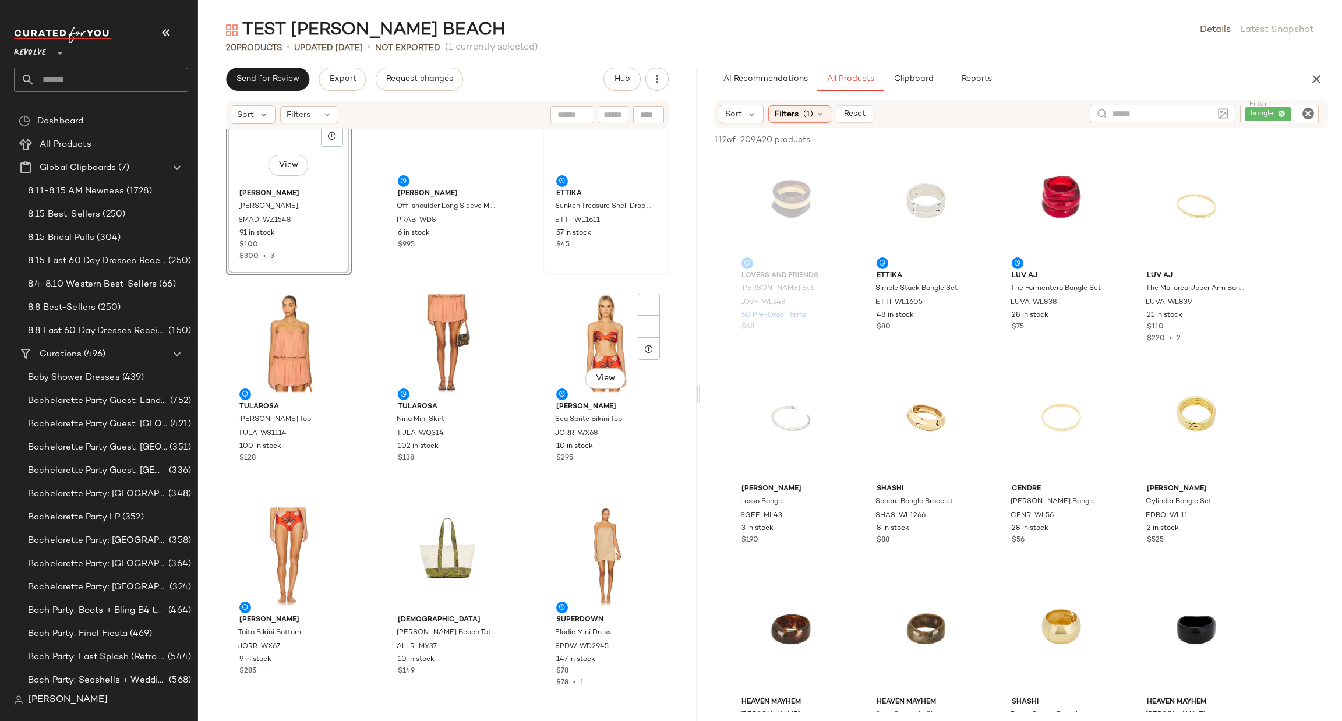
scroll to position [120, 0]
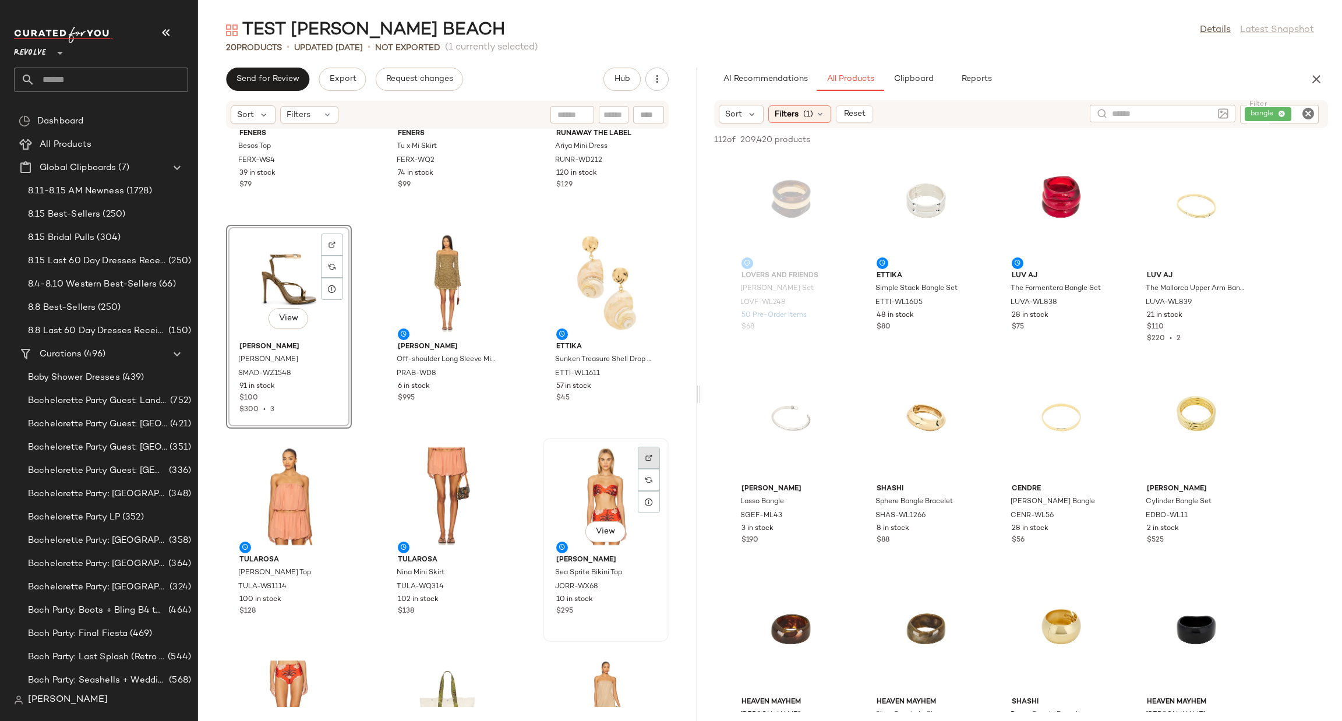
click at [645, 460] on img at bounding box center [648, 457] width 7 height 7
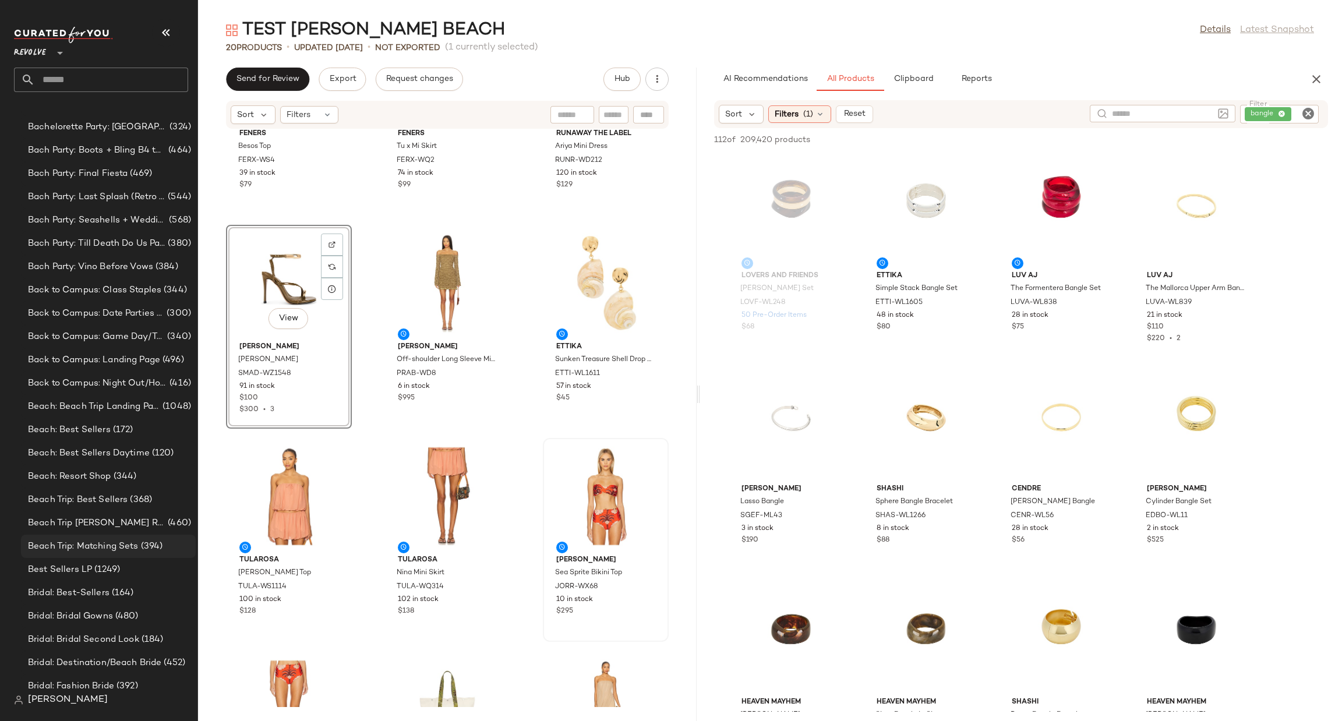
scroll to position [699, 0]
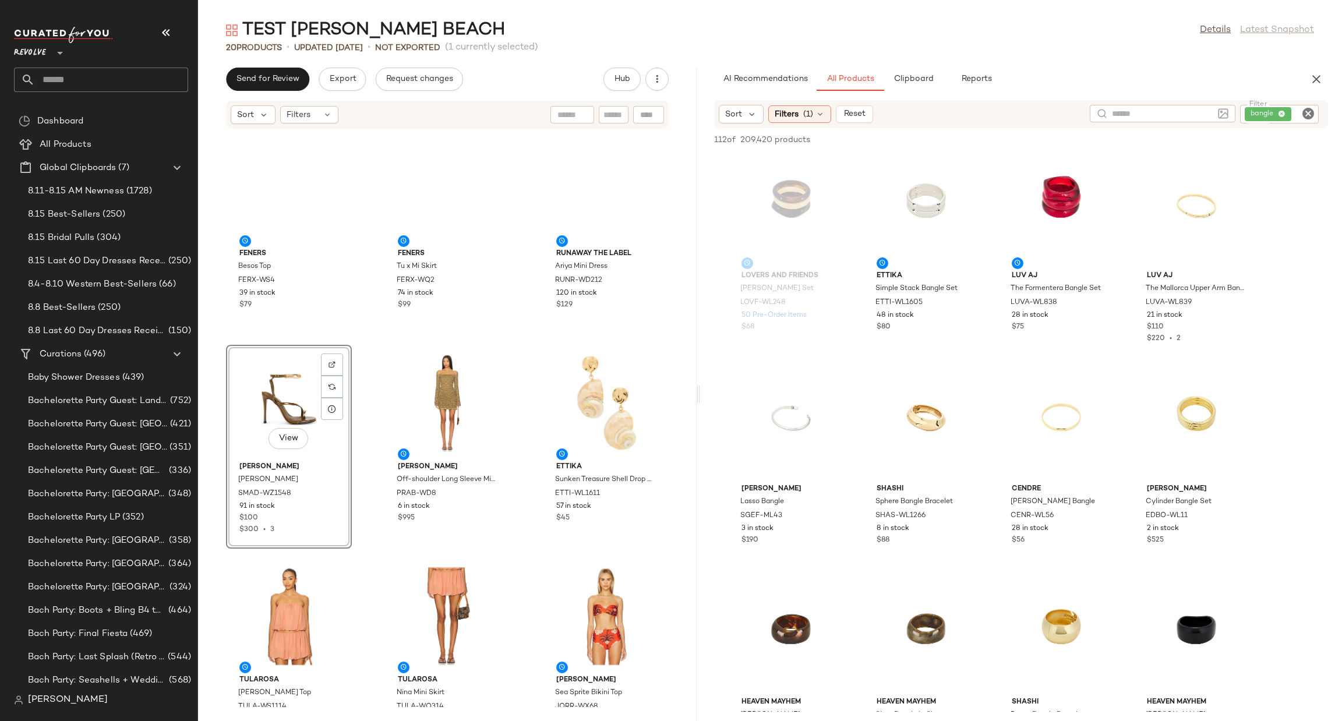
click at [1312, 77] on icon "button" at bounding box center [1316, 79] width 14 height 14
